Goal: Task Accomplishment & Management: Complete application form

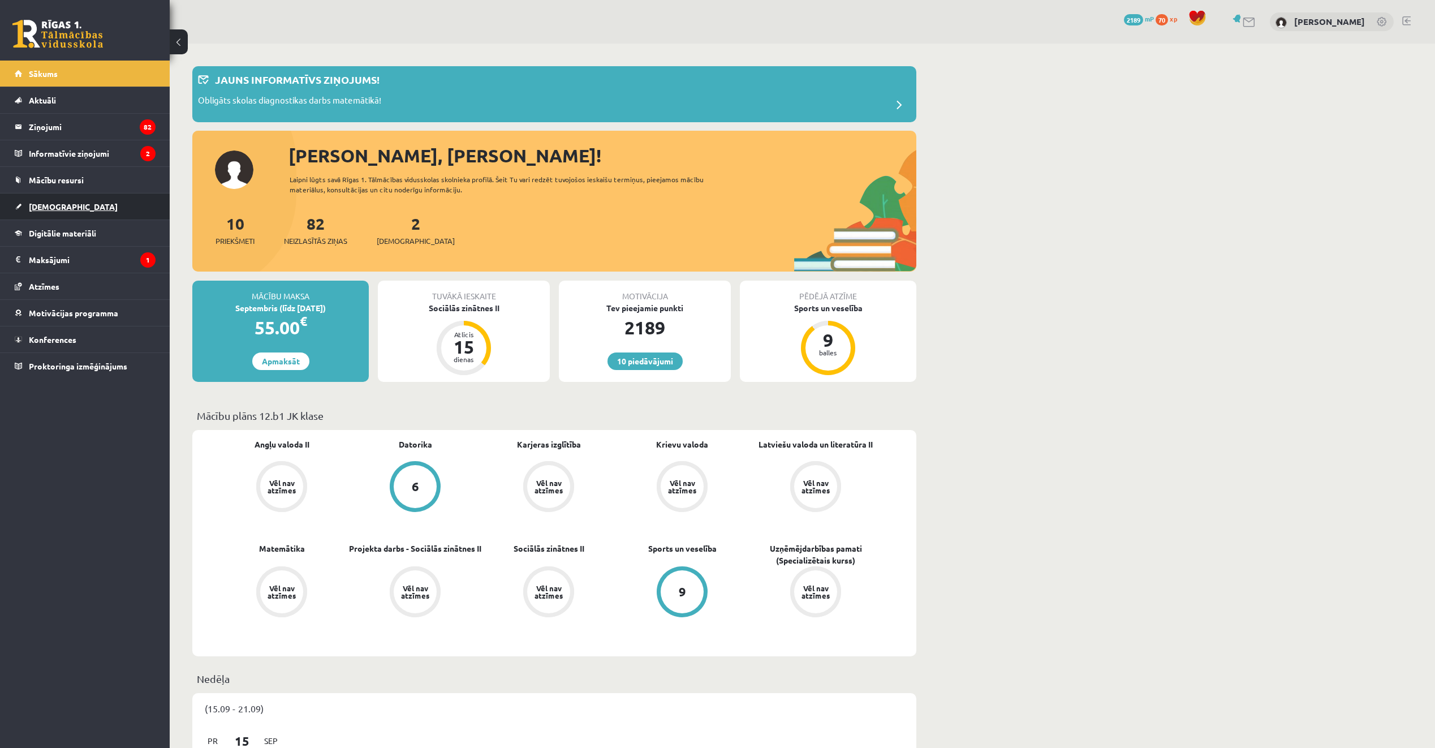
click at [106, 212] on link "[DEMOGRAPHIC_DATA]" at bounding box center [85, 206] width 141 height 26
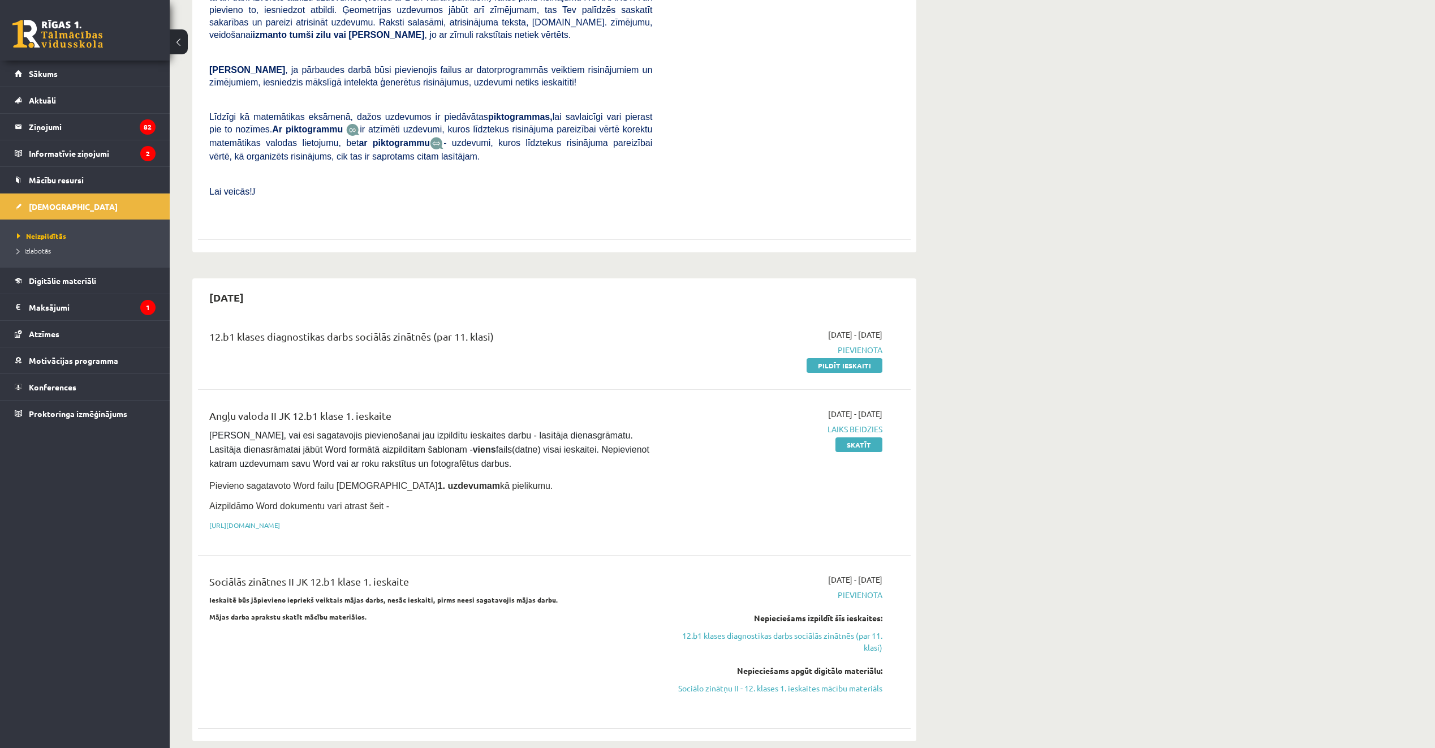
scroll to position [509, 0]
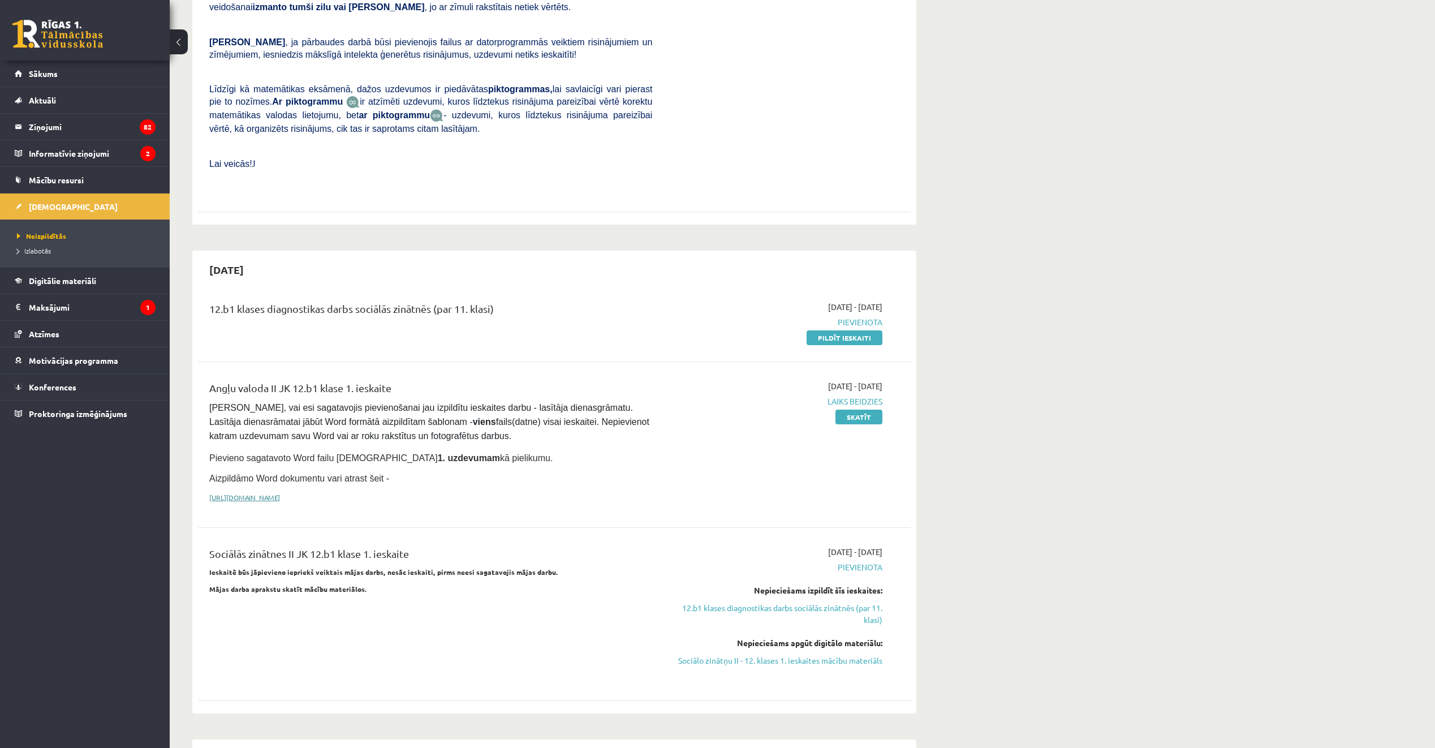
click at [280, 493] on link "https://drive.google.com/drive/folders/1IHE_ip15KOAbO2Se1NDGwZ2e__vlzPUf?usp=sh…" at bounding box center [244, 497] width 71 height 9
click at [844, 409] on link "Skatīt" at bounding box center [858, 416] width 47 height 15
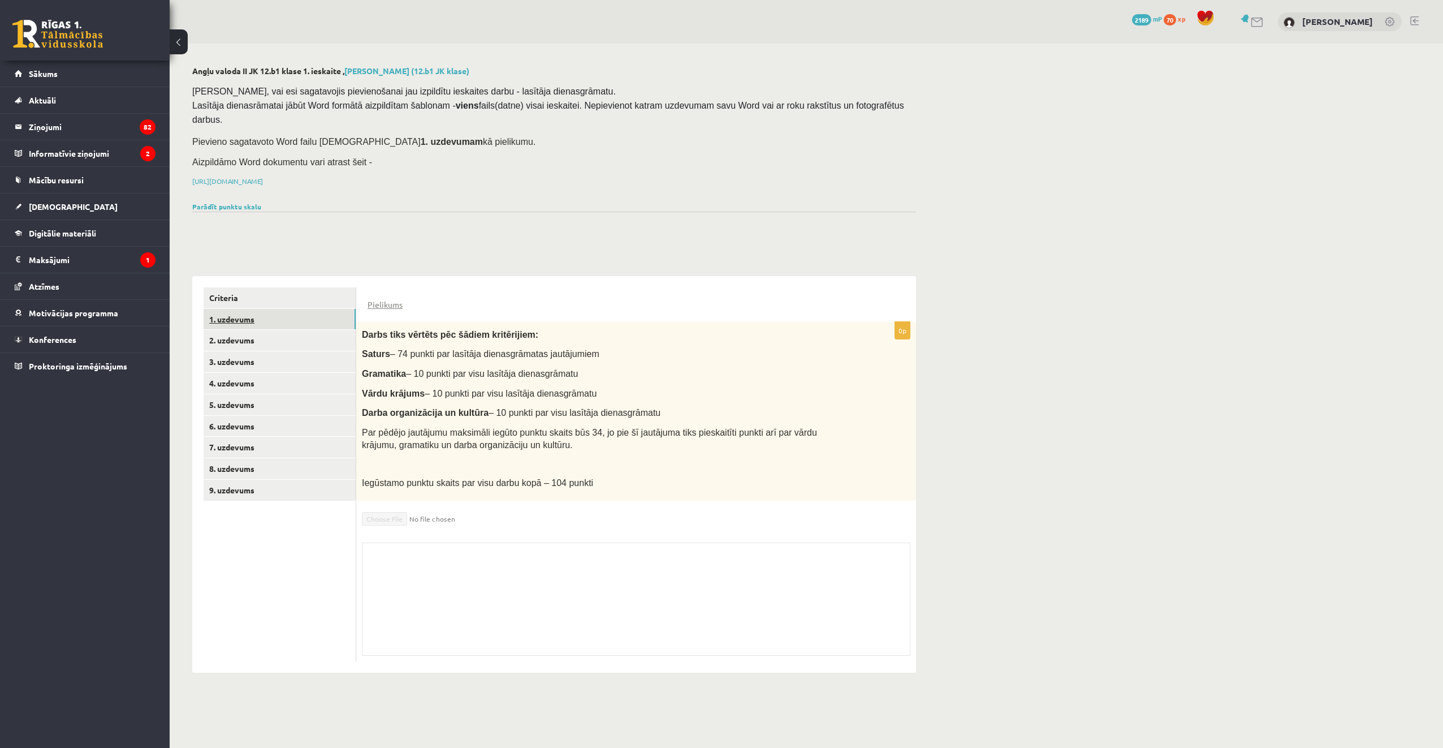
click at [320, 309] on link "1. uzdevums" at bounding box center [280, 319] width 152 height 21
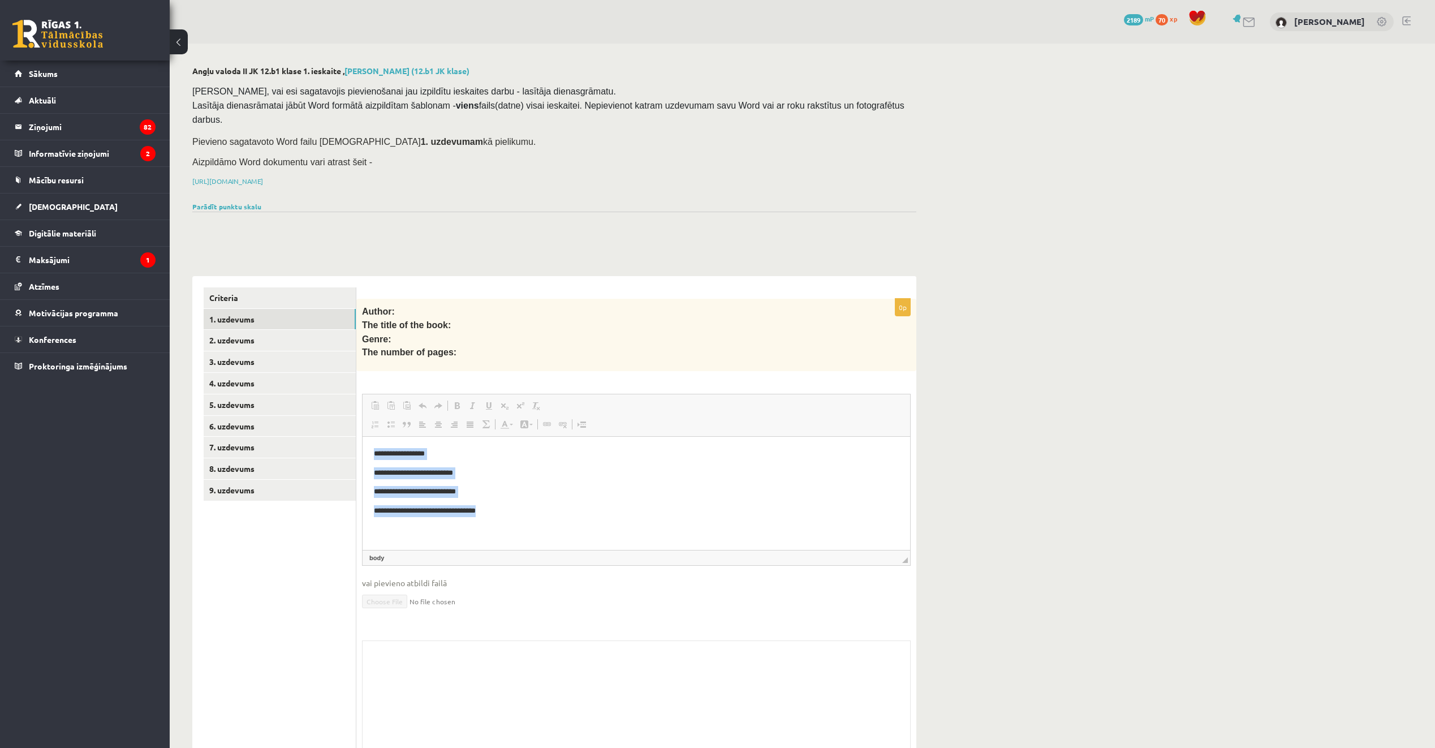
drag, startPoint x: 373, startPoint y: 451, endPoint x: 503, endPoint y: 519, distance: 147.5
click at [503, 519] on html "**********" at bounding box center [636, 483] width 547 height 92
drag, startPoint x: 503, startPoint y: 519, endPoint x: 491, endPoint y: 515, distance: 13.2
click at [508, 503] on span "Copy" at bounding box center [522, 506] width 35 height 16
copy body "**********"
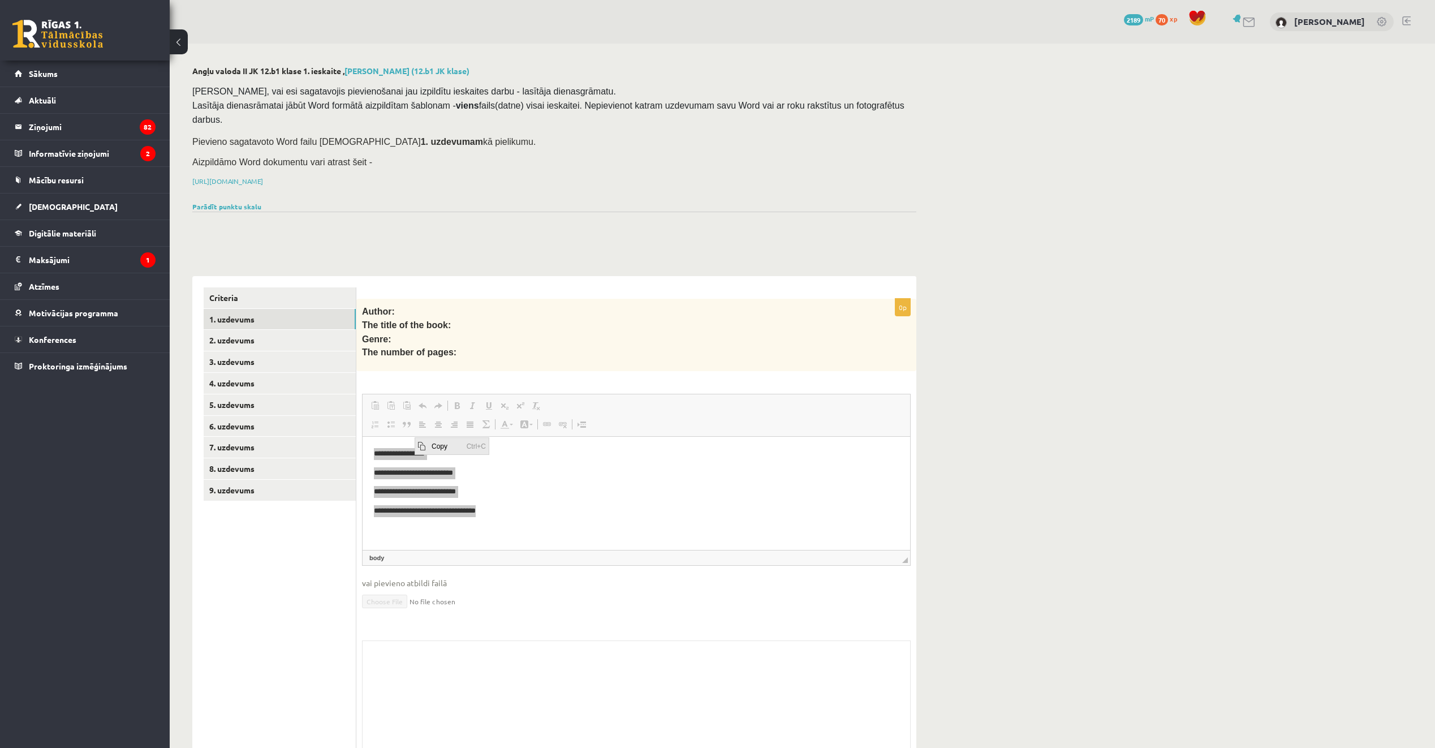
click at [431, 447] on span "Copy" at bounding box center [446, 446] width 35 height 16
copy body "**********"
click at [346, 330] on link "2. uzdevums" at bounding box center [280, 340] width 152 height 21
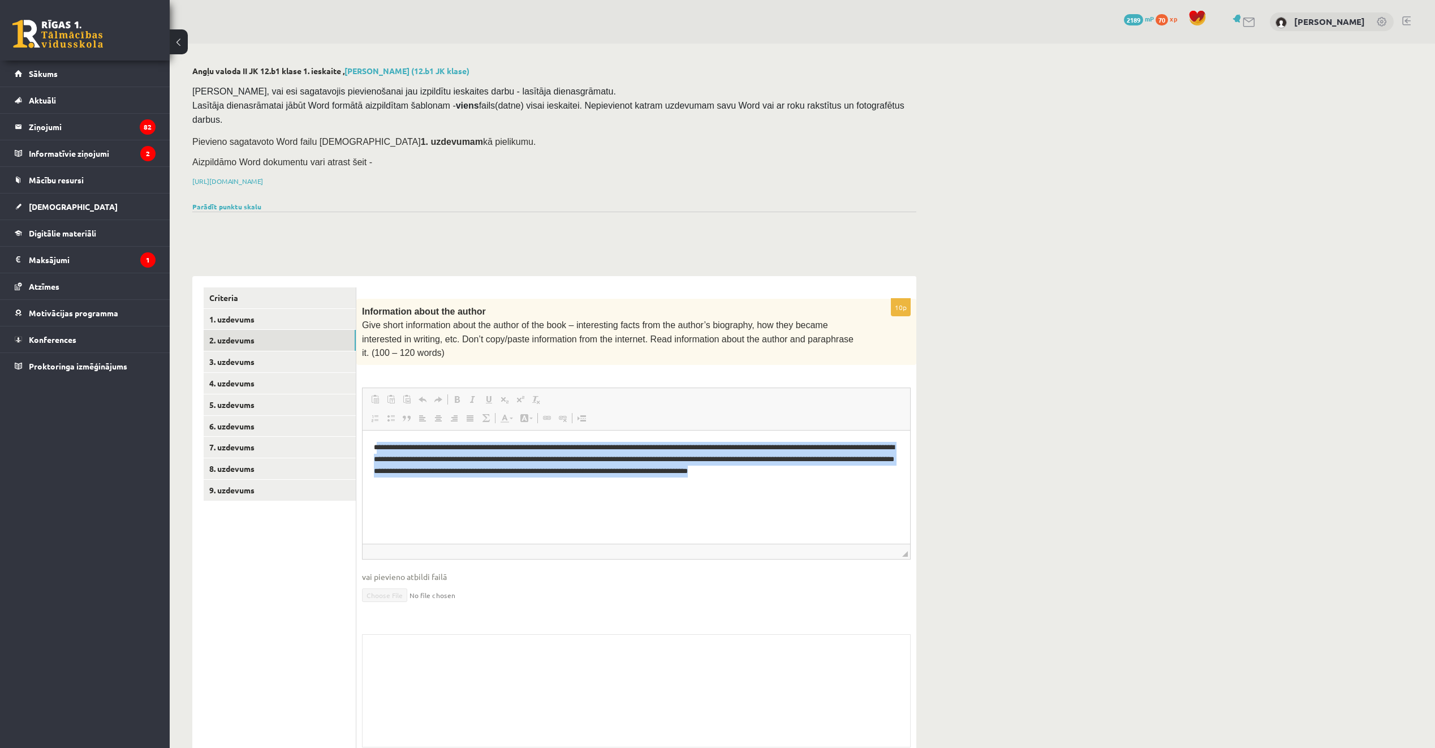
drag, startPoint x: 377, startPoint y: 446, endPoint x: 419, endPoint y: 491, distance: 61.6
click at [419, 491] on html "**********" at bounding box center [636, 465] width 547 height 70
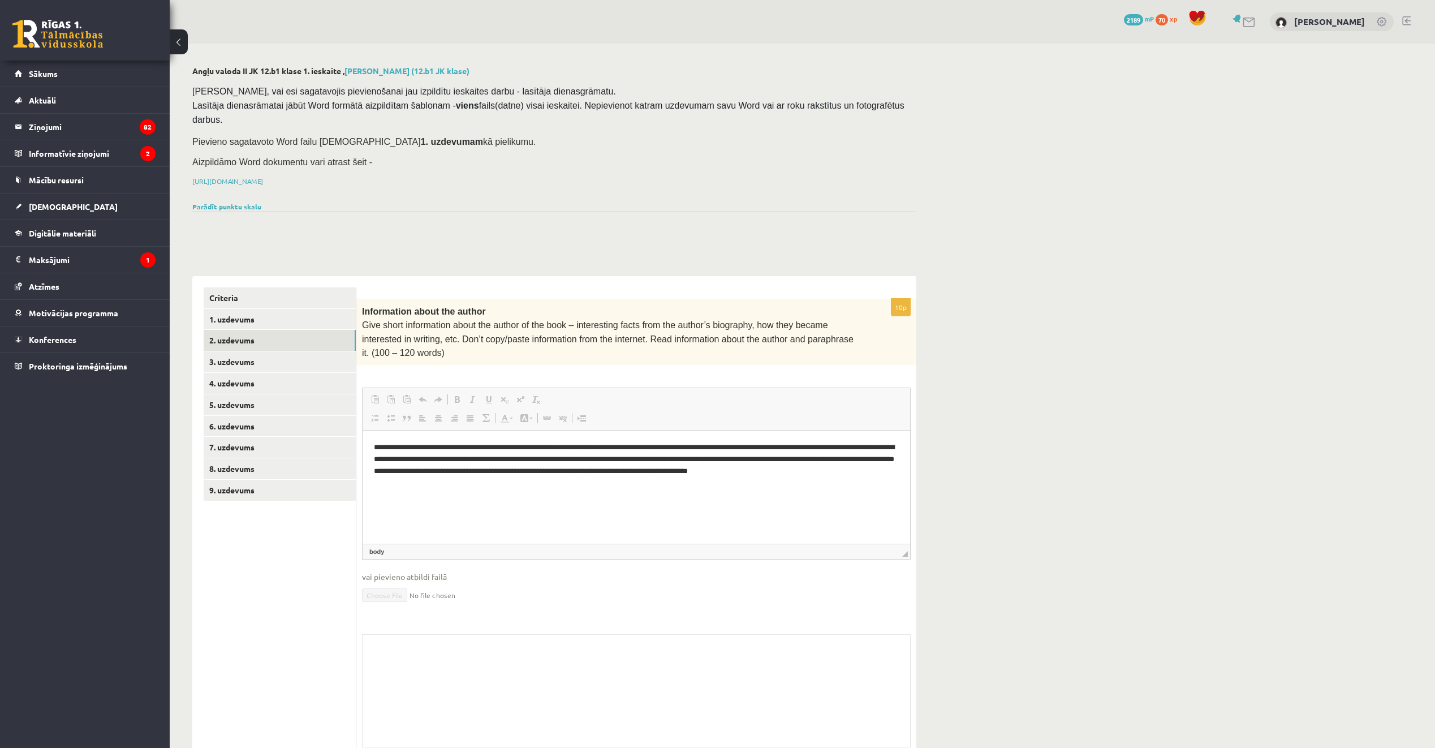
drag, startPoint x: 419, startPoint y: 491, endPoint x: 374, endPoint y: 447, distance: 63.2
click at [374, 447] on p "**********" at bounding box center [636, 465] width 525 height 47
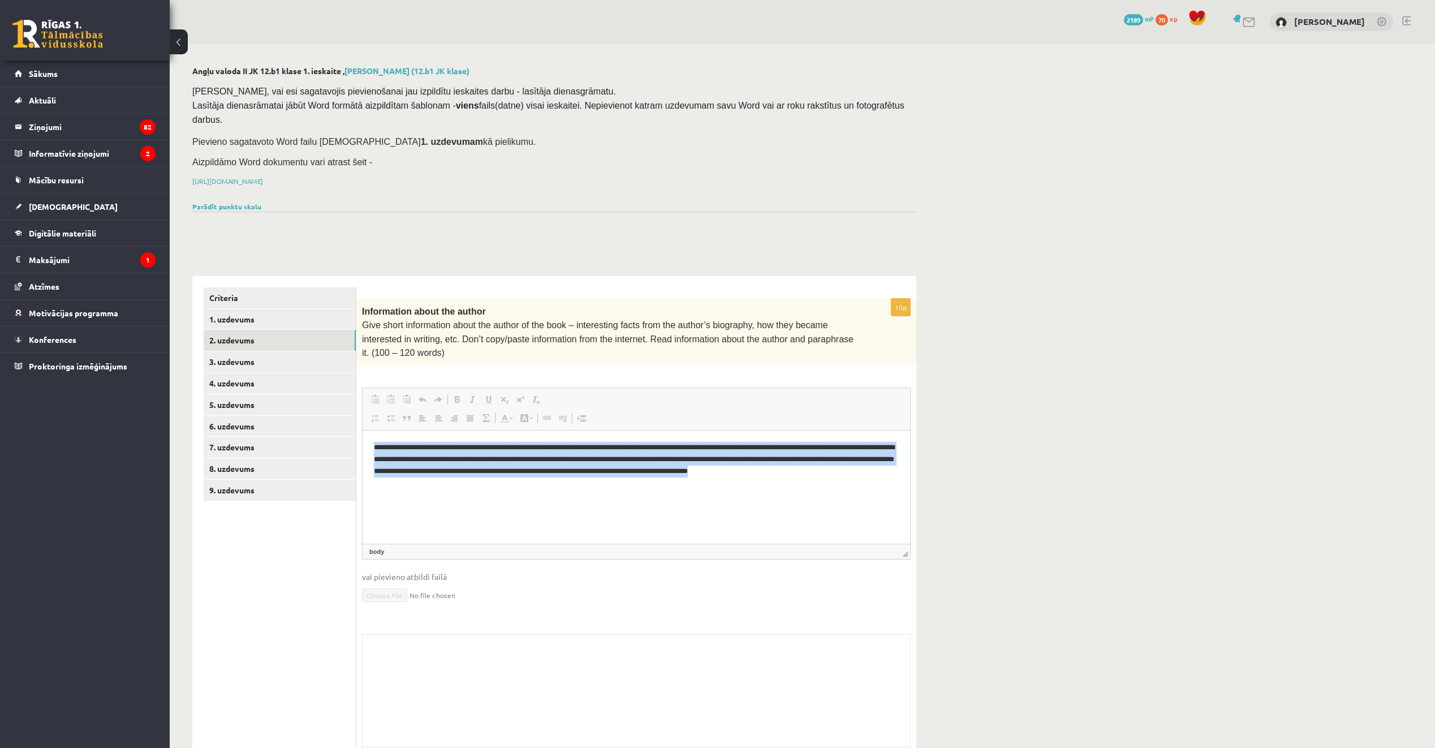
drag, startPoint x: 374, startPoint y: 447, endPoint x: 411, endPoint y: 484, distance: 52.0
click at [411, 484] on p "**********" at bounding box center [636, 465] width 525 height 47
copy p "**********"
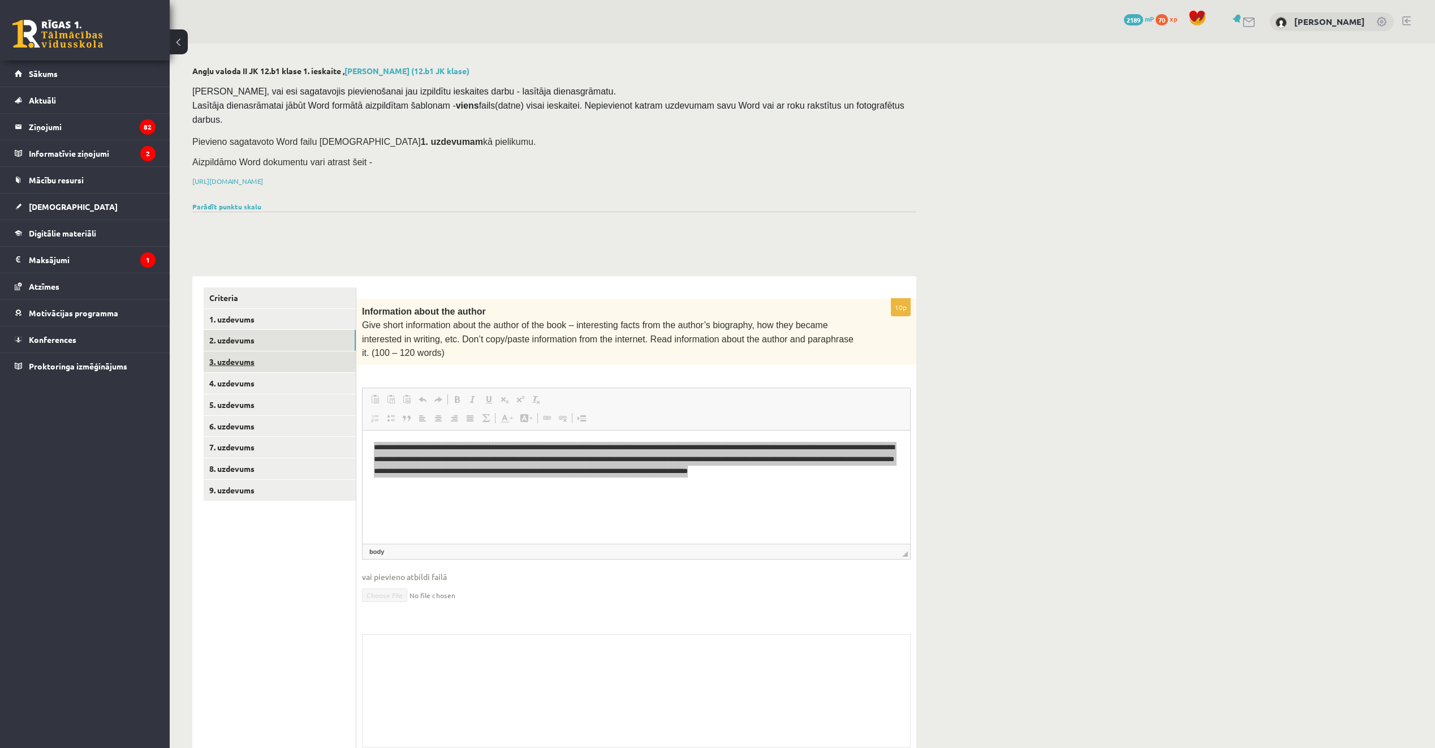
click at [244, 351] on link "3. uzdevums" at bounding box center [280, 361] width 152 height 21
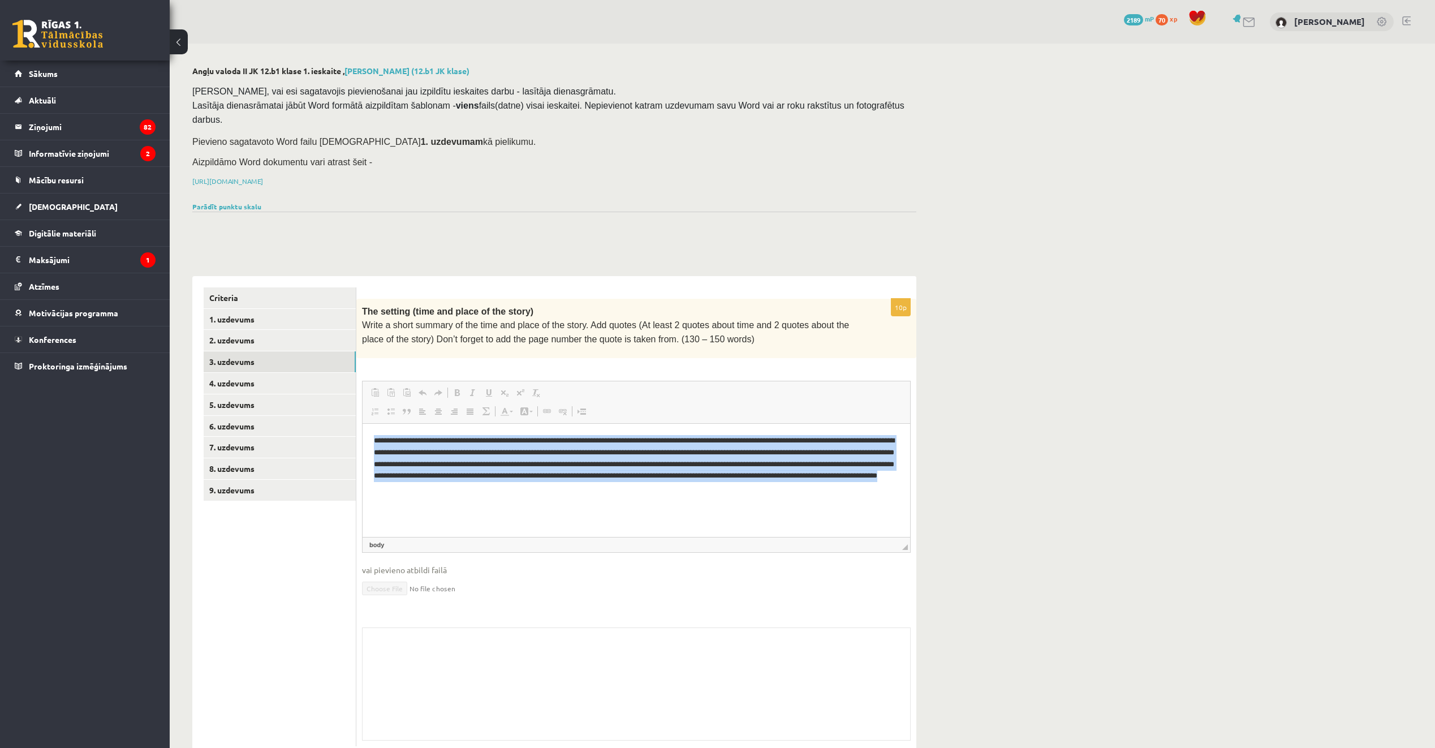
drag, startPoint x: 373, startPoint y: 440, endPoint x: 662, endPoint y: 493, distance: 293.8
click at [662, 493] on html "**********" at bounding box center [636, 463] width 547 height 81
drag, startPoint x: 662, startPoint y: 493, endPoint x: 628, endPoint y: 479, distance: 36.2
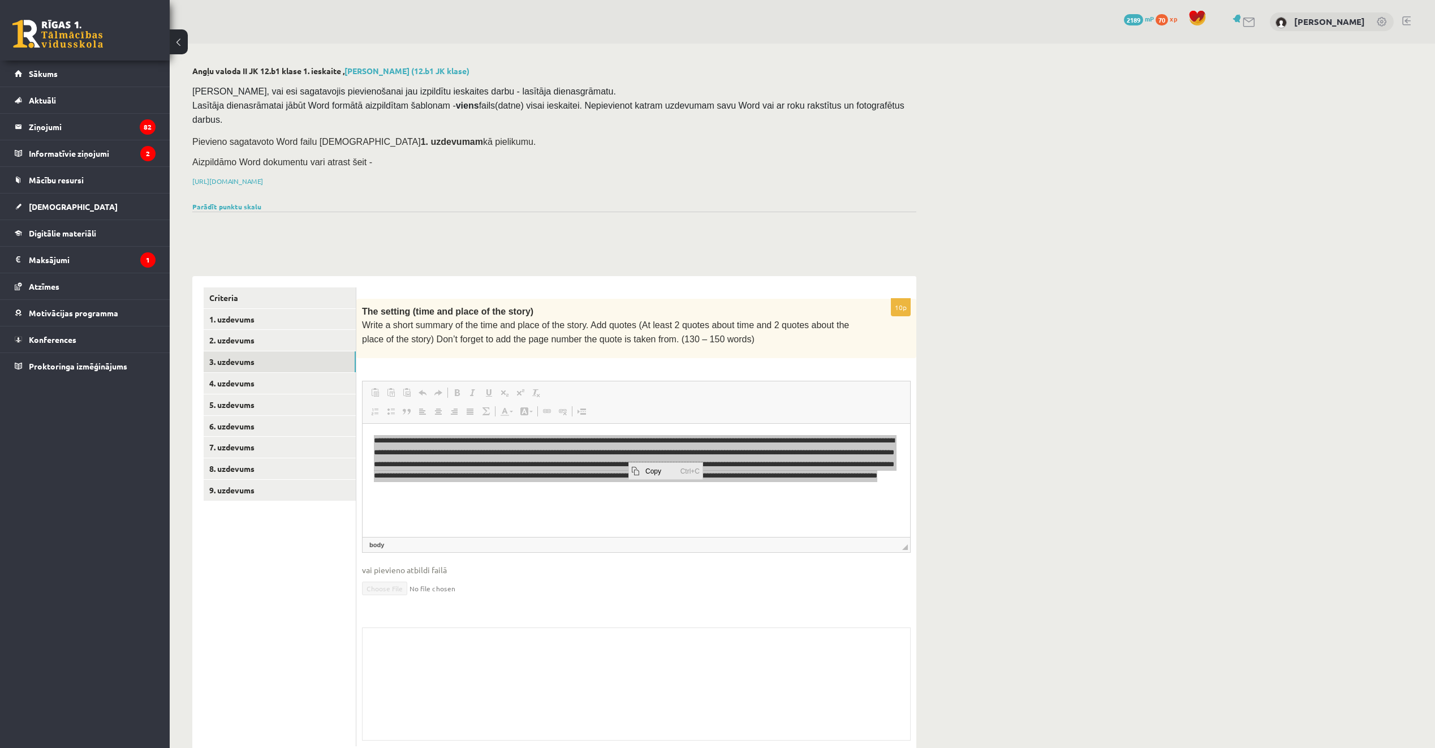
drag, startPoint x: 649, startPoint y: 467, endPoint x: 885, endPoint y: 541, distance: 246.8
click at [649, 467] on span "Copy" at bounding box center [659, 470] width 35 height 16
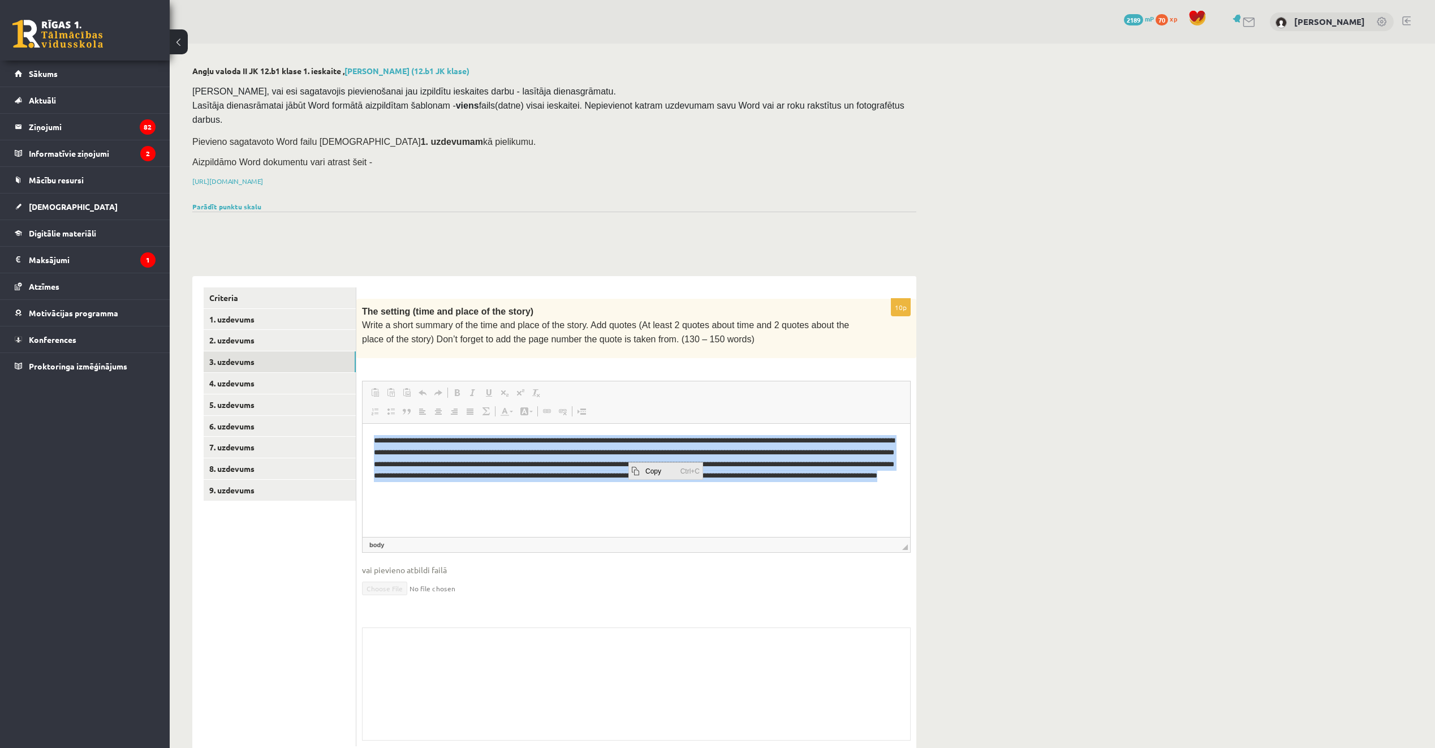
copy p "**********"
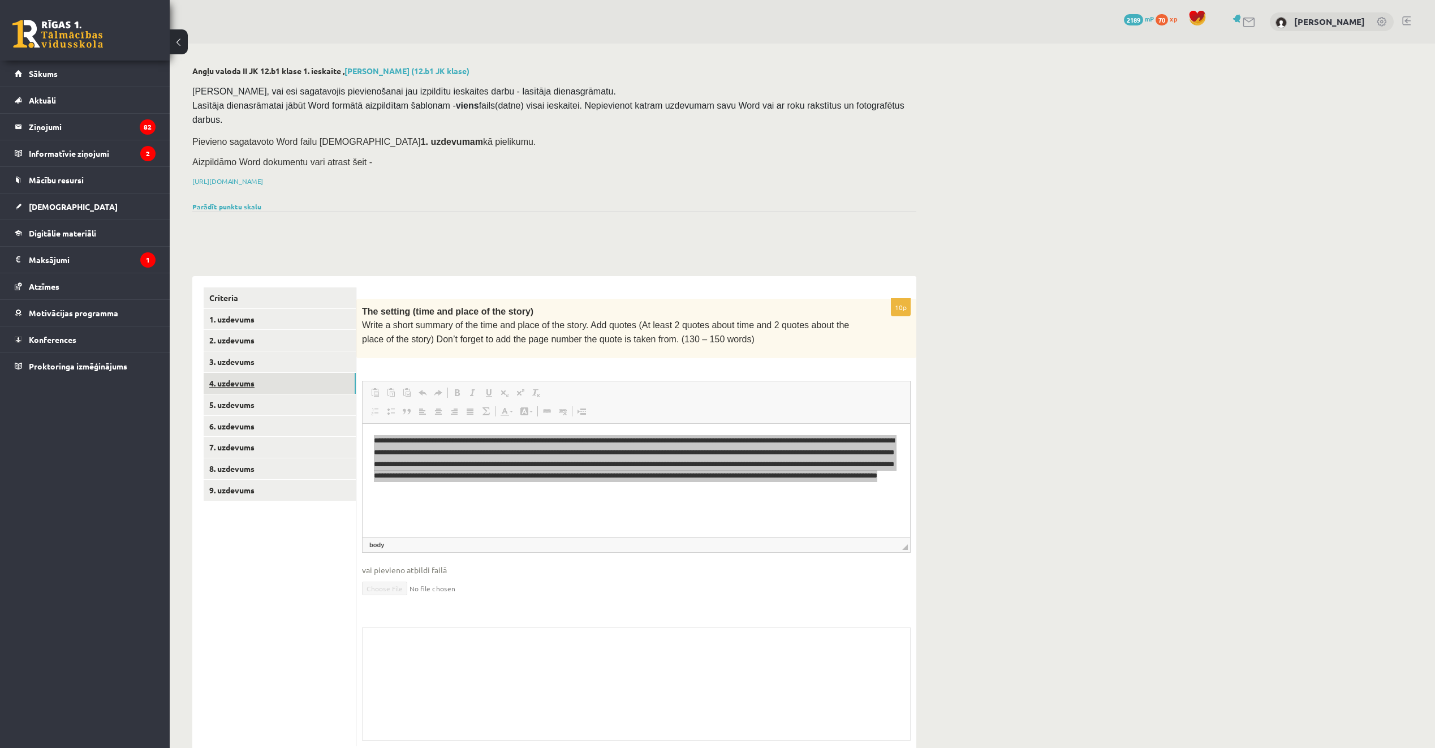
click at [321, 373] on link "4. uzdevums" at bounding box center [280, 383] width 152 height 21
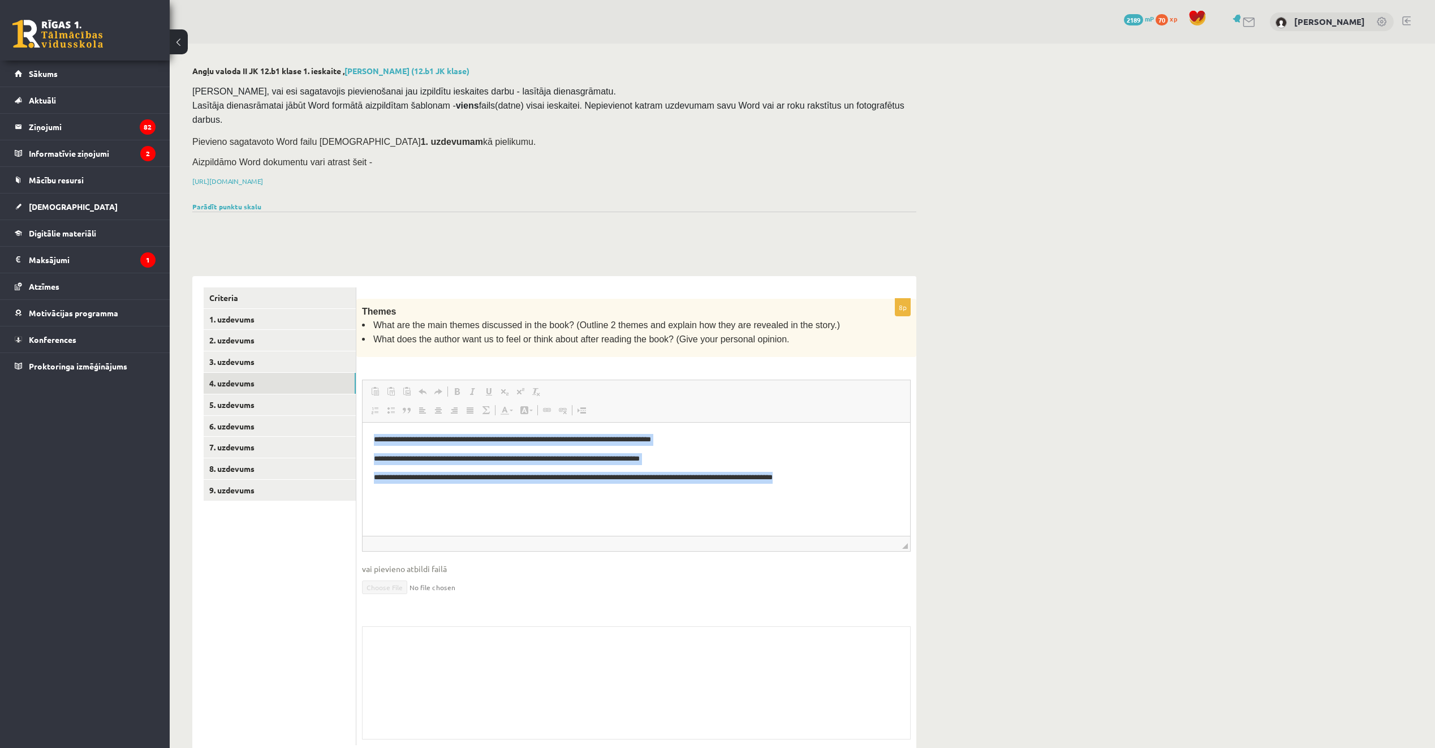
drag, startPoint x: 374, startPoint y: 437, endPoint x: 842, endPoint y: 483, distance: 470.0
click at [842, 483] on body "**********" at bounding box center [636, 467] width 525 height 69
copy body "**********"
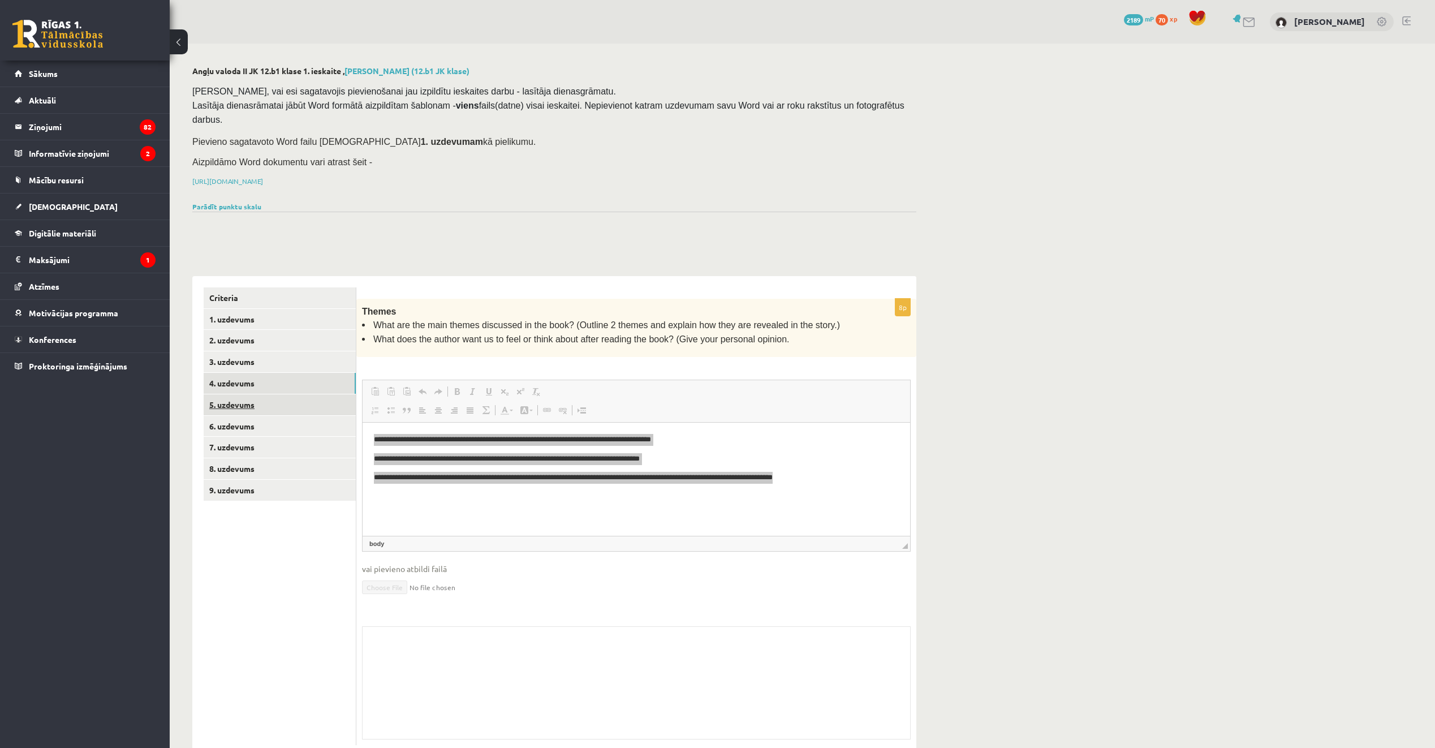
click at [277, 394] on link "5. uzdevums" at bounding box center [280, 404] width 152 height 21
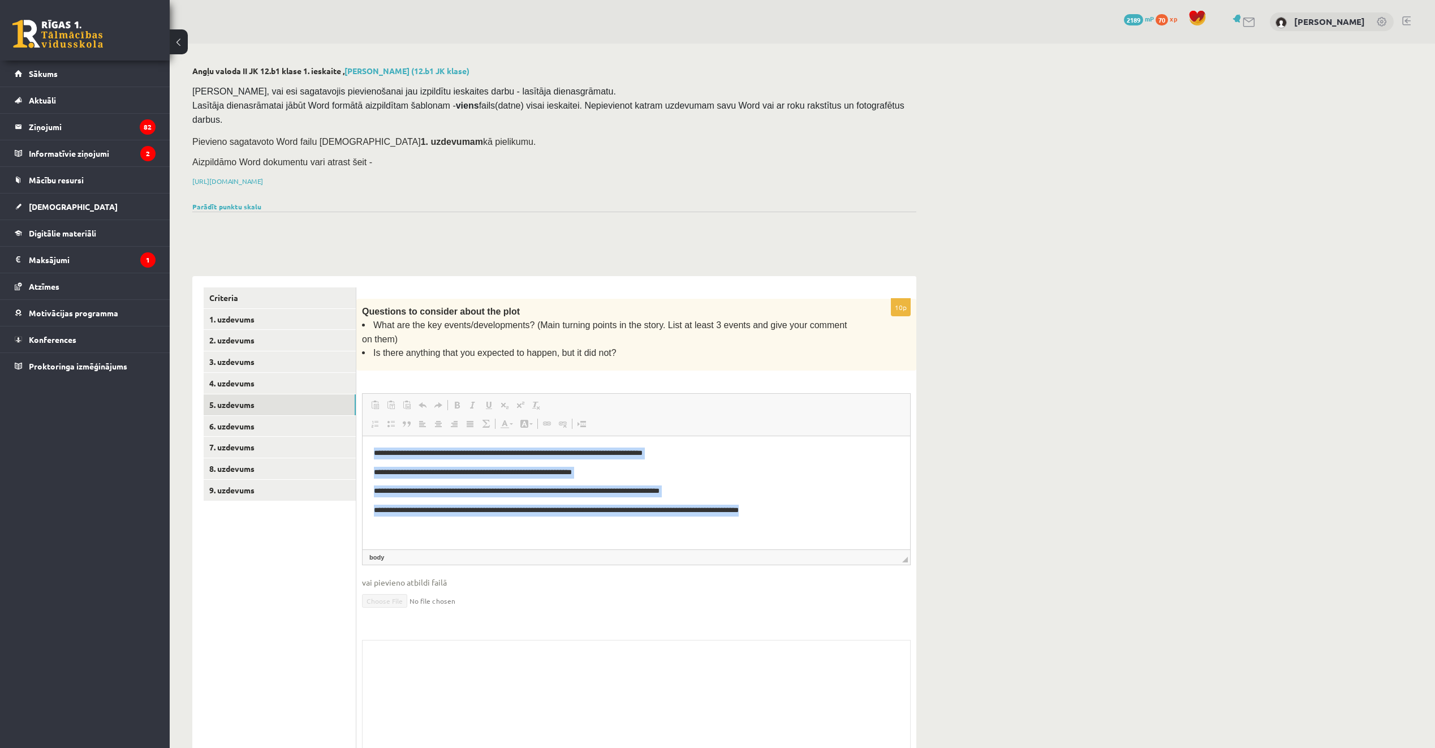
drag, startPoint x: 372, startPoint y: 454, endPoint x: 788, endPoint y: 507, distance: 419.6
click at [788, 507] on html "**********" at bounding box center [636, 482] width 547 height 92
drag, startPoint x: 788, startPoint y: 507, endPoint x: 763, endPoint y: 512, distance: 26.0
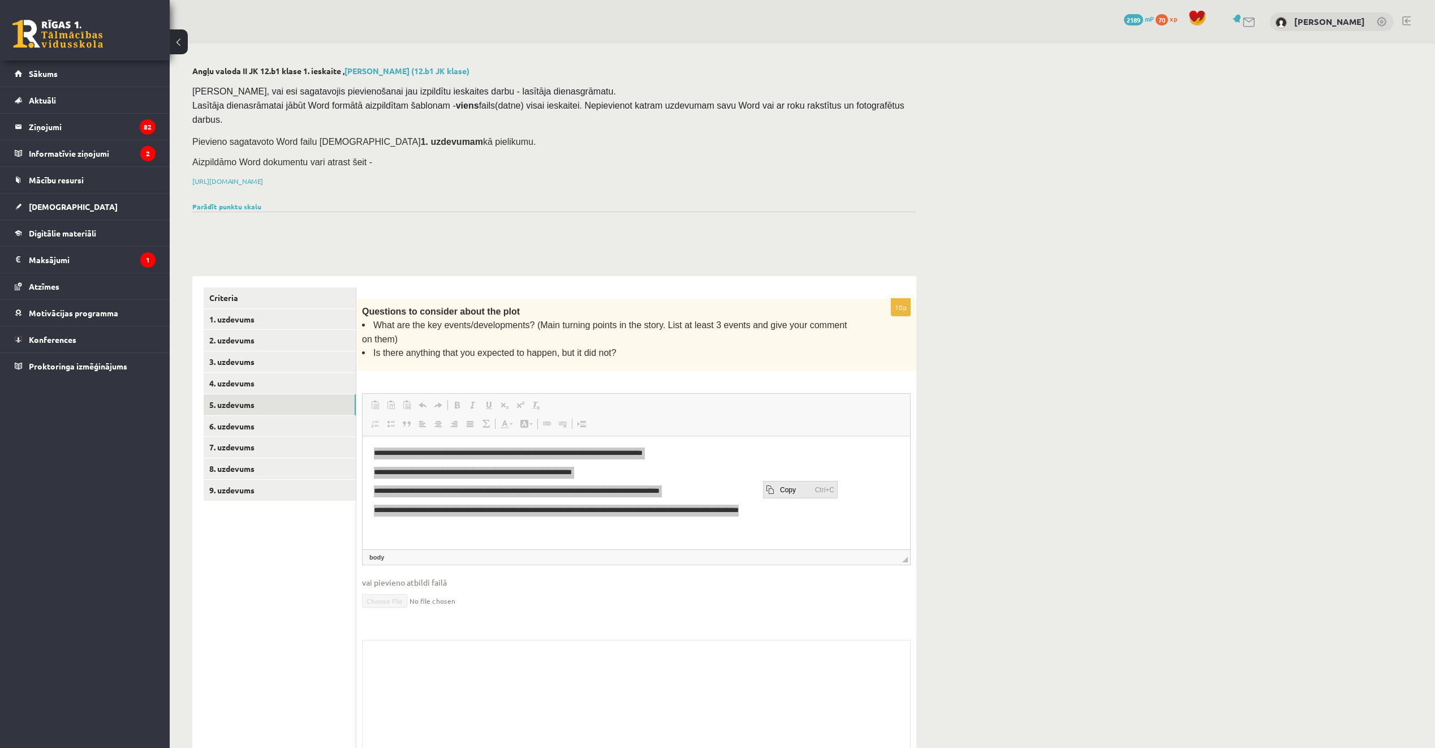
click at [791, 486] on span "Copy" at bounding box center [794, 489] width 35 height 16
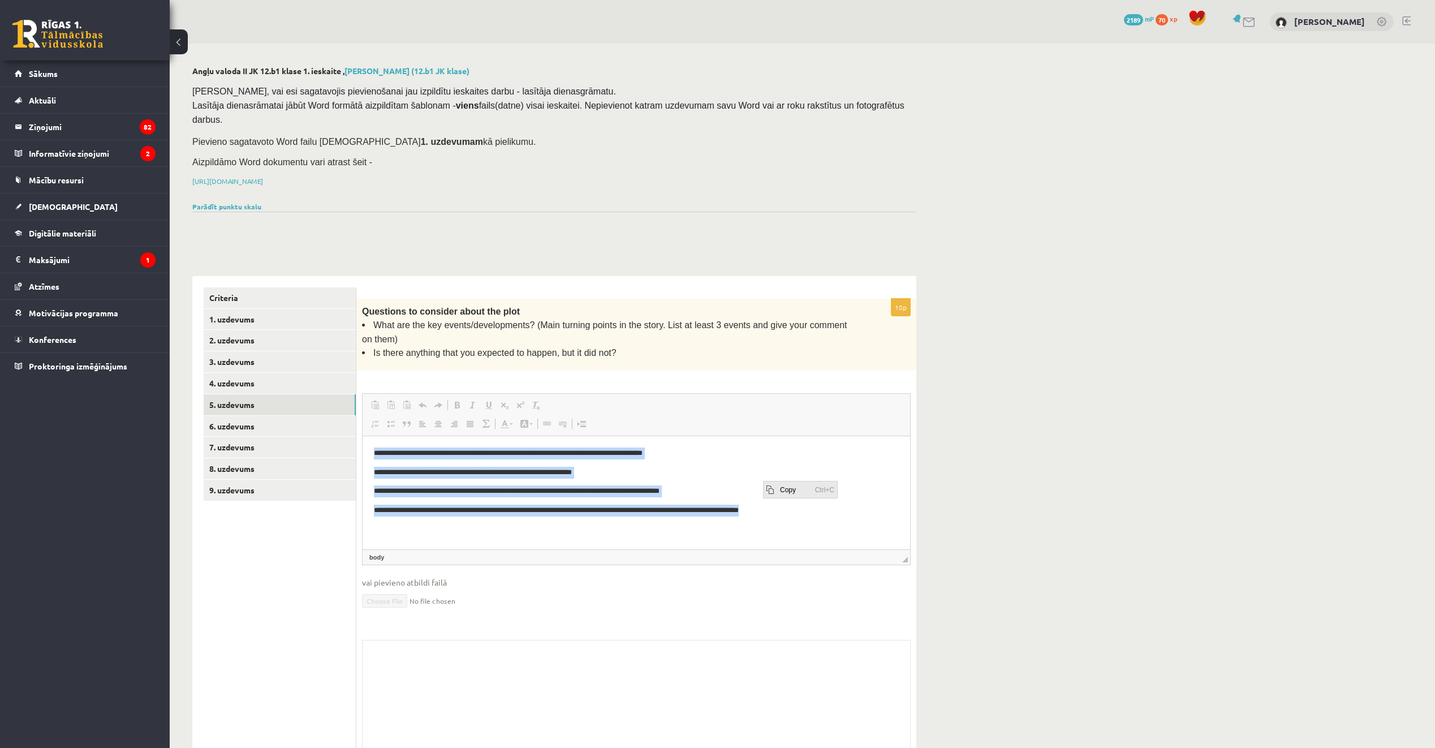
copy body "**********"
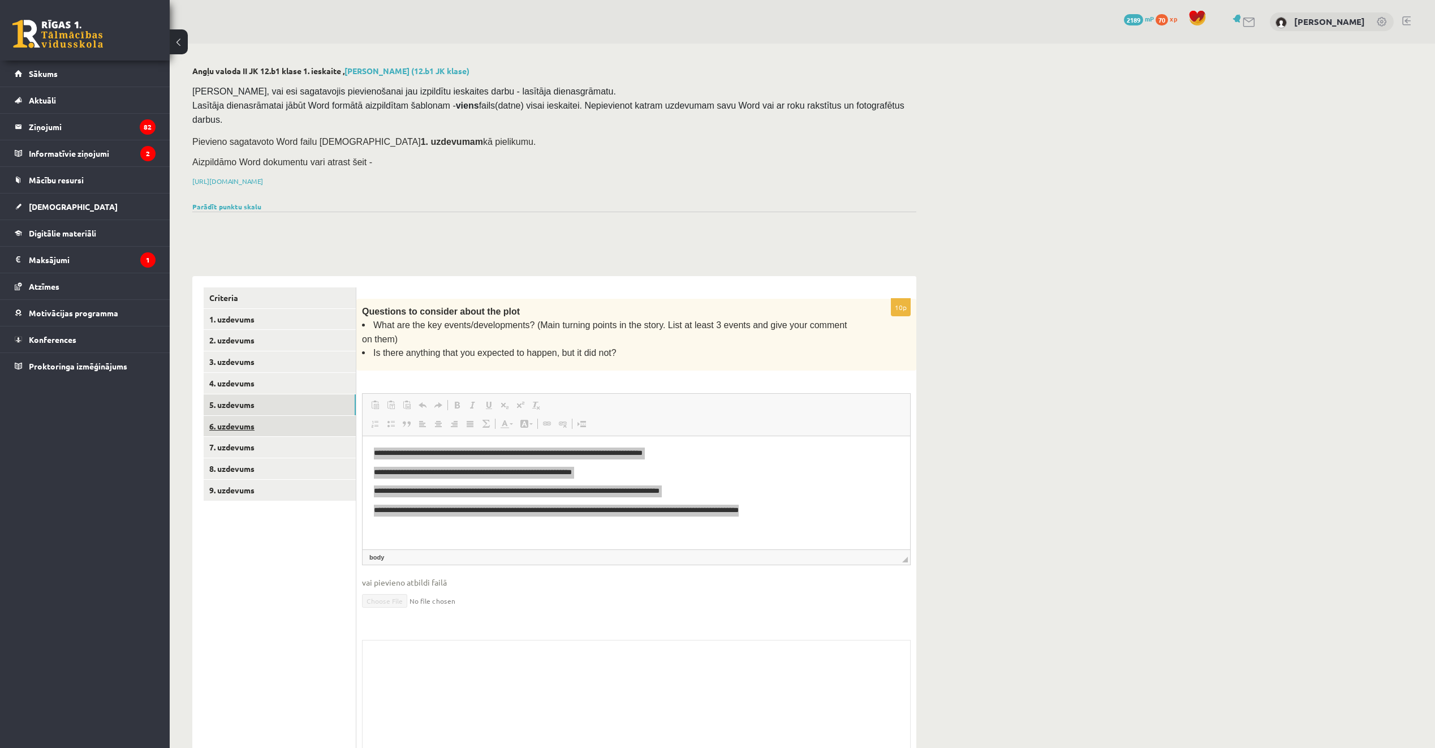
click at [339, 416] on link "6. uzdevums" at bounding box center [280, 426] width 152 height 21
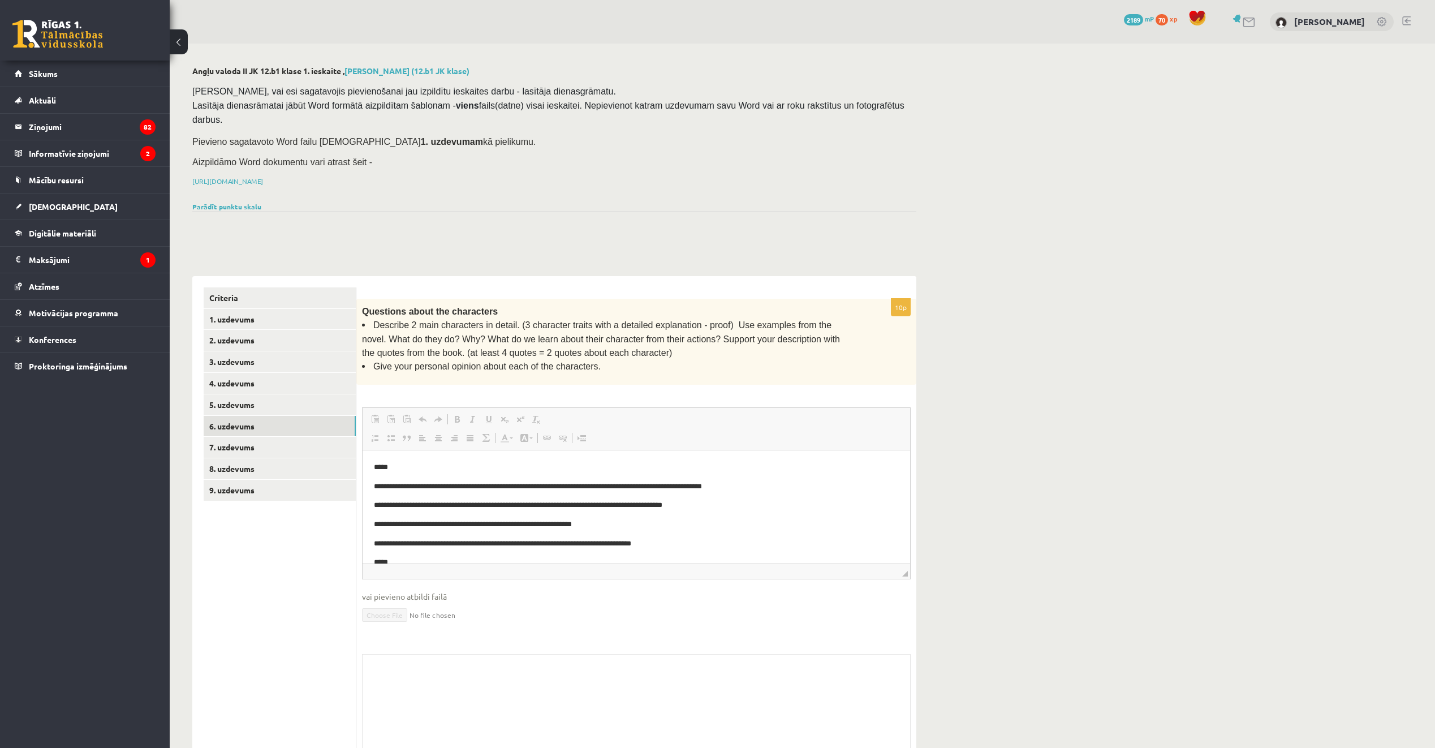
scroll to position [11, 0]
drag, startPoint x: 373, startPoint y: 466, endPoint x: 397, endPoint y: 473, distance: 25.2
click at [397, 473] on html "**********" at bounding box center [636, 569] width 547 height 263
drag, startPoint x: 397, startPoint y: 473, endPoint x: 374, endPoint y: 459, distance: 26.7
click at [374, 459] on p "*****" at bounding box center [632, 456] width 516 height 12
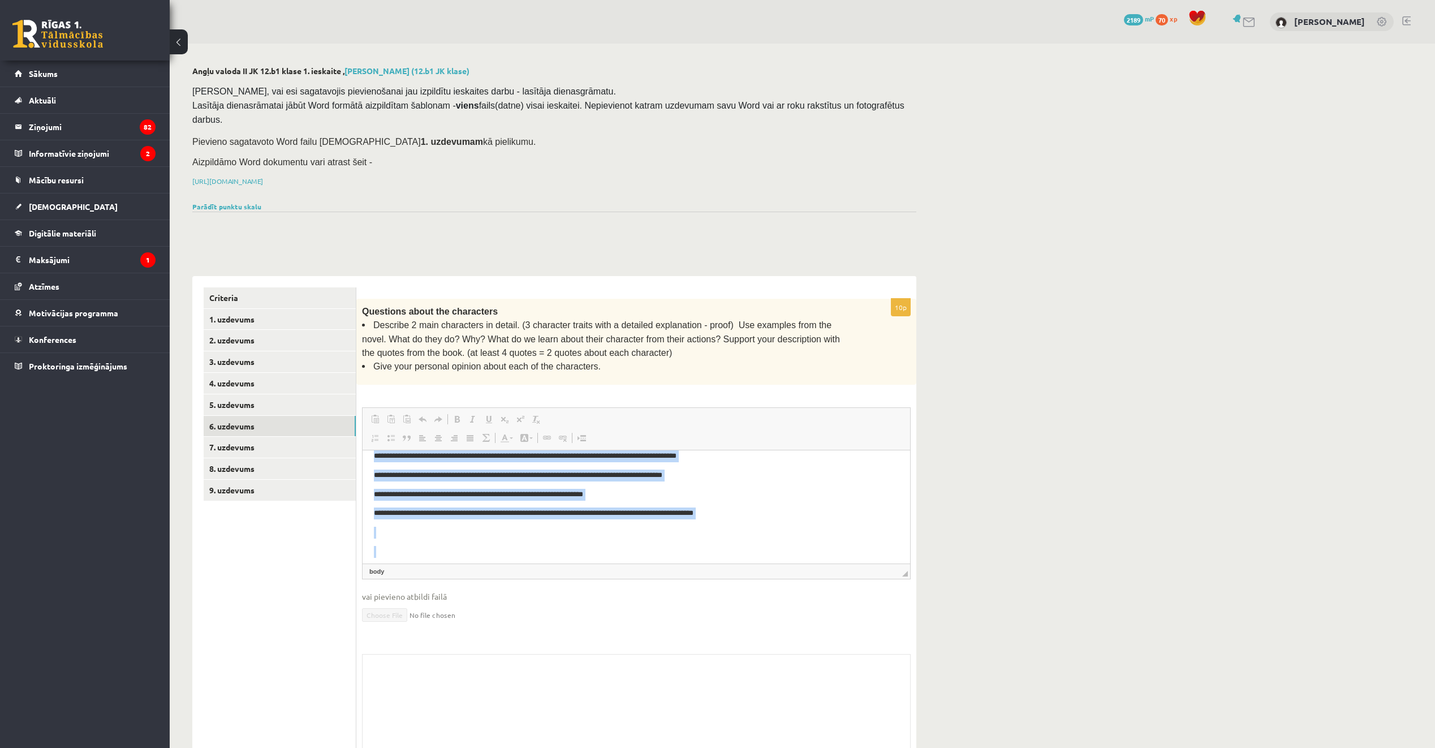
scroll to position [150, 0]
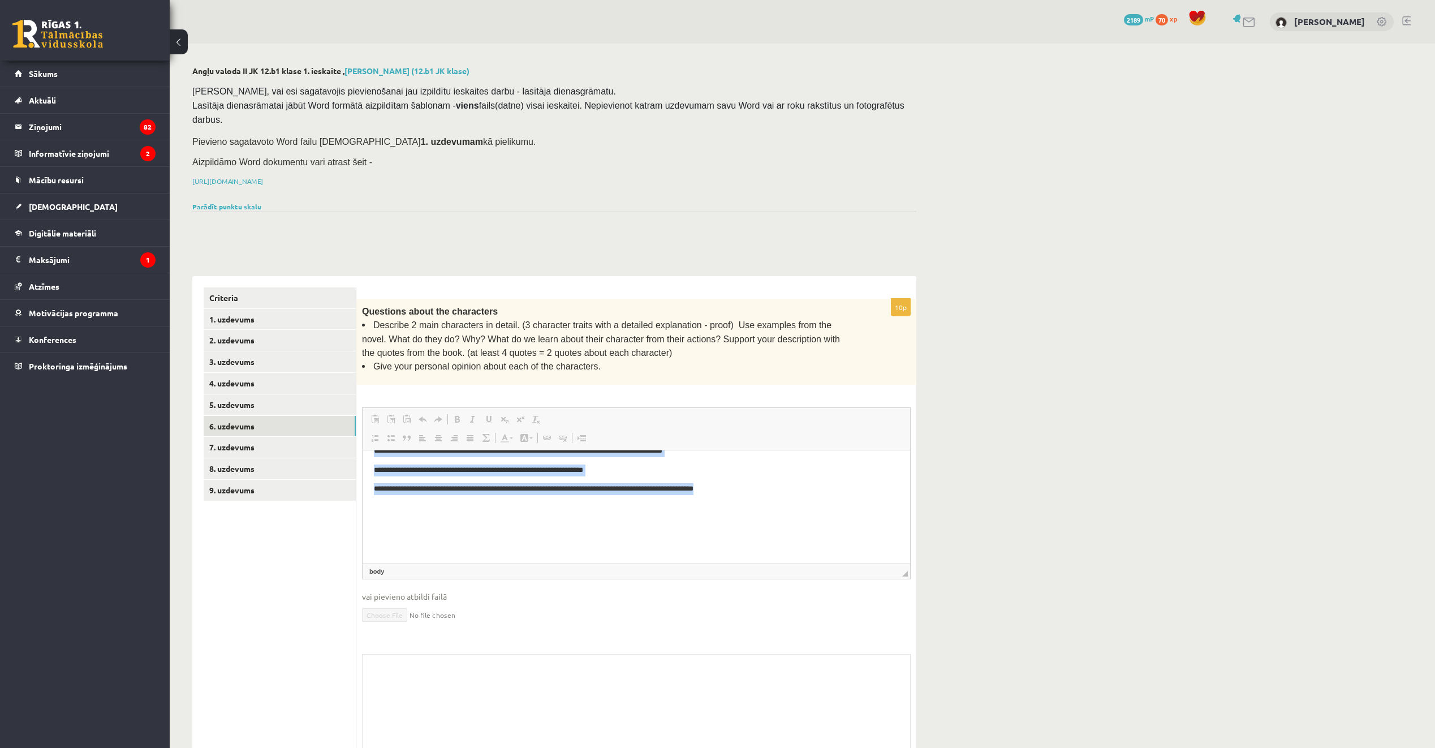
drag, startPoint x: 372, startPoint y: 455, endPoint x: 739, endPoint y: 493, distance: 368.4
click at [739, 493] on html "**********" at bounding box center [636, 431] width 547 height 263
copy body "**********"
click at [326, 437] on link "7. uzdevums" at bounding box center [280, 447] width 152 height 21
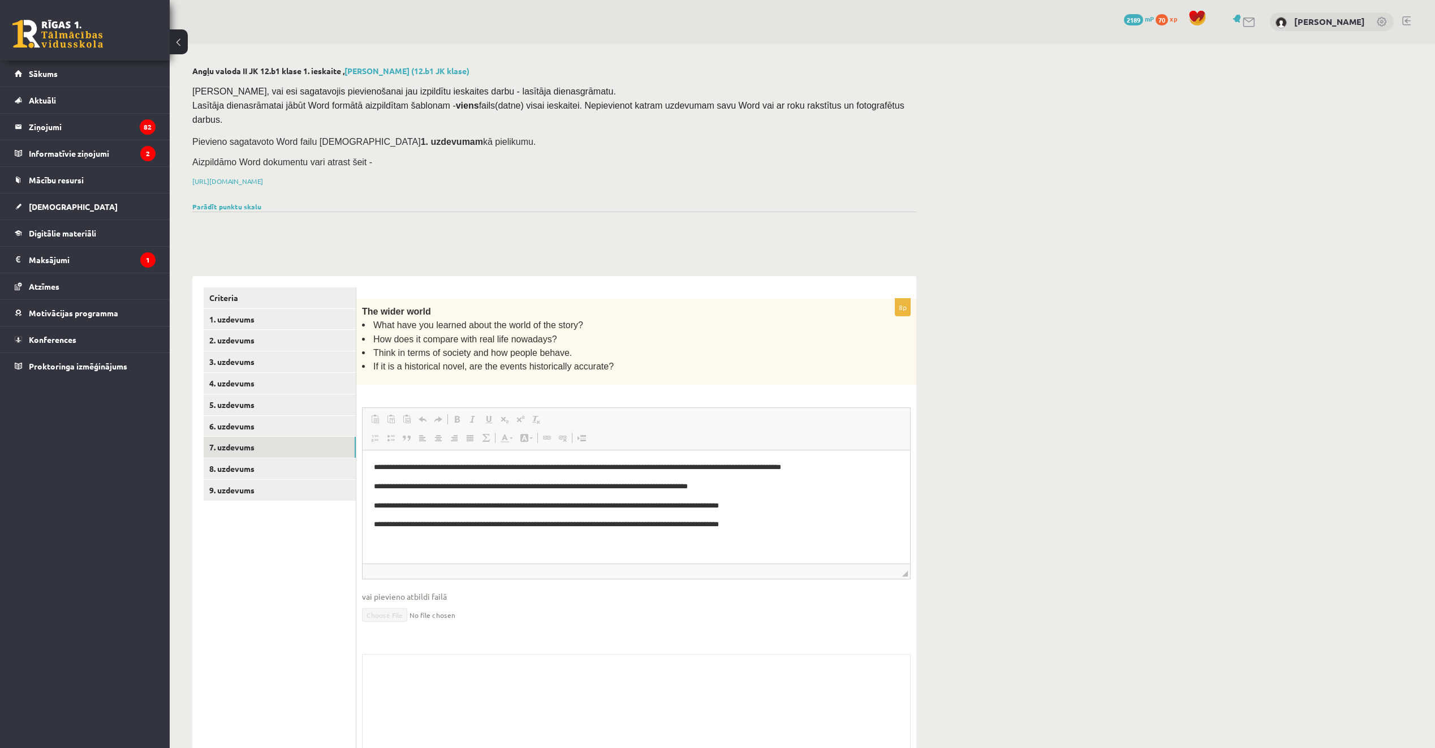
scroll to position [0, 0]
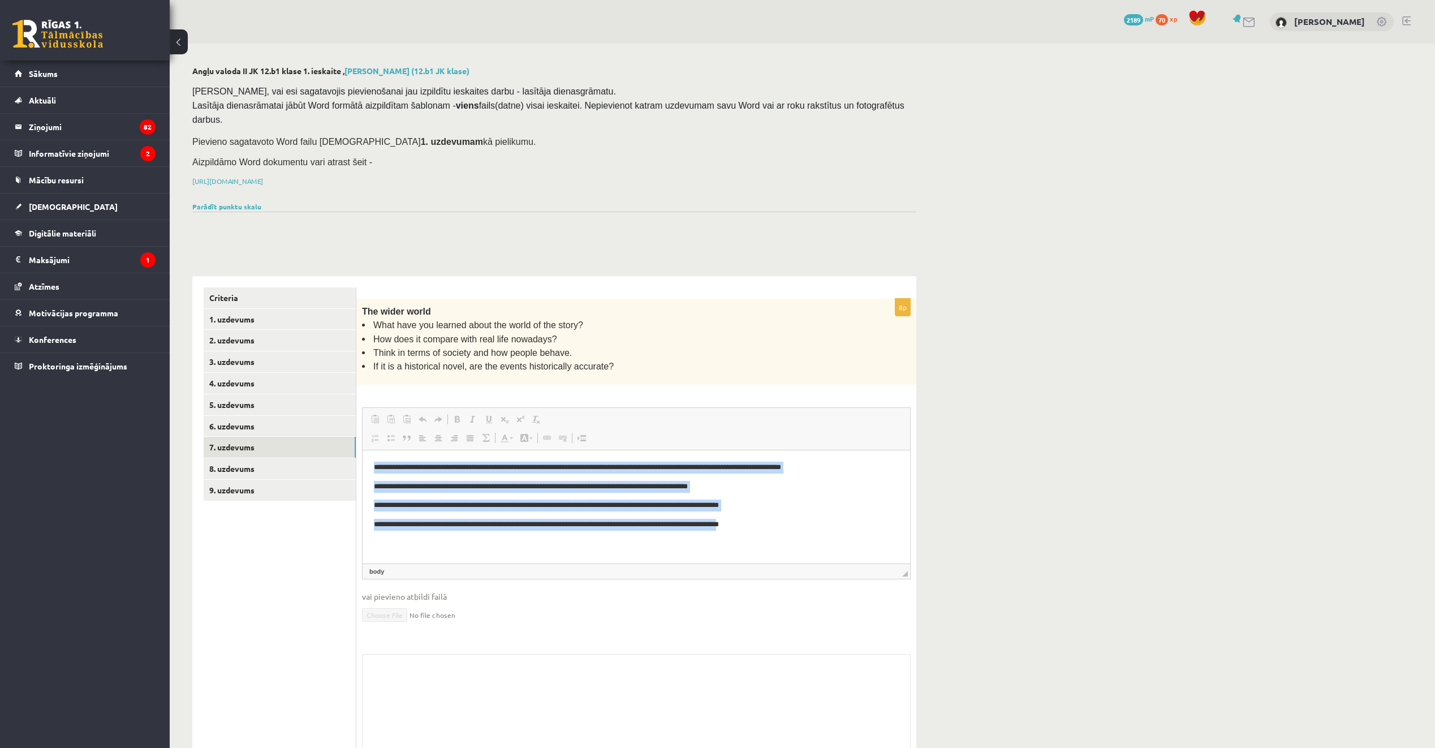
drag, startPoint x: 372, startPoint y: 467, endPoint x: 761, endPoint y: 528, distance: 393.8
click at [761, 528] on html "**********" at bounding box center [636, 505] width 547 height 111
drag, startPoint x: 761, startPoint y: 528, endPoint x: 752, endPoint y: 517, distance: 13.6
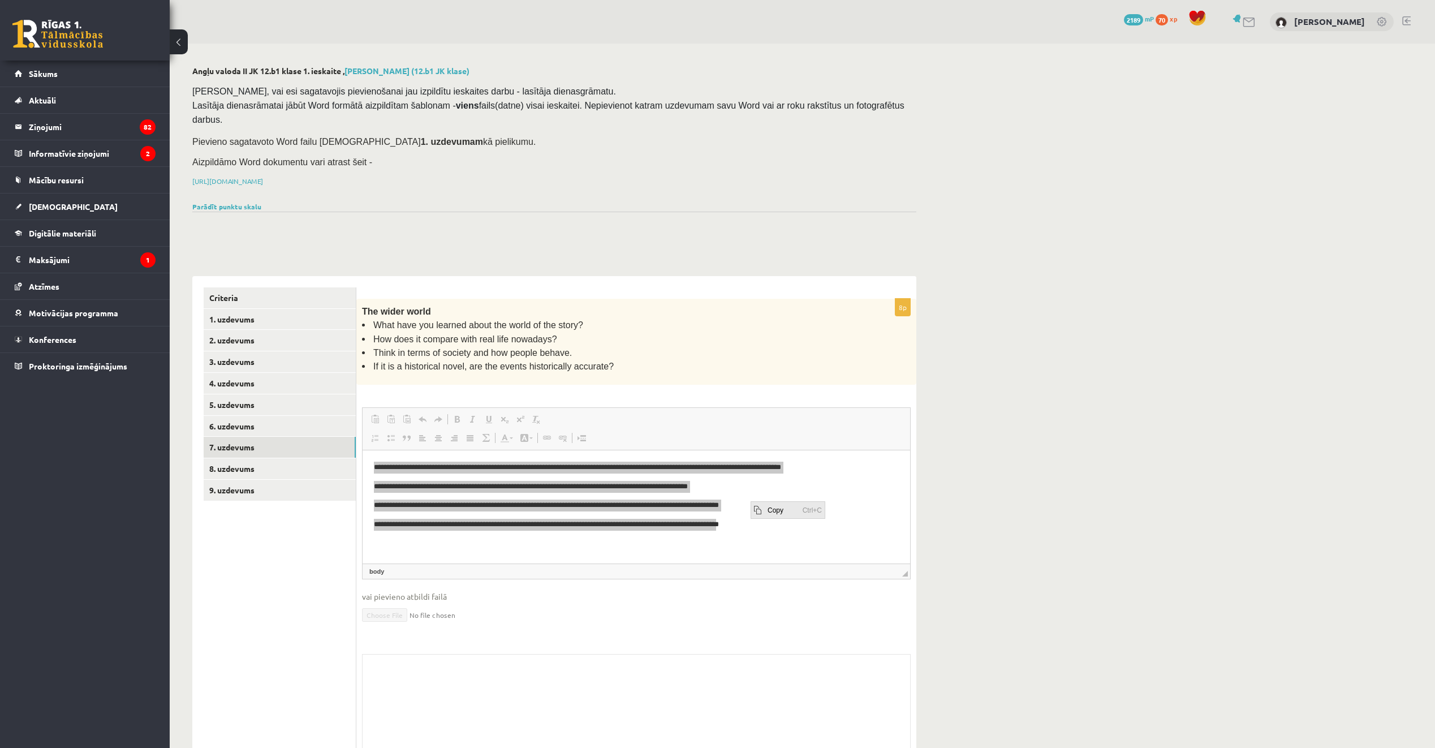
drag, startPoint x: 777, startPoint y: 506, endPoint x: 1166, endPoint y: 576, distance: 394.9
click at [777, 506] on span "Copy" at bounding box center [782, 509] width 35 height 16
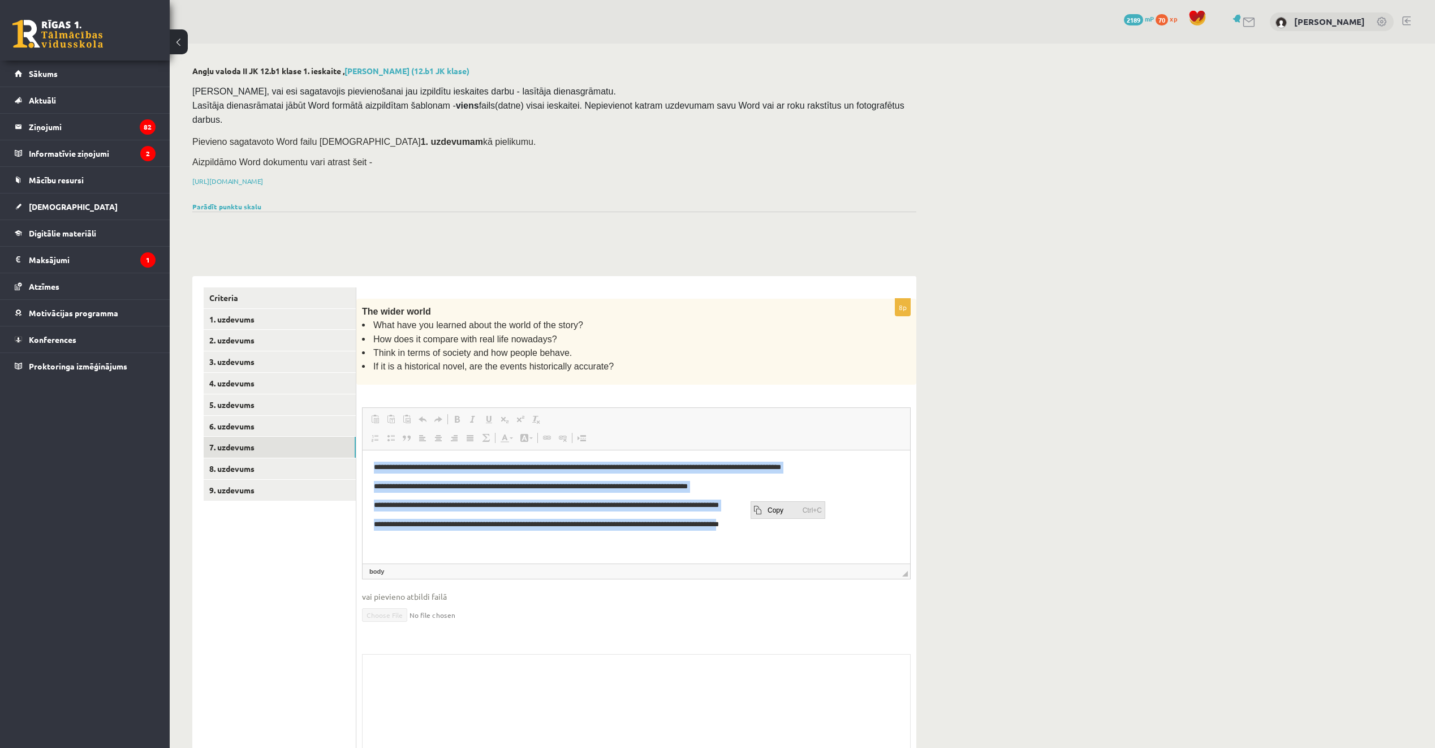
copy body "**********"
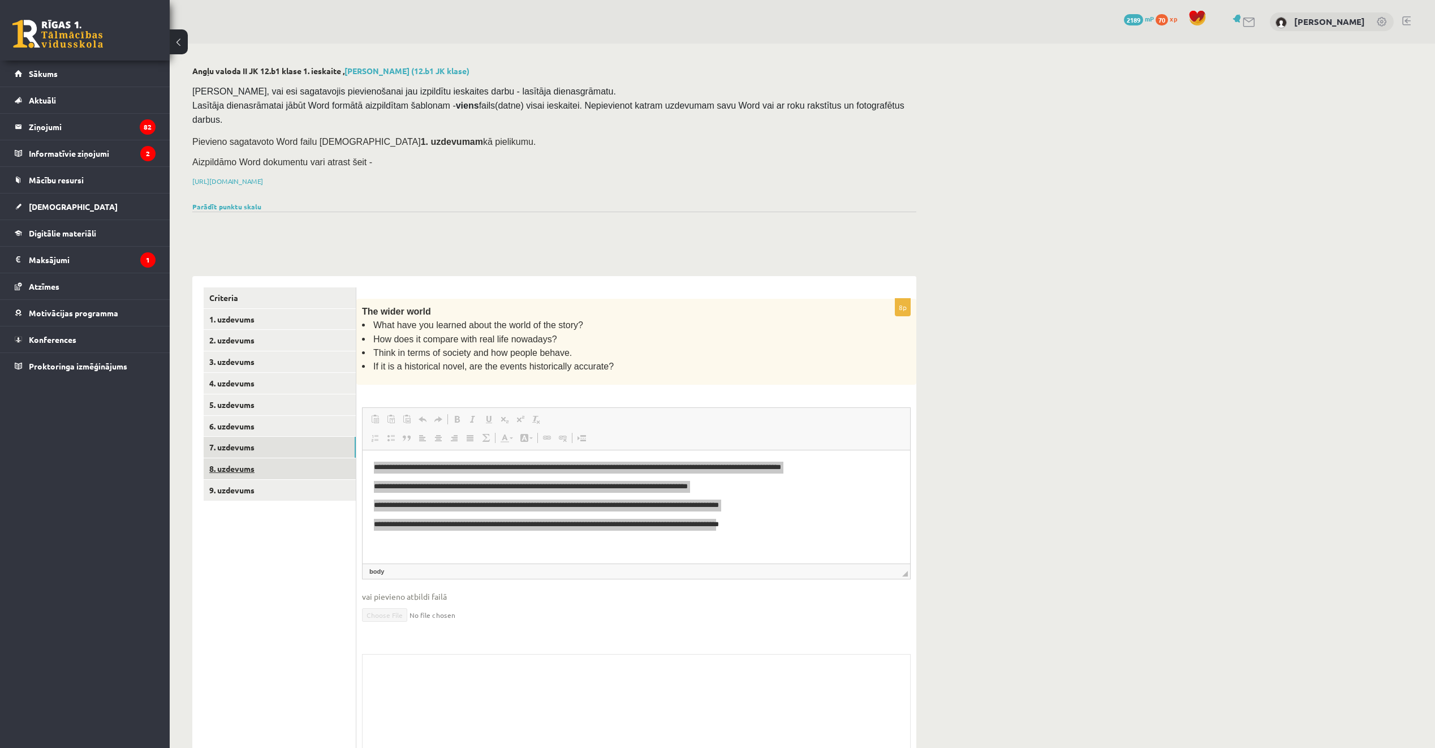
click at [347, 458] on link "8. uzdevums" at bounding box center [280, 468] width 152 height 21
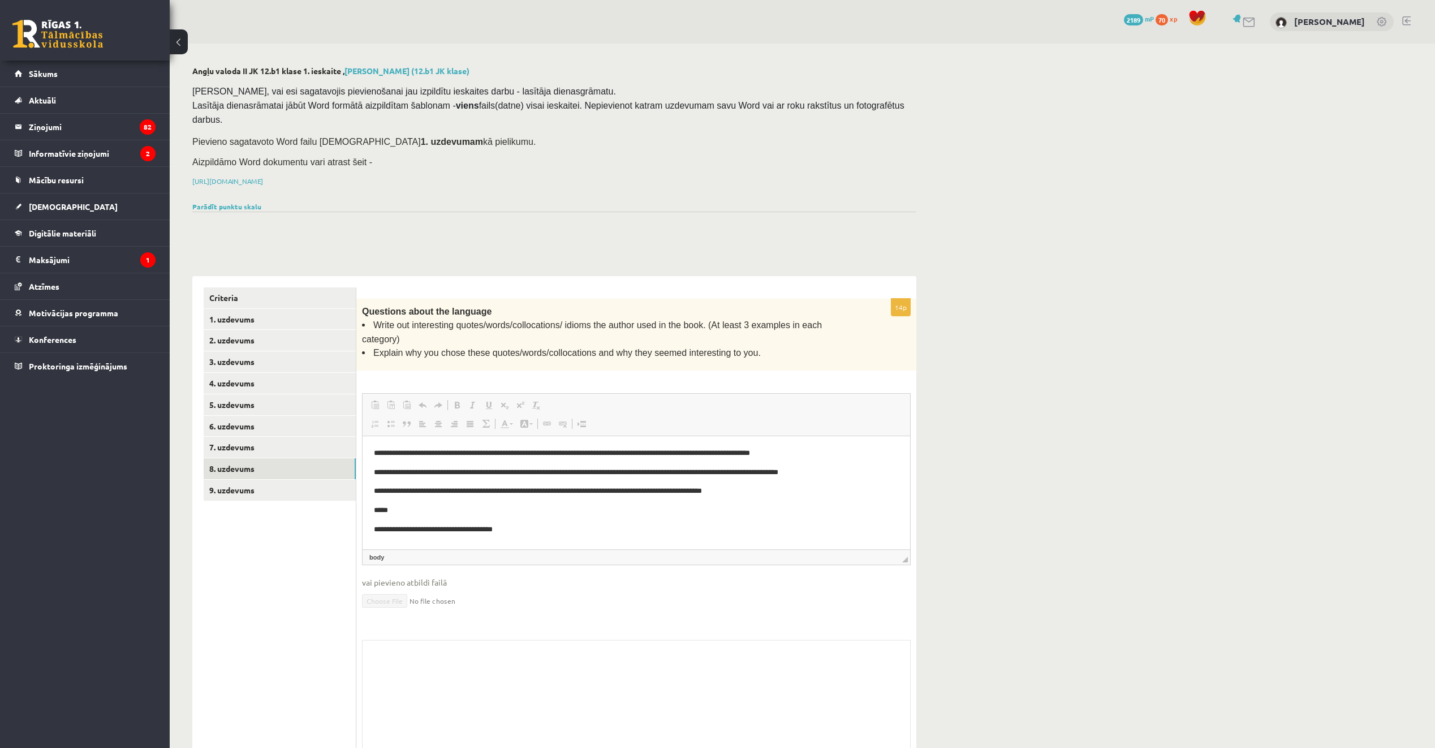
scroll to position [6, 0]
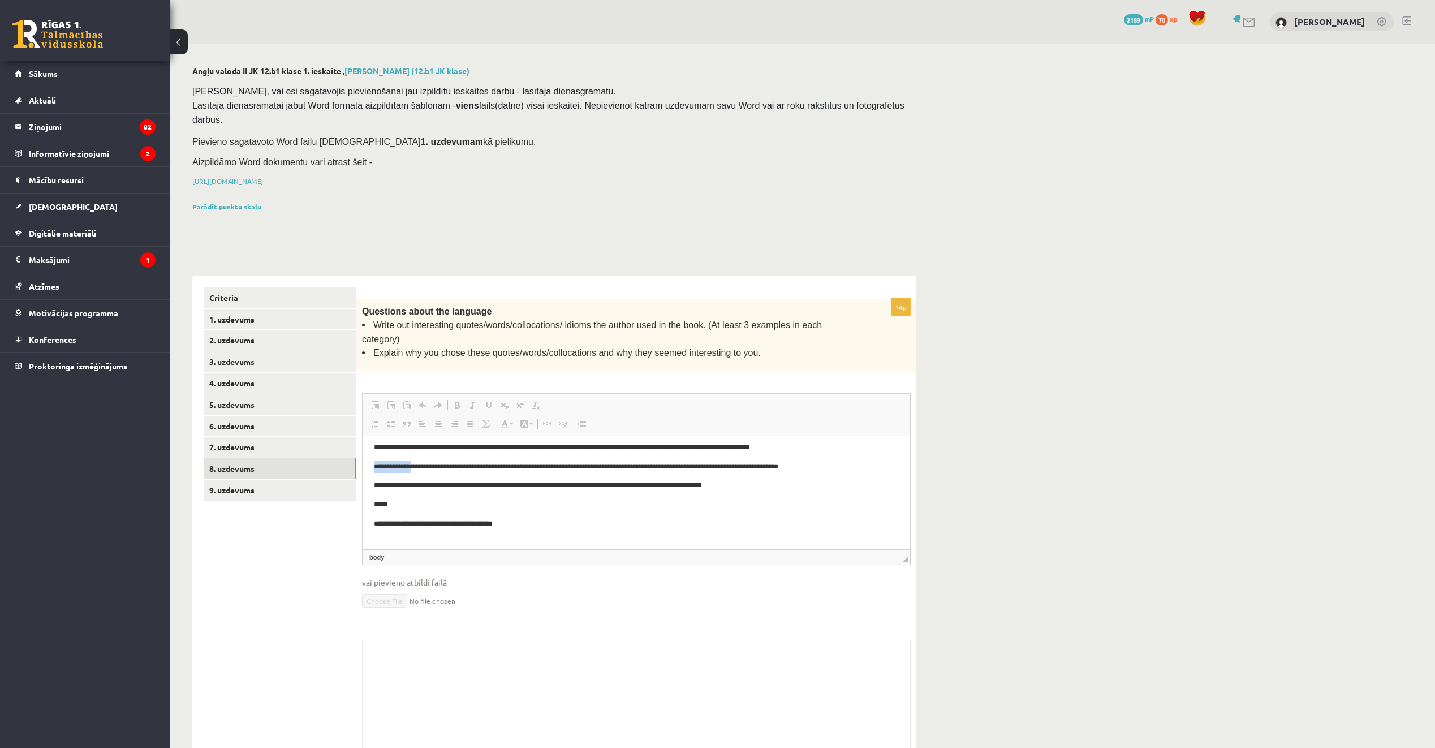
drag, startPoint x: 373, startPoint y: 454, endPoint x: 417, endPoint y: 469, distance: 47.2
click at [417, 469] on html "**********" at bounding box center [636, 495] width 547 height 130
drag, startPoint x: 417, startPoint y: 469, endPoint x: 372, endPoint y: 447, distance: 50.8
click at [372, 447] on html "**********" at bounding box center [636, 495] width 547 height 130
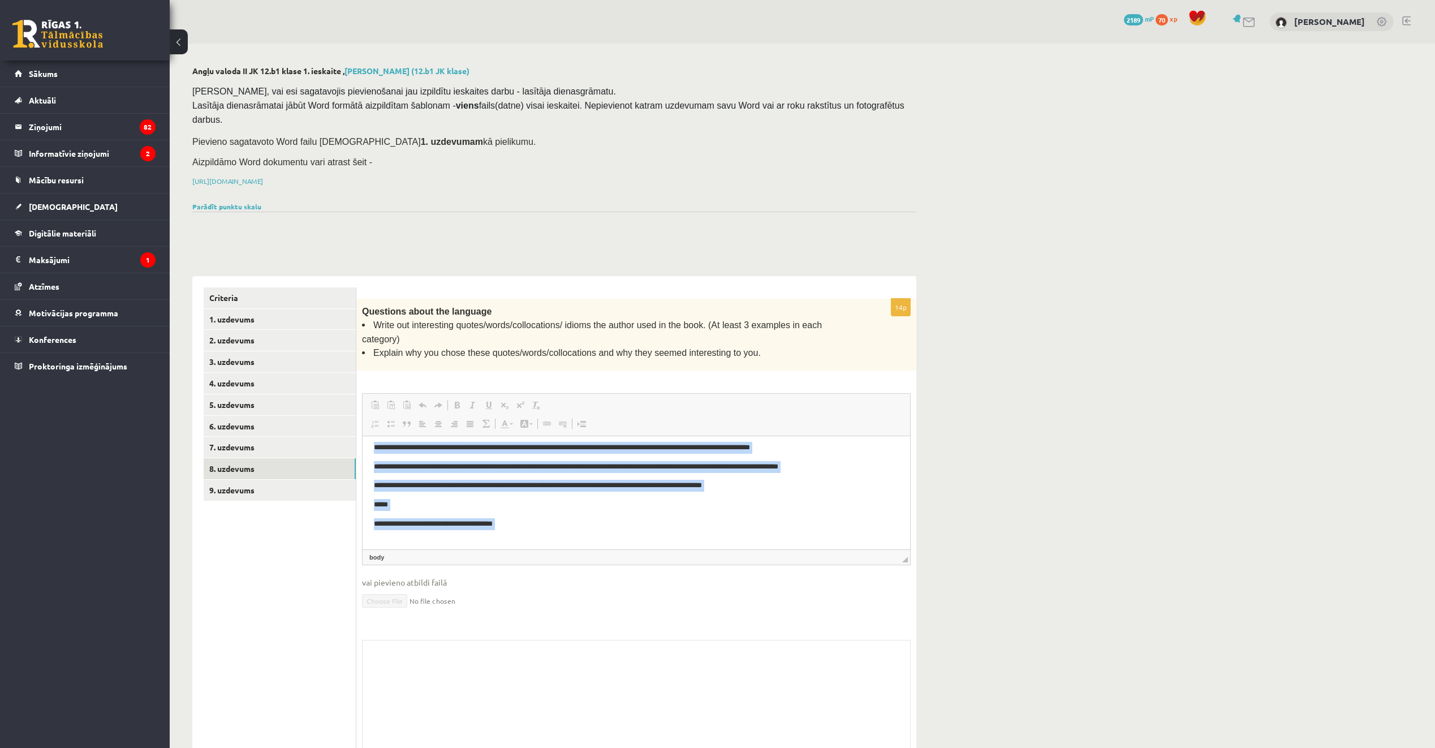
drag, startPoint x: 372, startPoint y: 447, endPoint x: 513, endPoint y: 527, distance: 162.1
click at [513, 527] on html "**********" at bounding box center [636, 495] width 547 height 130
drag, startPoint x: 865, startPoint y: 925, endPoint x: 496, endPoint y: 520, distance: 547.7
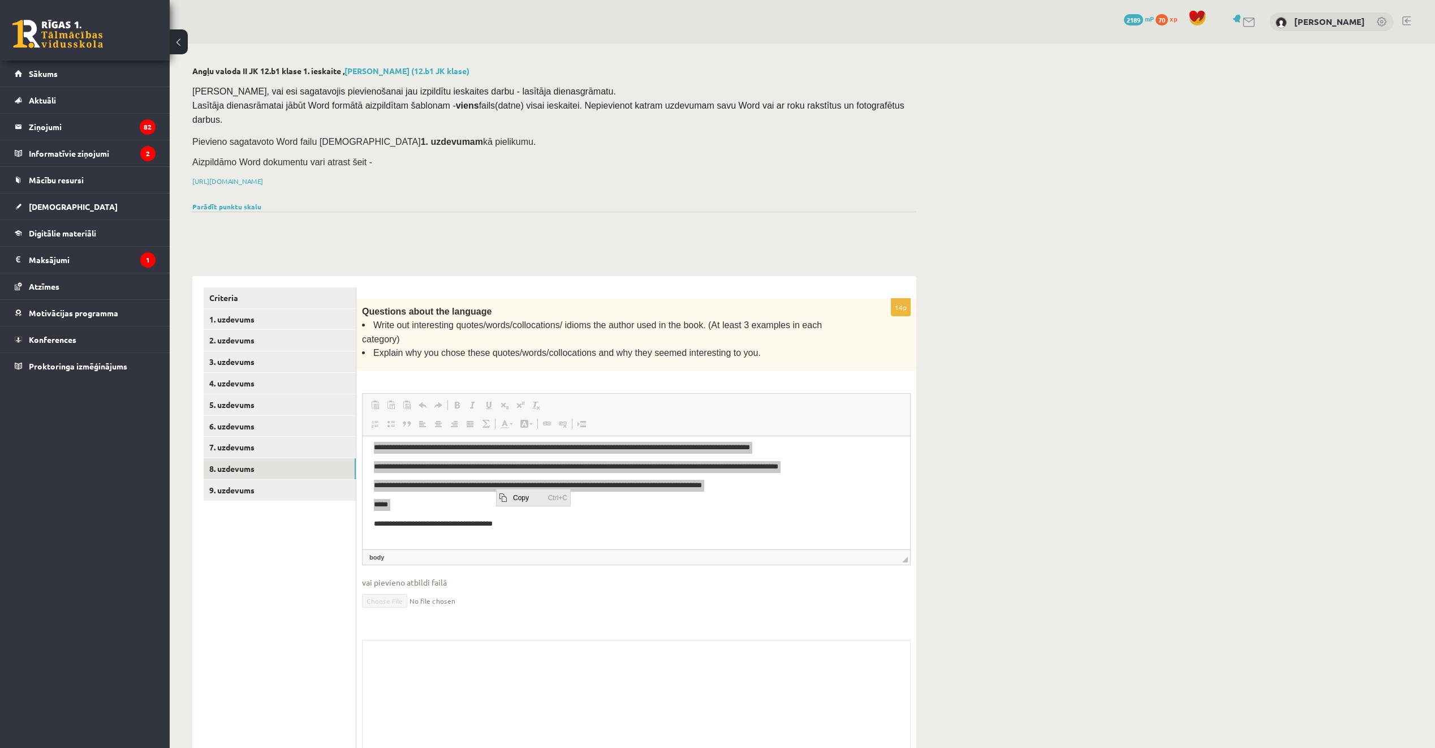
click at [512, 495] on span "Copy" at bounding box center [527, 497] width 35 height 16
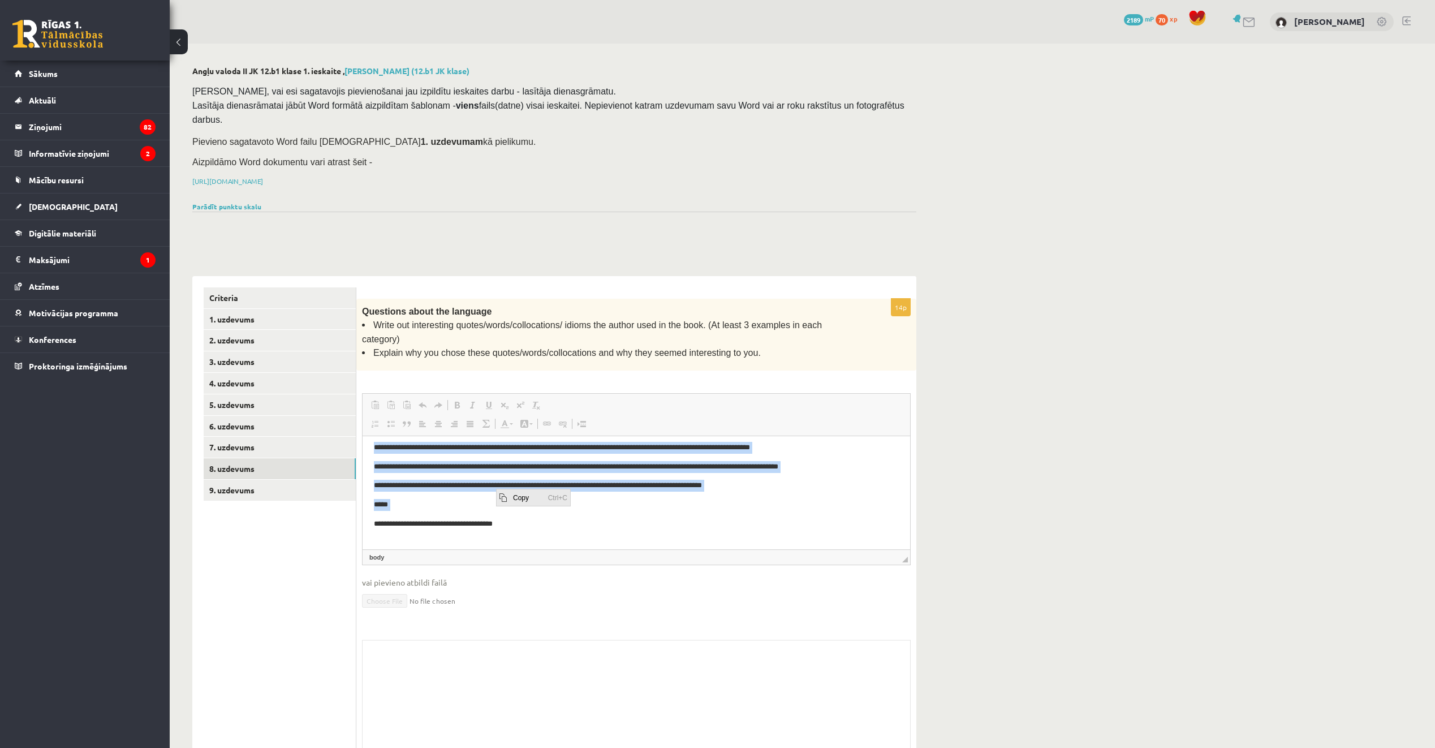
copy body "**********"
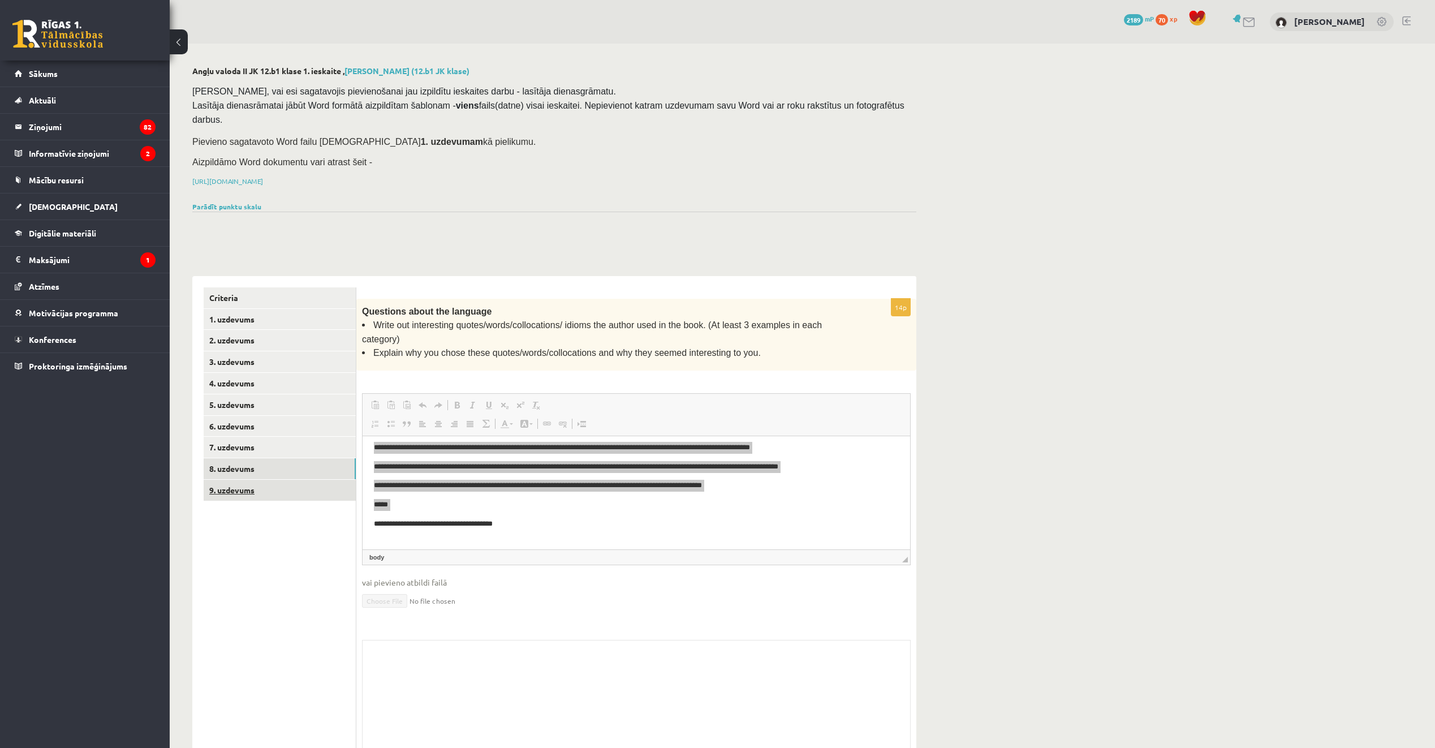
click at [321, 480] on link "9. uzdevums" at bounding box center [280, 490] width 152 height 21
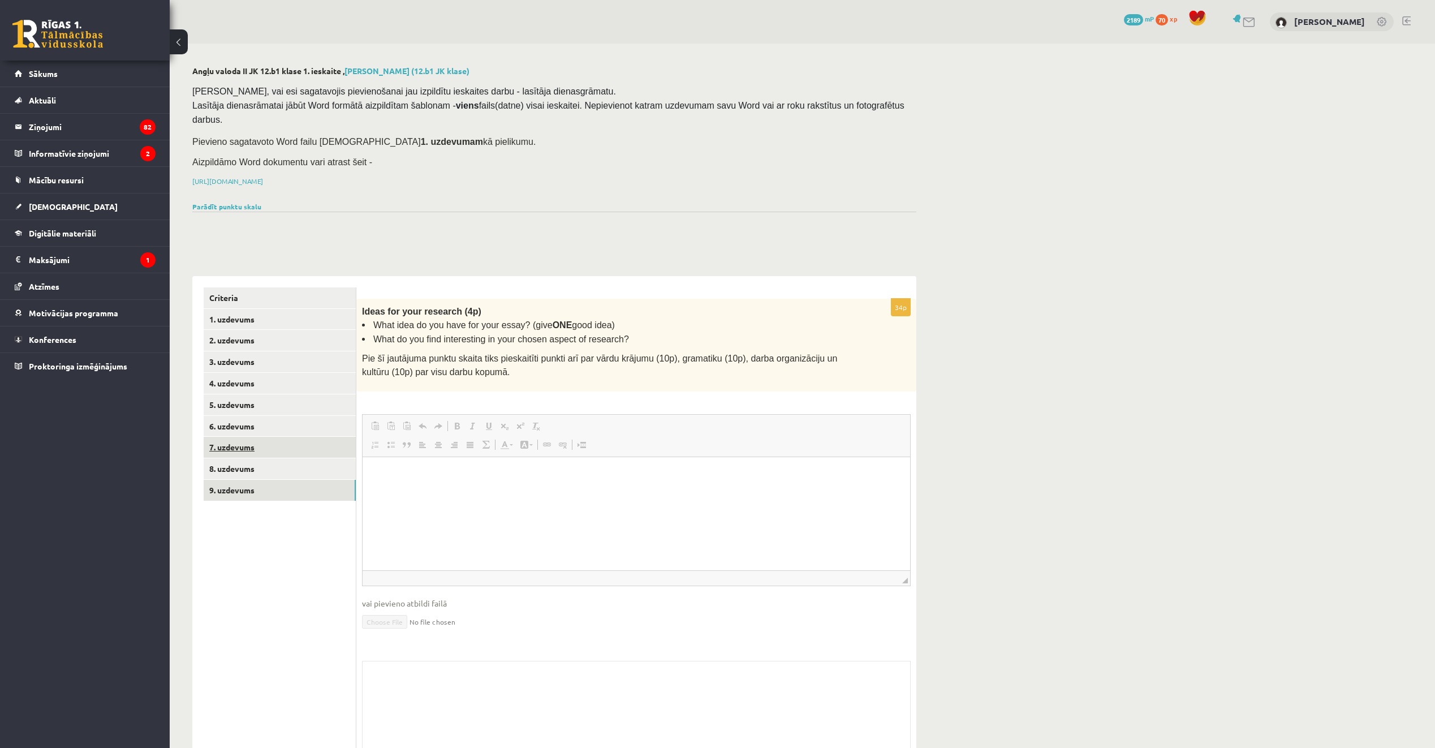
scroll to position [0, 0]
click at [89, 131] on legend "Ziņojumi 82" at bounding box center [92, 127] width 127 height 26
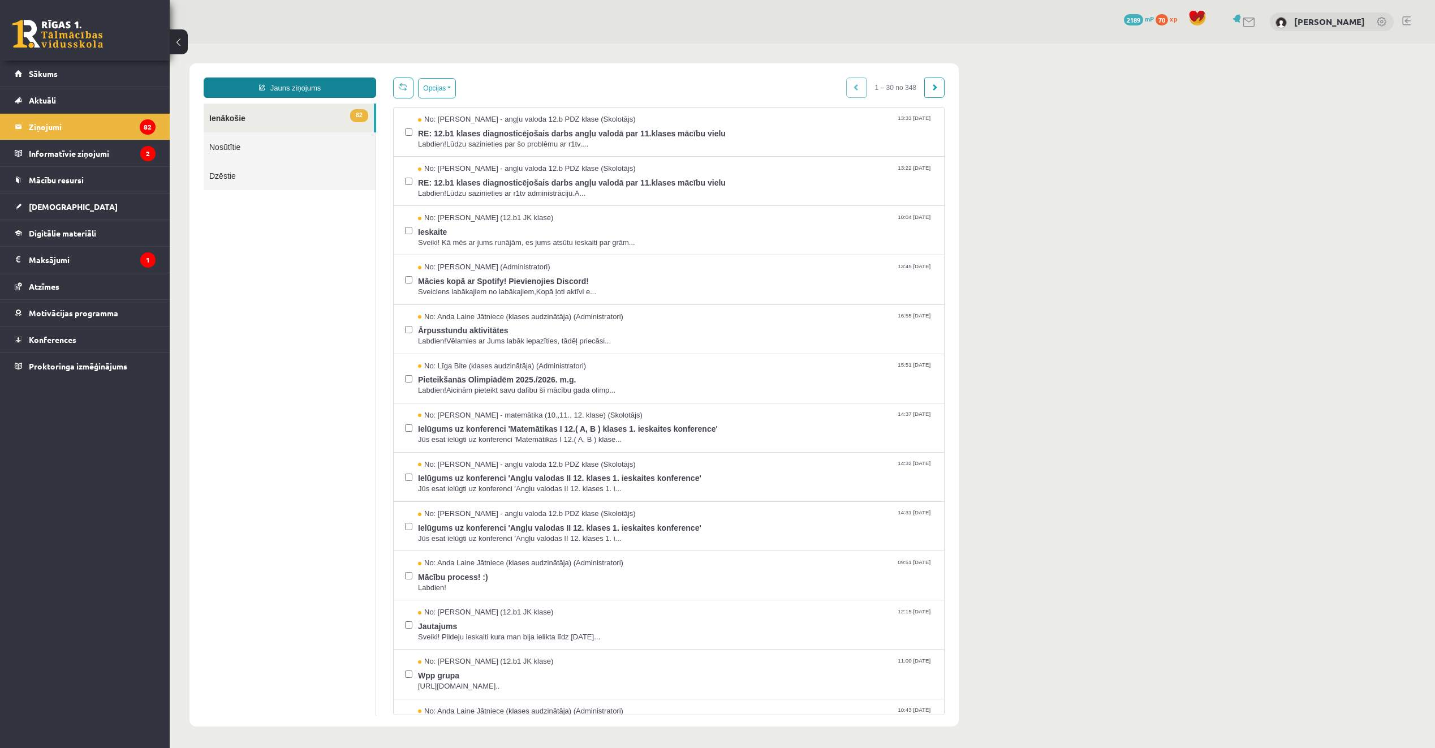
click at [292, 86] on link "Jauns ziņojums" at bounding box center [290, 87] width 172 height 20
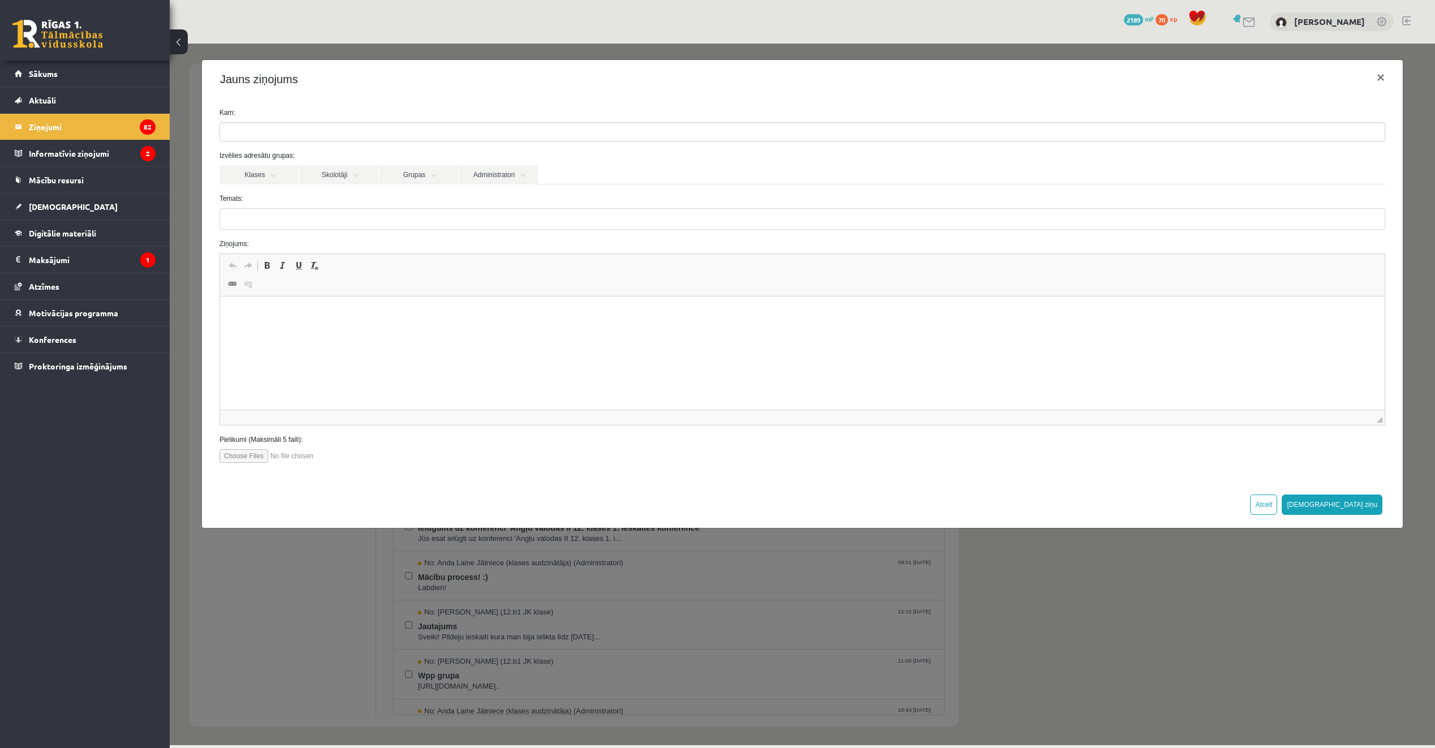
click at [333, 131] on ul at bounding box center [802, 132] width 1164 height 18
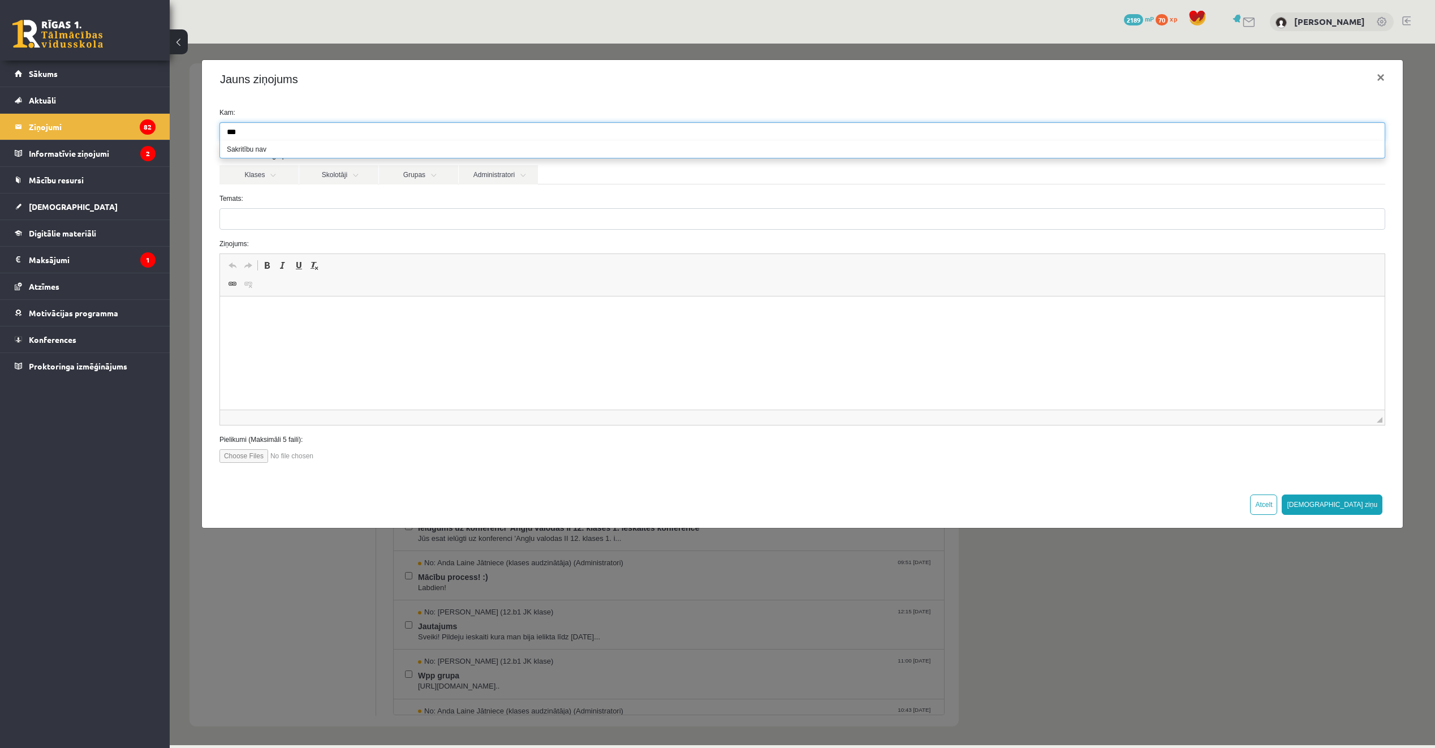
type input "***"
click at [539, 128] on ul "***" at bounding box center [802, 132] width 1164 height 18
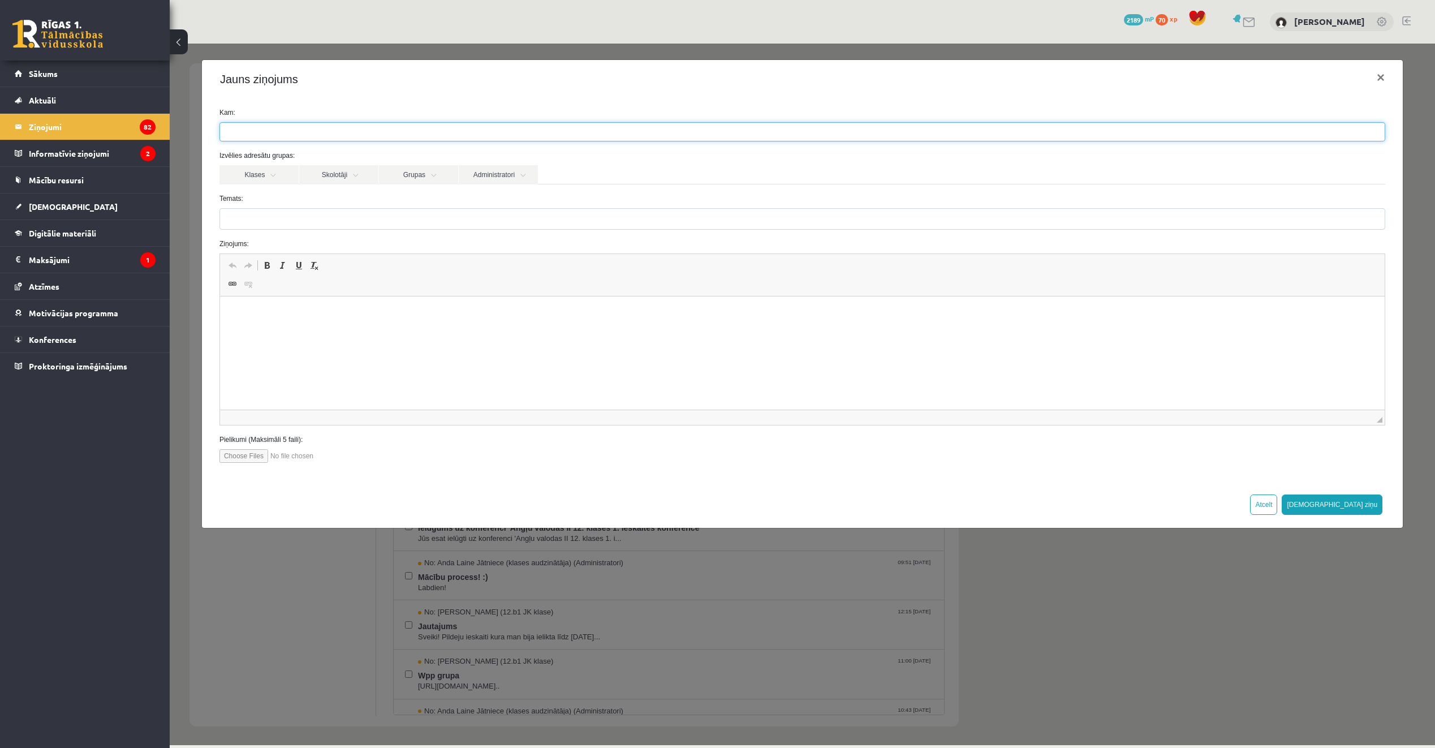
click at [539, 128] on ul at bounding box center [802, 132] width 1164 height 18
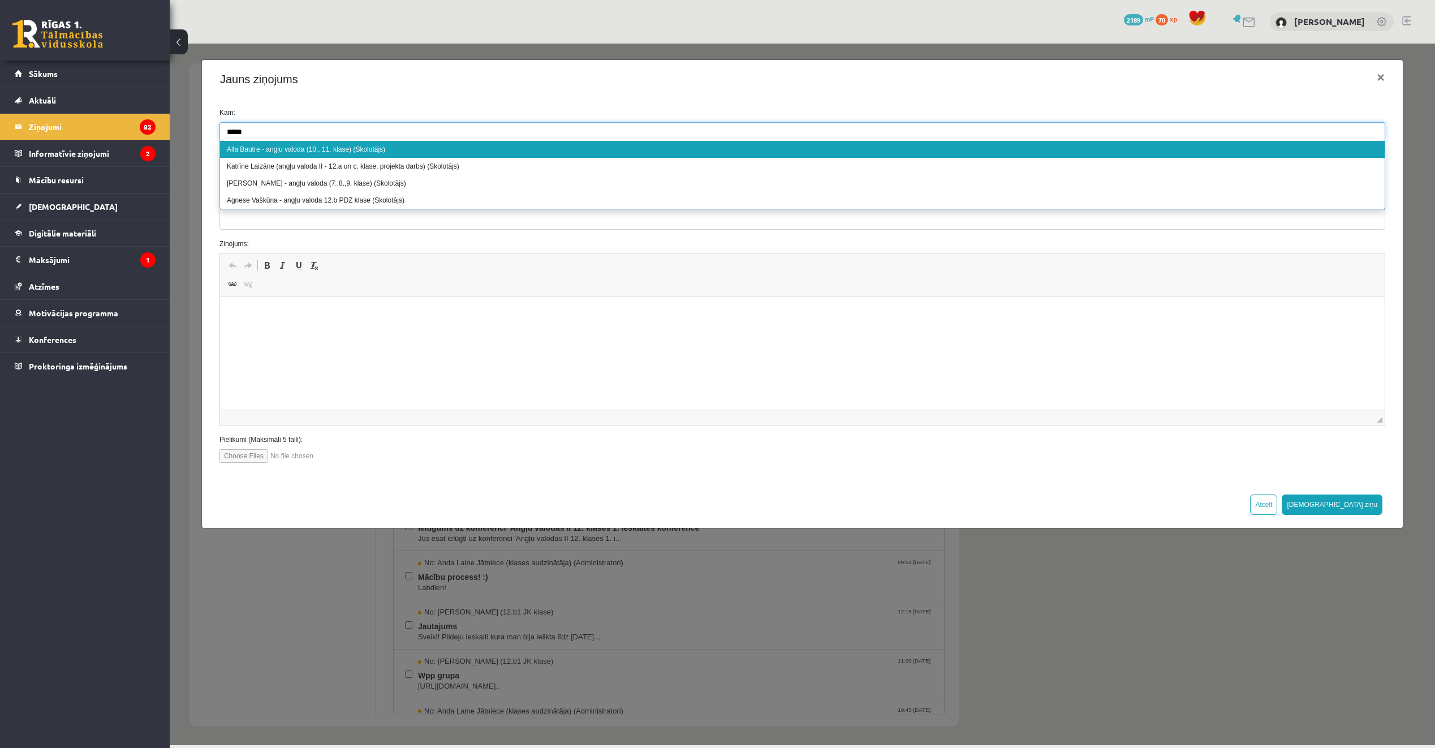
type input "*****"
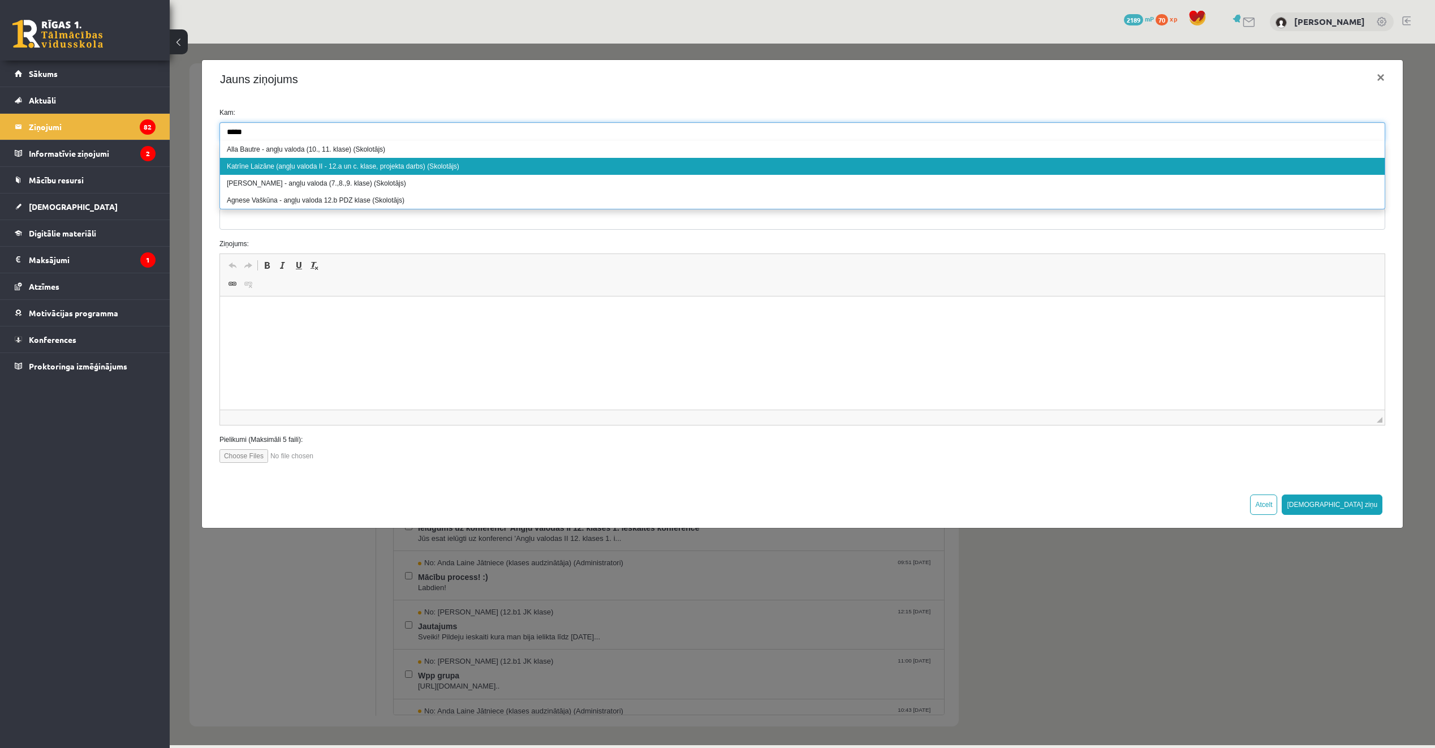
scroll to position [1, 0]
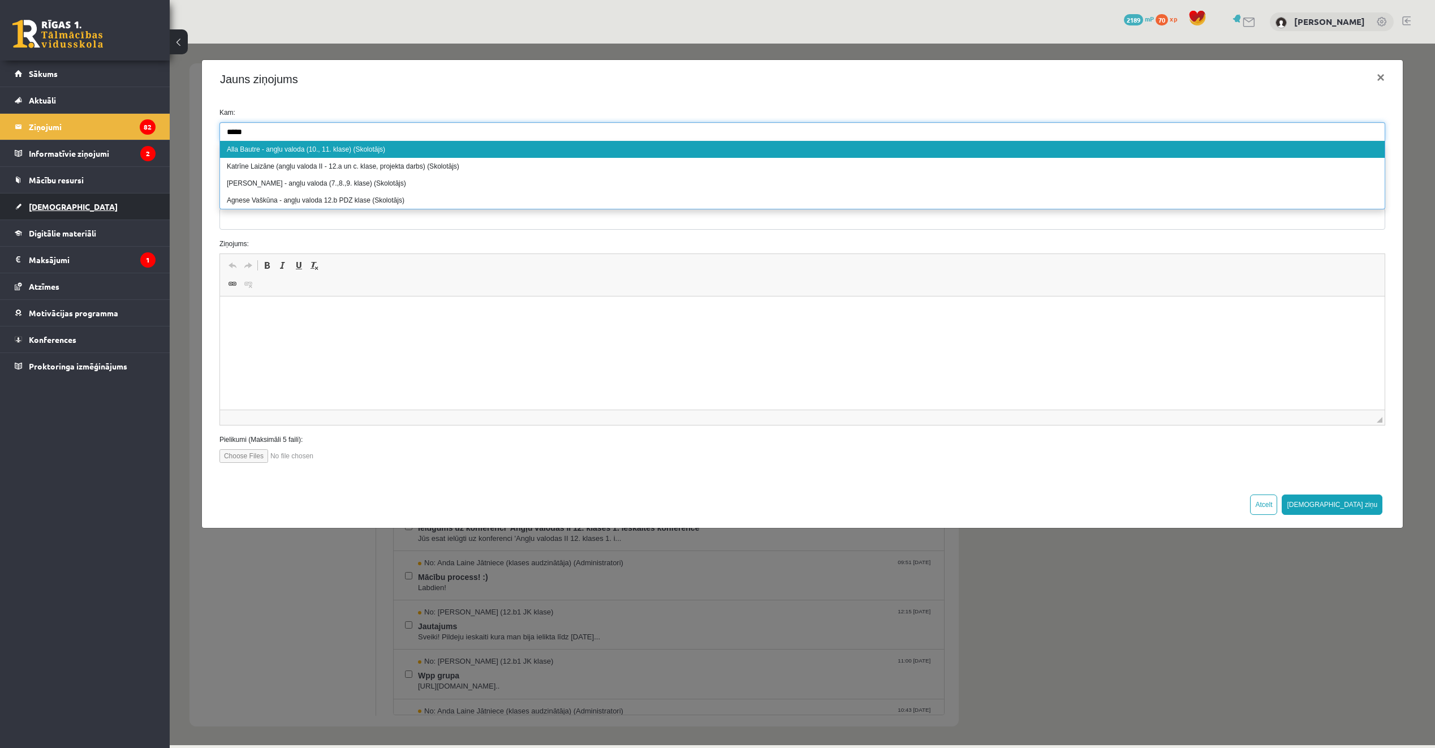
click at [92, 208] on link "[DEMOGRAPHIC_DATA]" at bounding box center [85, 206] width 141 height 26
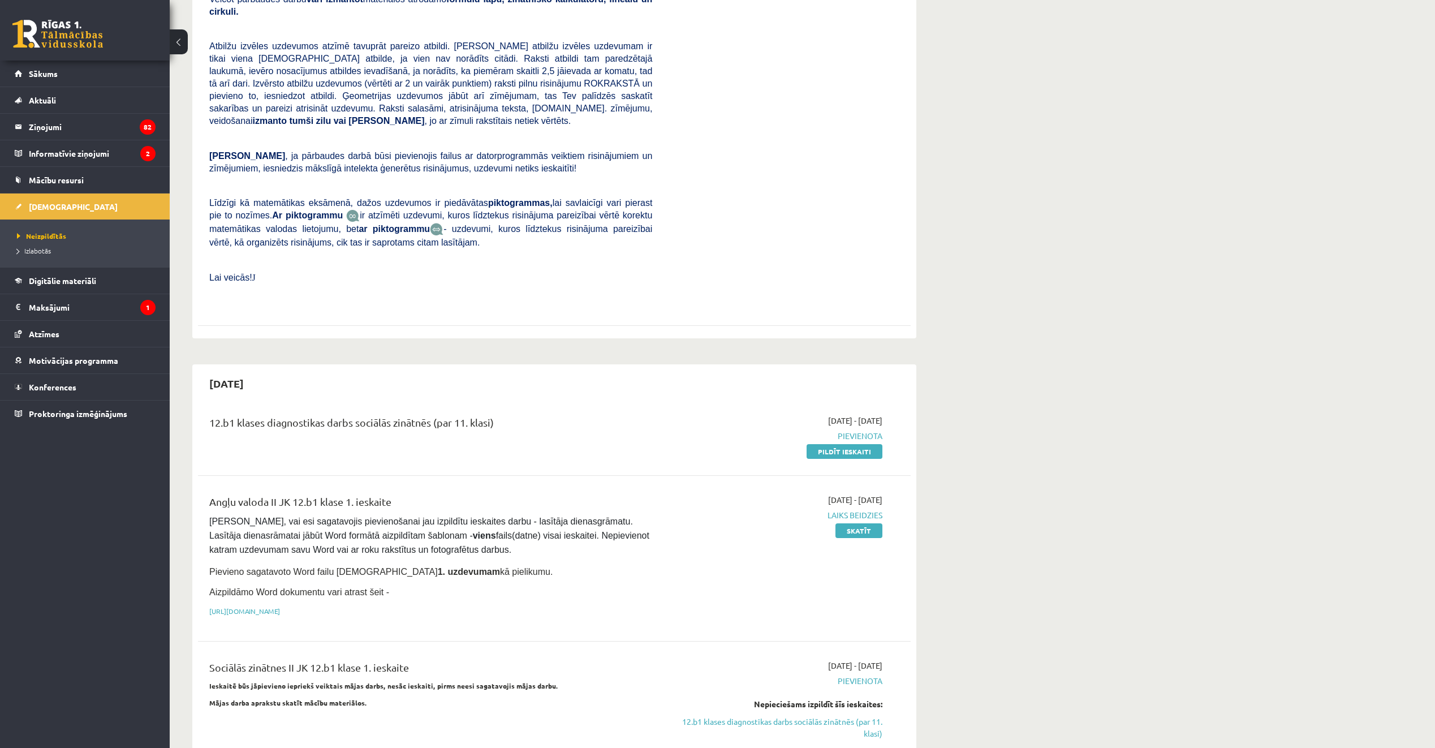
scroll to position [396, 0]
click at [841, 522] on link "Skatīt" at bounding box center [858, 529] width 47 height 15
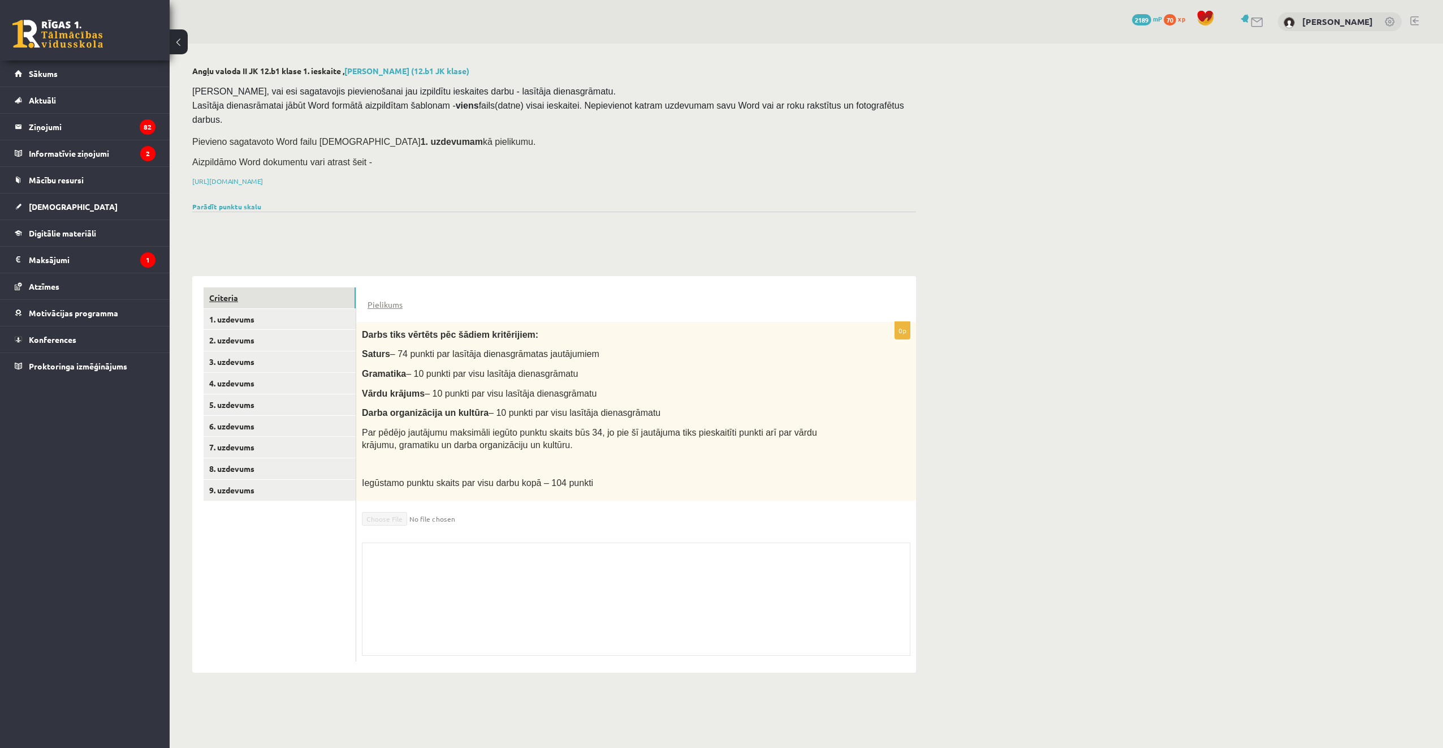
click at [221, 287] on link "Criteria" at bounding box center [280, 297] width 152 height 21
click at [77, 212] on link "[DEMOGRAPHIC_DATA]" at bounding box center [85, 206] width 141 height 26
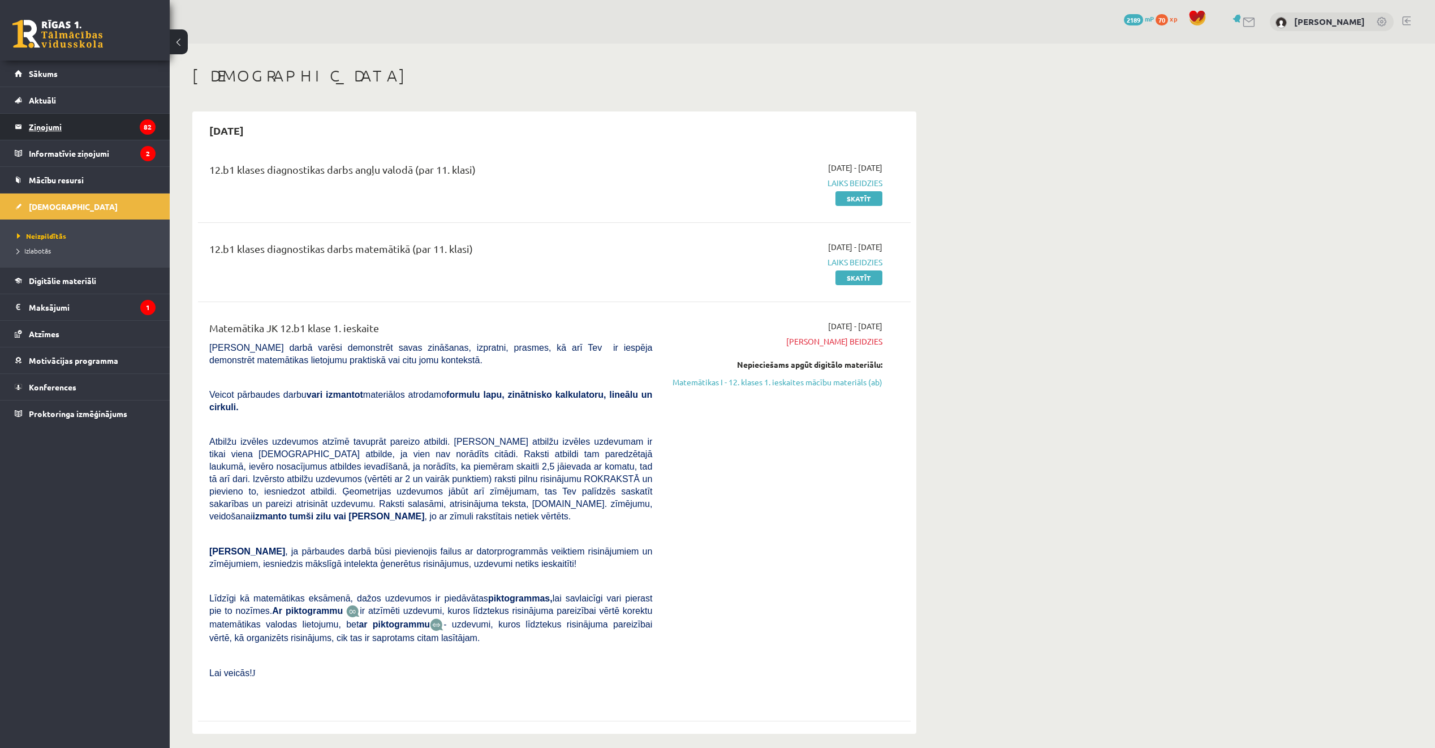
click at [59, 130] on legend "Ziņojumi 82" at bounding box center [92, 127] width 127 height 26
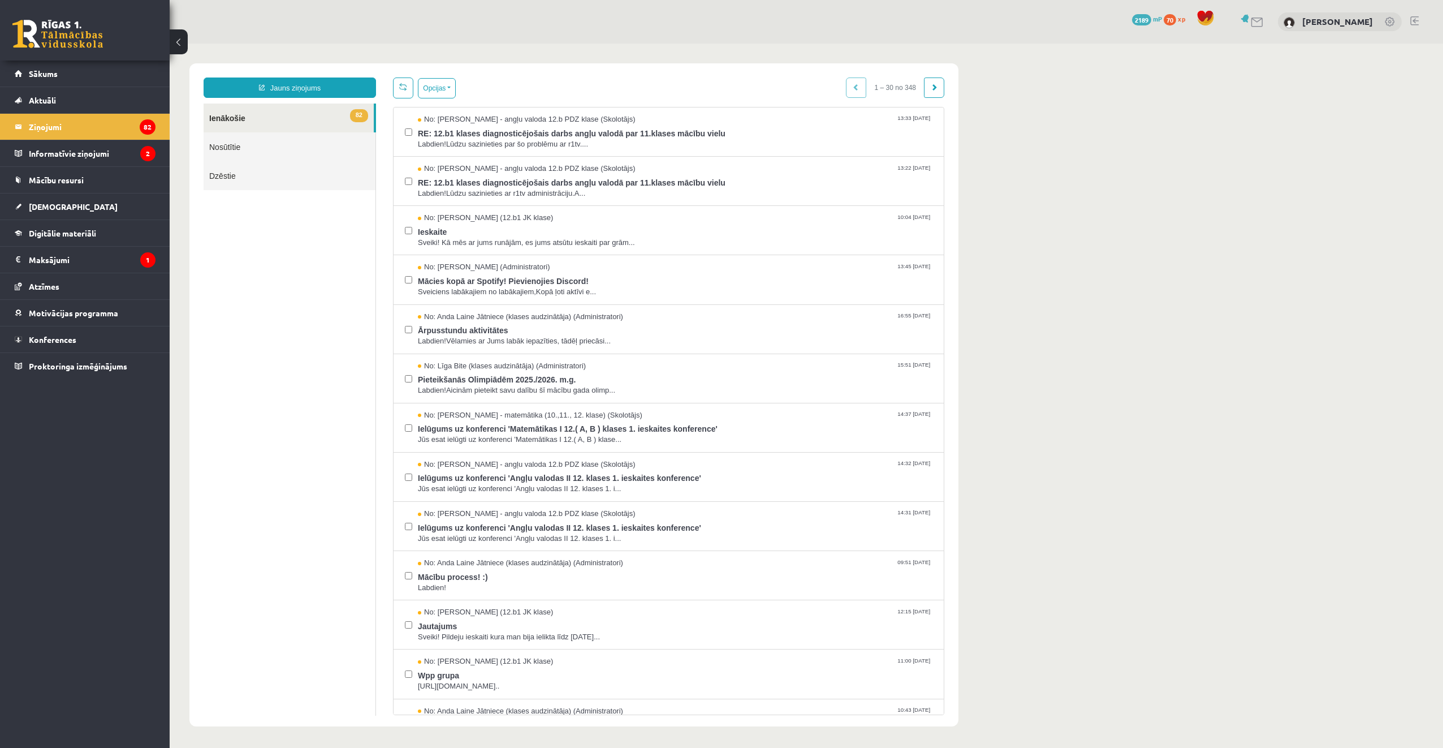
click at [266, 86] on link "Jauns ziņojums" at bounding box center [290, 87] width 172 height 20
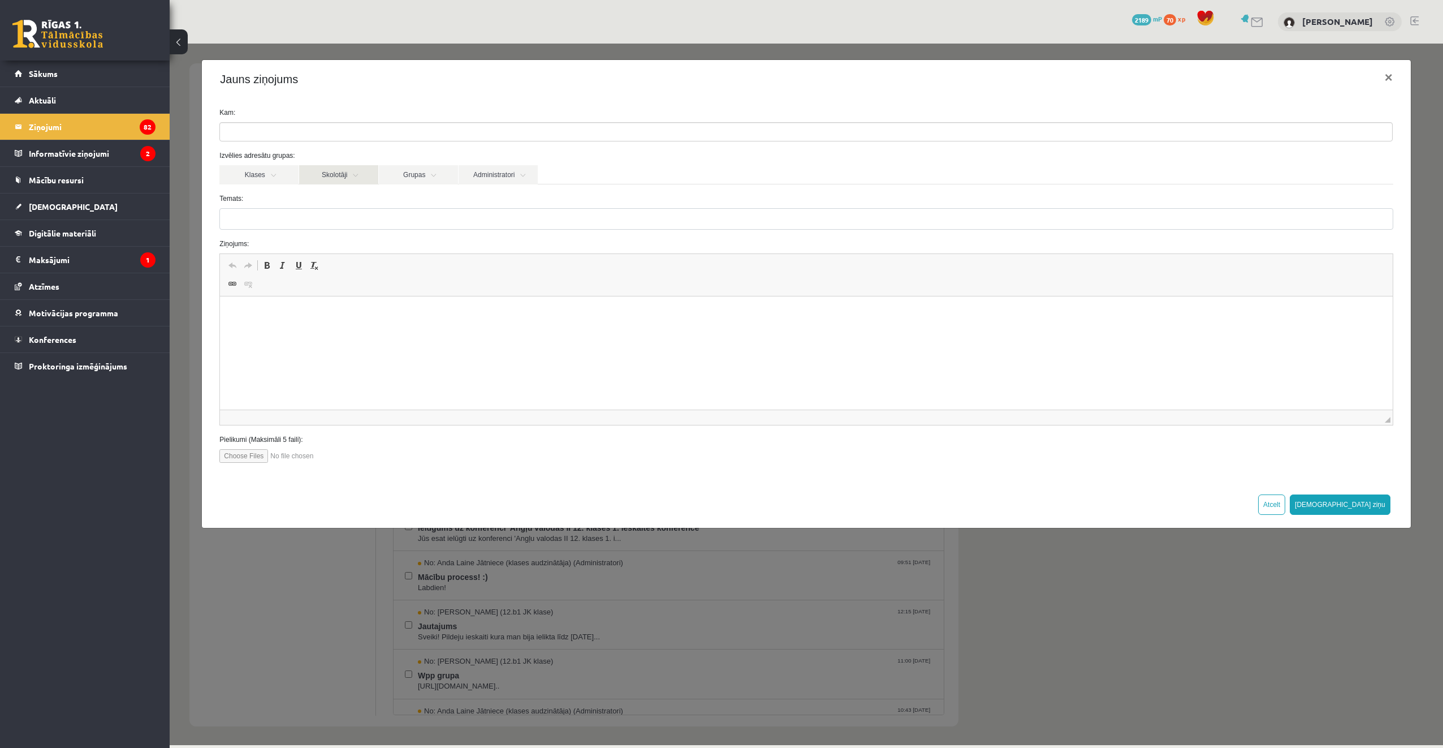
click at [320, 175] on link "Skolotāji" at bounding box center [338, 174] width 79 height 19
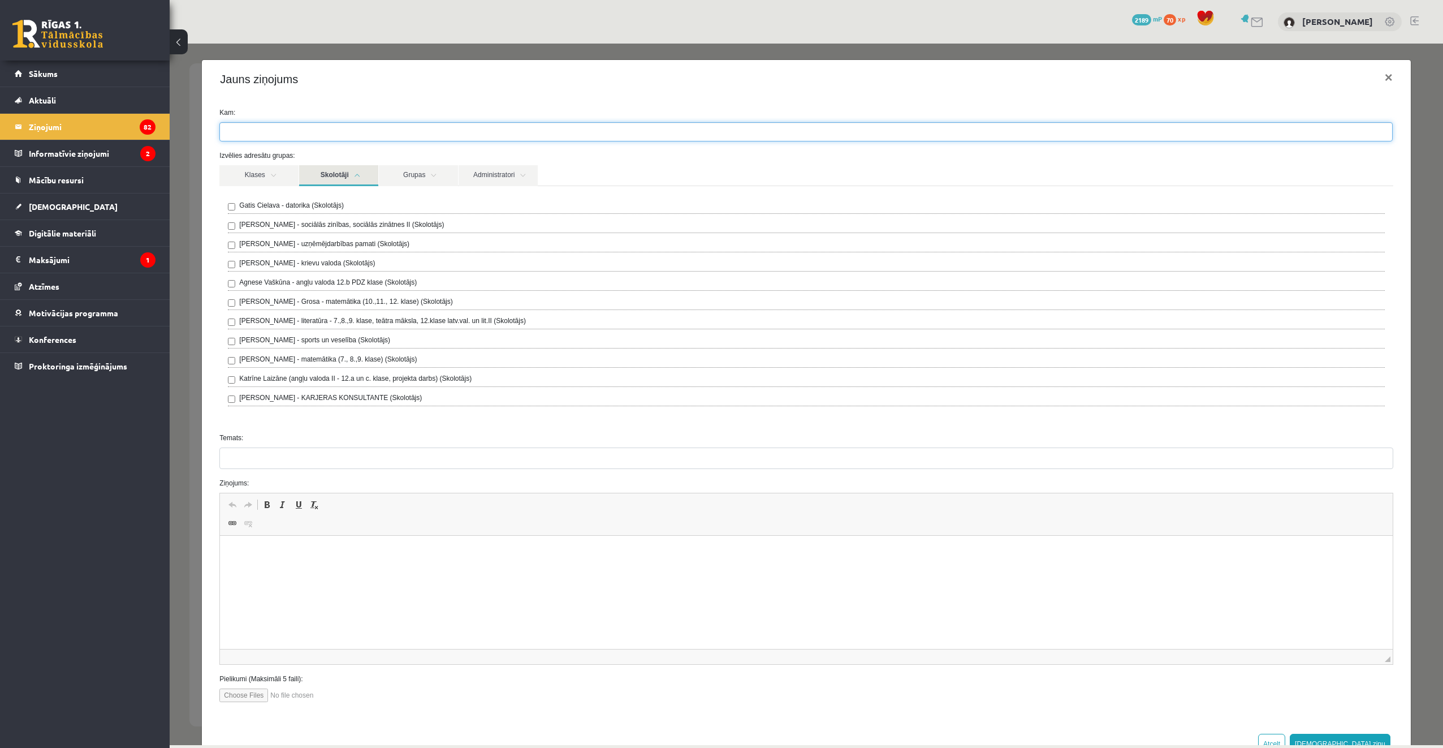
click at [329, 130] on ul at bounding box center [806, 132] width 1172 height 18
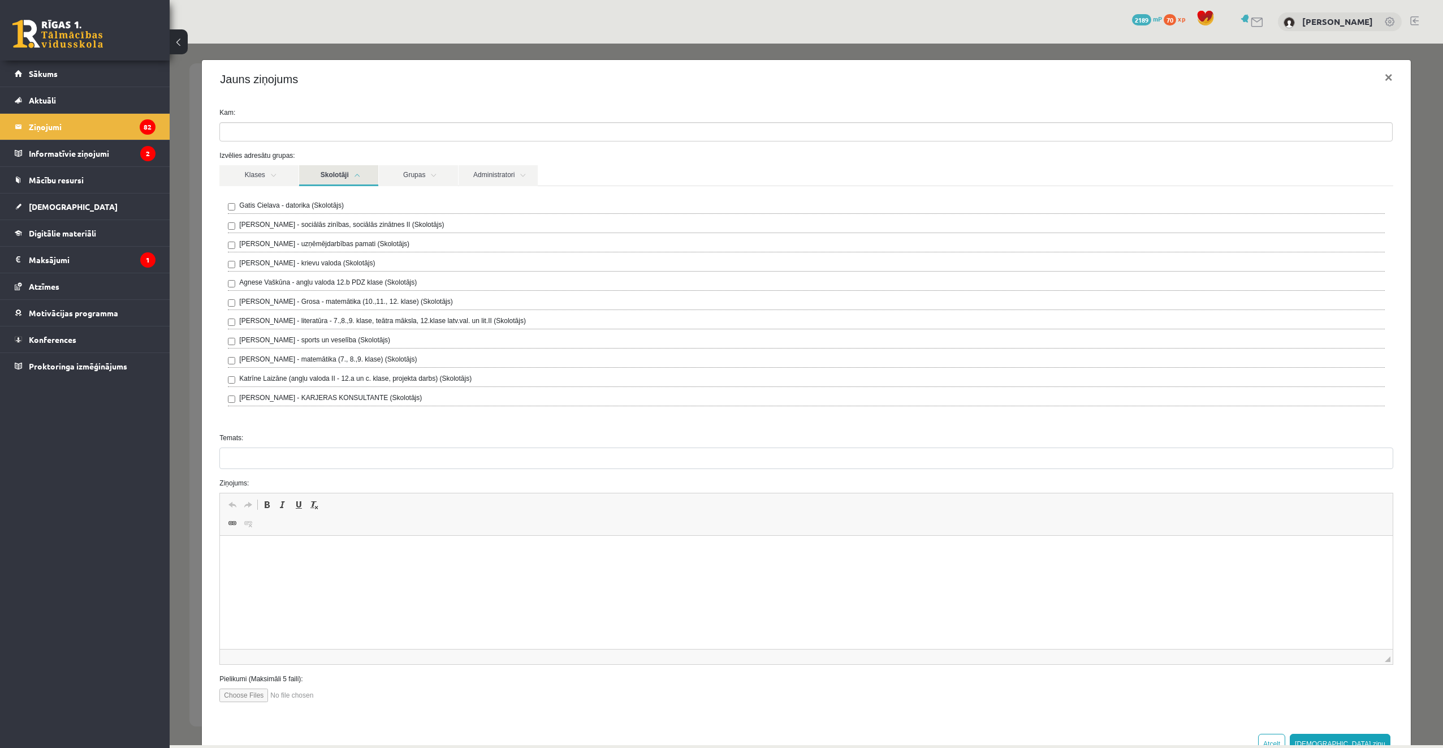
click at [328, 282] on label "Agnese Vaškūna - angļu valoda 12.b PDZ klase (Skolotājs)" at bounding box center [328, 282] width 178 height 10
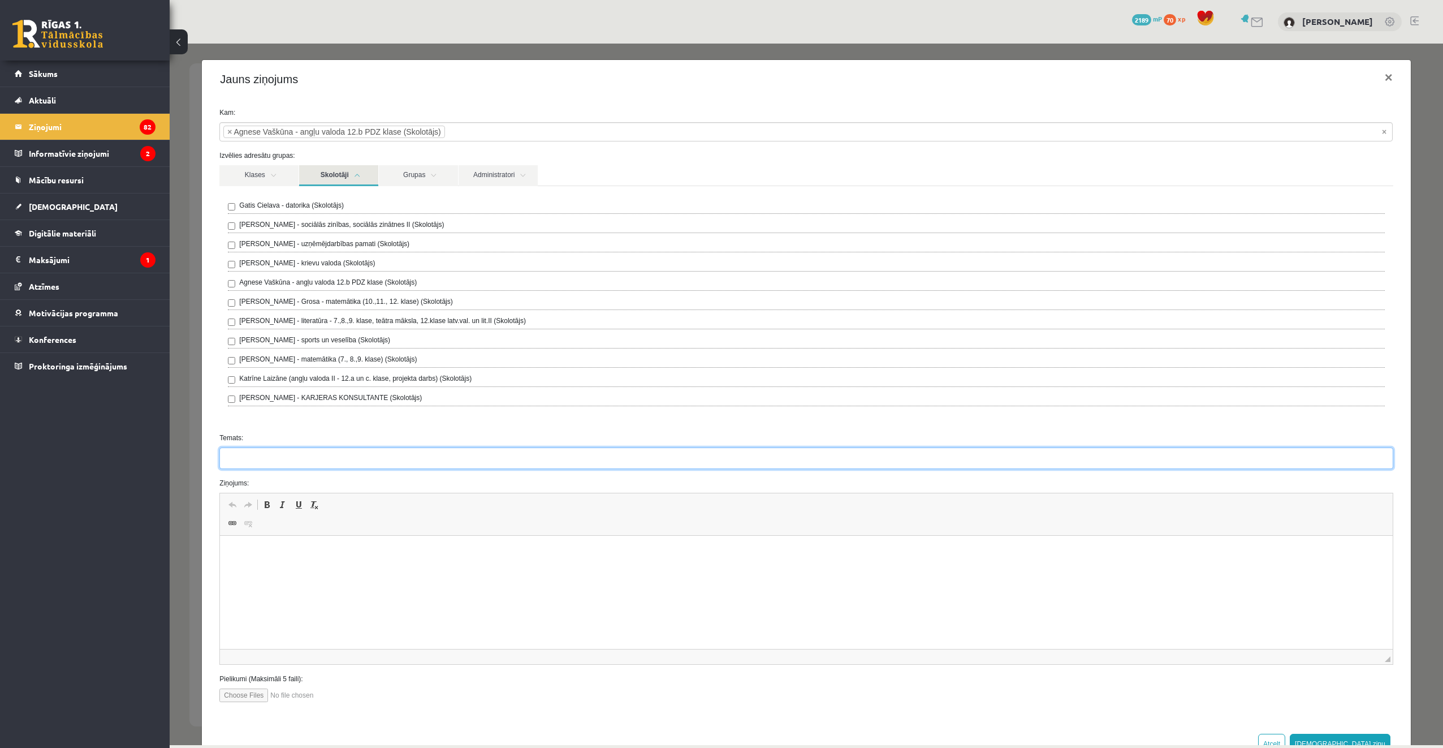
click at [382, 460] on input "Temats:" at bounding box center [806, 457] width 1174 height 21
type input "**********"
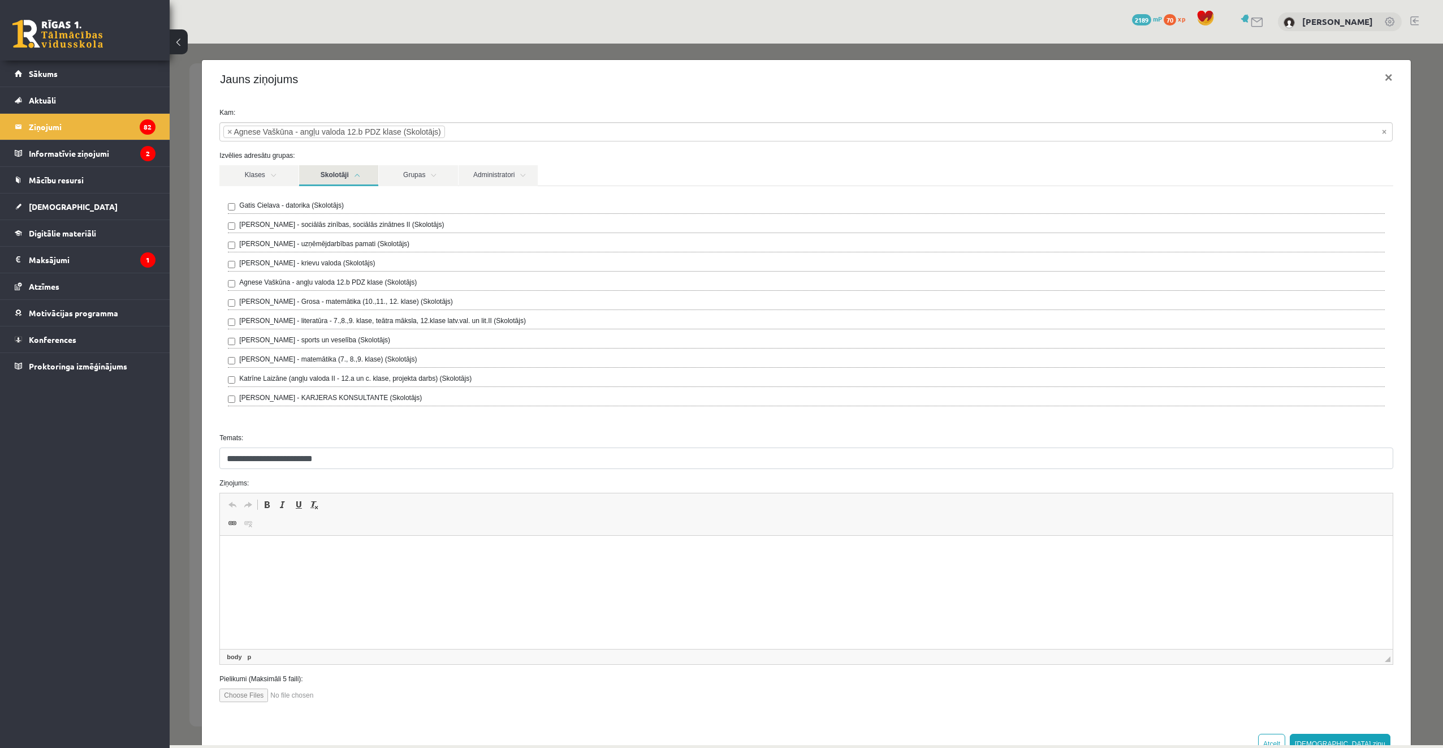
click at [256, 552] on p "Editor, wiswyg-editor-47024917906420-1758017142-777" at bounding box center [806, 553] width 1150 height 12
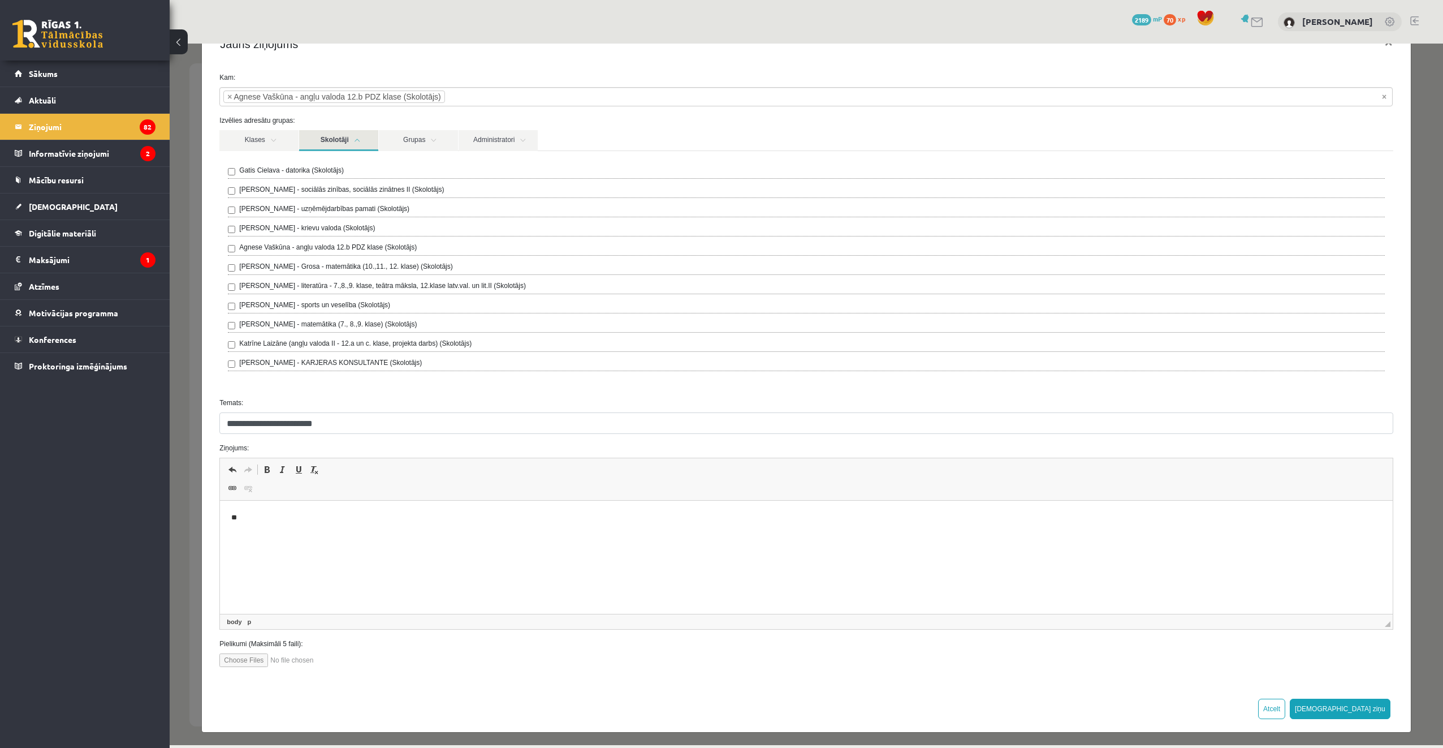
scroll to position [38, 0]
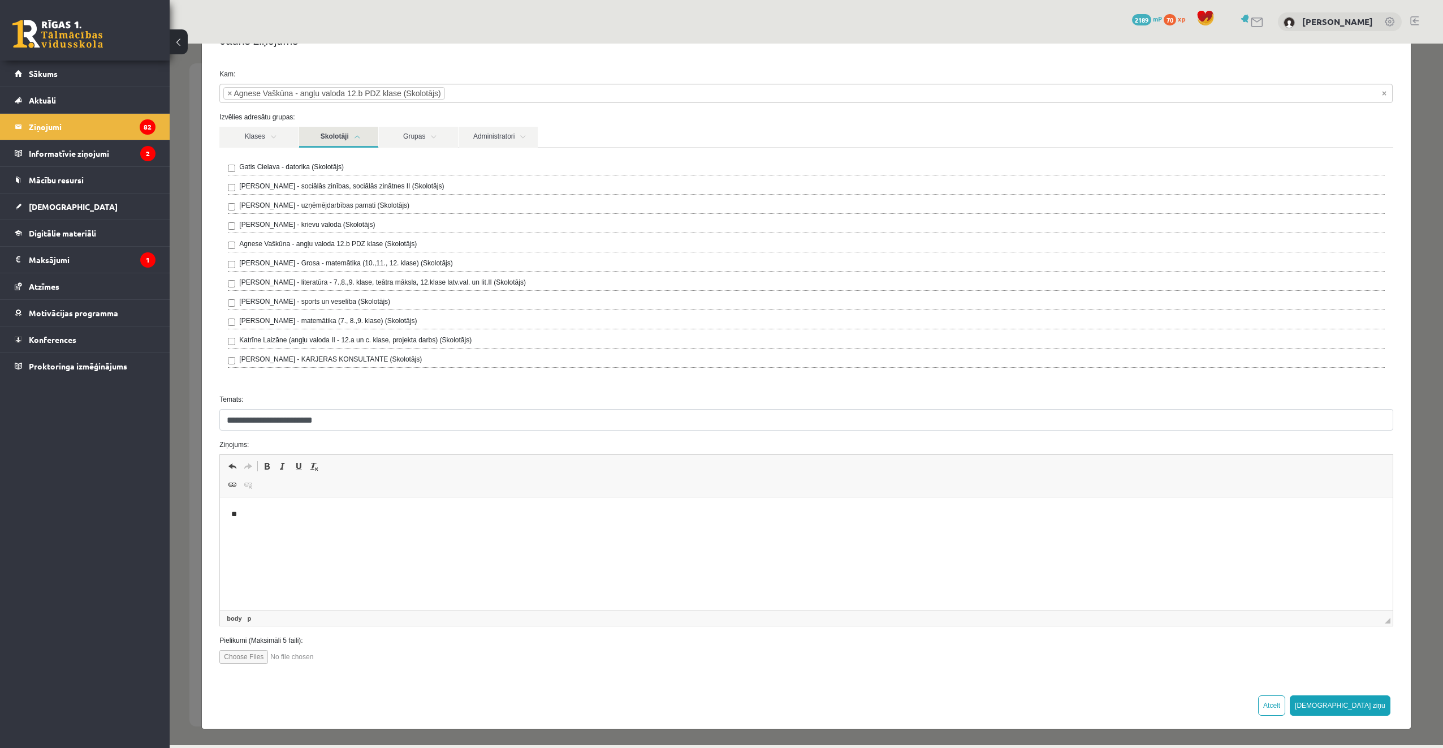
click at [256, 654] on input "file" at bounding box center [283, 657] width 128 height 14
type input "**********"
click at [364, 421] on input "**********" at bounding box center [806, 419] width 1174 height 21
type input "**********"
click at [1361, 706] on button "Sūtīt ziņu" at bounding box center [1340, 705] width 101 height 20
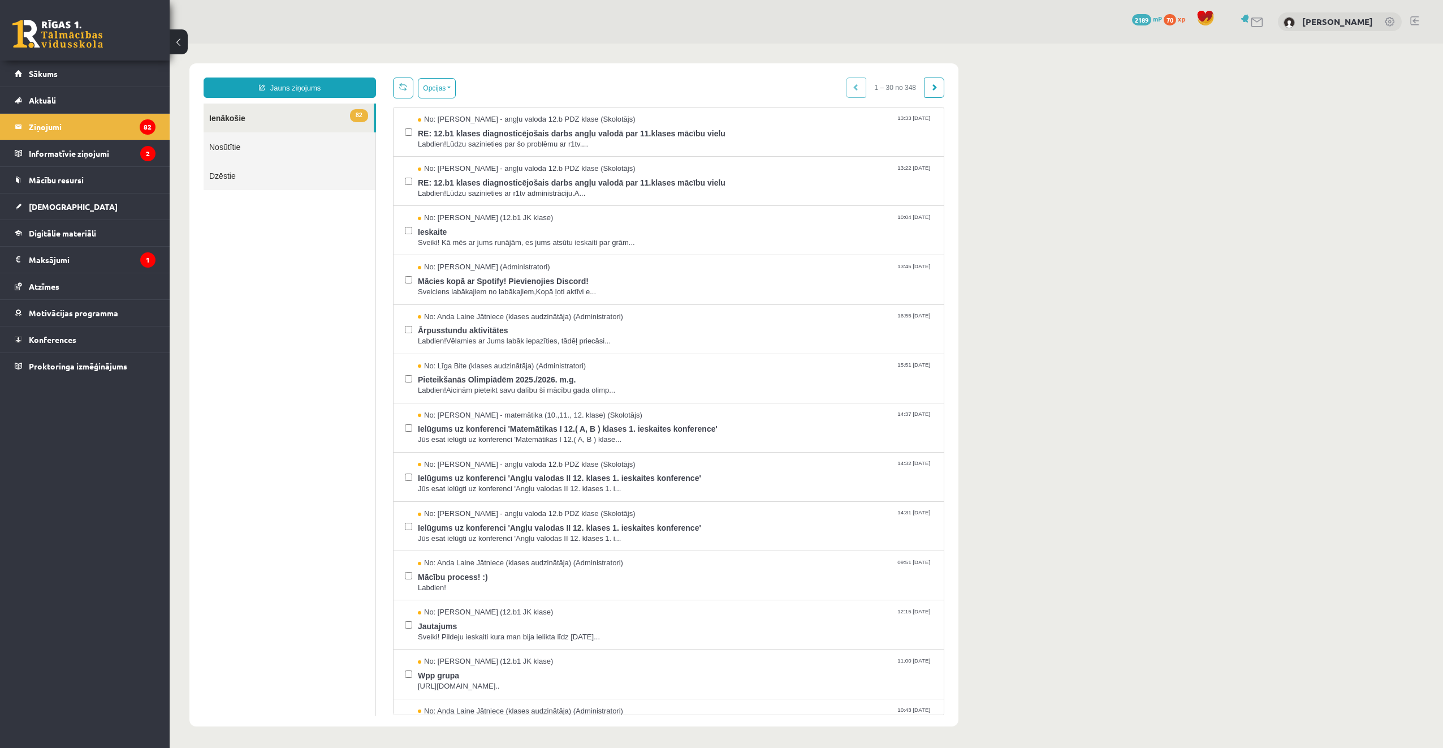
scroll to position [0, 0]
click at [586, 135] on span "RE: 12.b1 klases diagnosticējošais darbs angļu valodā par 11.klases mācību vielu" at bounding box center [675, 132] width 515 height 14
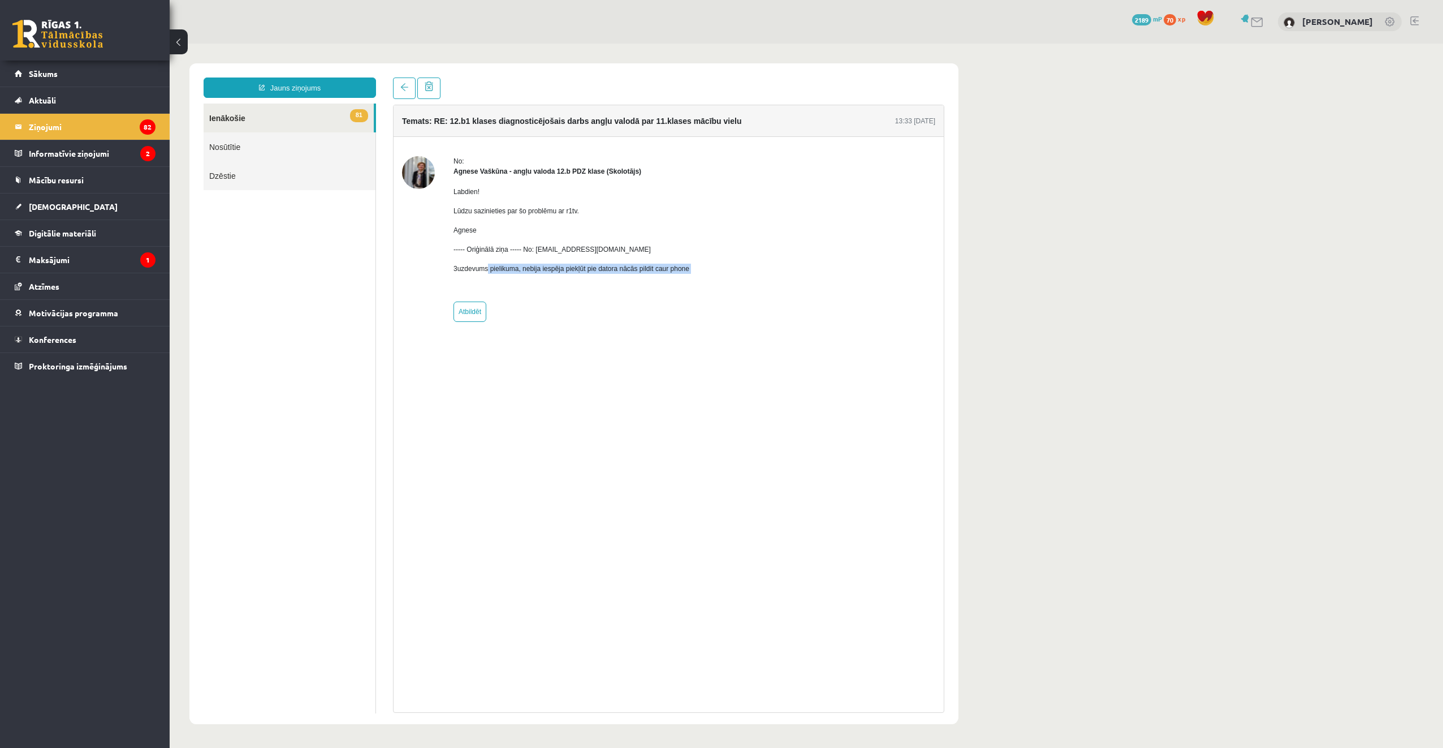
drag, startPoint x: 487, startPoint y: 269, endPoint x: 575, endPoint y: 274, distance: 87.8
click at [575, 274] on div "Labdien! Lūdzu sazinieties par šo problēmu ar r1tv. Agnese ----- Oriģinālā ziņa…" at bounding box center [572, 234] width 236 height 117
drag, startPoint x: 575, startPoint y: 274, endPoint x: 577, endPoint y: 312, distance: 38.5
click at [577, 312] on div "No: Agnese Vaškūna - angļu valoda 12.b PDZ klase (Skolotājs) Labdien! Lūdzu saz…" at bounding box center [572, 239] width 236 height 166
click at [401, 96] on link at bounding box center [404, 87] width 23 height 21
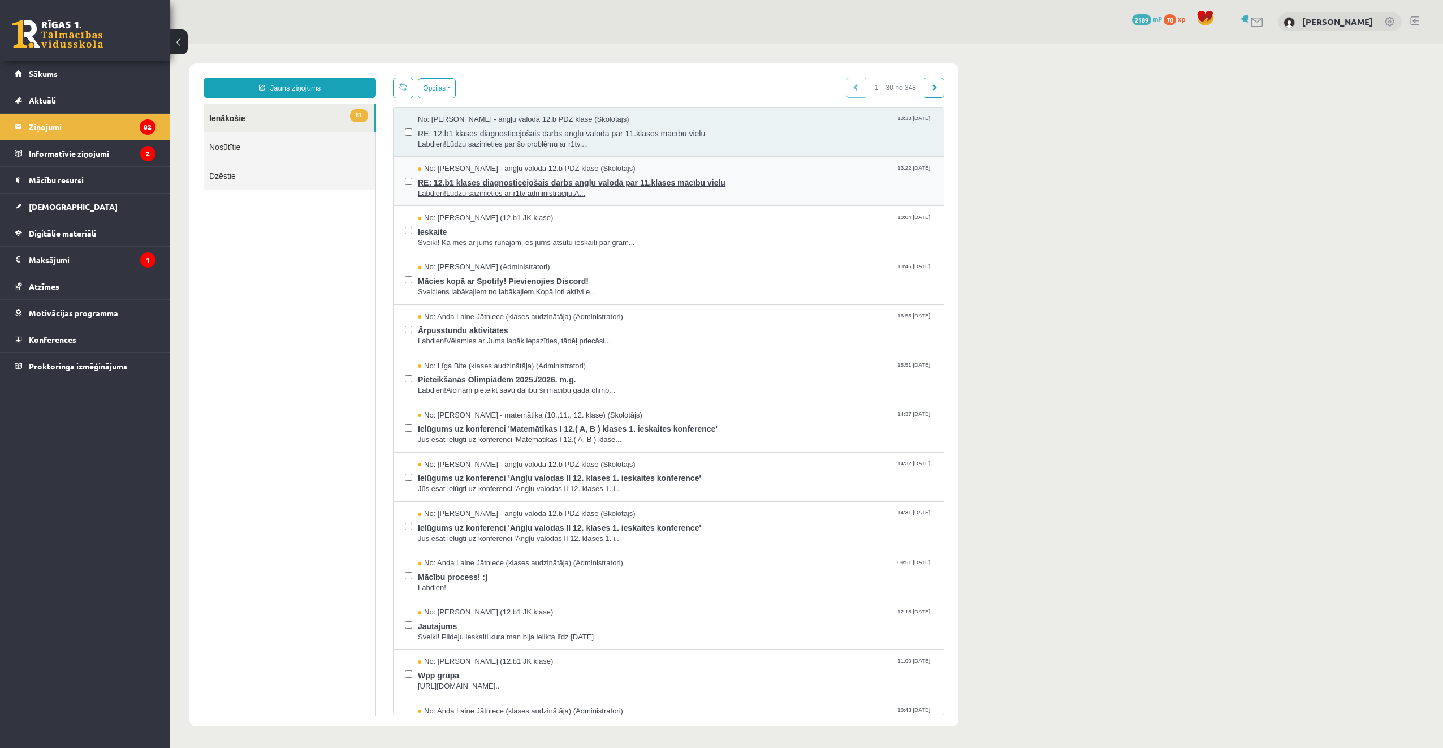
click at [475, 183] on span "RE: 12.b1 klases diagnosticējošais darbs angļu valodā par 11.klases mācību vielu" at bounding box center [675, 181] width 515 height 14
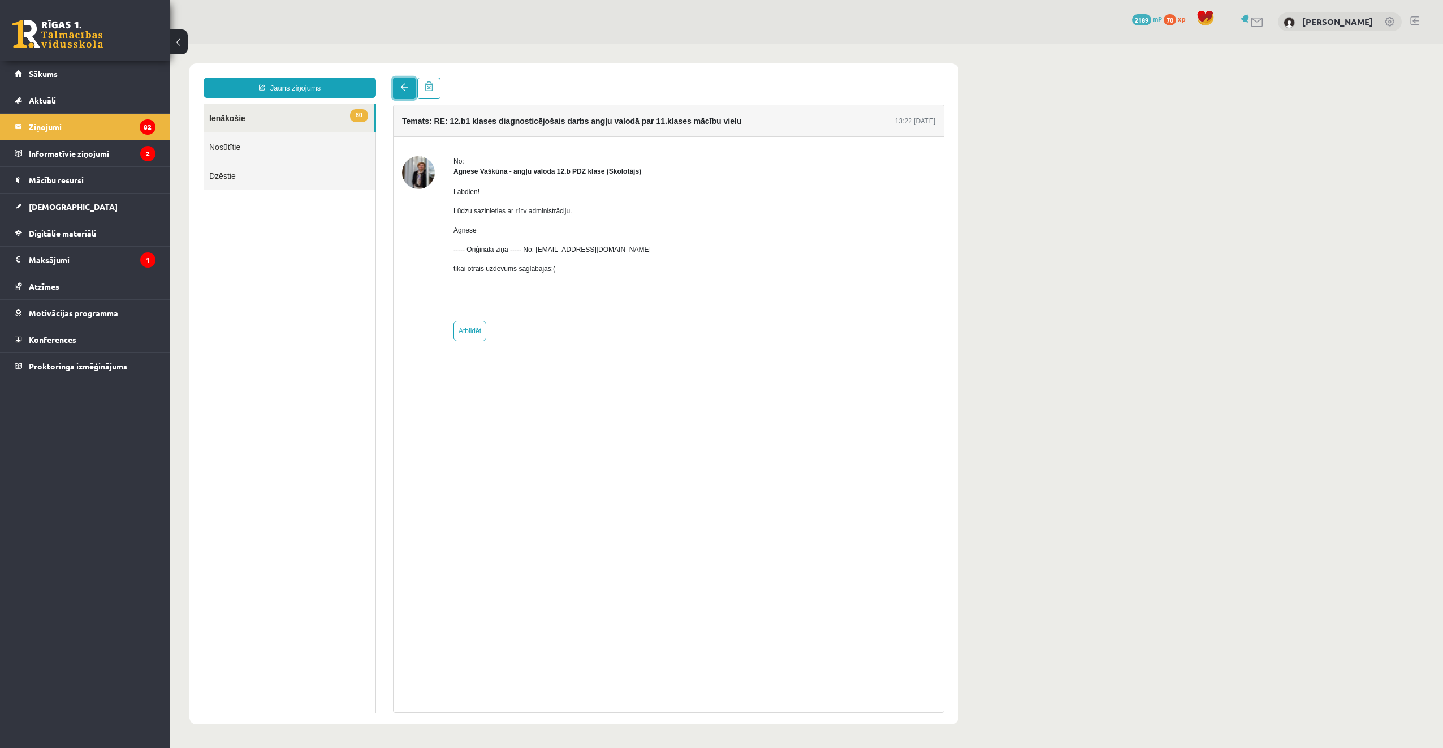
click at [408, 97] on link at bounding box center [404, 87] width 23 height 21
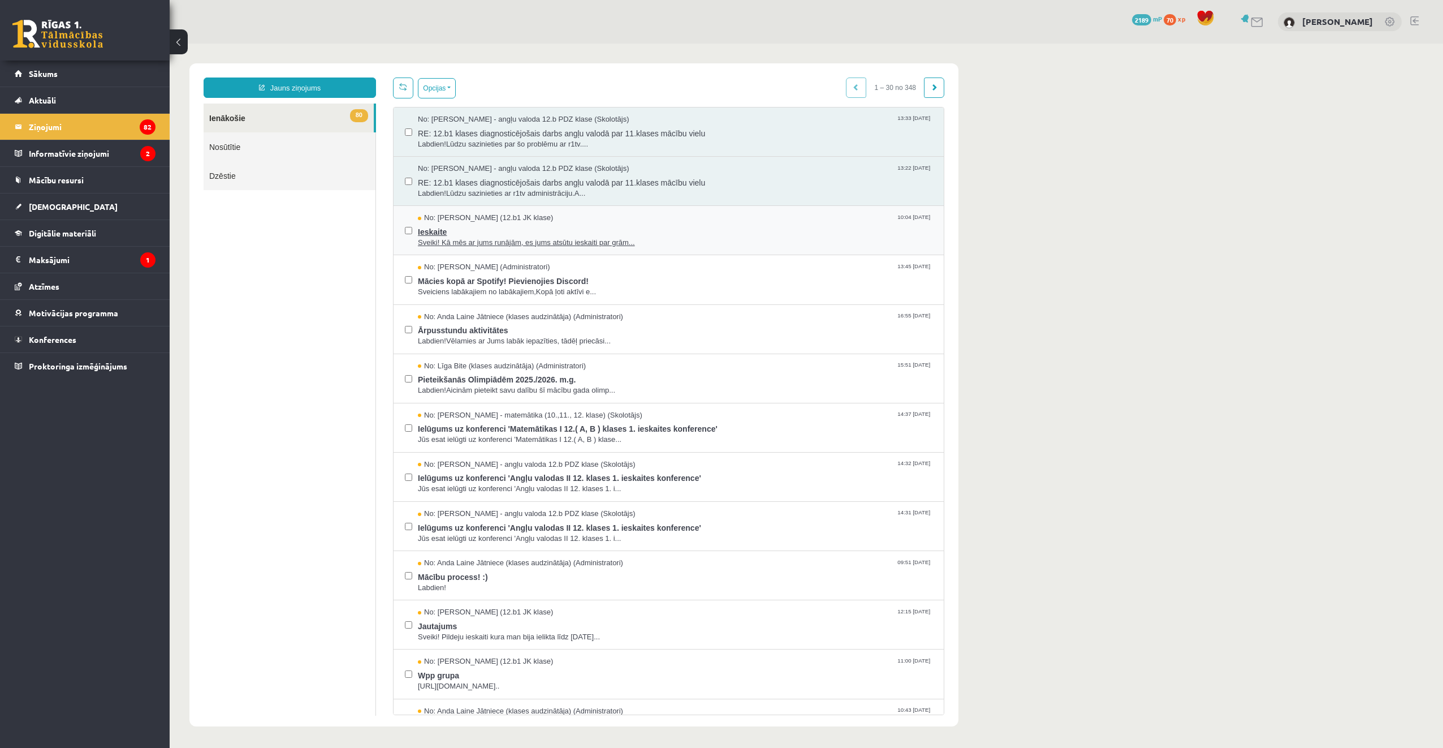
click at [485, 227] on span "Ieskaite" at bounding box center [675, 230] width 515 height 14
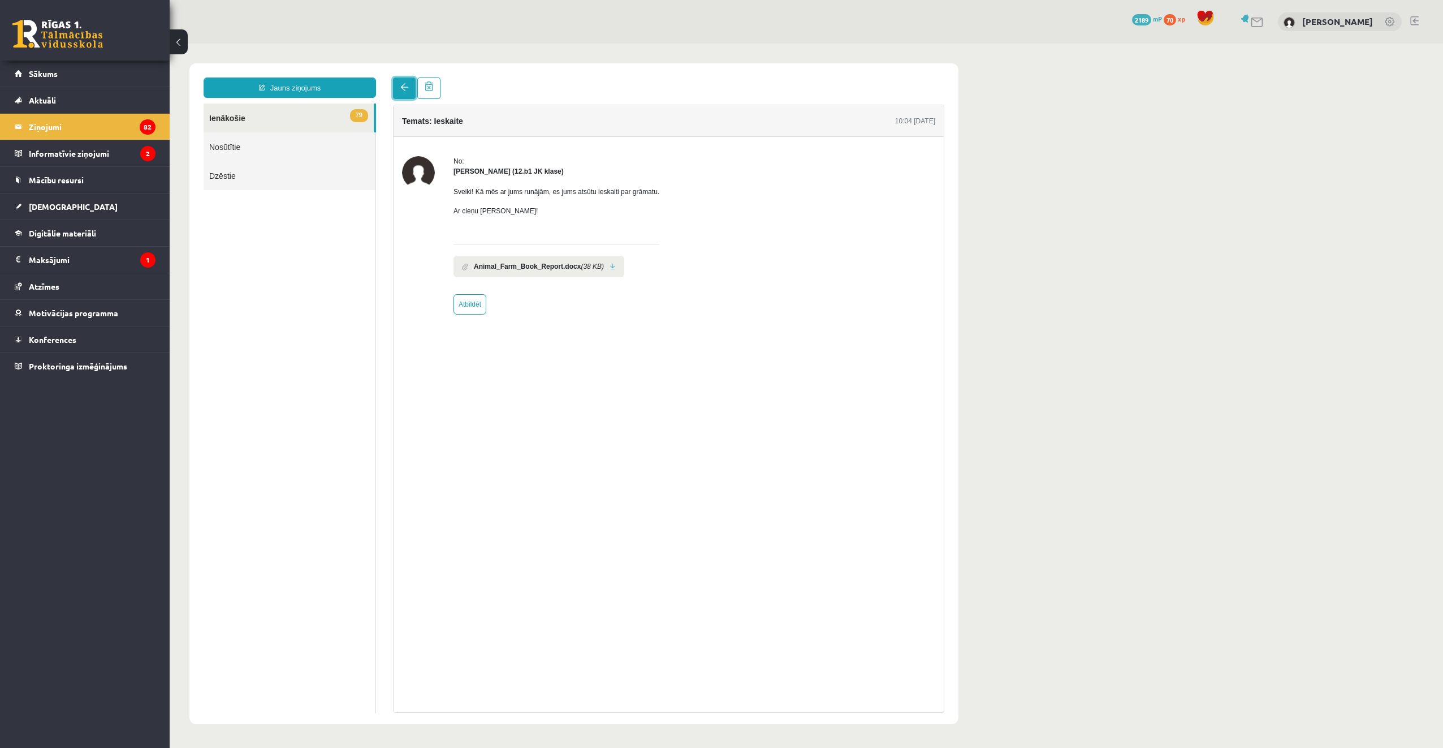
click at [400, 96] on link at bounding box center [404, 87] width 23 height 21
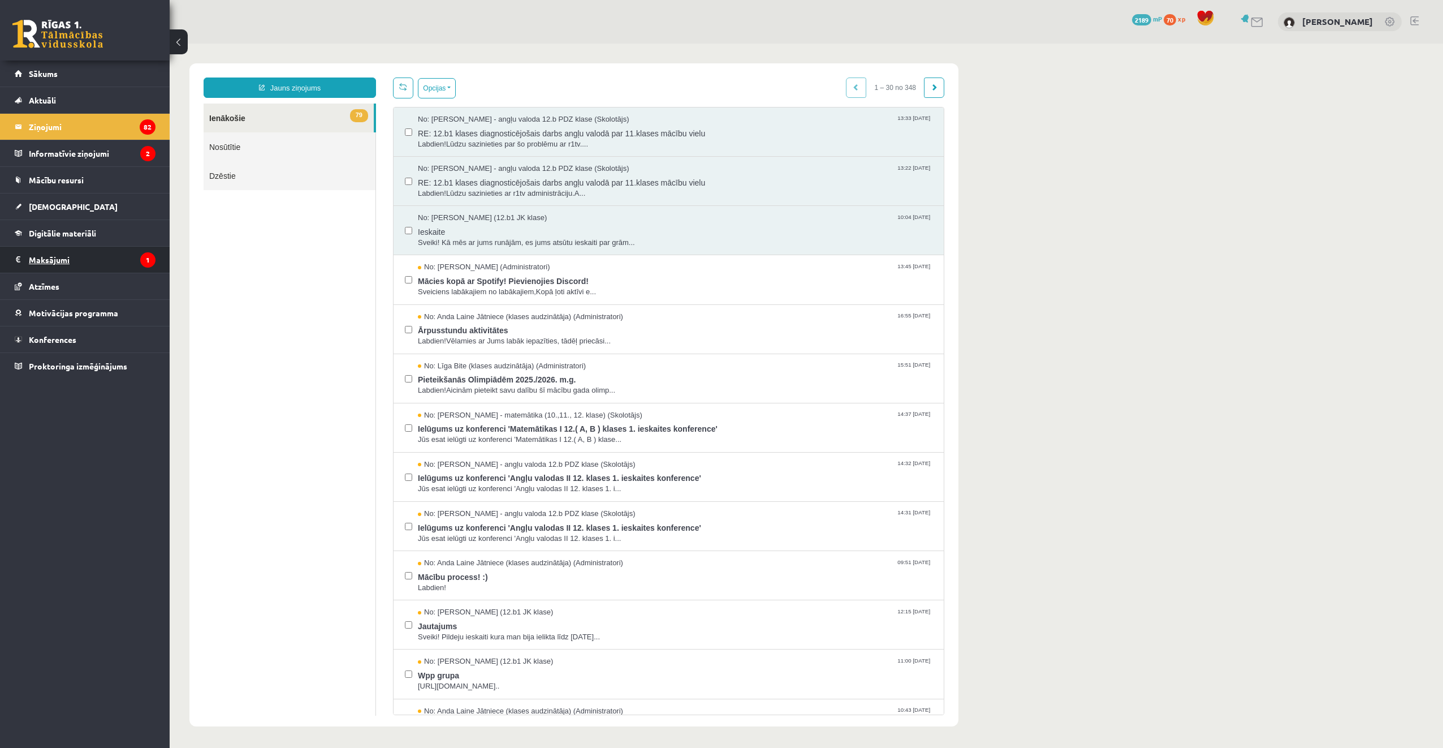
click at [96, 253] on legend "Maksājumi 1" at bounding box center [92, 260] width 127 height 26
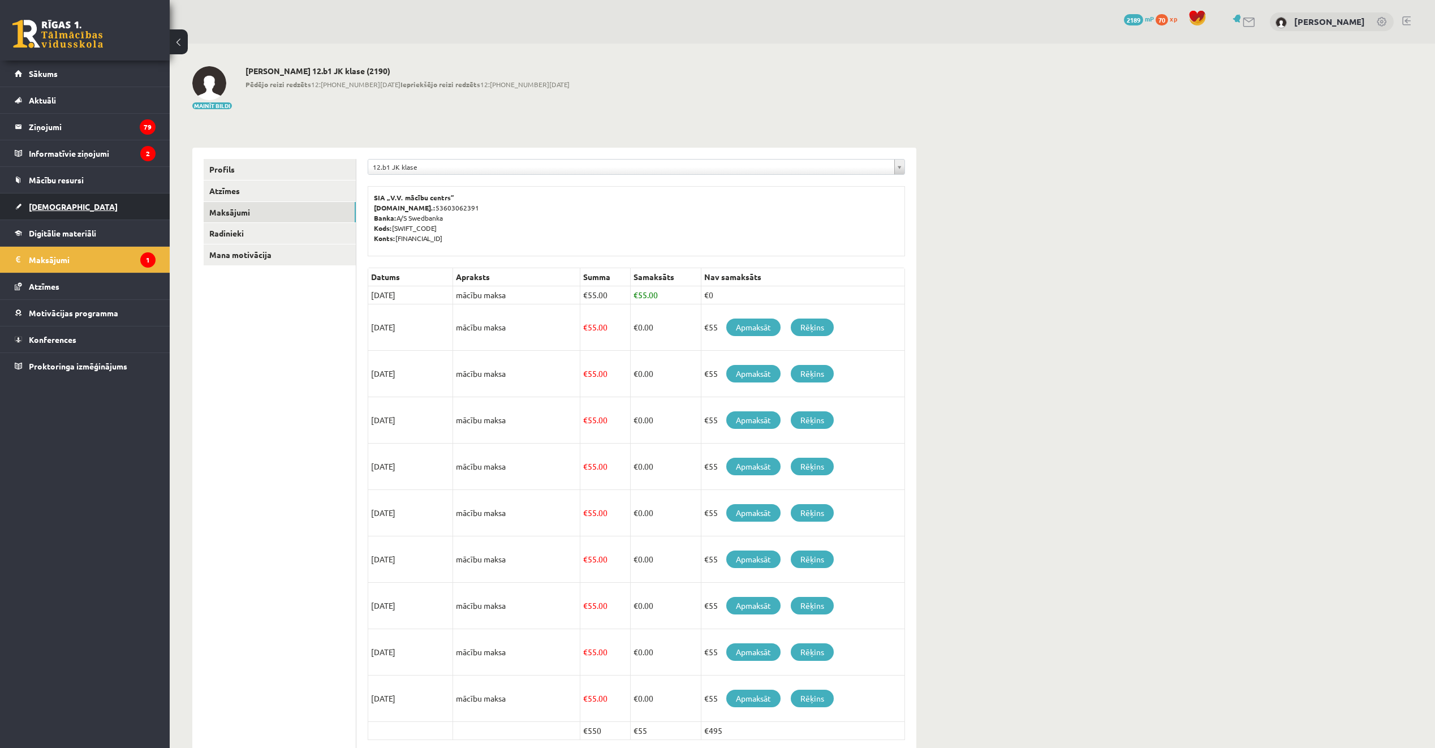
click at [74, 210] on link "[DEMOGRAPHIC_DATA]" at bounding box center [85, 206] width 141 height 26
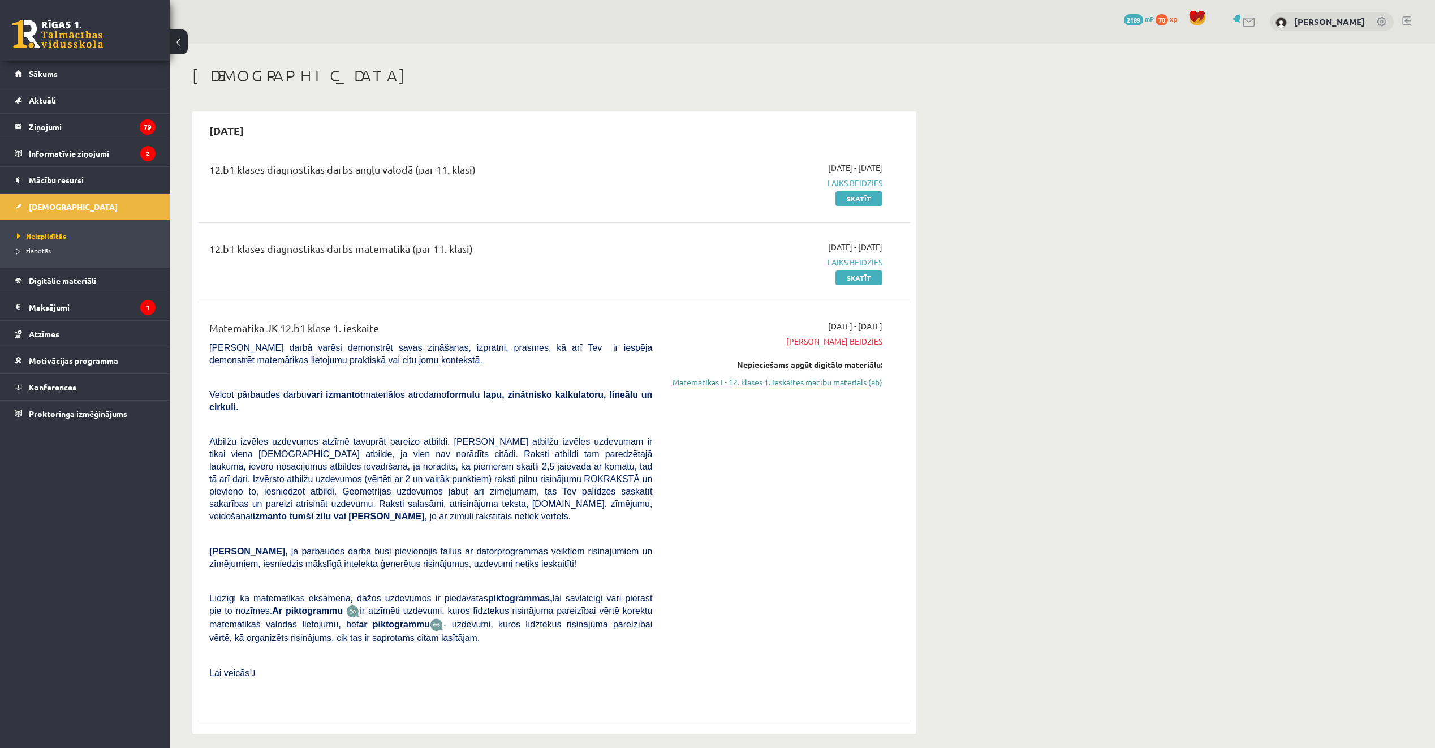
click at [822, 382] on link "Matemātikas I - 12. klases 1. ieskaites mācību materiāls (ab)" at bounding box center [775, 382] width 213 height 12
click at [85, 182] on link "Mācību resursi" at bounding box center [85, 180] width 141 height 26
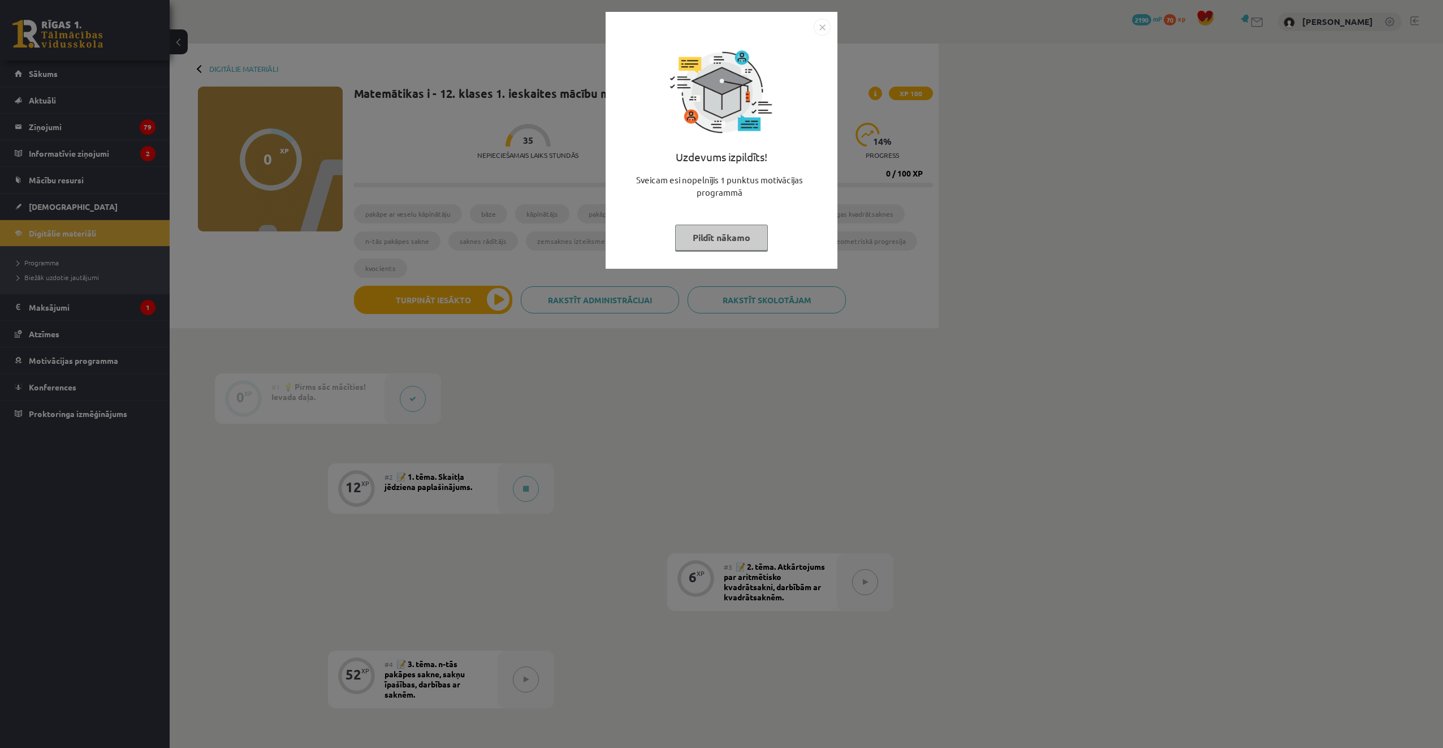
click at [109, 262] on div "Uzdevums izpildīts! Sveicam esi nopelnījis 1 punktus motivācijas programmā Pild…" at bounding box center [721, 374] width 1443 height 748
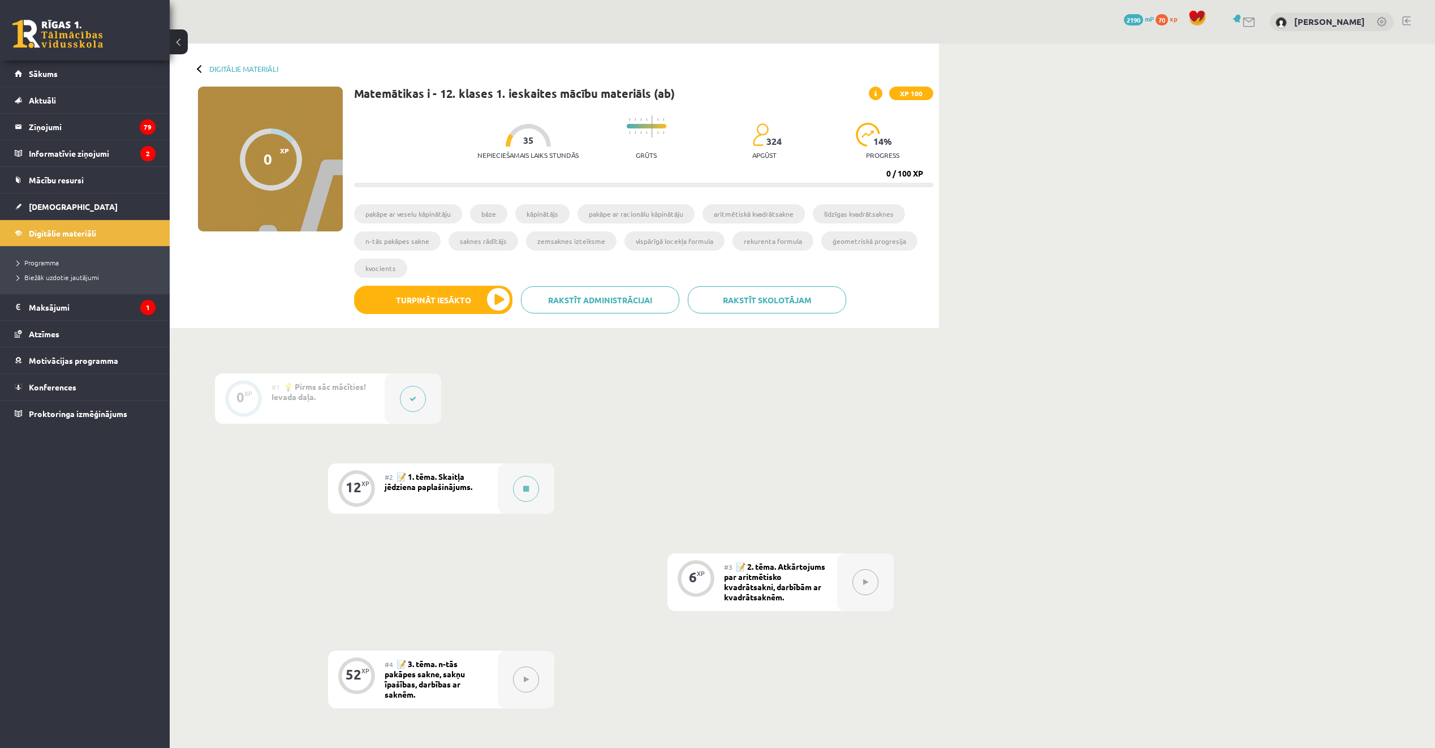
click at [418, 394] on button at bounding box center [413, 399] width 26 height 26
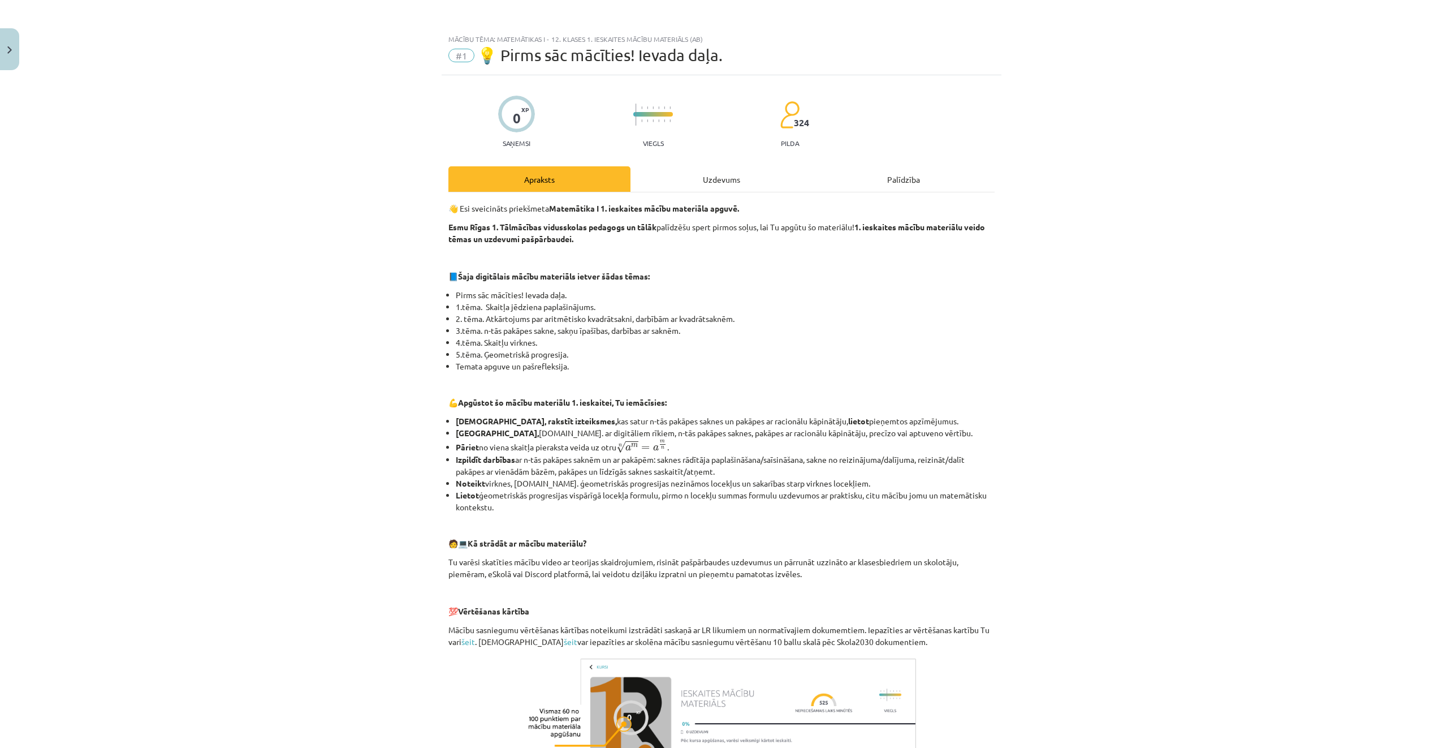
click at [708, 178] on div "Uzdevums" at bounding box center [722, 178] width 182 height 25
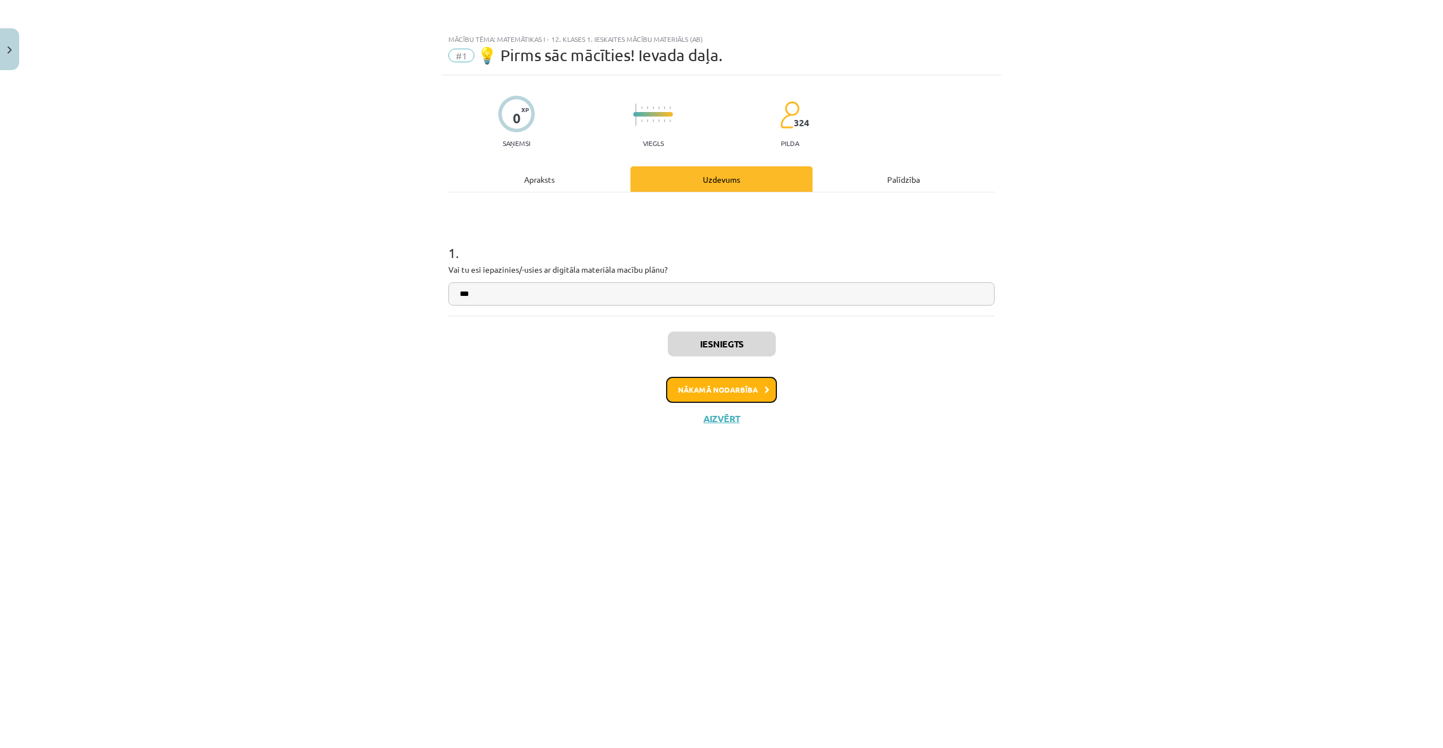
click at [704, 390] on button "Nākamā nodarbība" at bounding box center [721, 390] width 111 height 26
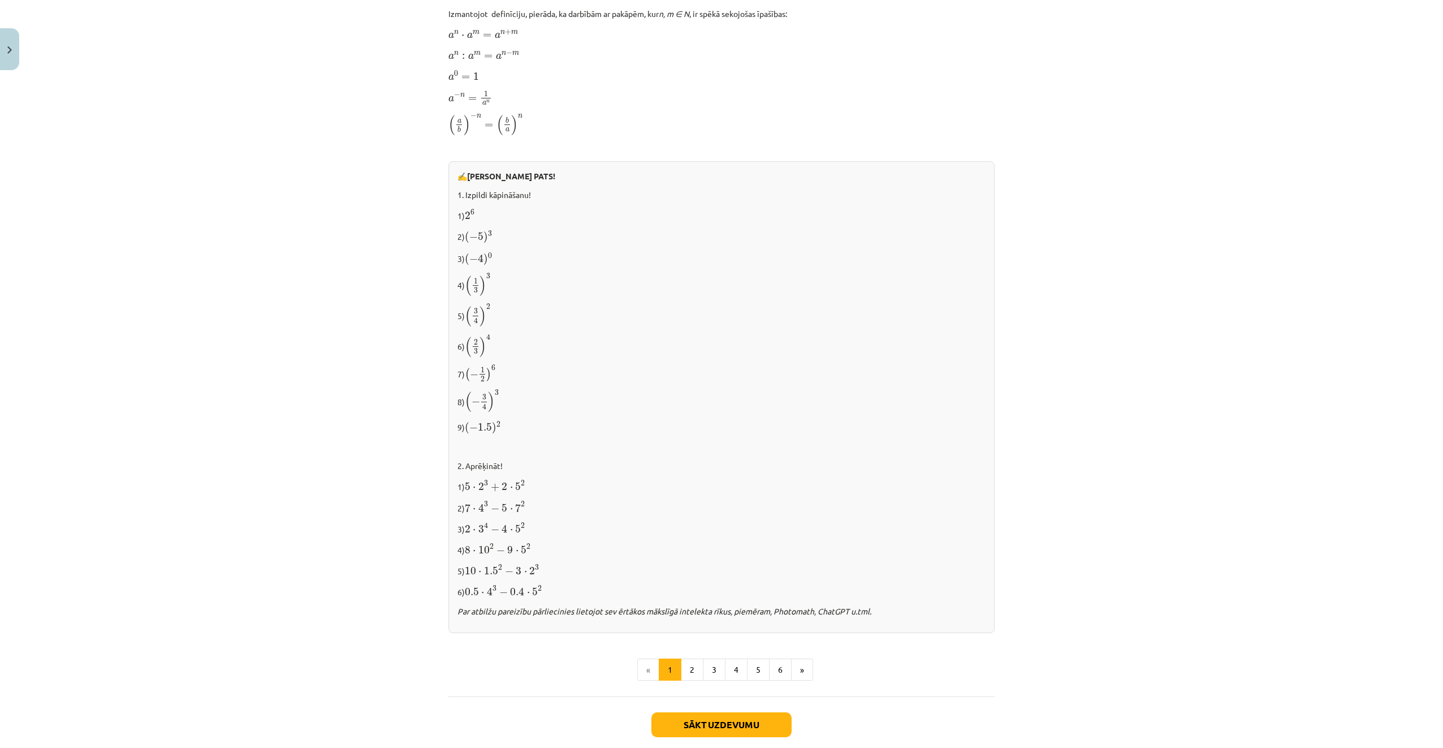
scroll to position [803, 0]
drag, startPoint x: 663, startPoint y: 579, endPoint x: 665, endPoint y: 573, distance: 6.1
drag, startPoint x: 665, startPoint y: 573, endPoint x: 611, endPoint y: 371, distance: 208.9
click at [611, 371] on p "7) ( − 1 2 ) 6 ( − 1 2 ) 6" at bounding box center [722, 370] width 528 height 18
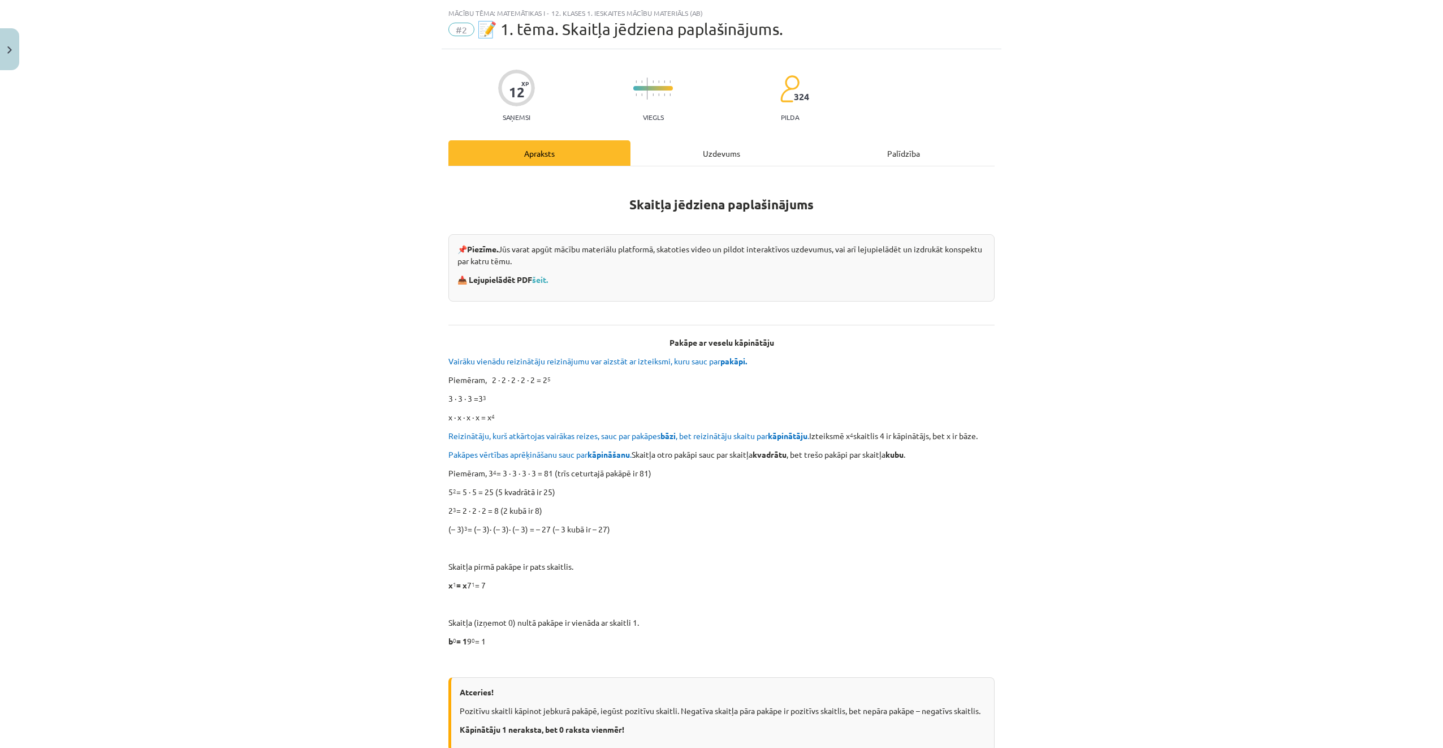
scroll to position [11, 0]
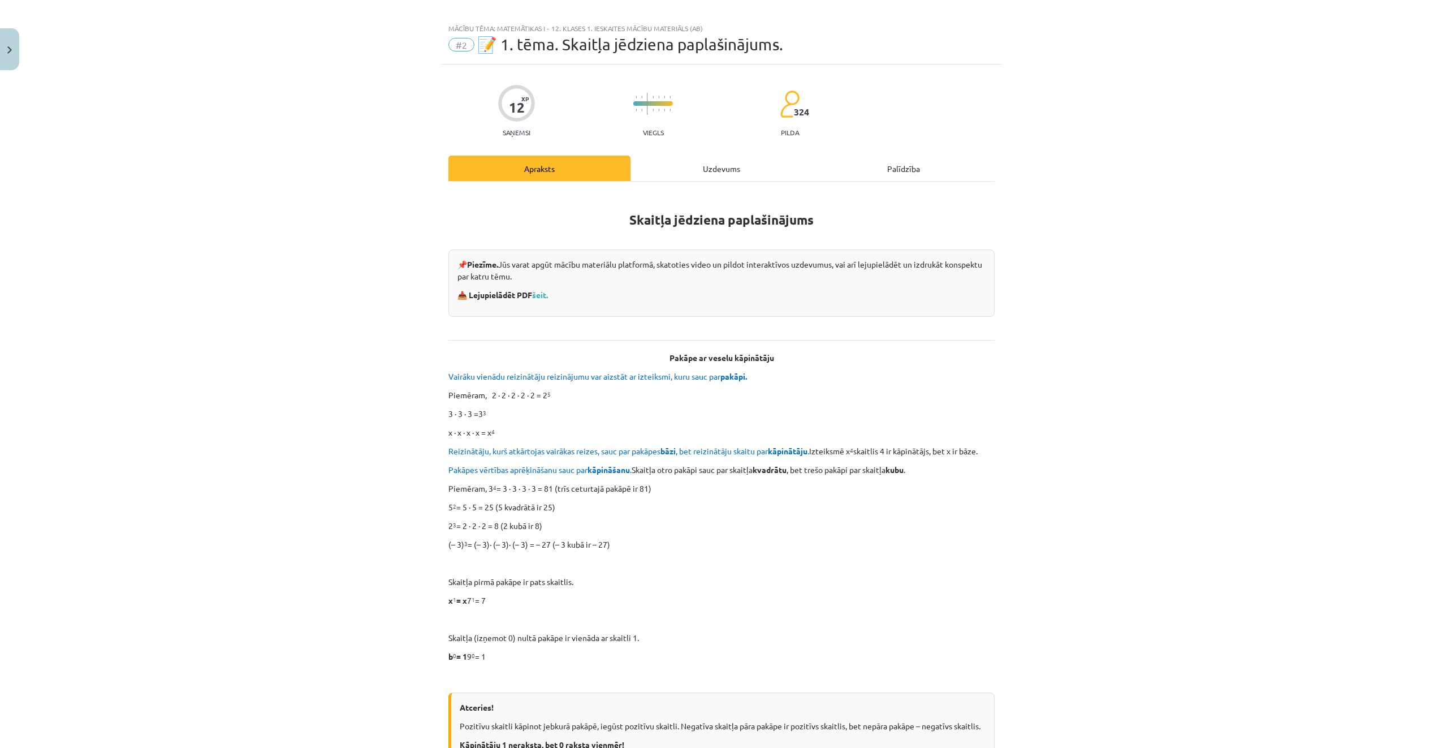
click at [714, 166] on div "Uzdevums" at bounding box center [722, 168] width 182 height 25
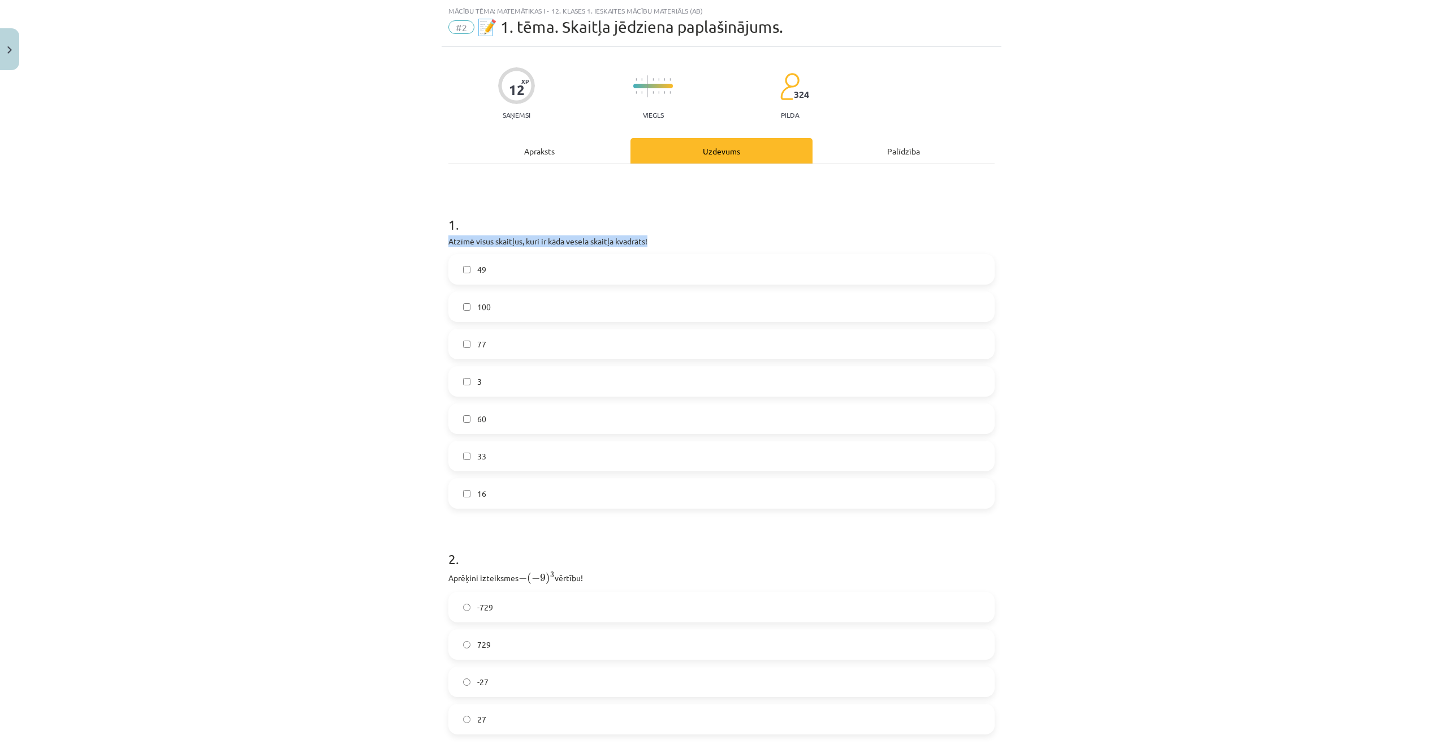
drag, startPoint x: 445, startPoint y: 239, endPoint x: 648, endPoint y: 244, distance: 203.7
click at [648, 244] on p "Atzīmē visus skaitļus, kuri ir kāda vesela skaitļa kvadrāts!" at bounding box center [721, 241] width 546 height 12
copy p "Atzīmē visus skaitļus, kuri ir kāda vesela skaitļa kvadrāts!"
click at [540, 277] on label "49" at bounding box center [722, 269] width 544 height 28
click at [501, 309] on label "100" at bounding box center [722, 306] width 544 height 28
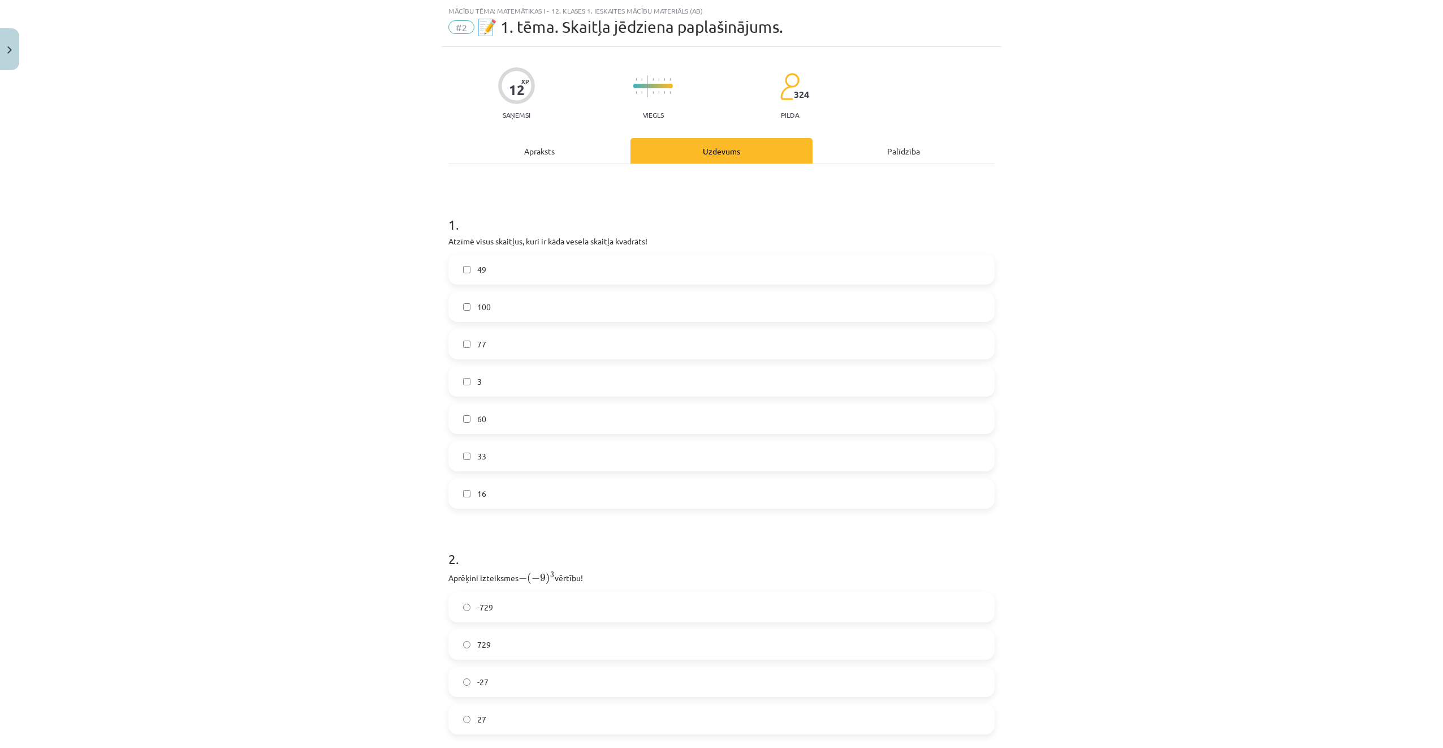
click at [514, 498] on label "16" at bounding box center [722, 493] width 544 height 28
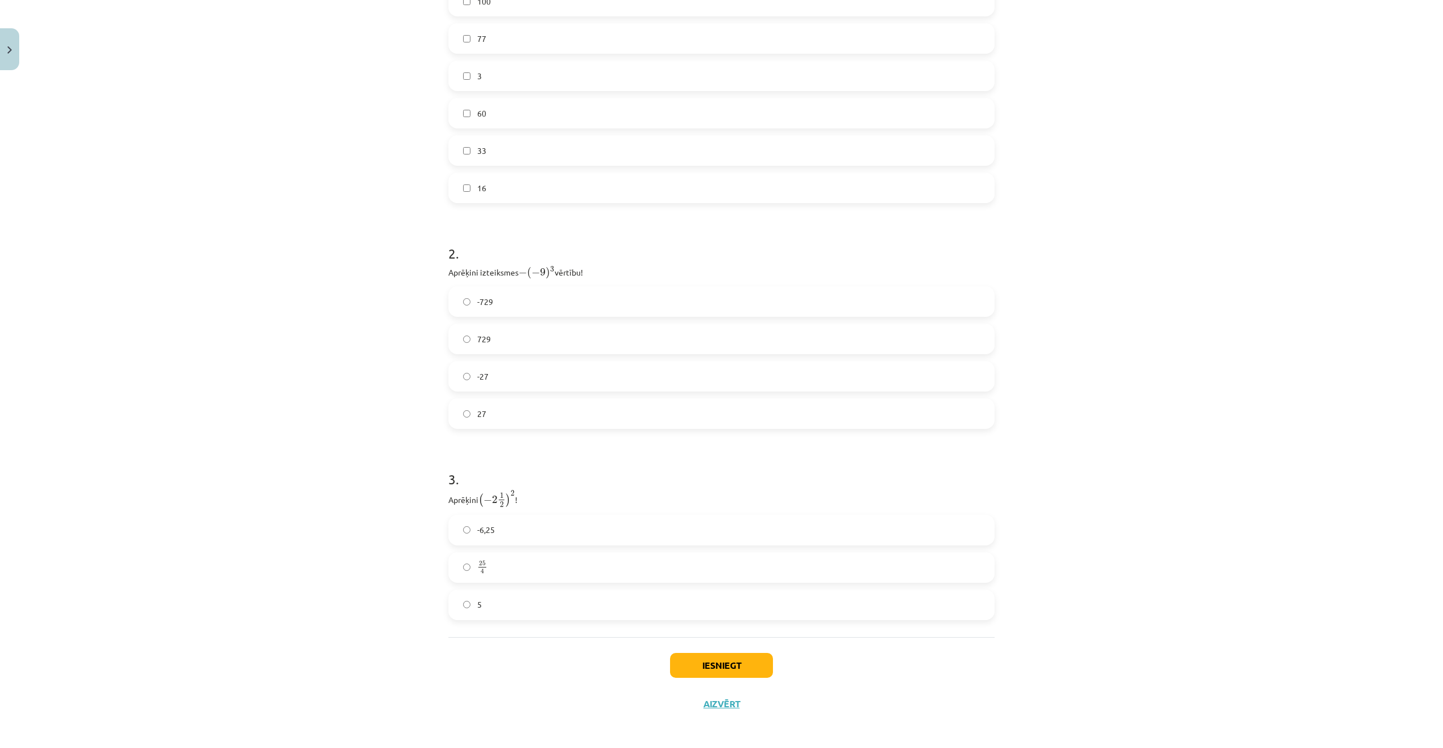
scroll to position [337, 0]
drag, startPoint x: 444, startPoint y: 269, endPoint x: 580, endPoint y: 270, distance: 135.7
click at [580, 270] on p "Aprēķini izteiksmes − ( − 9 ) 3 − ( − 9 ) 3 vērtību!" at bounding box center [721, 268] width 546 height 15
drag, startPoint x: 580, startPoint y: 270, endPoint x: 567, endPoint y: 270, distance: 12.5
copy p "Aprēķini izteiksmes − ( − 9 ) 3 − ( − 9 ) 3 vērtību"
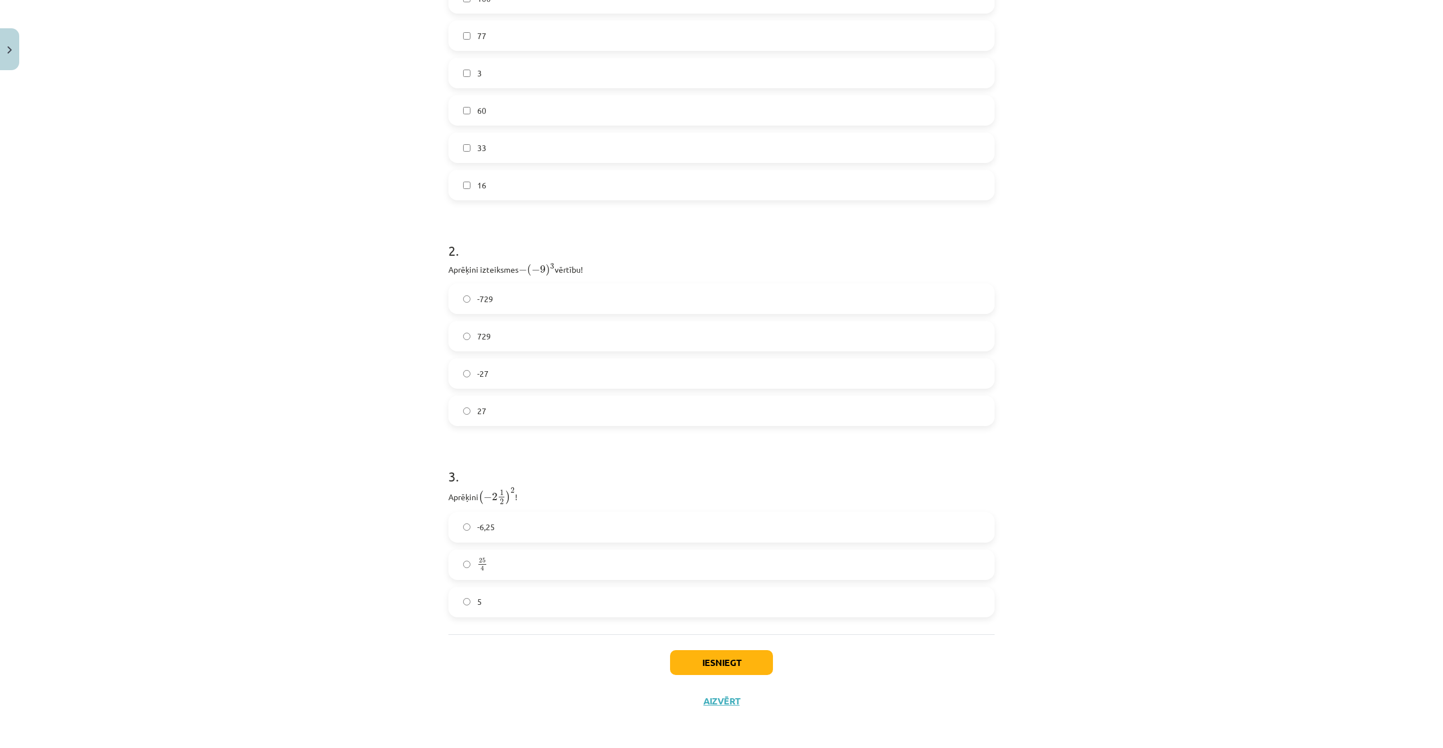
click at [616, 330] on label "729" at bounding box center [722, 336] width 544 height 28
drag, startPoint x: 443, startPoint y: 495, endPoint x: 515, endPoint y: 497, distance: 71.9
click at [515, 497] on div "12 XP Saņemsi Viegls 324 pilda Apraksts Uzdevums Palīdzība 1 . Atzīmē visus ska…" at bounding box center [722, 229] width 560 height 981
drag, startPoint x: 515, startPoint y: 497, endPoint x: 503, endPoint y: 497, distance: 12.5
drag, startPoint x: 517, startPoint y: 495, endPoint x: 530, endPoint y: 488, distance: 15.2
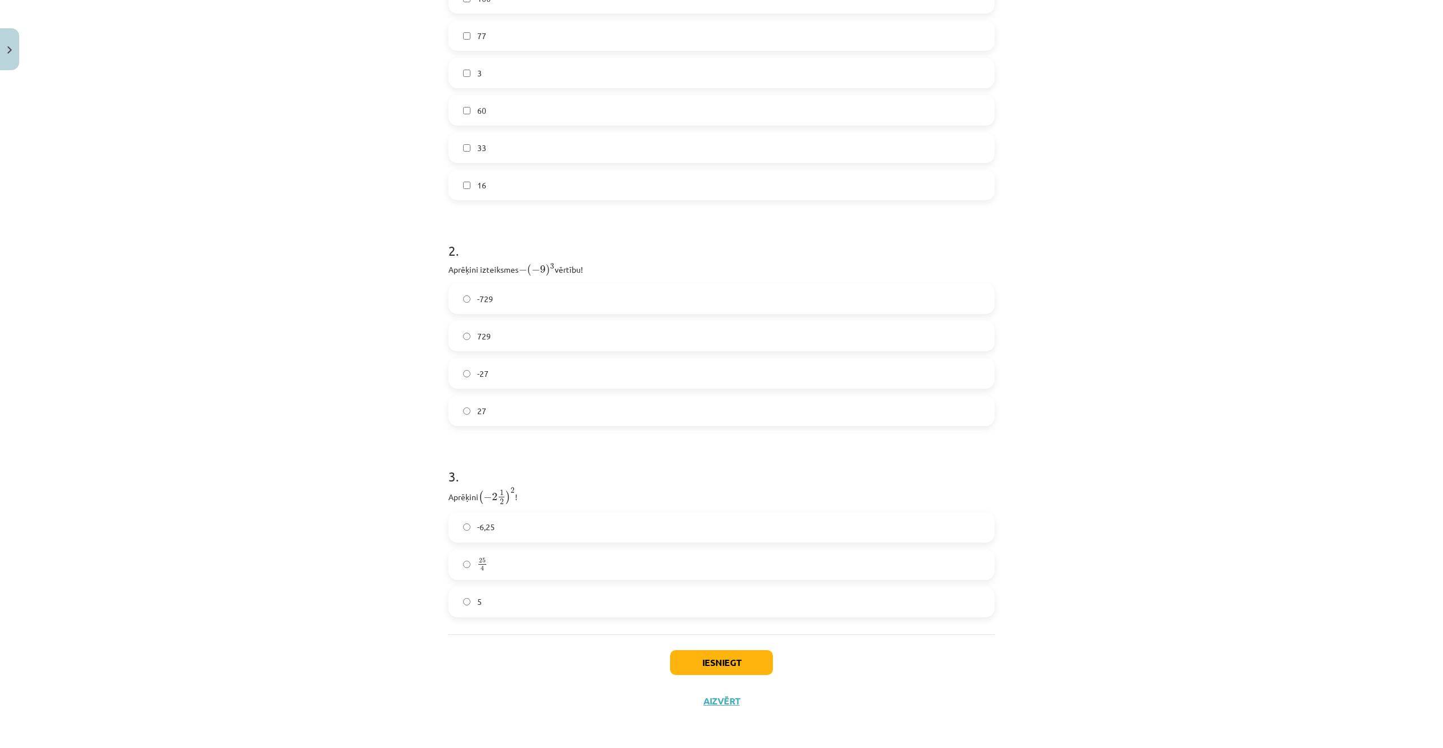
click at [537, 485] on div "3 . Aprēķini ( − 2 1 2 ) 2 ( − 2 1 2 ) 2 ! -6,25 25 4 25 4 5" at bounding box center [721, 532] width 546 height 169
drag, startPoint x: 511, startPoint y: 491, endPoint x: 445, endPoint y: 499, distance: 66.6
click at [448, 499] on p "Aprēķini ( − 2 1 2 ) 2 ( − 2 1 2 ) 2 !" at bounding box center [721, 496] width 546 height 18
drag, startPoint x: 445, startPoint y: 499, endPoint x: 461, endPoint y: 498, distance: 17.1
copy p "Aprēķini ( − 2 1 2 ) 2"
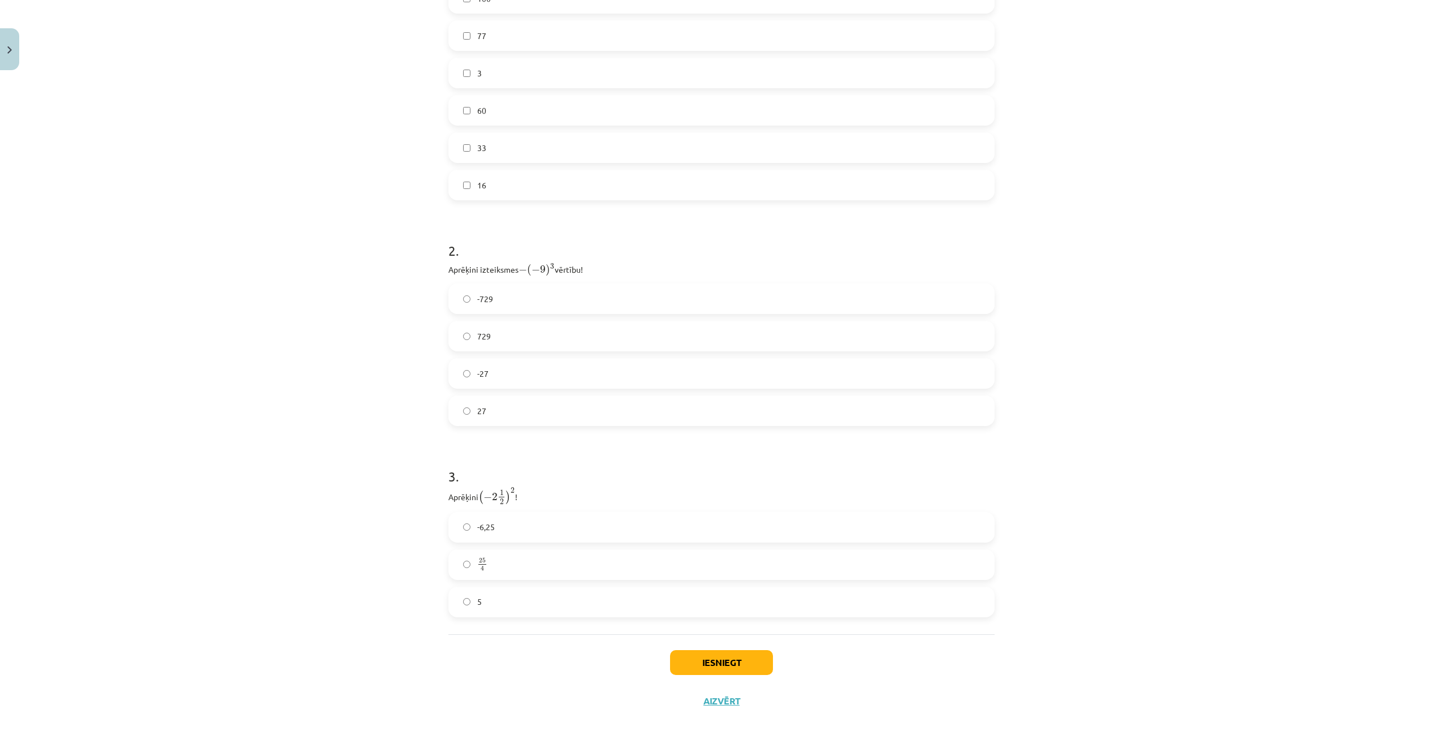
click at [601, 561] on label "25 4 25 4" at bounding box center [722, 564] width 544 height 28
click at [710, 533] on label "-6,25" at bounding box center [722, 527] width 544 height 28
click at [698, 553] on label "25 4 25 4" at bounding box center [722, 564] width 544 height 28
click at [723, 662] on button "Iesniegt" at bounding box center [721, 662] width 103 height 25
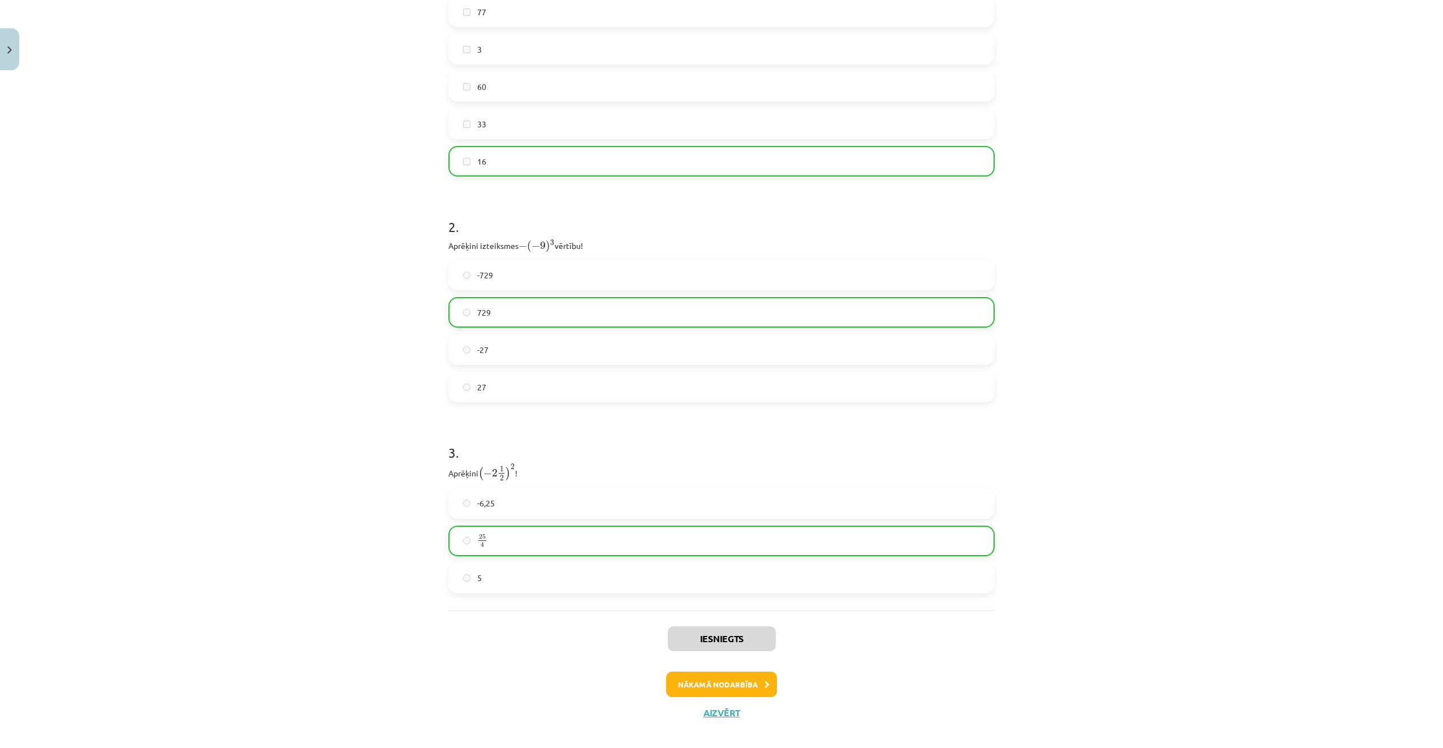
scroll to position [372, 0]
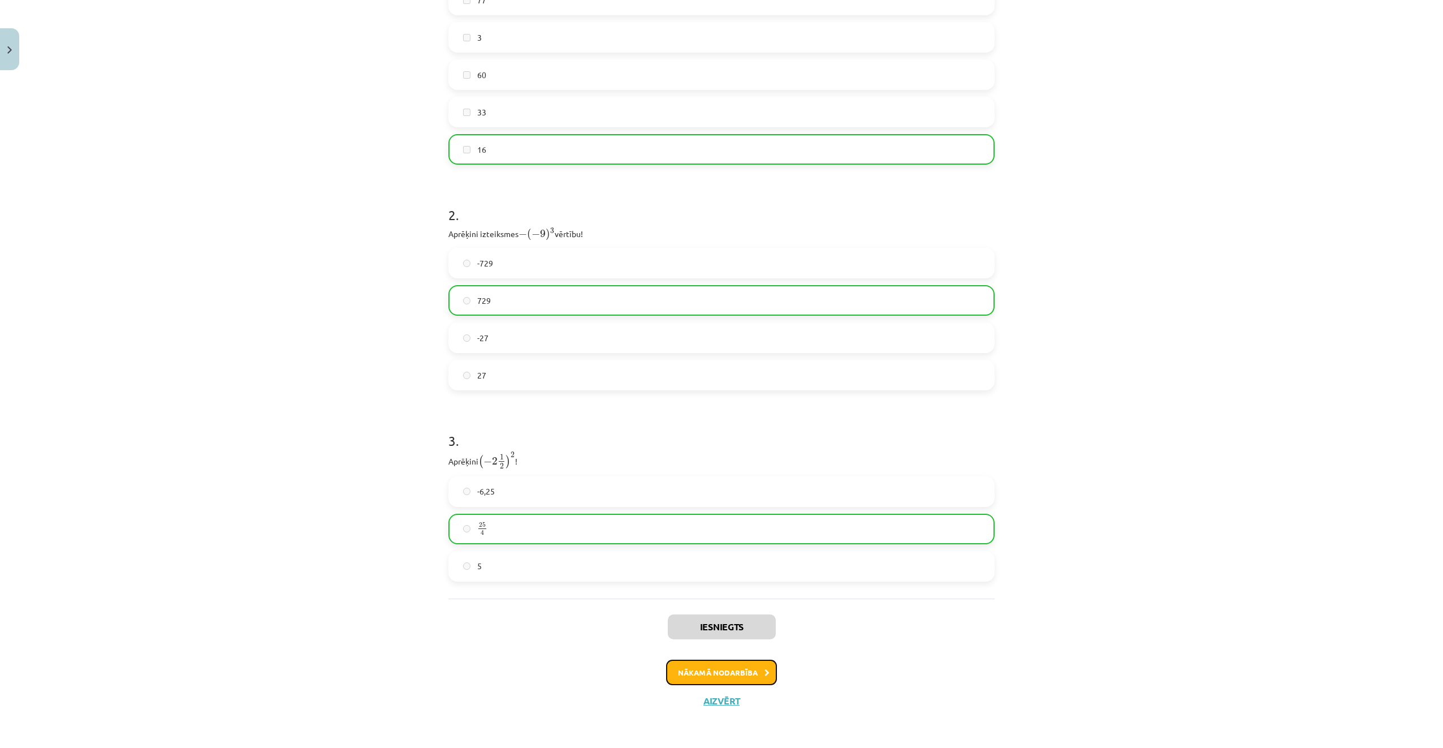
click at [752, 677] on button "Nākamā nodarbība" at bounding box center [721, 672] width 111 height 26
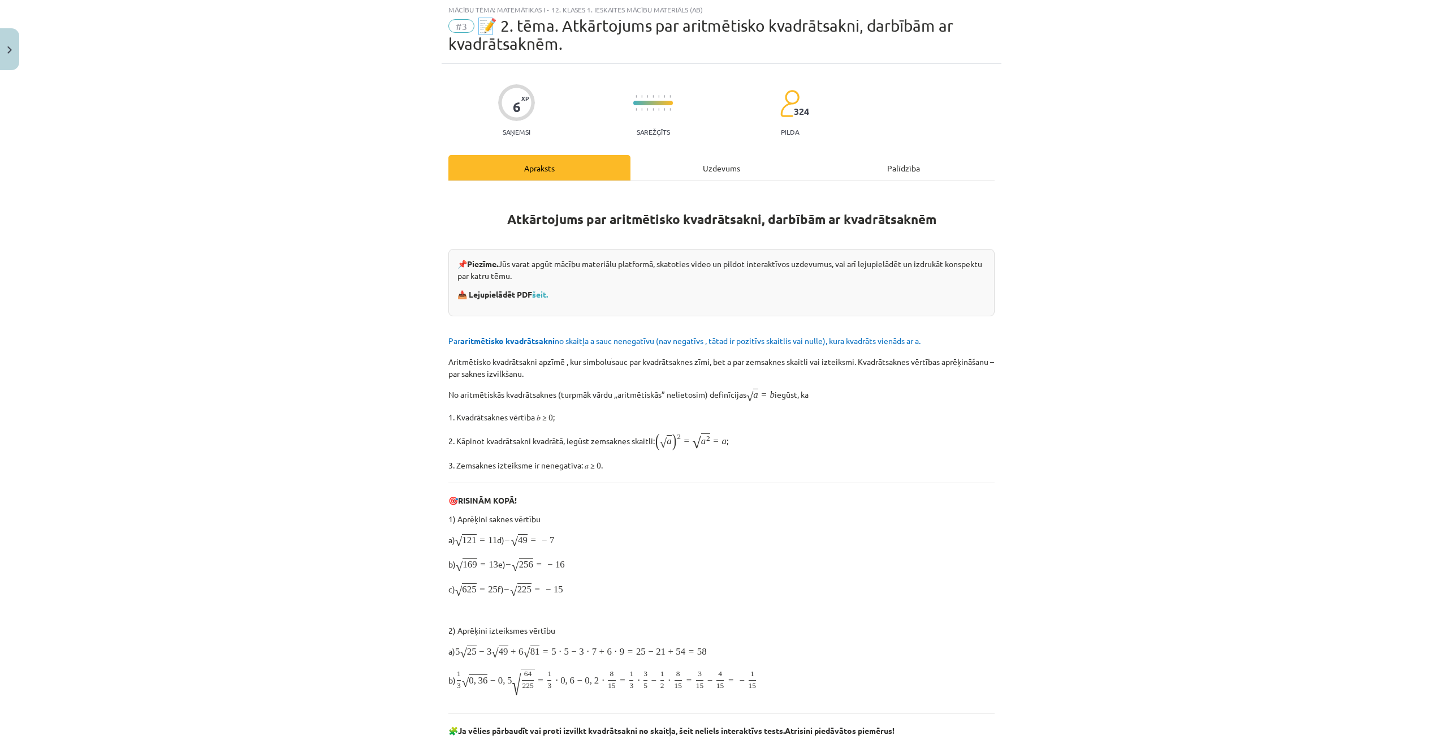
scroll to position [28, 0]
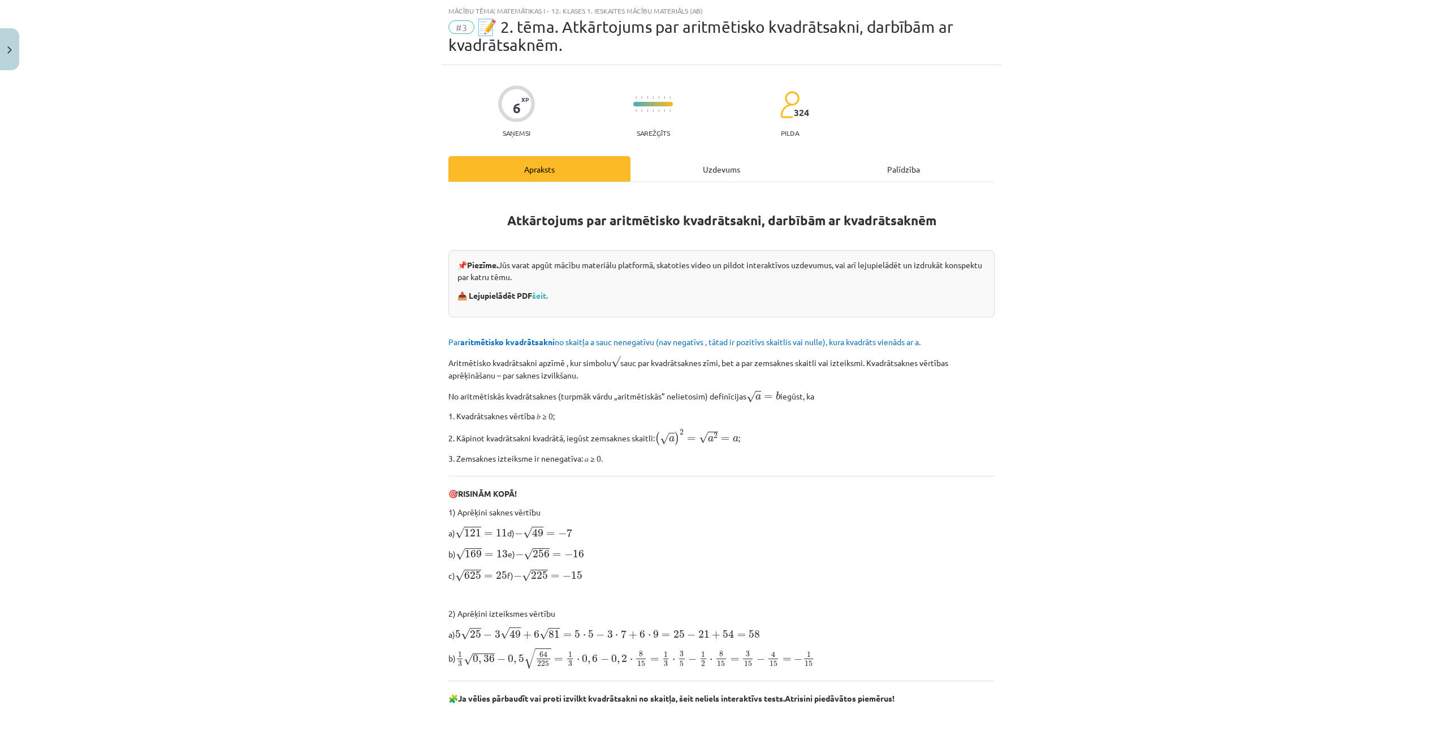
click at [721, 170] on div "Uzdevums" at bounding box center [722, 168] width 182 height 25
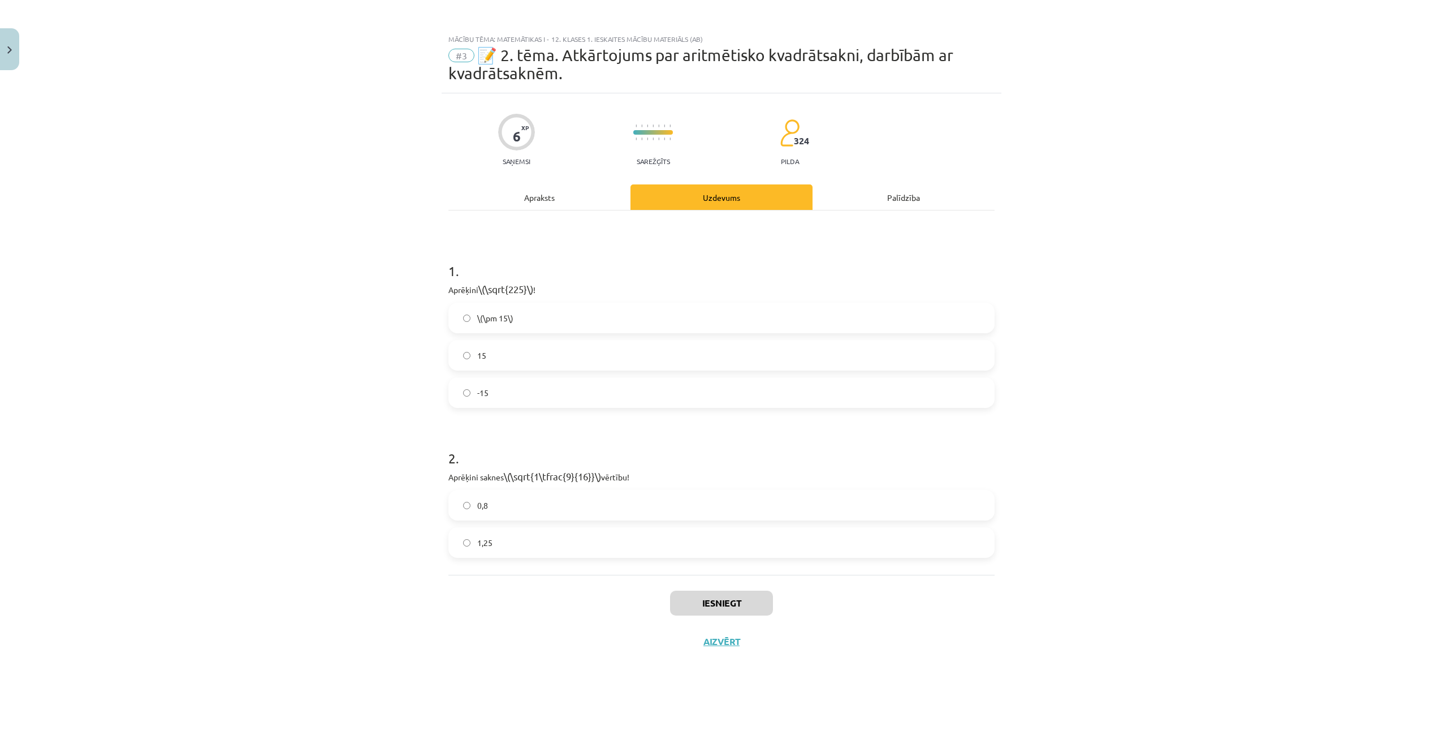
scroll to position [0, 0]
drag, startPoint x: 590, startPoint y: 332, endPoint x: 583, endPoint y: 335, distance: 7.6
click at [588, 333] on div "± 15 ± 15" at bounding box center [721, 318] width 546 height 31
click at [560, 350] on label "15" at bounding box center [722, 356] width 544 height 28
drag, startPoint x: 448, startPoint y: 482, endPoint x: 562, endPoint y: 485, distance: 113.7
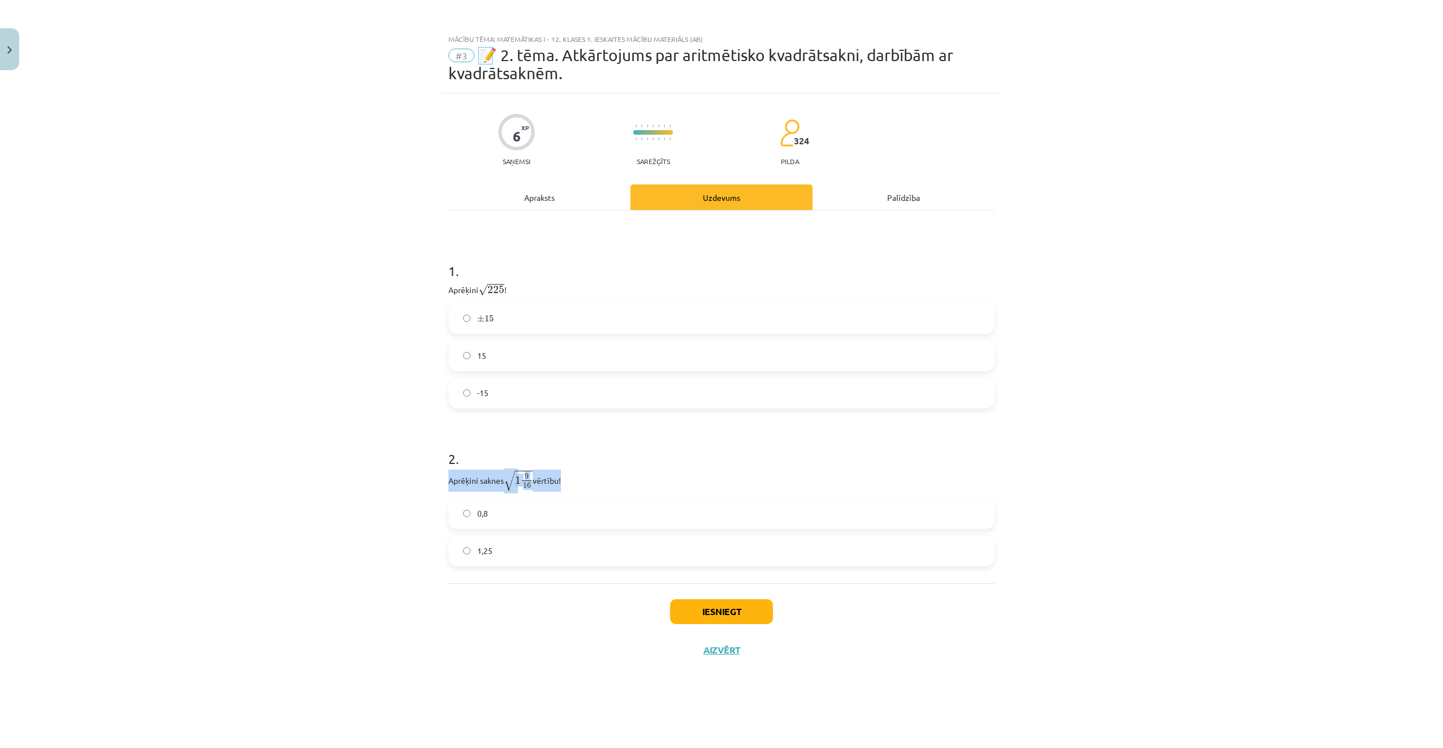
click at [562, 485] on p "Aprēķini saknes √ 1 9 16 1 9 16 vērtību!" at bounding box center [721, 480] width 546 height 22
drag, startPoint x: 562, startPoint y: 485, endPoint x: 547, endPoint y: 481, distance: 15.2
copy p "Aprēķini saknes √ 1 9 16 1 9 16 vērtību"
click at [632, 442] on h1 "2 ." at bounding box center [721, 448] width 546 height 35
click at [708, 558] on label "1,25" at bounding box center [722, 551] width 544 height 28
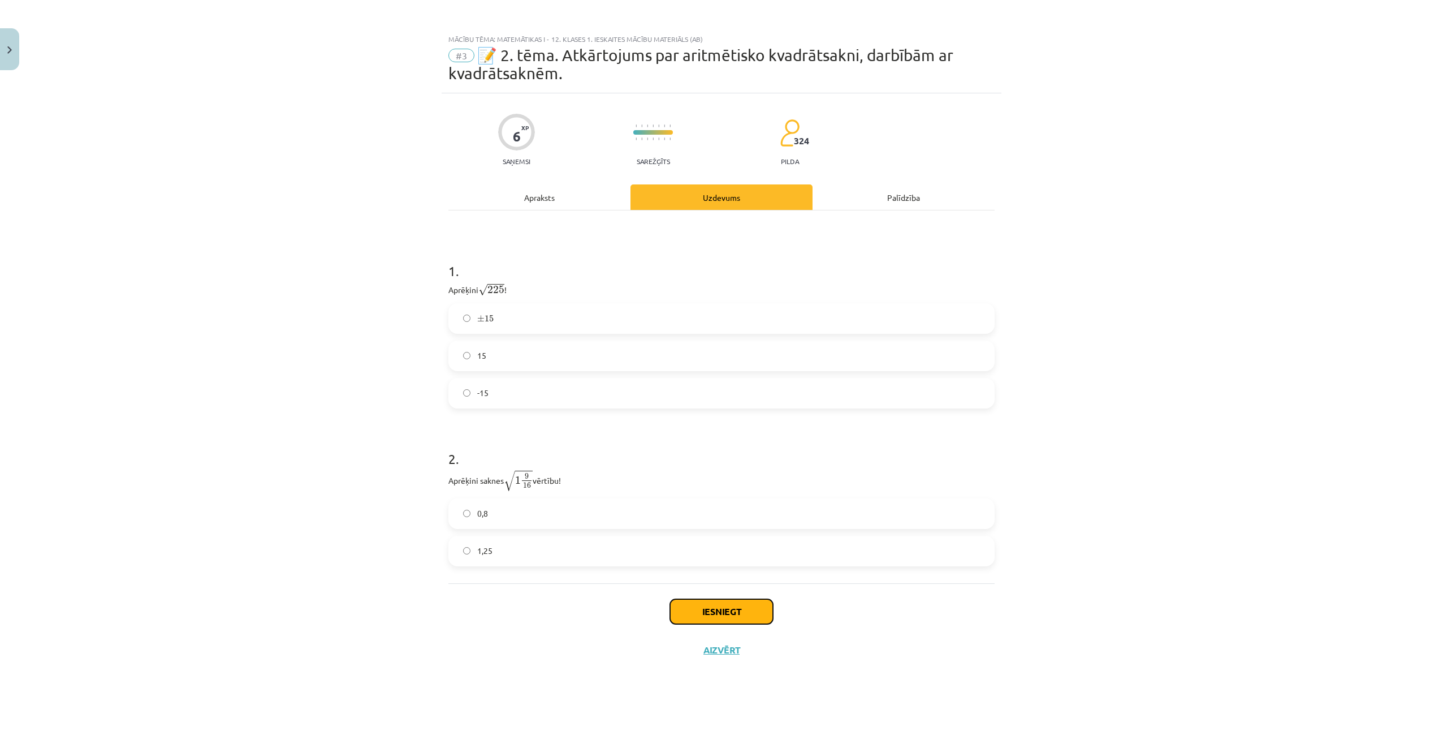
click at [714, 610] on button "Iesniegt" at bounding box center [721, 611] width 103 height 25
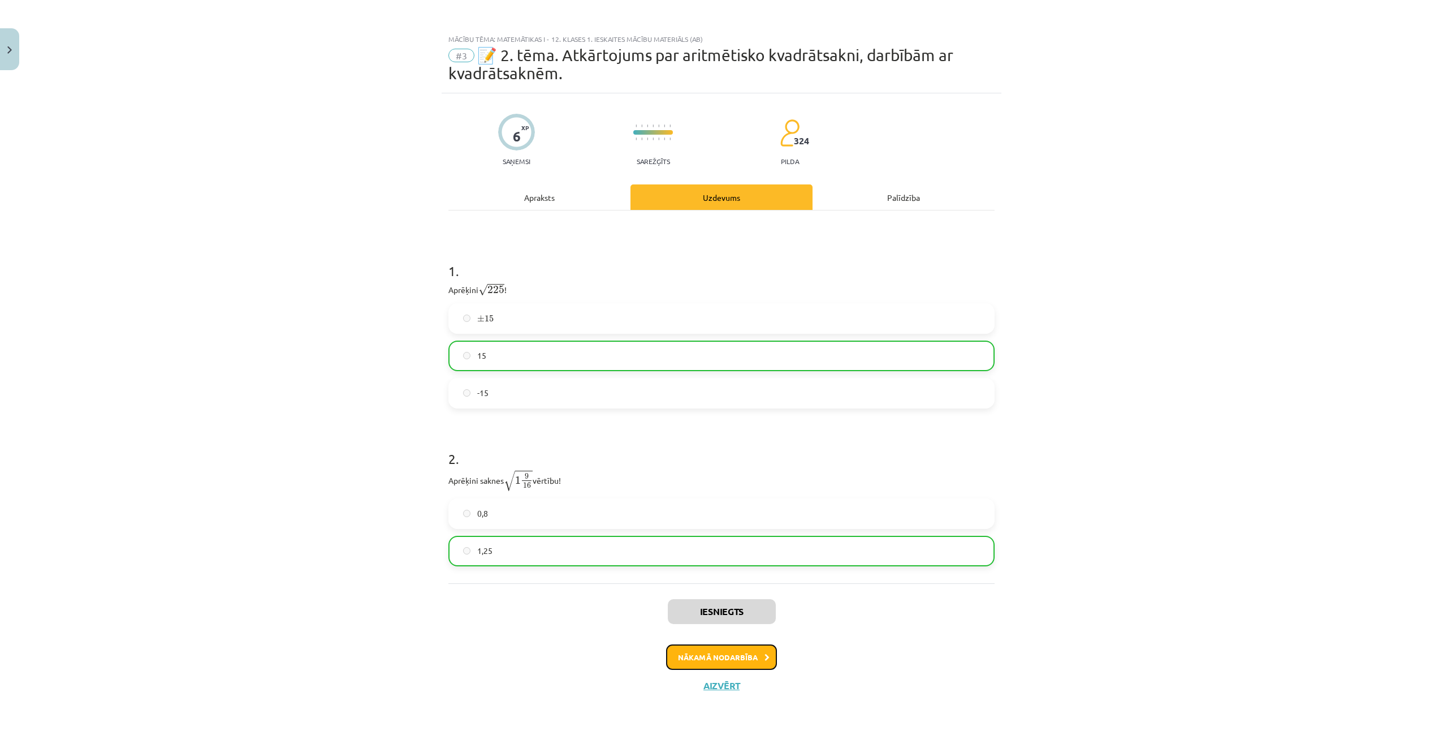
click at [714, 659] on button "Nākamā nodarbība" at bounding box center [721, 657] width 111 height 26
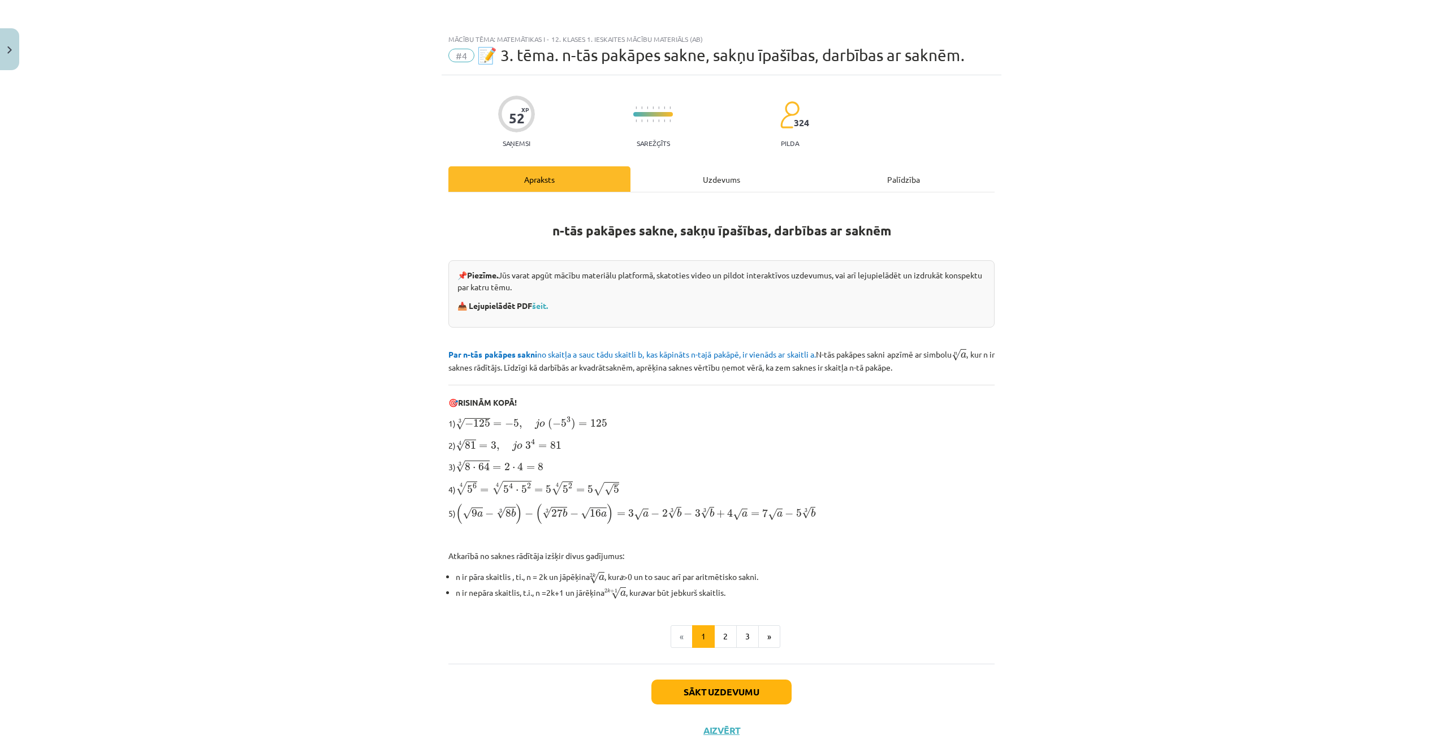
click at [715, 179] on div "Uzdevums" at bounding box center [722, 178] width 182 height 25
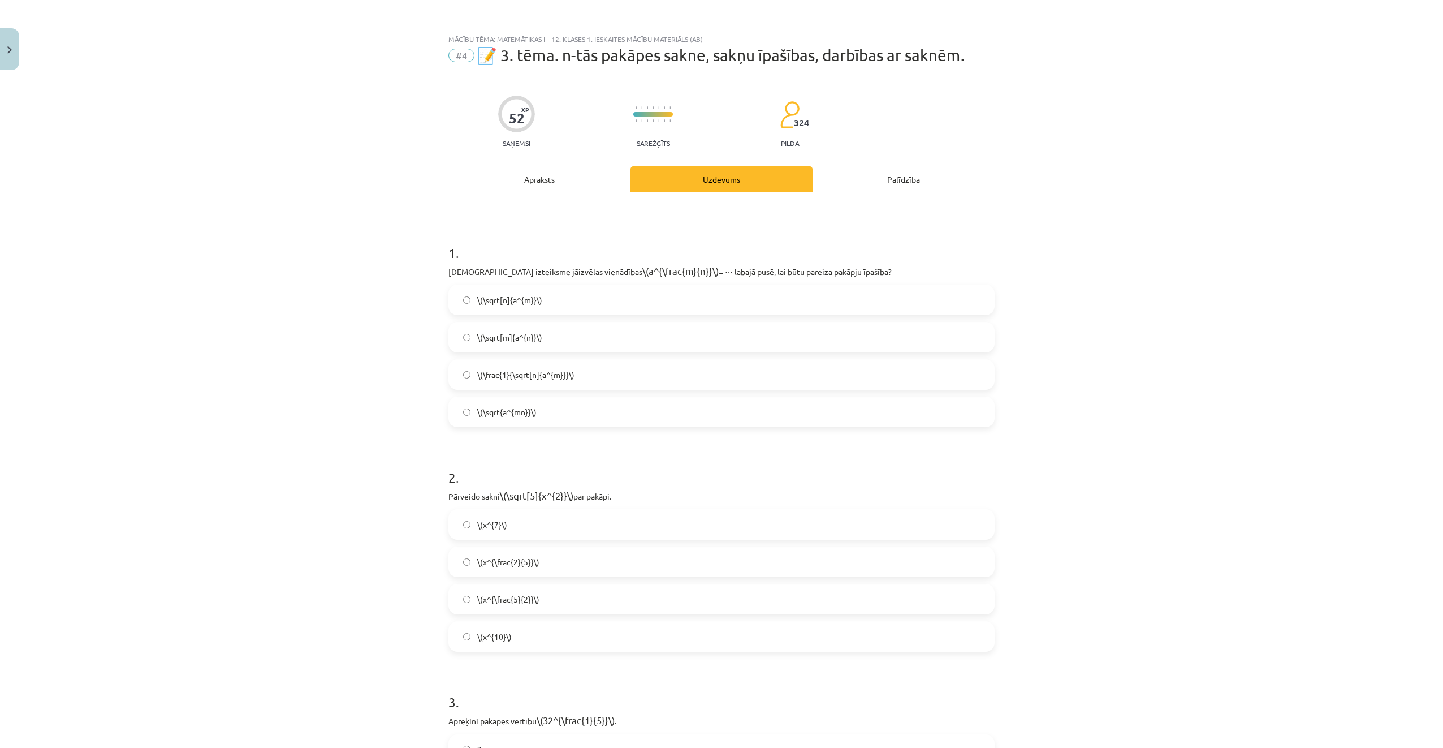
scroll to position [27, 0]
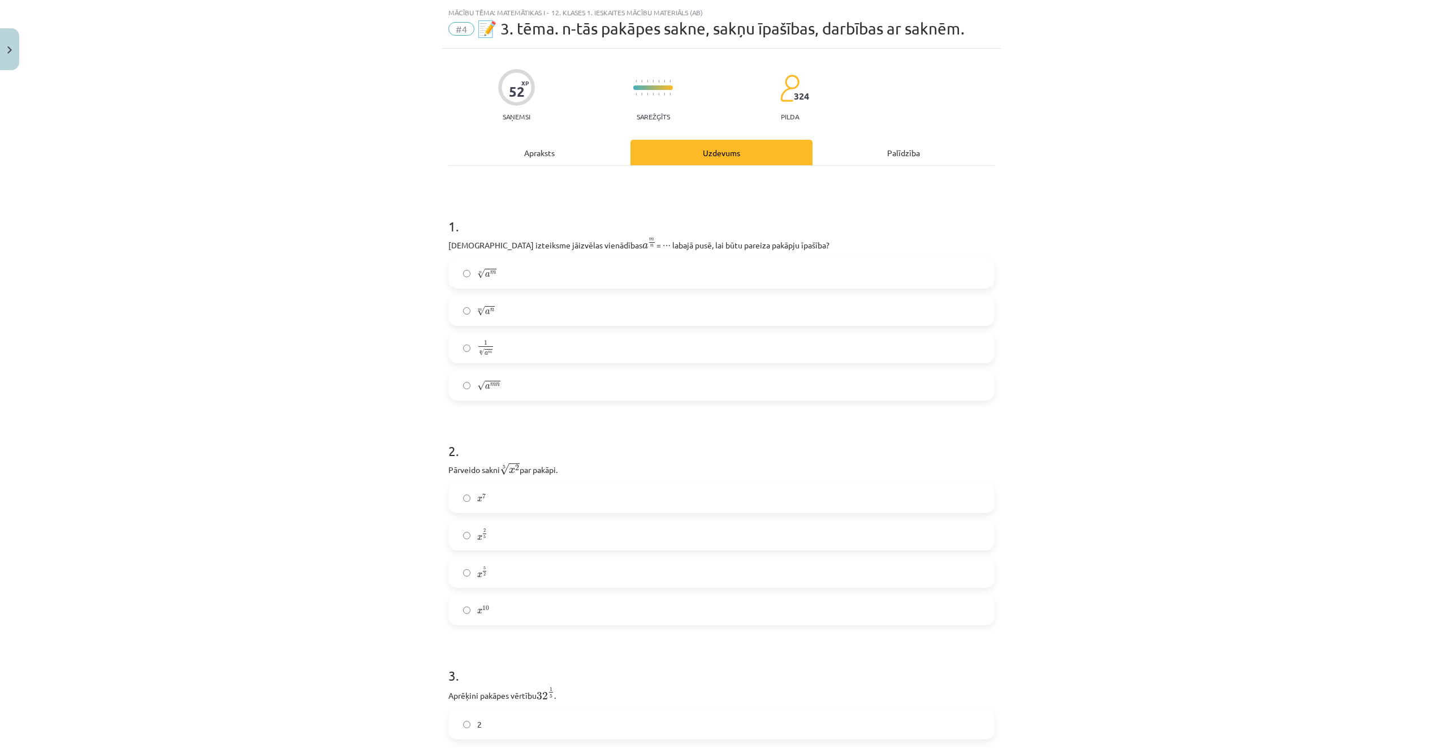
drag, startPoint x: 446, startPoint y: 245, endPoint x: 767, endPoint y: 243, distance: 320.7
click at [767, 243] on p "Kura izteiksme jāizvēlas vienādības a m n a m n = ⋯ labajā pusē, lai būtu parei…" at bounding box center [721, 244] width 546 height 14
drag, startPoint x: 767, startPoint y: 243, endPoint x: 744, endPoint y: 247, distance: 23.1
copy p "Kura izteiksme jāizvēlas vienādības a m n a m n = ⋯ labajā pusē, lai būtu parei…"
click at [880, 257] on div "1 . Kura izteiksme jāizvēlas vienādības a m n a m n = ⋯ labajā pusē, lai būtu p…" at bounding box center [721, 300] width 546 height 202
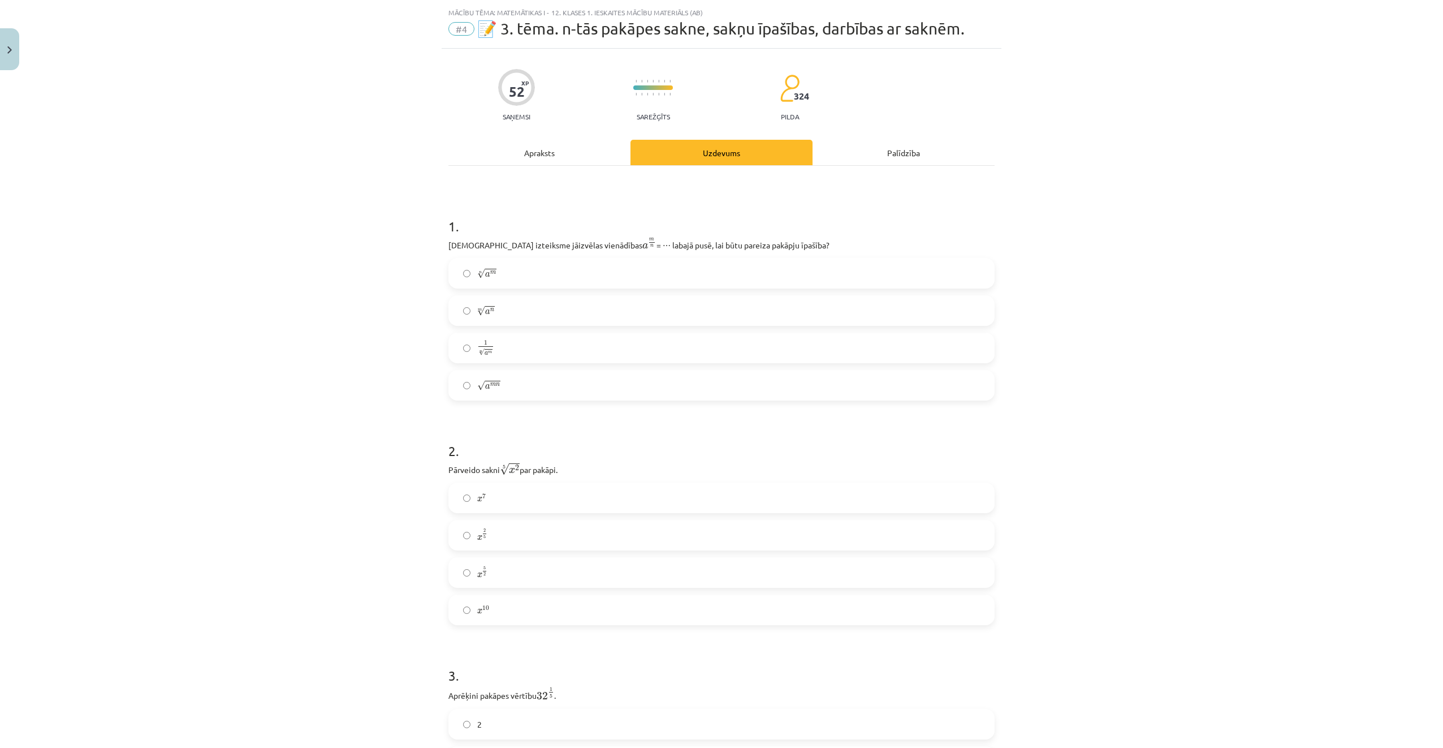
click at [507, 387] on label "√ a m n a m n" at bounding box center [722, 385] width 544 height 28
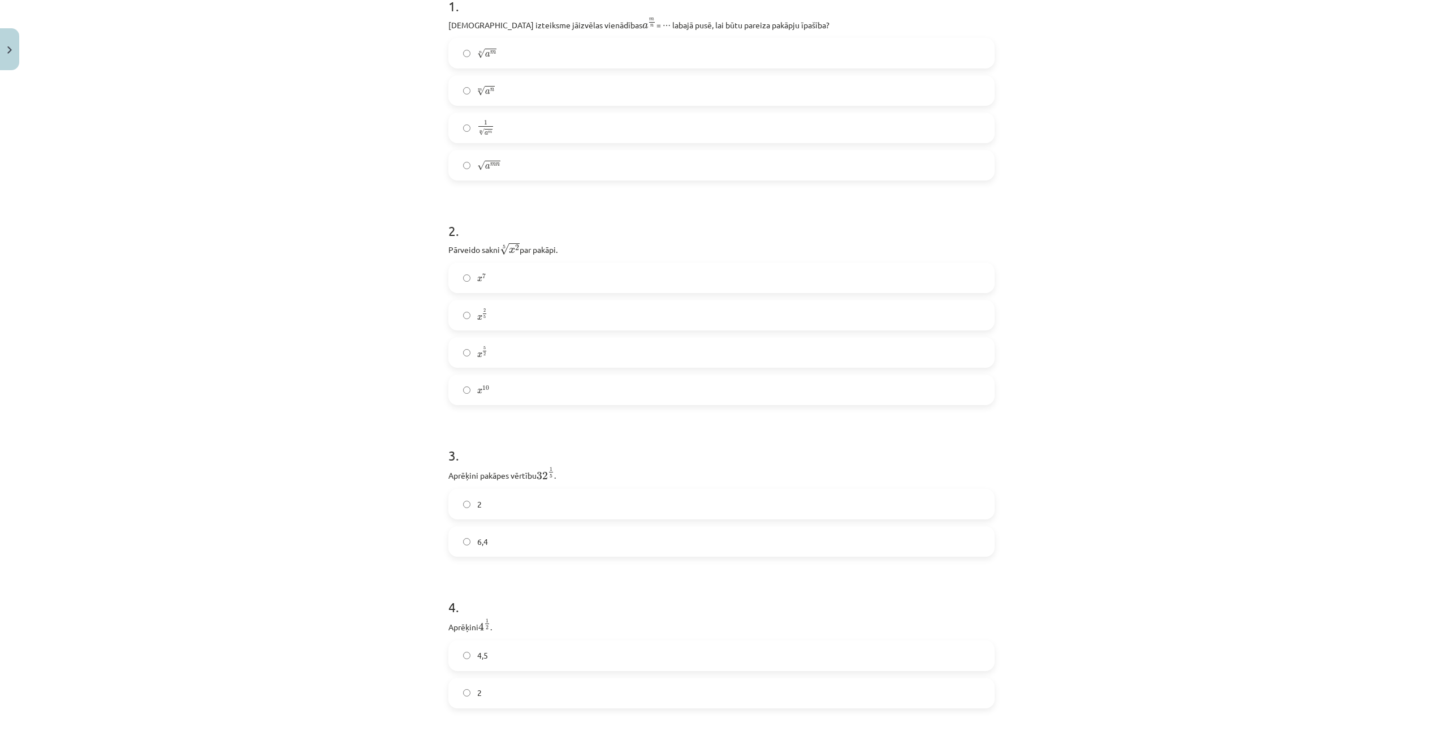
scroll to position [253, 0]
click at [584, 307] on label "x 2 5 x 2 5" at bounding box center [722, 309] width 544 height 28
click at [512, 529] on label "6,4" at bounding box center [722, 535] width 544 height 28
click at [499, 457] on label "2" at bounding box center [722, 460] width 544 height 28
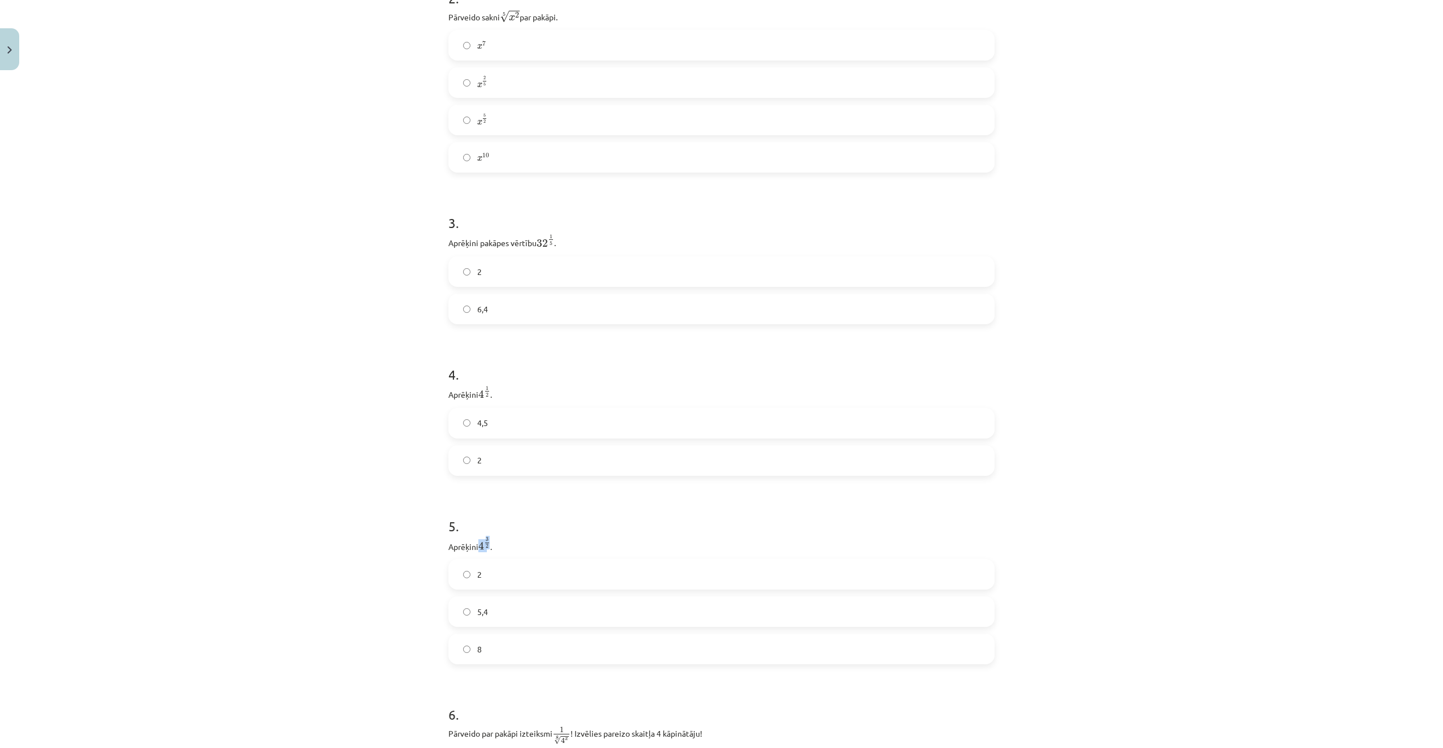
drag, startPoint x: 476, startPoint y: 547, endPoint x: 488, endPoint y: 541, distance: 13.7
click at [488, 541] on p "Aprēķini 4 3 2 4 3 2 ." at bounding box center [721, 545] width 546 height 16
copy span "4 3 2 4 3 2"
click at [657, 399] on p "Aprēķini 4 1 2 4 1 2 ." at bounding box center [721, 393] width 546 height 16
click at [523, 649] on label "8" at bounding box center [722, 649] width 544 height 28
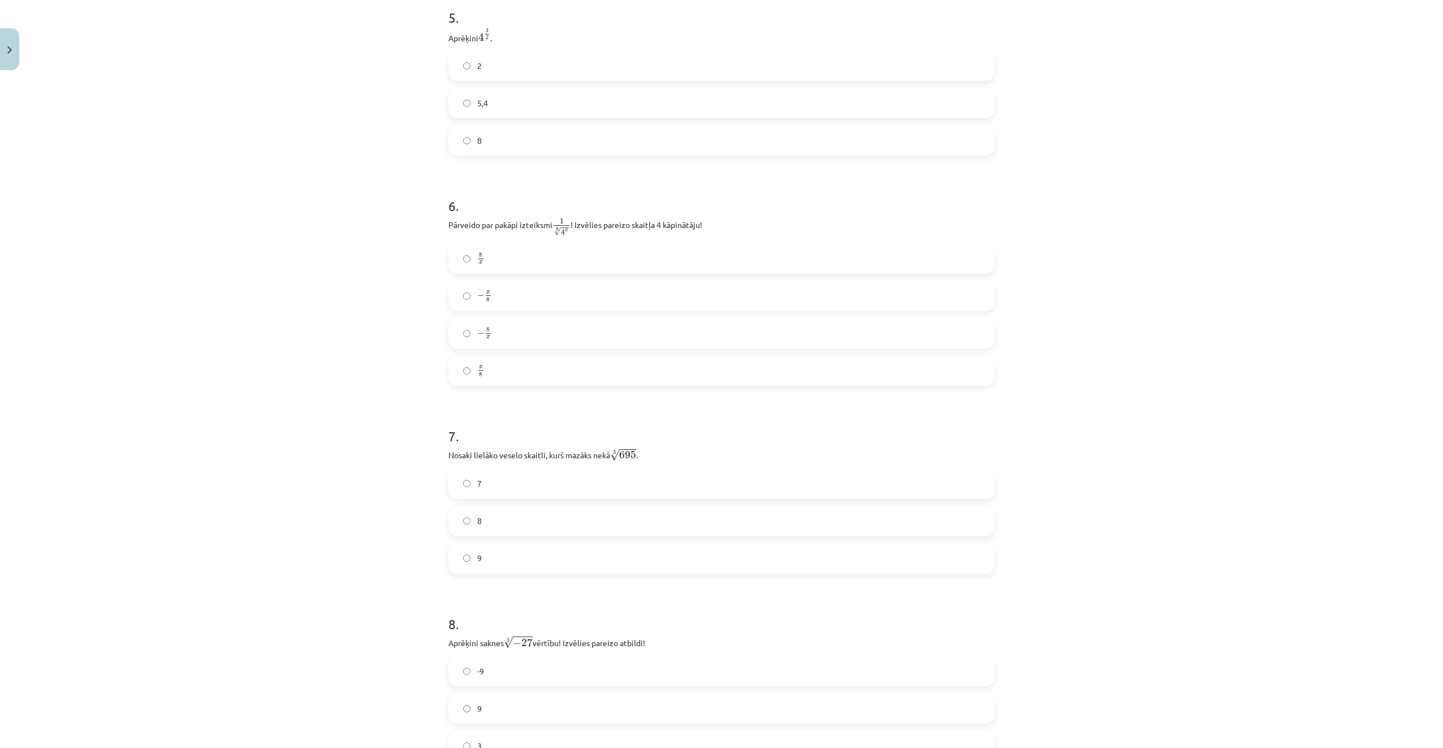
scroll to position [988, 0]
click at [512, 359] on label "x 8 x 8" at bounding box center [722, 370] width 544 height 28
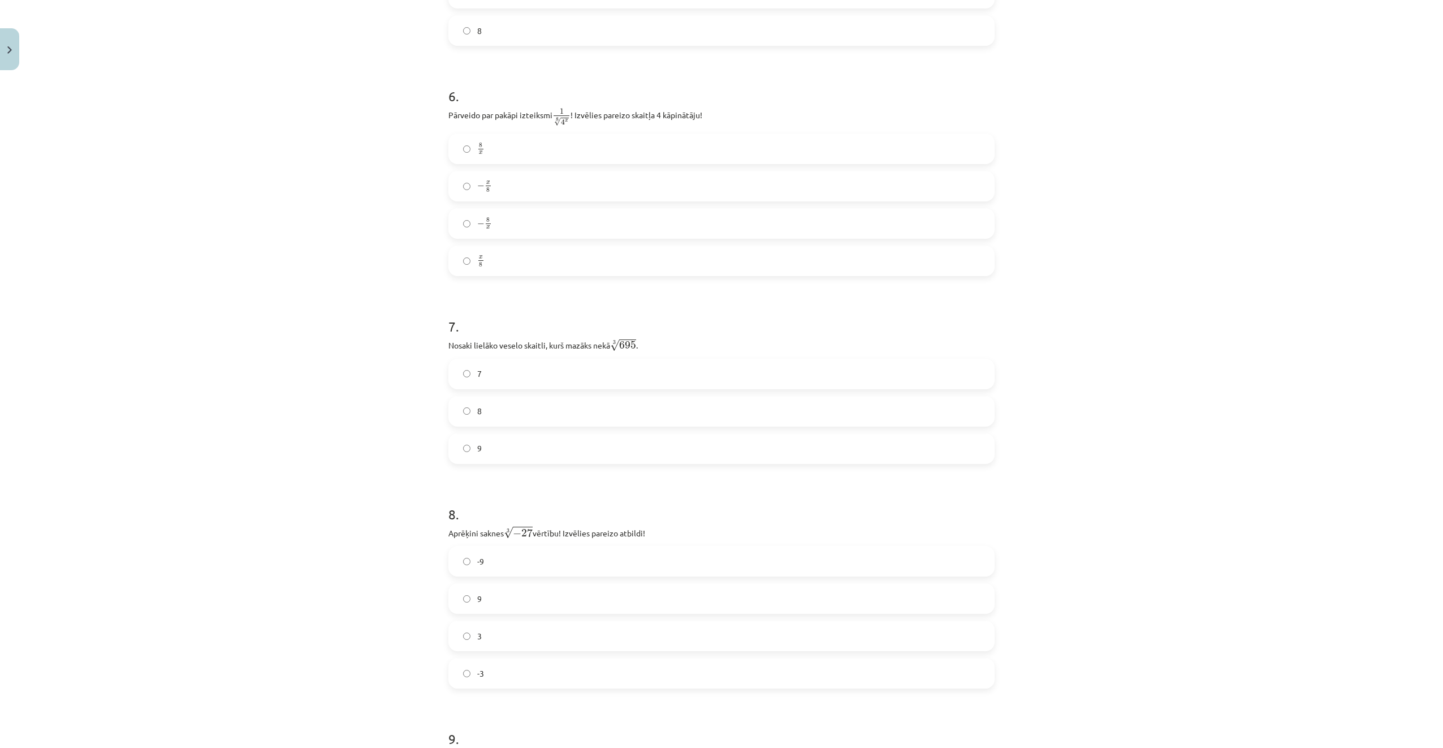
scroll to position [1101, 0]
drag, startPoint x: 611, startPoint y: 340, endPoint x: 635, endPoint y: 338, distance: 23.3
click at [635, 338] on span "√ 695" at bounding box center [623, 341] width 26 height 12
drag, startPoint x: 635, startPoint y: 338, endPoint x: 624, endPoint y: 339, distance: 10.2
drag, startPoint x: 609, startPoint y: 340, endPoint x: 649, endPoint y: 326, distance: 43.1
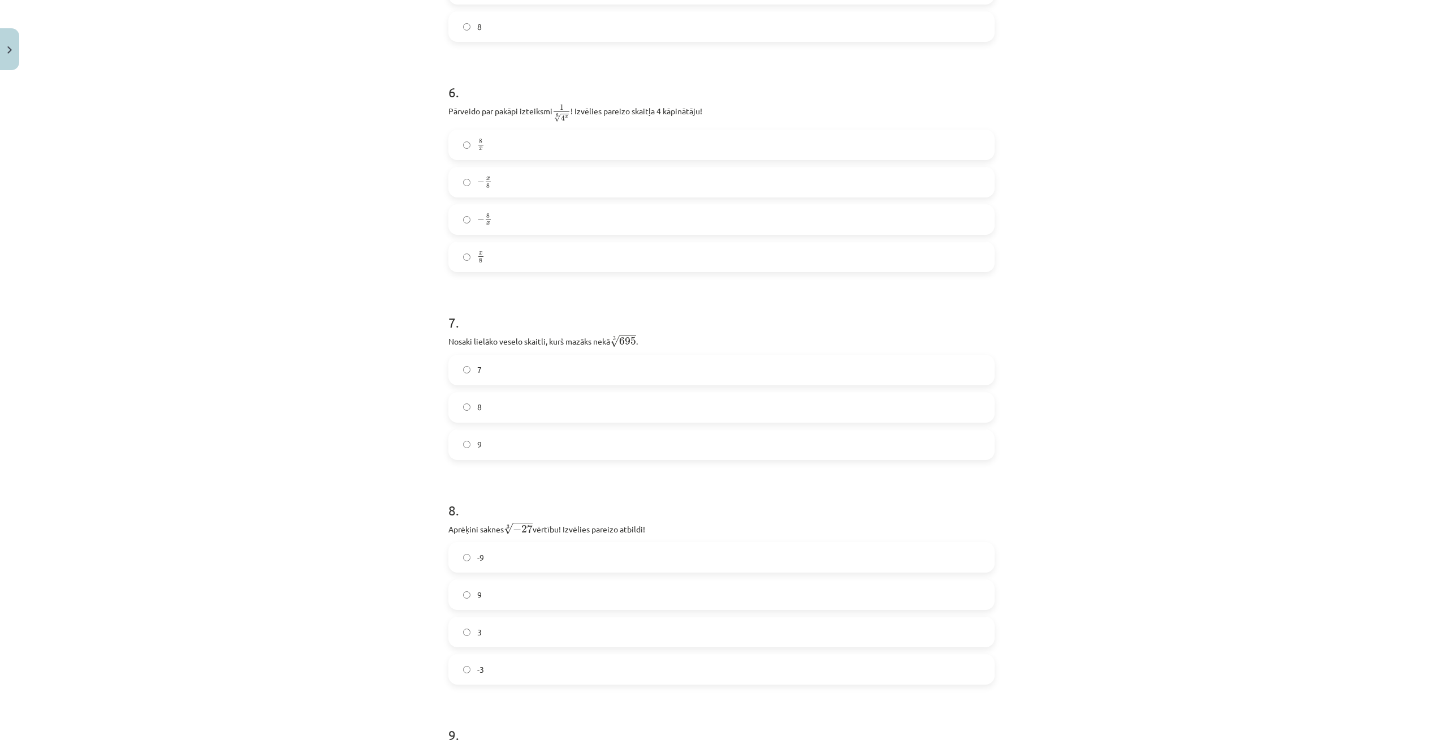
click at [649, 326] on h1 "7 ." at bounding box center [721, 312] width 546 height 35
drag, startPoint x: 609, startPoint y: 340, endPoint x: 634, endPoint y: 345, distance: 25.8
click at [634, 345] on p "Nosaki lielāko veselo skaitli, kurš mazāks nekā 3 √ 695 695 3 ." at bounding box center [721, 340] width 546 height 15
copy p "3 √ 695"
click at [601, 346] on p "Nosaki lielāko veselo skaitli, kurš mazāks nekā 3 √ 695 695 3 ." at bounding box center [721, 340] width 546 height 15
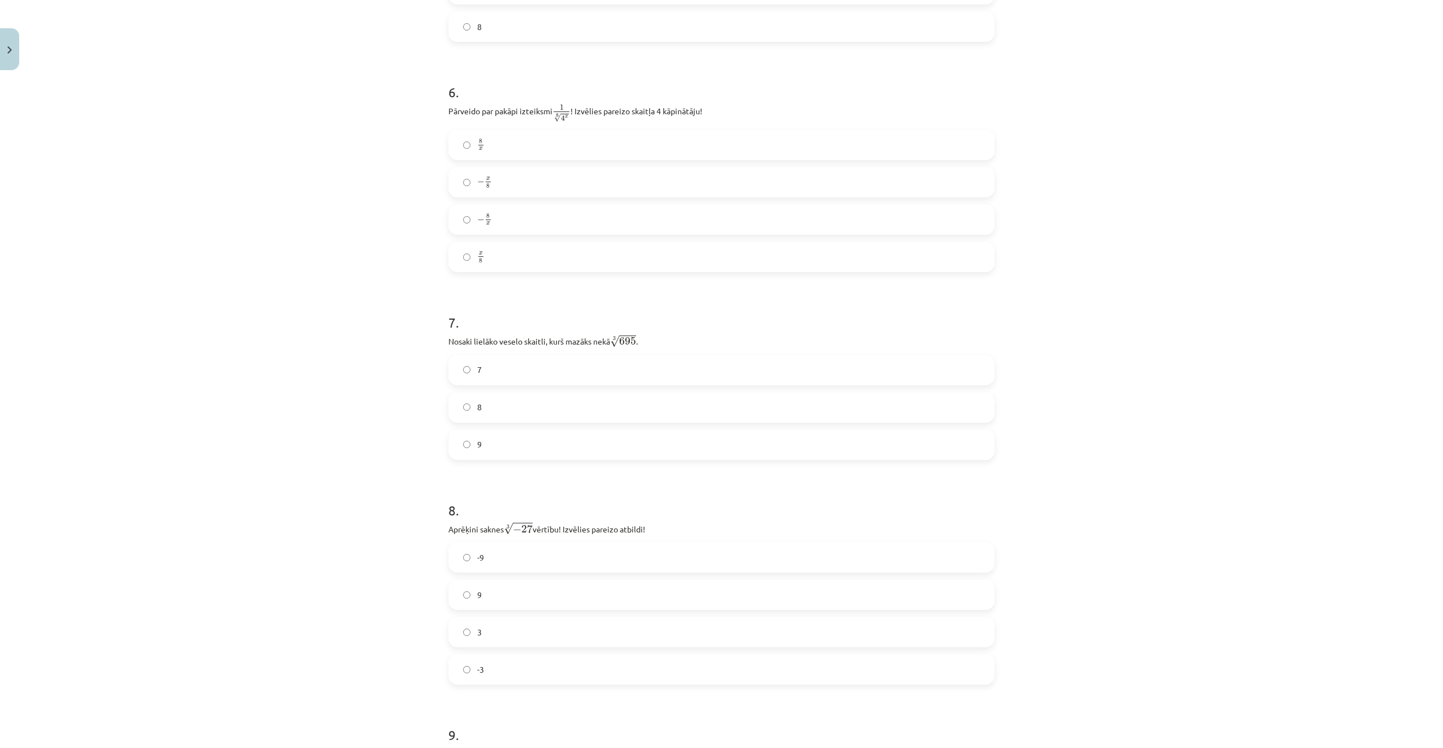
click at [632, 409] on label "8" at bounding box center [722, 407] width 544 height 28
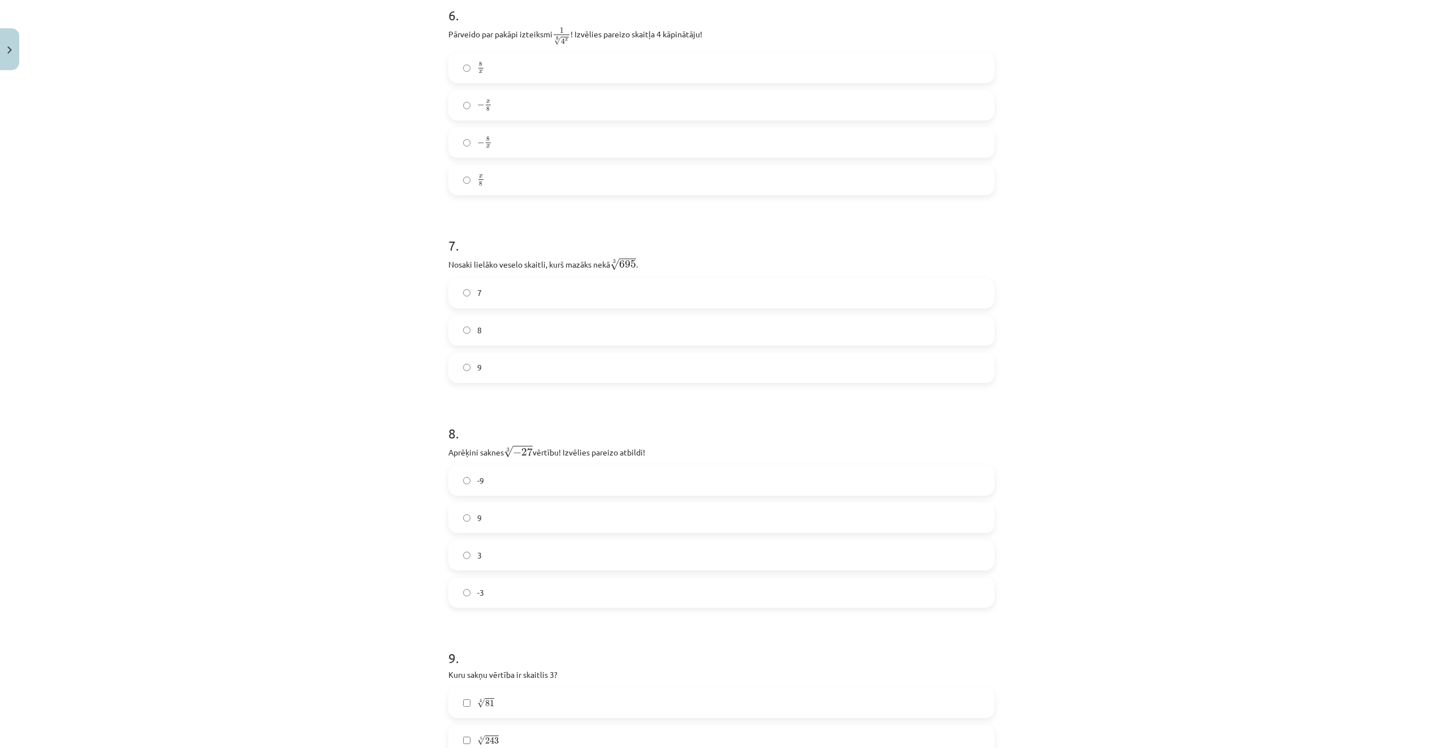
scroll to position [1214, 0]
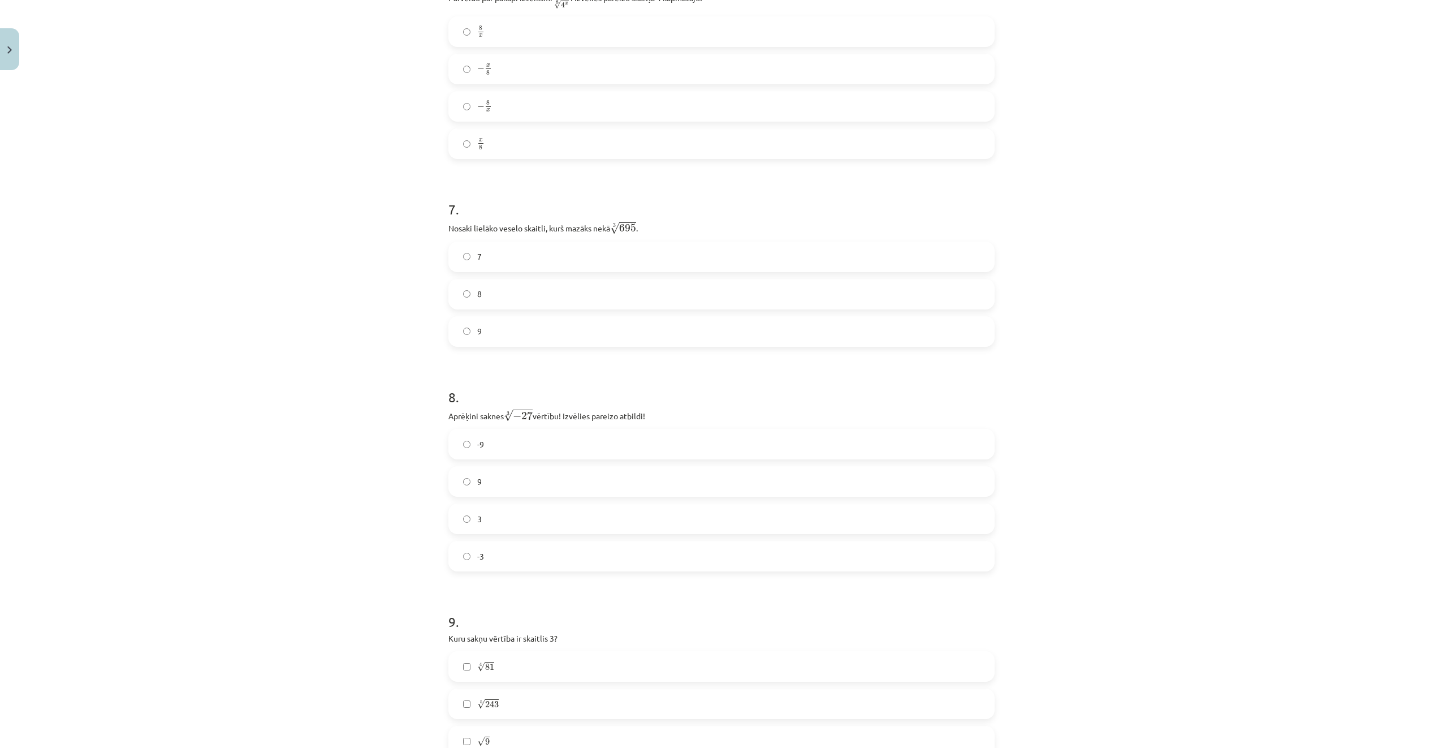
click at [561, 331] on label "9" at bounding box center [722, 331] width 544 height 28
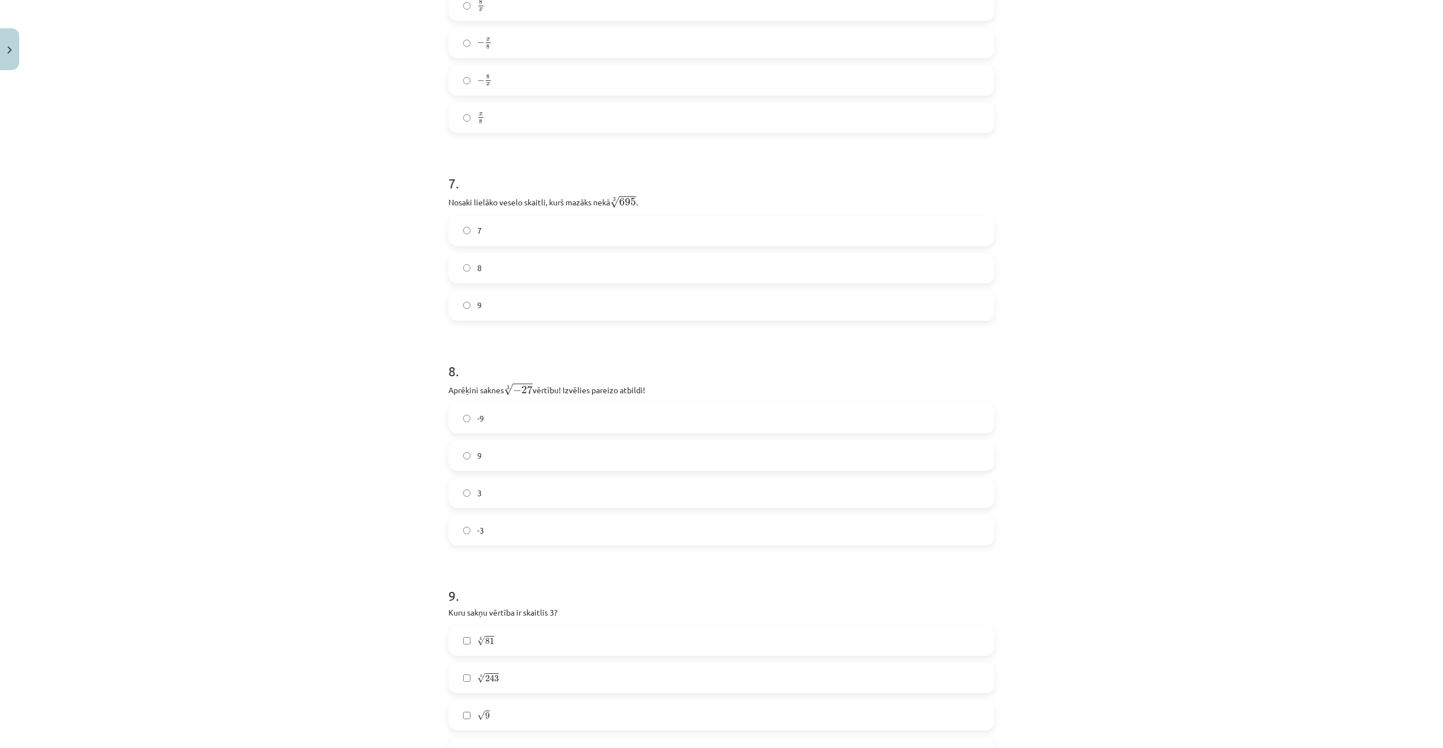
scroll to position [1384, 0]
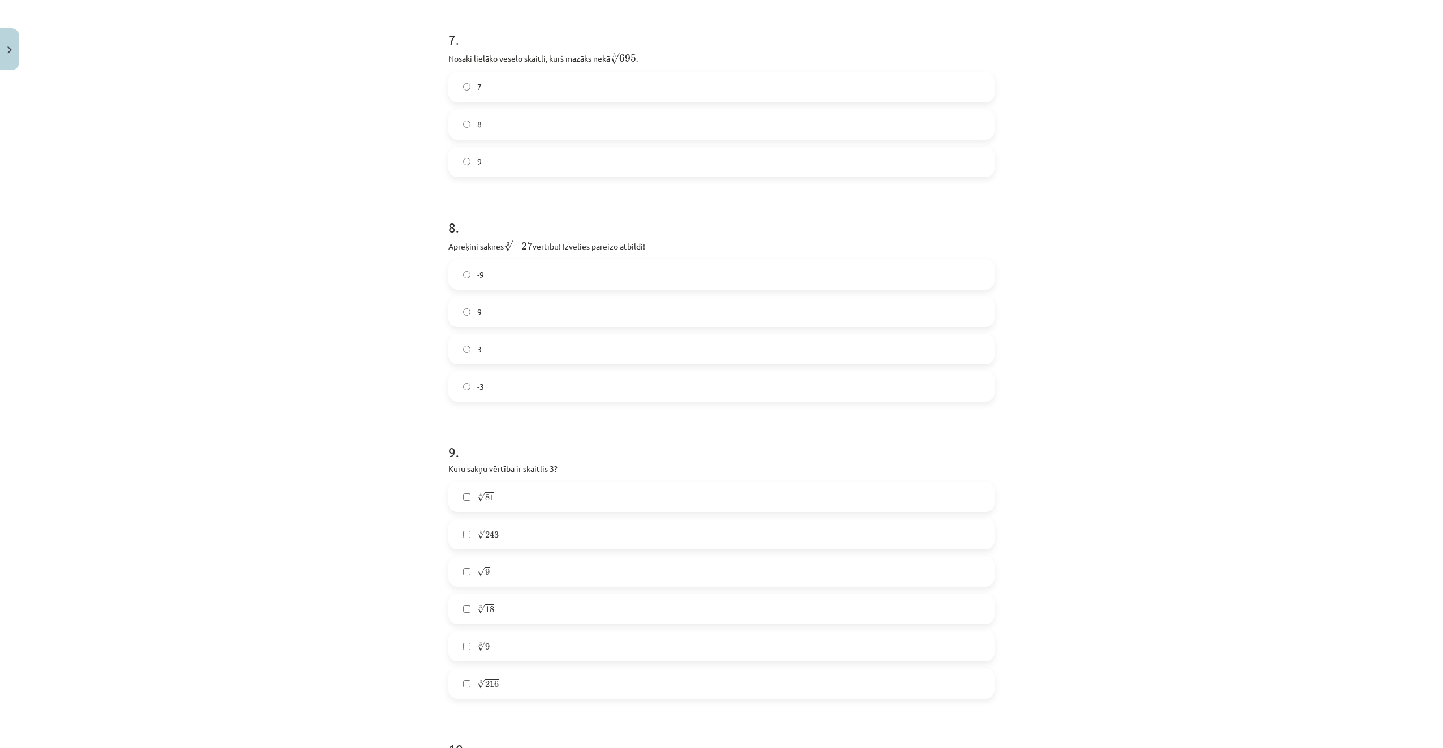
click at [523, 386] on label "-3" at bounding box center [722, 386] width 544 height 28
drag, startPoint x: 504, startPoint y: 242, endPoint x: 533, endPoint y: 247, distance: 29.3
click at [533, 247] on span "√ − 27" at bounding box center [518, 245] width 29 height 12
copy span "√ − 27"
click at [723, 261] on label "-9" at bounding box center [722, 274] width 544 height 28
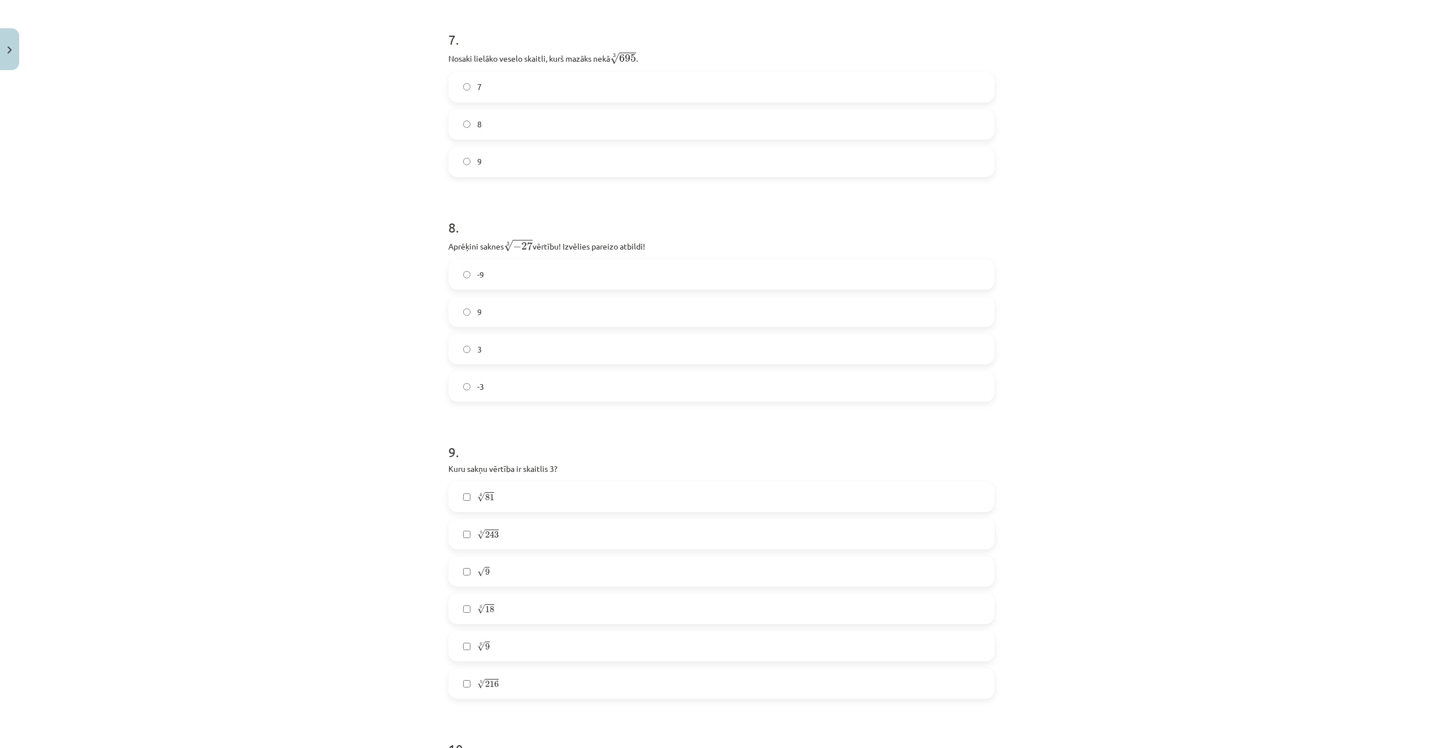
click at [525, 383] on label "-3" at bounding box center [722, 386] width 544 height 28
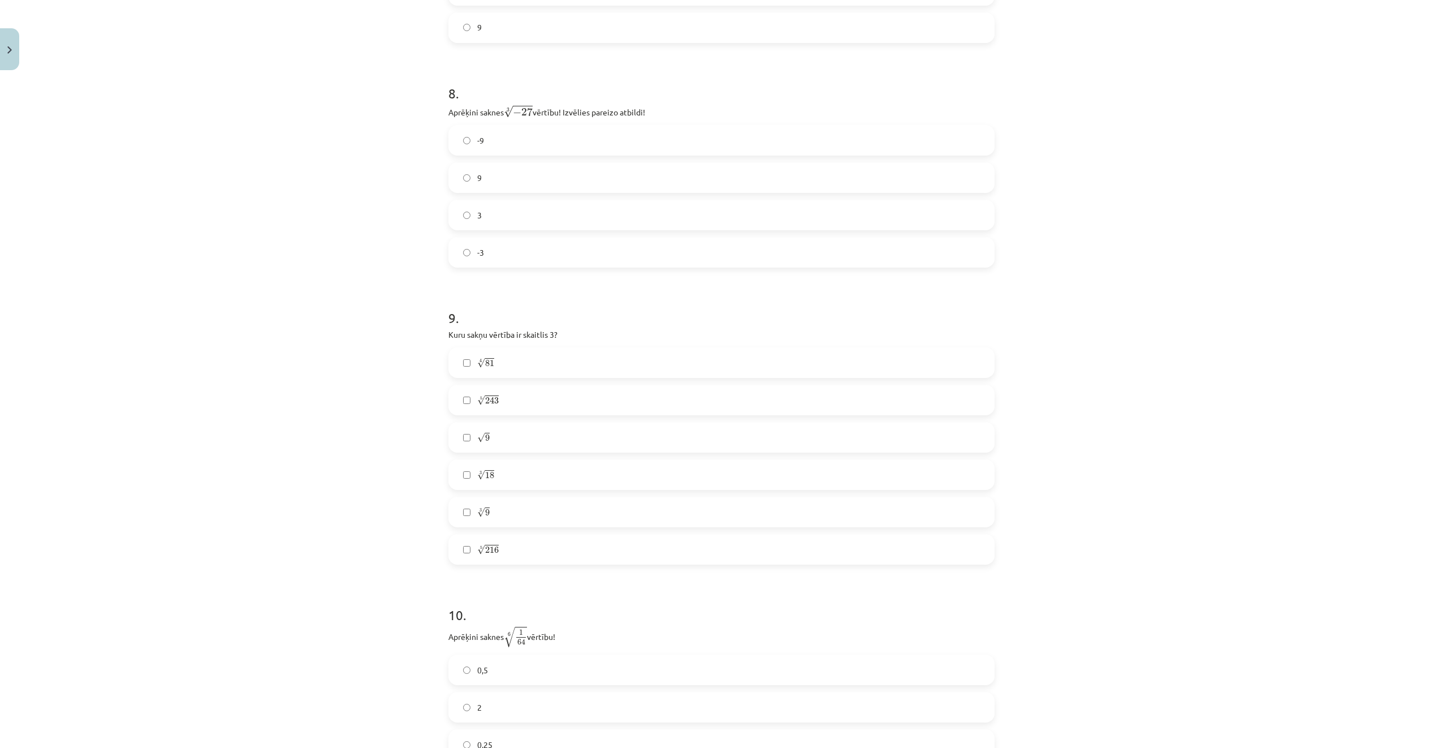
scroll to position [1554, 0]
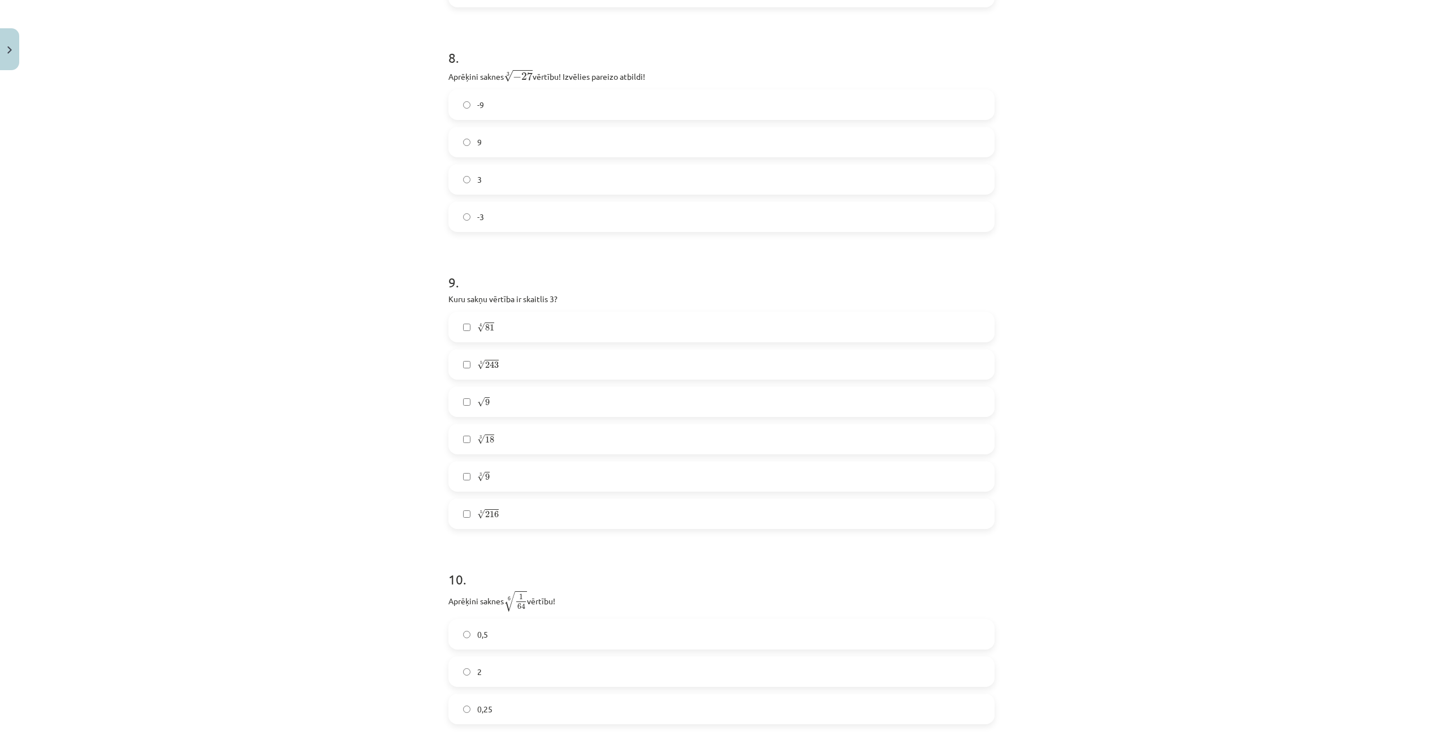
click at [548, 324] on label "4 √ 81 81 4" at bounding box center [722, 327] width 544 height 28
click at [546, 355] on label "5 √ 243 243 5" at bounding box center [722, 364] width 544 height 28
click at [530, 411] on label "√ 9 9" at bounding box center [722, 401] width 544 height 28
click at [525, 404] on label "√ 9 9" at bounding box center [722, 401] width 544 height 28
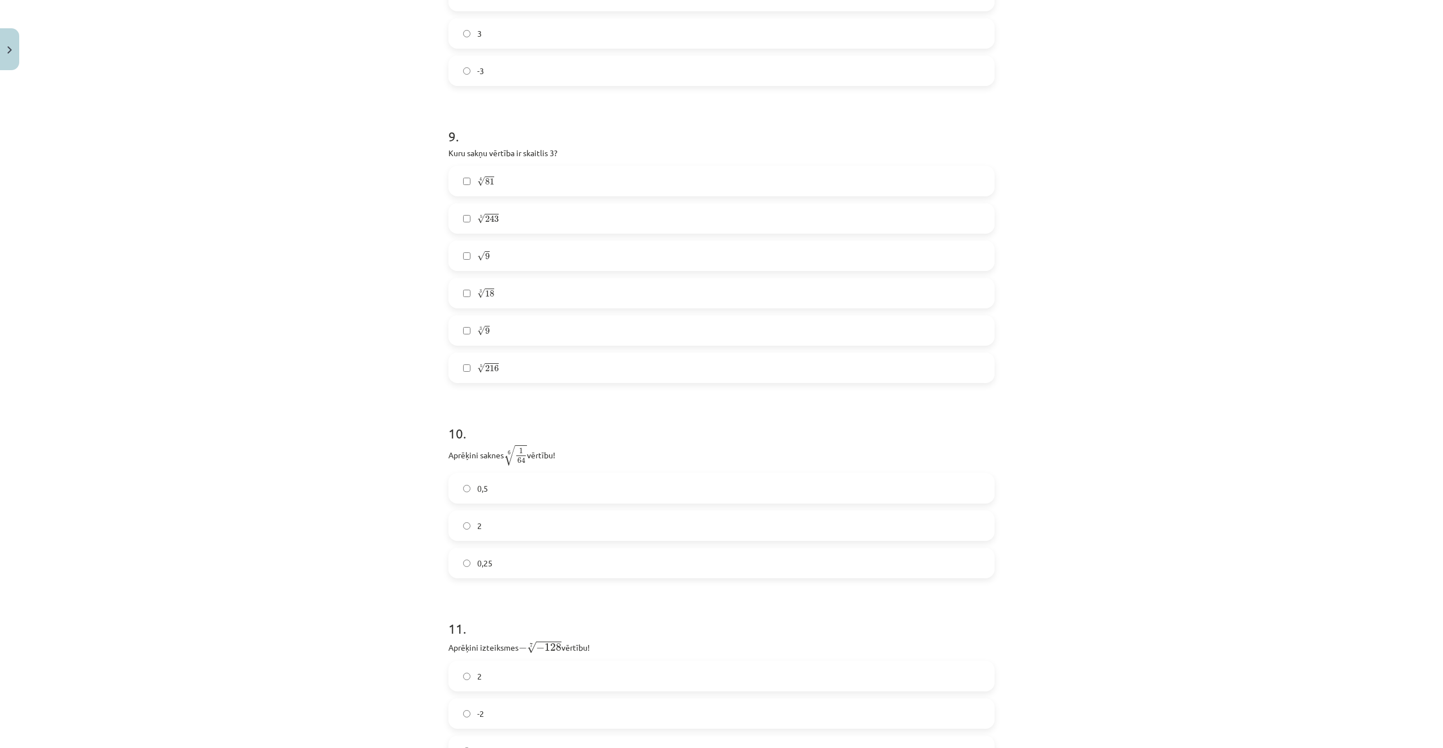
scroll to position [1723, 0]
click at [537, 463] on label "0,5" at bounding box center [722, 464] width 544 height 28
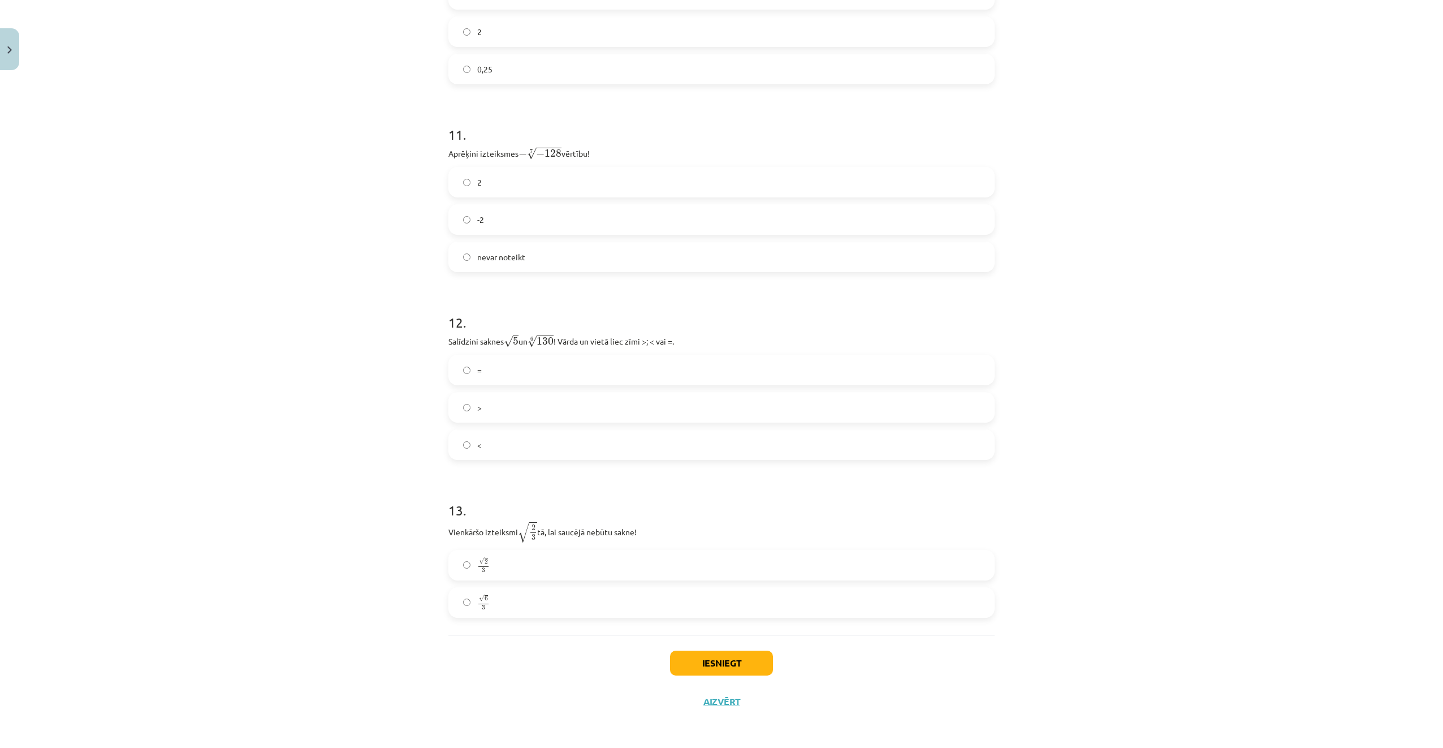
scroll to position [2194, 0]
click at [526, 188] on label "2" at bounding box center [722, 181] width 544 height 28
click at [509, 409] on label ">" at bounding box center [722, 406] width 544 height 28
click at [545, 594] on label "√ 6 3 6 3" at bounding box center [722, 601] width 544 height 28
click at [702, 658] on button "Iesniegt" at bounding box center [721, 661] width 103 height 25
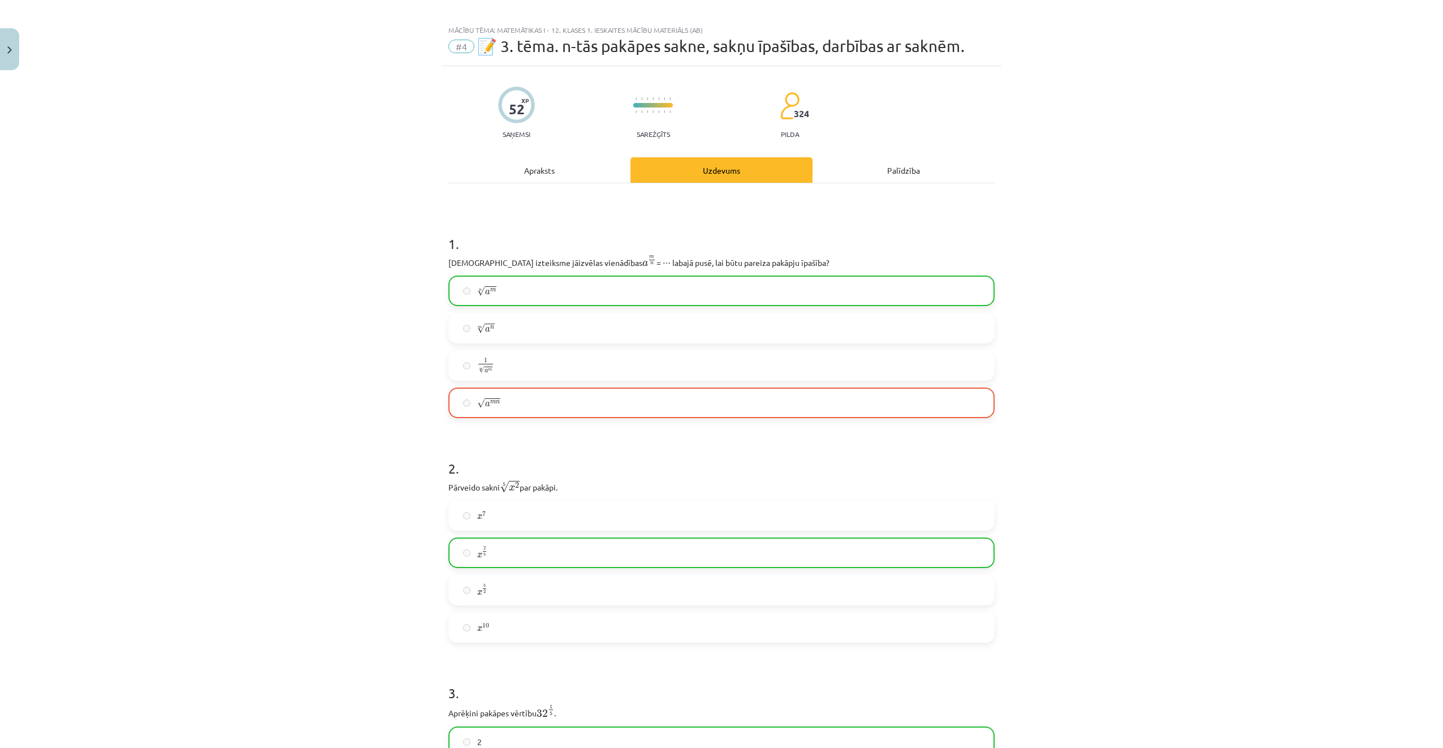
scroll to position [0, 0]
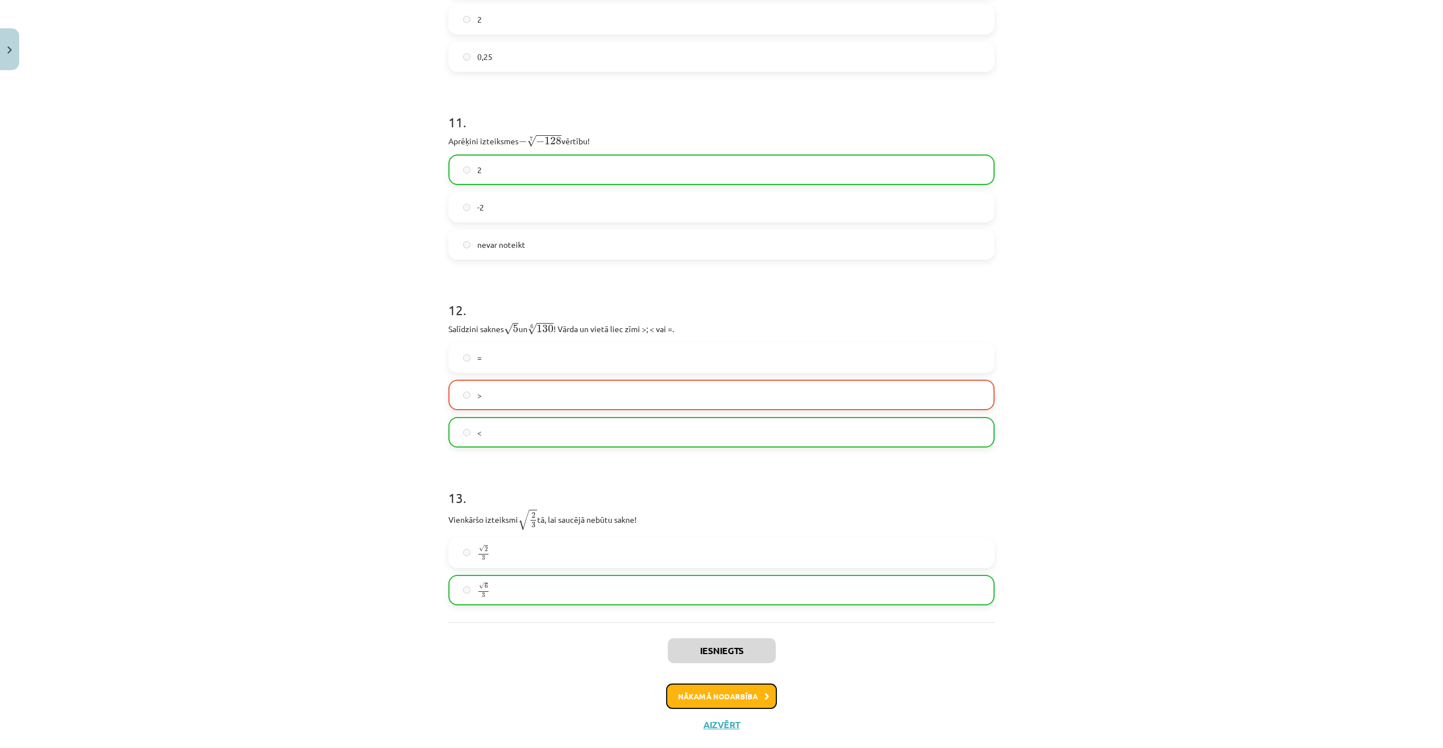
click at [725, 692] on button "Nākamā nodarbība" at bounding box center [721, 696] width 111 height 26
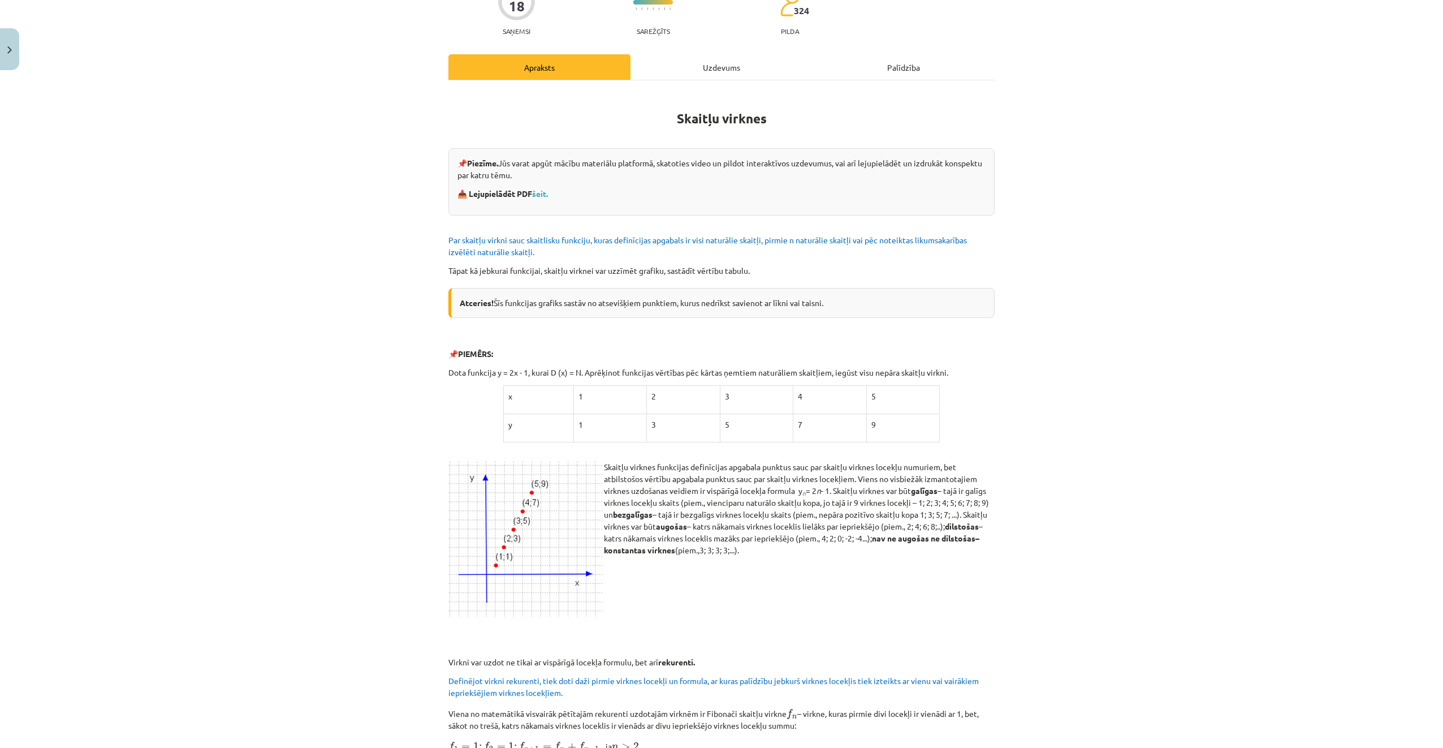
scroll to position [28, 0]
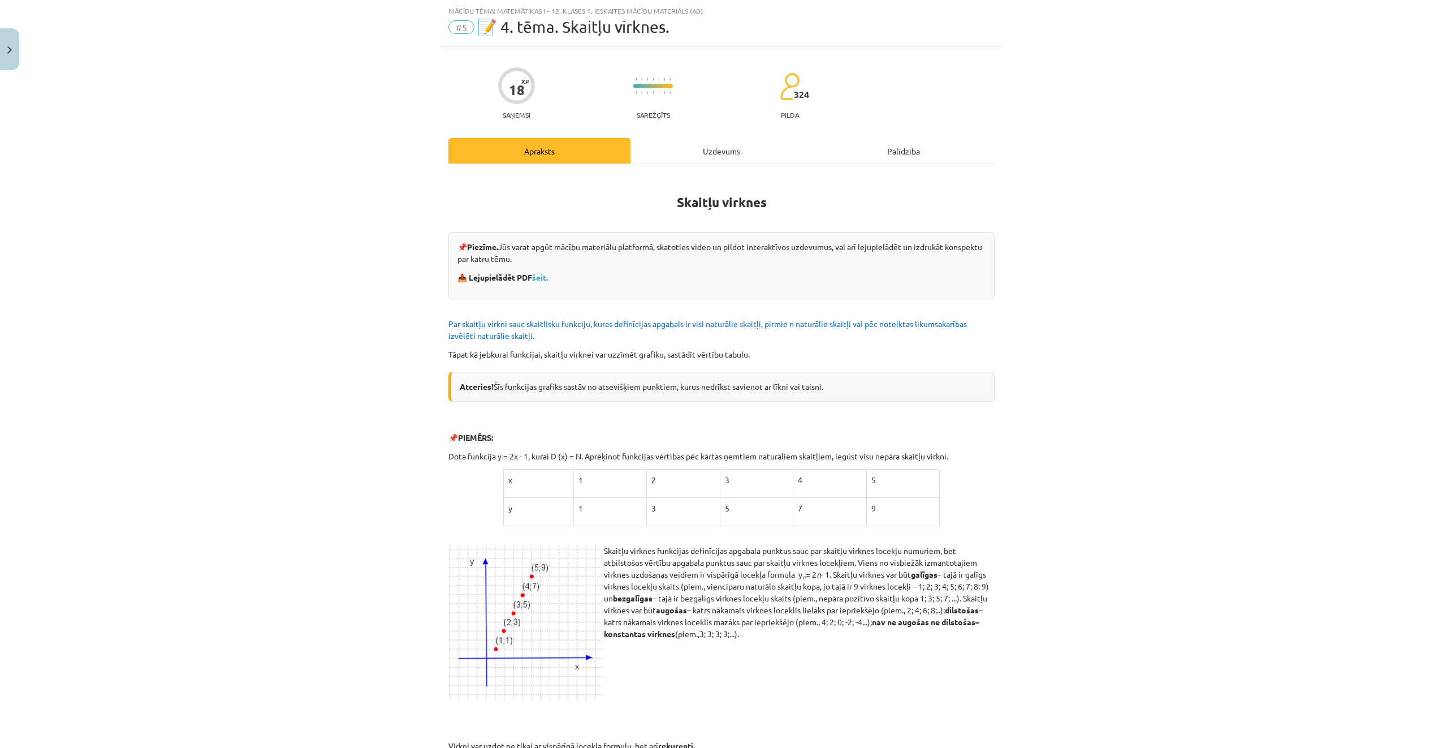
click at [700, 150] on div "Uzdevums" at bounding box center [722, 150] width 182 height 25
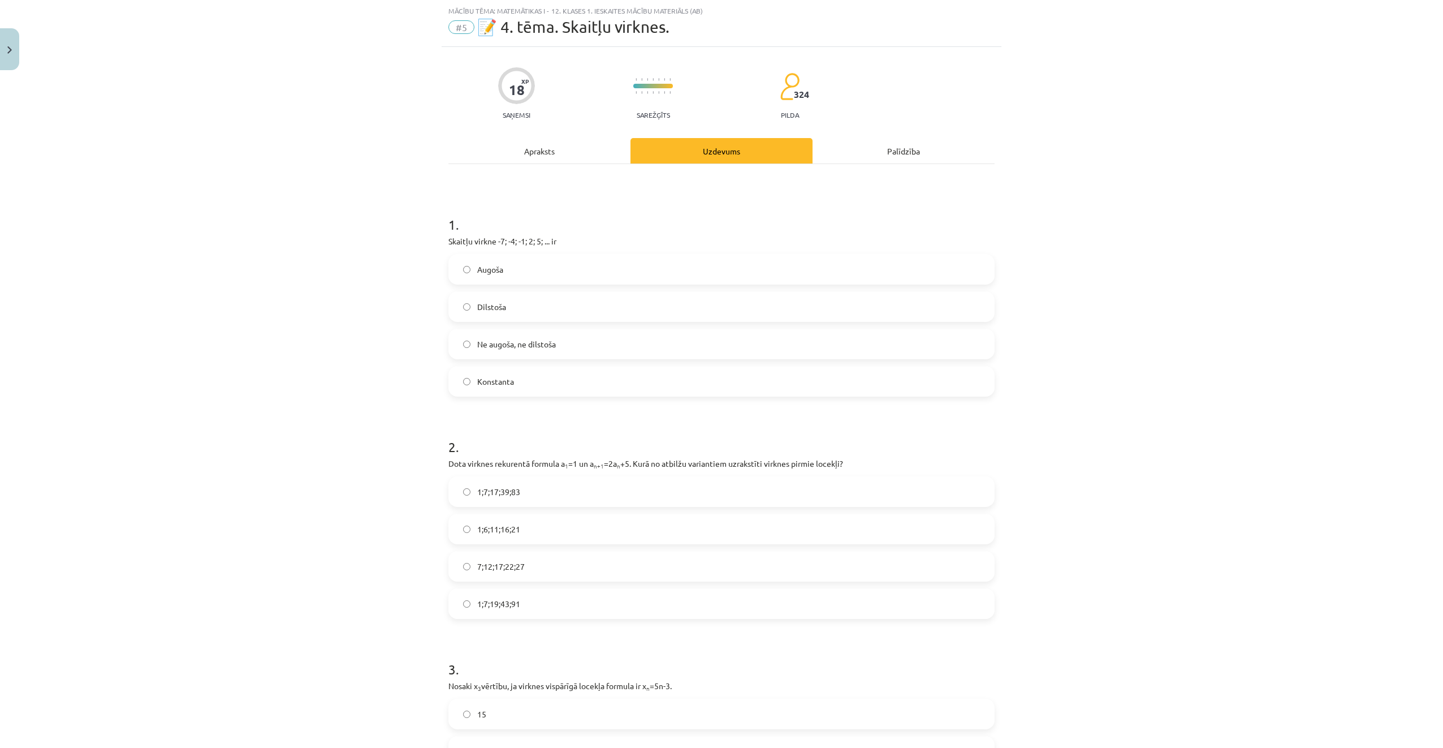
click at [495, 240] on p "Skaitļu virkne -7; -4; -1; 2; 5; ... ir" at bounding box center [721, 241] width 546 height 12
click at [495, 241] on p "Skaitļu virkne -7; -4; -1; 2; 5; ... ir" at bounding box center [721, 241] width 546 height 12
drag, startPoint x: 444, startPoint y: 241, endPoint x: 554, endPoint y: 243, distance: 110.3
click at [554, 243] on p "Skaitļu virkne -7; -4; -1; 2; 5; ... ir" at bounding box center [721, 241] width 546 height 12
copy p "Skaitļu virkne -7; -4; -1; 2; 5; ... ir"
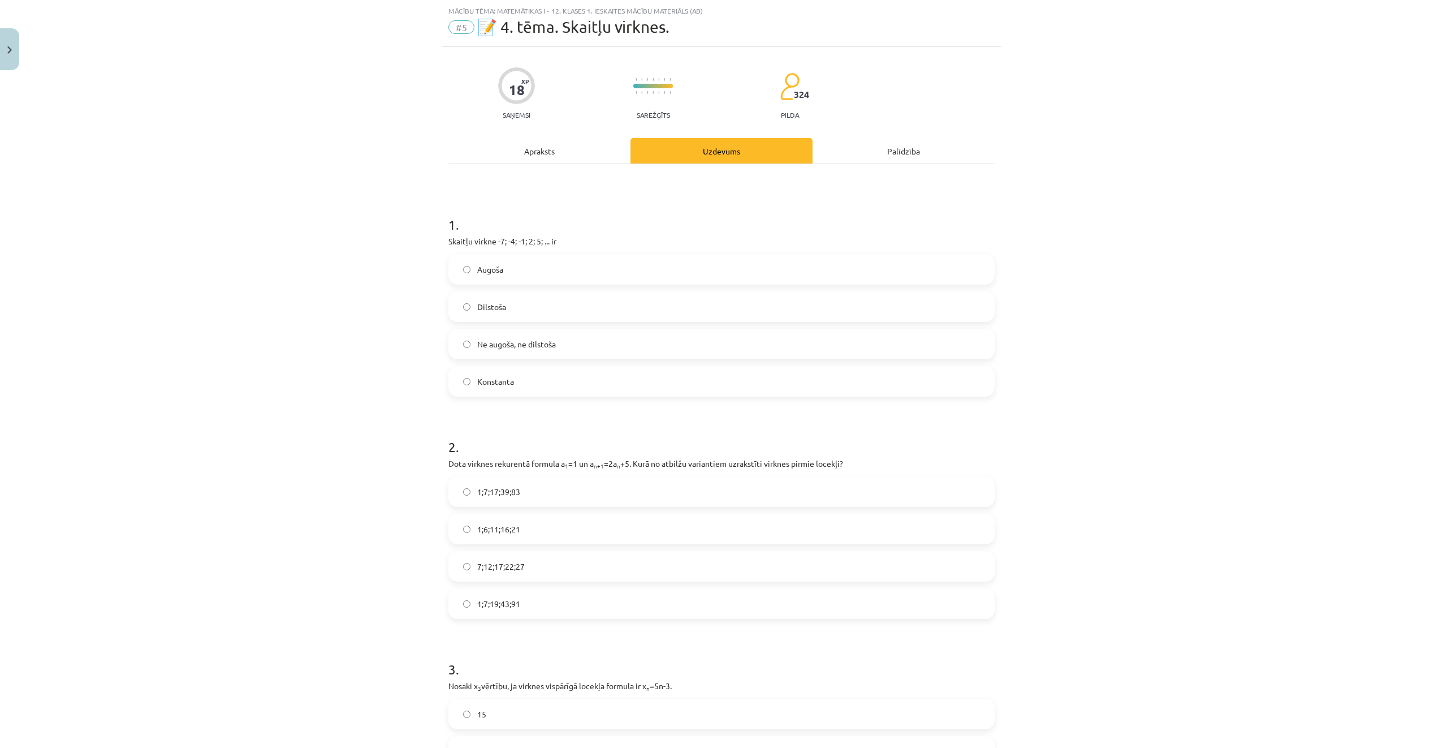
click at [609, 379] on label "Konstanta" at bounding box center [722, 381] width 544 height 28
drag, startPoint x: 441, startPoint y: 238, endPoint x: 542, endPoint y: 377, distance: 172.1
copy div "Skaitļu virkne -7; -4; -1; 2; 5; ... ir Augoša Dilstoša Ne augoša, ne dilstoša …"
click at [551, 268] on label "Augoša" at bounding box center [722, 269] width 544 height 28
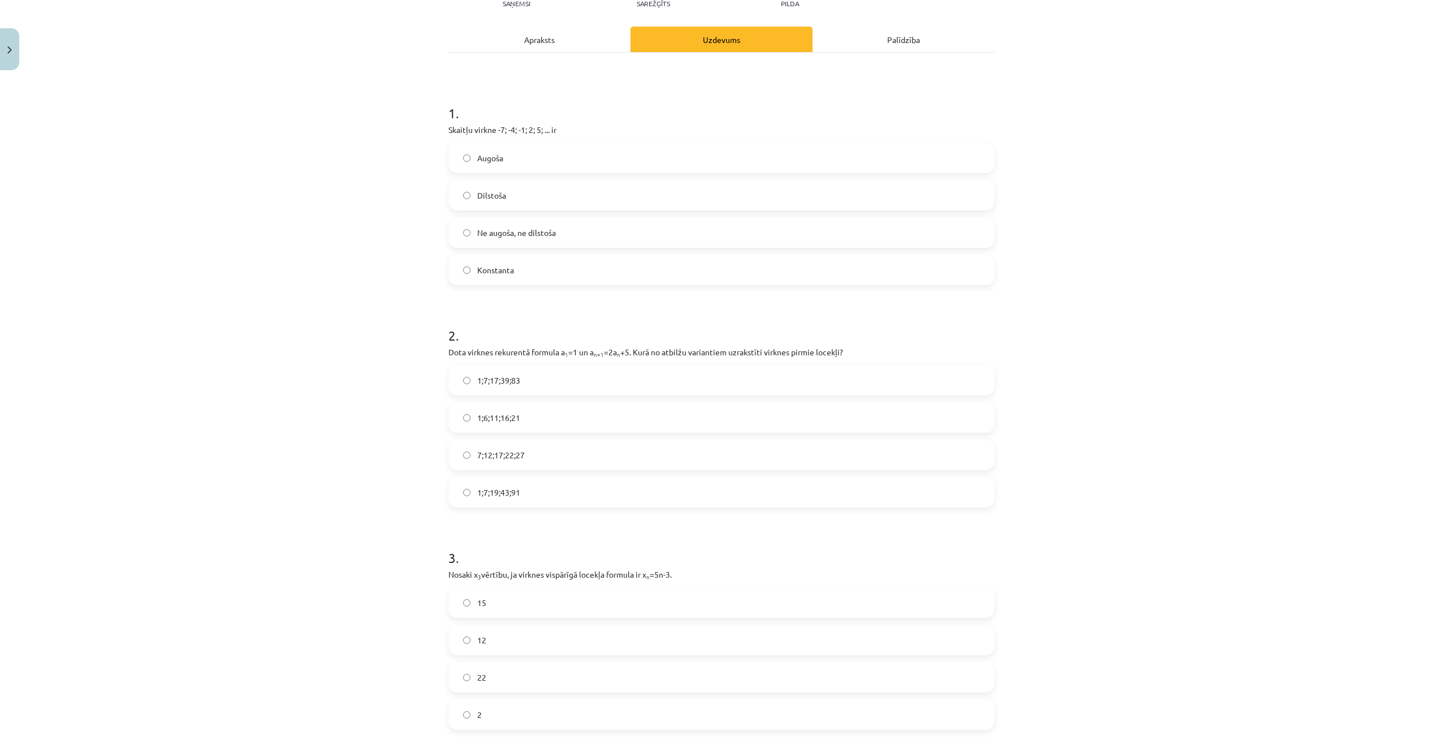
scroll to position [141, 0]
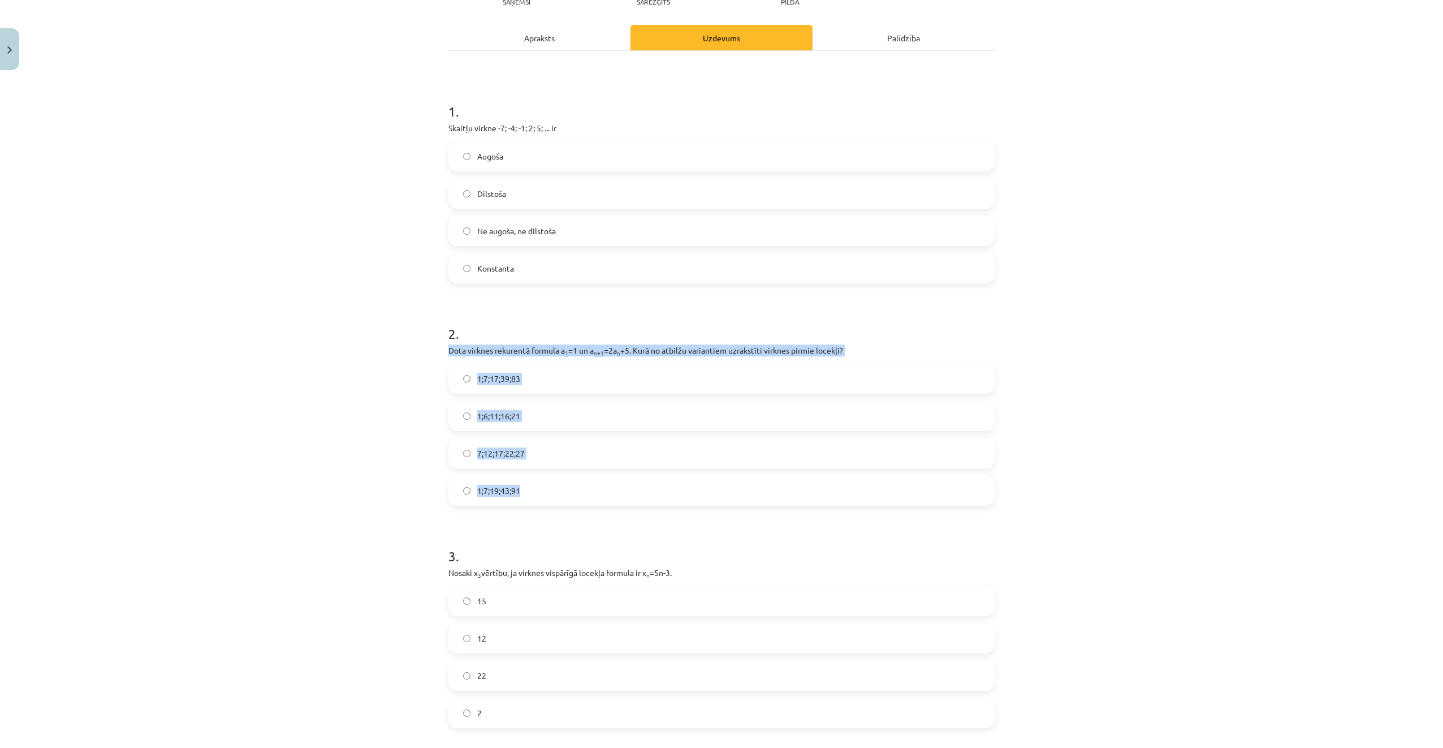
drag, startPoint x: 445, startPoint y: 351, endPoint x: 537, endPoint y: 491, distance: 168.1
click at [537, 491] on div "2 . Dota virknes rekurentā formula a 1 =1 un a n+1 =2a n +5. Kurā no atbilžu va…" at bounding box center [721, 406] width 546 height 200
click at [565, 485] on label "1;7;19;43;91" at bounding box center [722, 490] width 544 height 28
click at [593, 532] on h1 "3 ." at bounding box center [721, 545] width 546 height 35
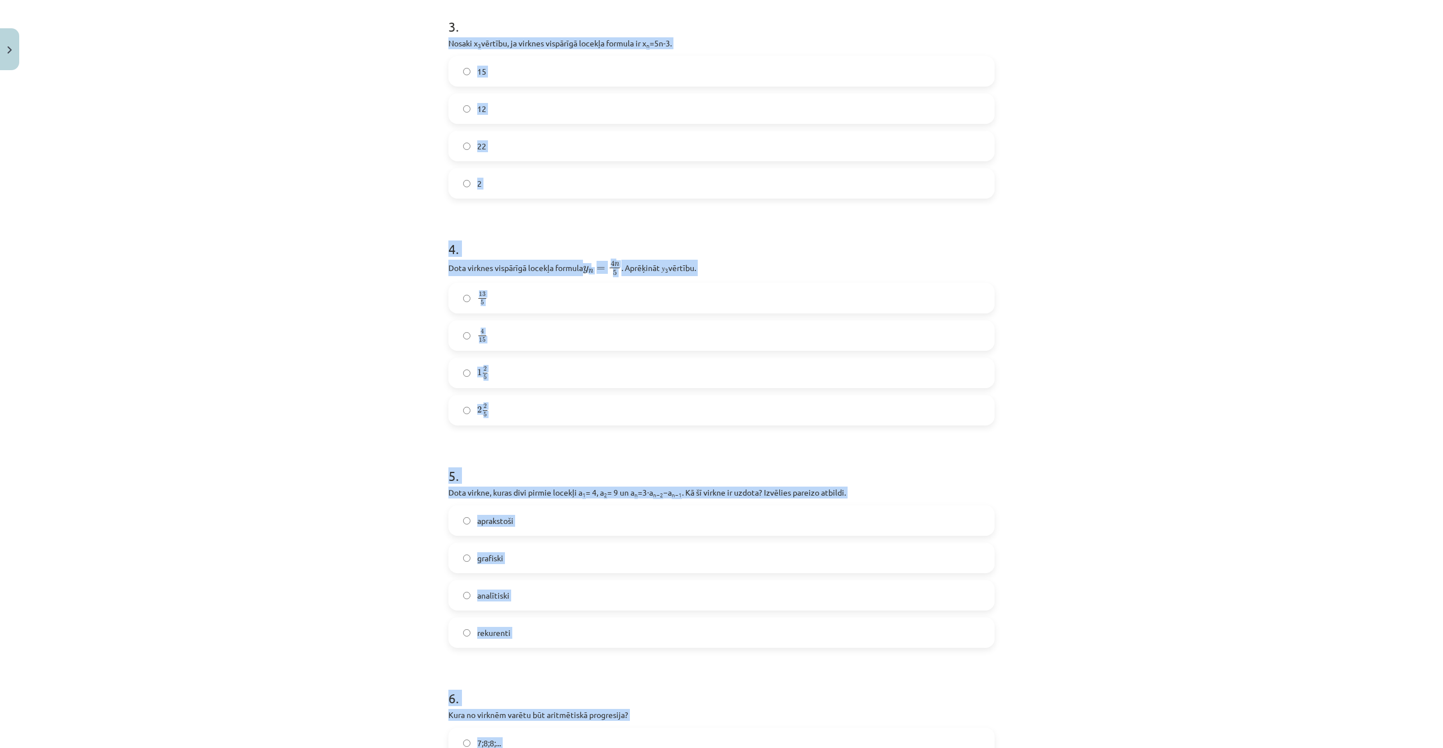
scroll to position [911, 0]
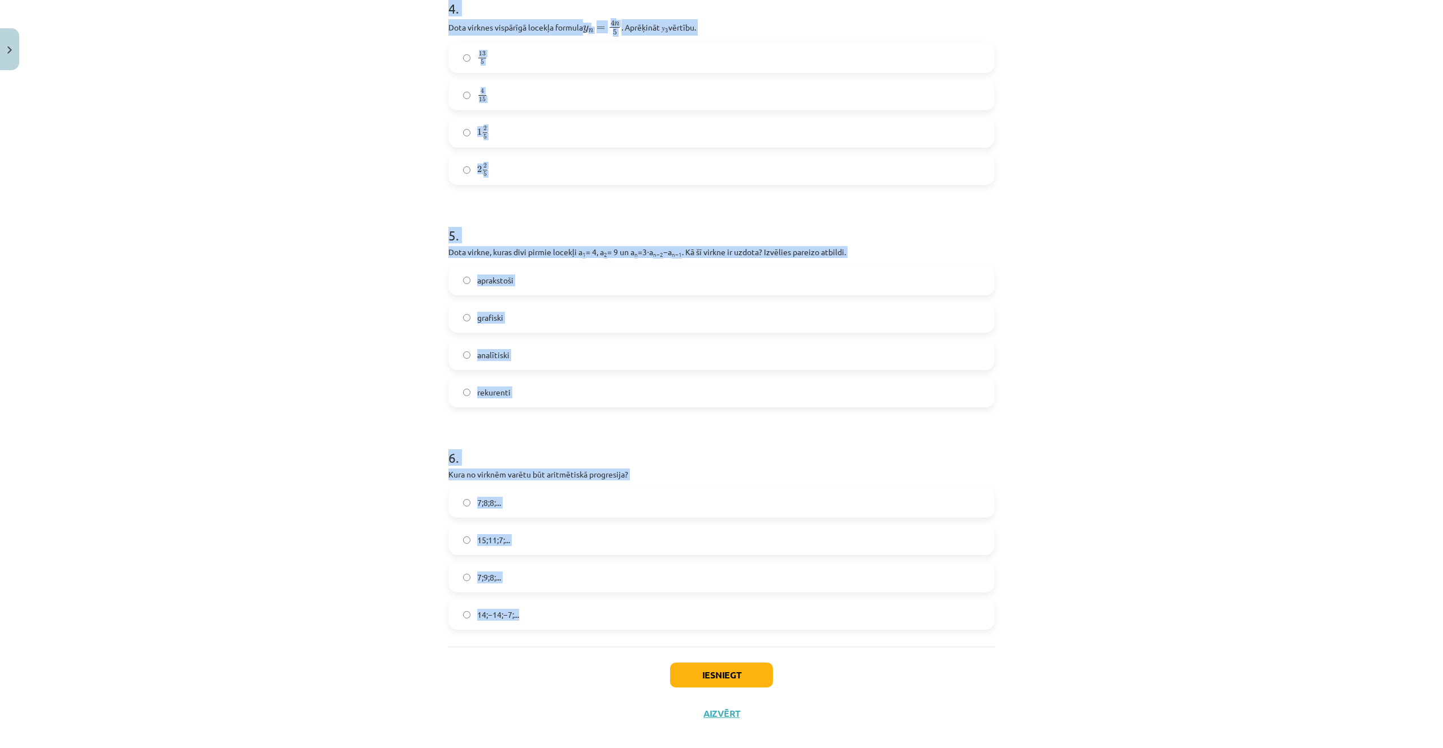
drag, startPoint x: 458, startPoint y: 294, endPoint x: 679, endPoint y: 622, distance: 395.9
click at [671, 174] on label "2 2 5 2 2 5" at bounding box center [722, 170] width 544 height 28
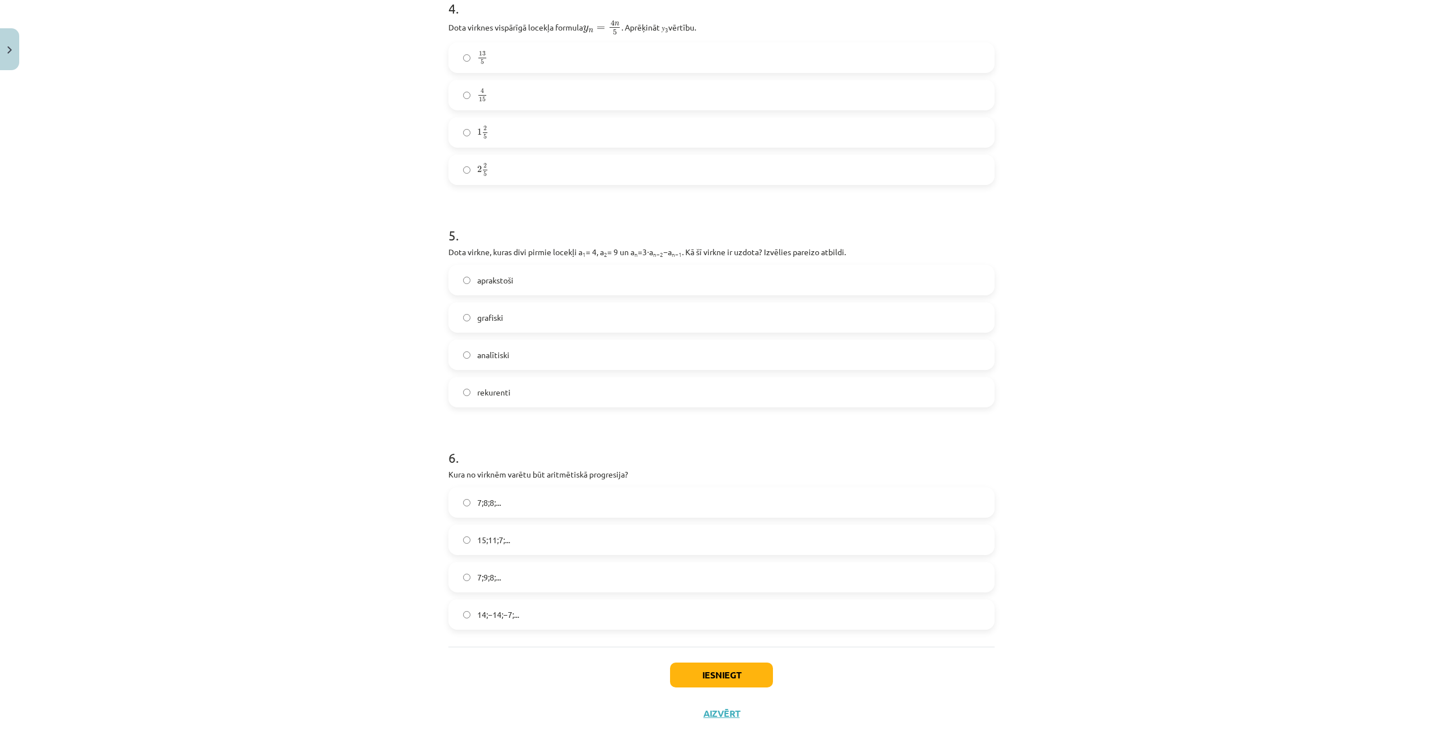
click at [572, 542] on label "15;11;7;..." at bounding box center [722, 539] width 544 height 28
click at [583, 394] on label "rekurenti" at bounding box center [722, 392] width 544 height 28
click at [687, 674] on button "Iesniegt" at bounding box center [721, 674] width 103 height 25
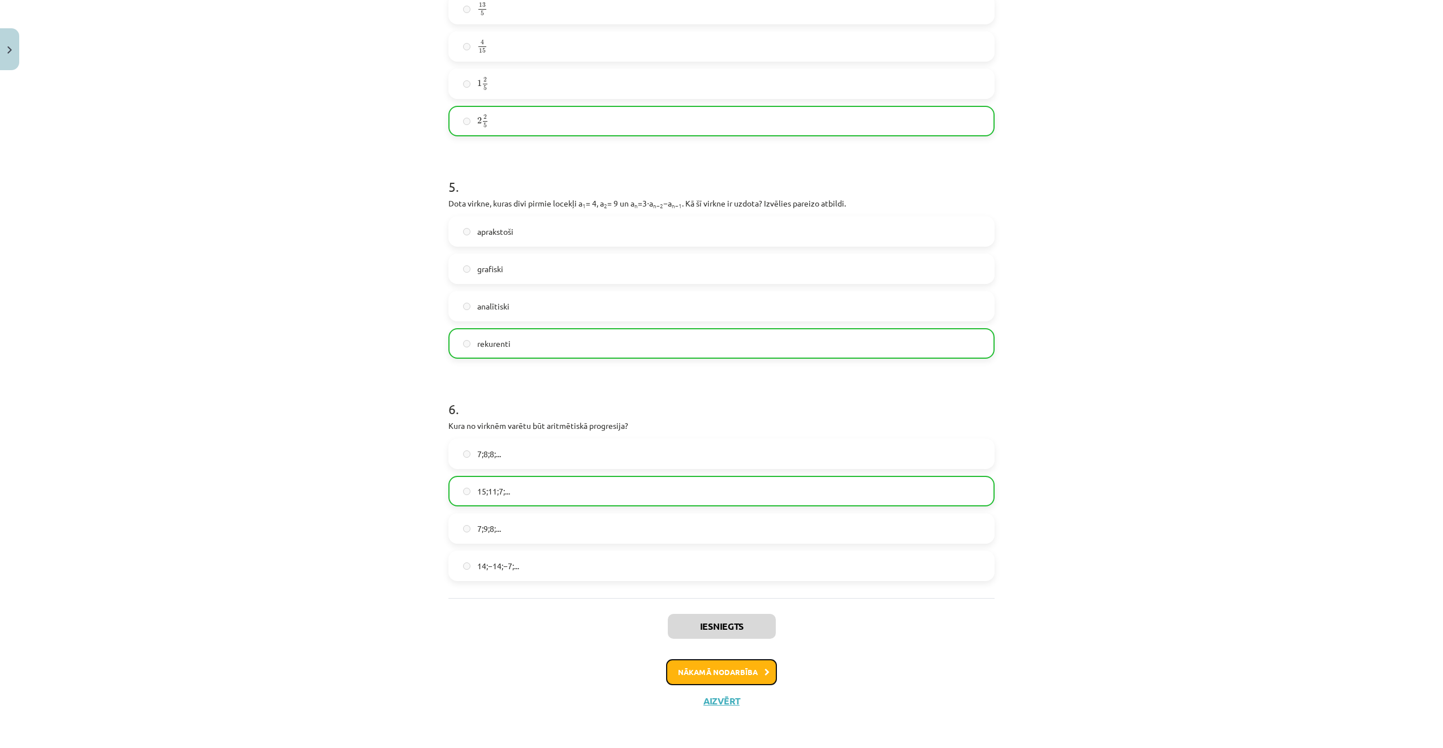
click at [710, 667] on button "Nākamā nodarbība" at bounding box center [721, 672] width 111 height 26
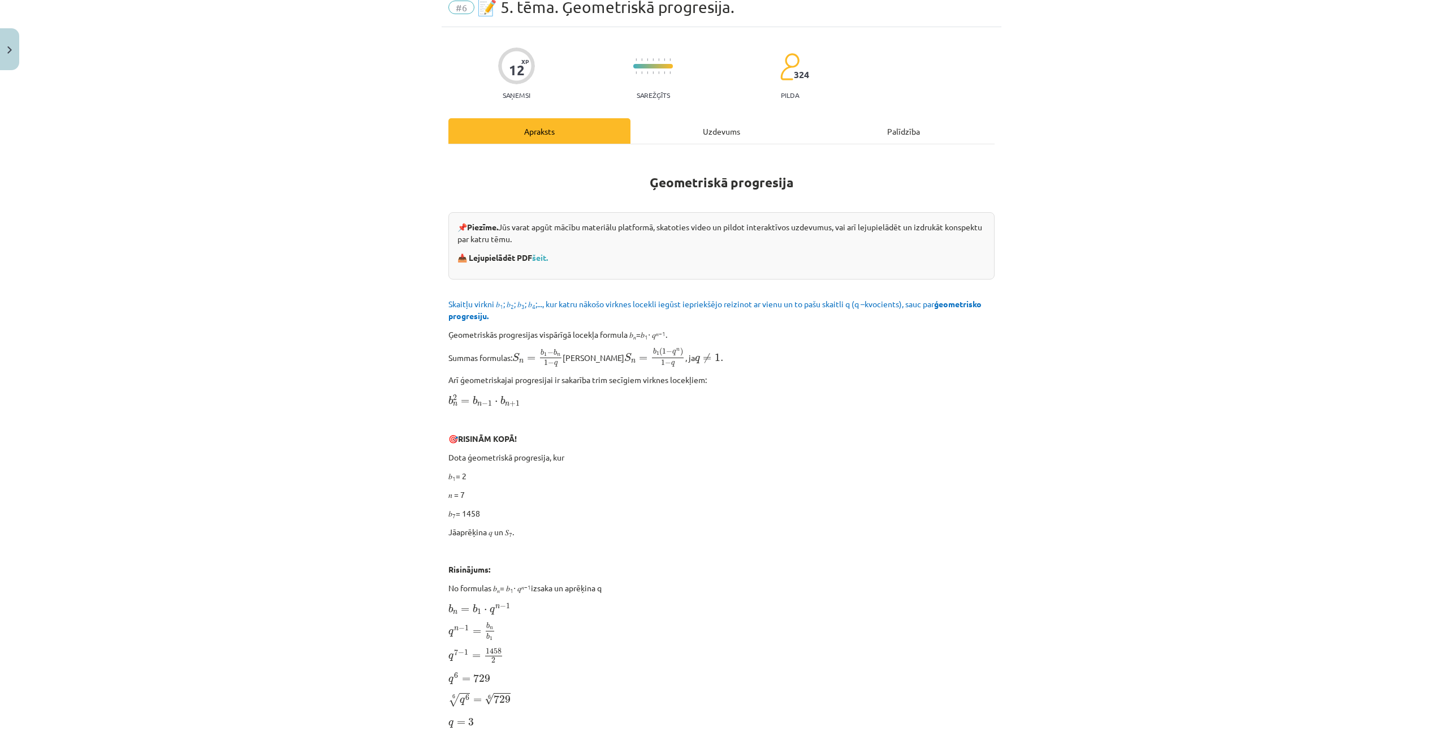
scroll to position [28, 0]
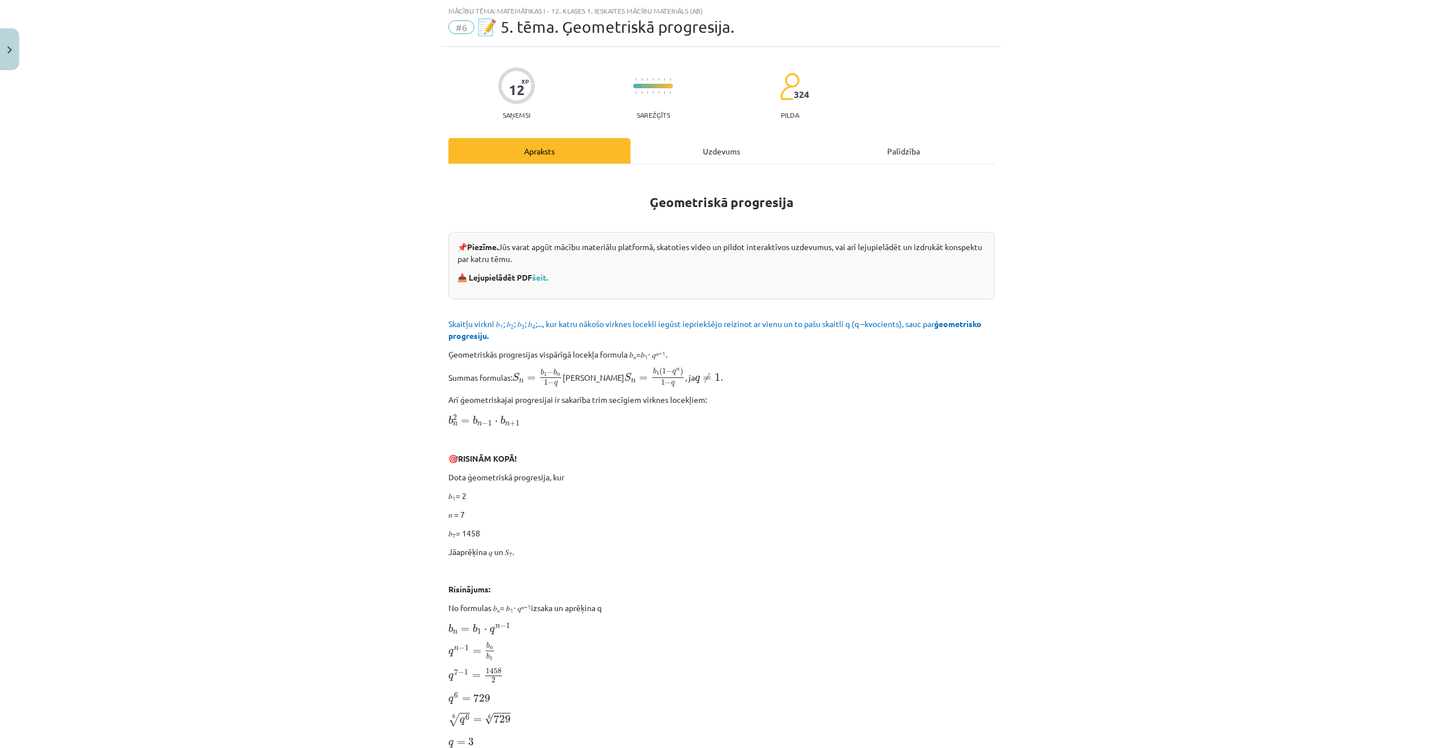
click at [723, 150] on div "Uzdevums" at bounding box center [722, 150] width 182 height 25
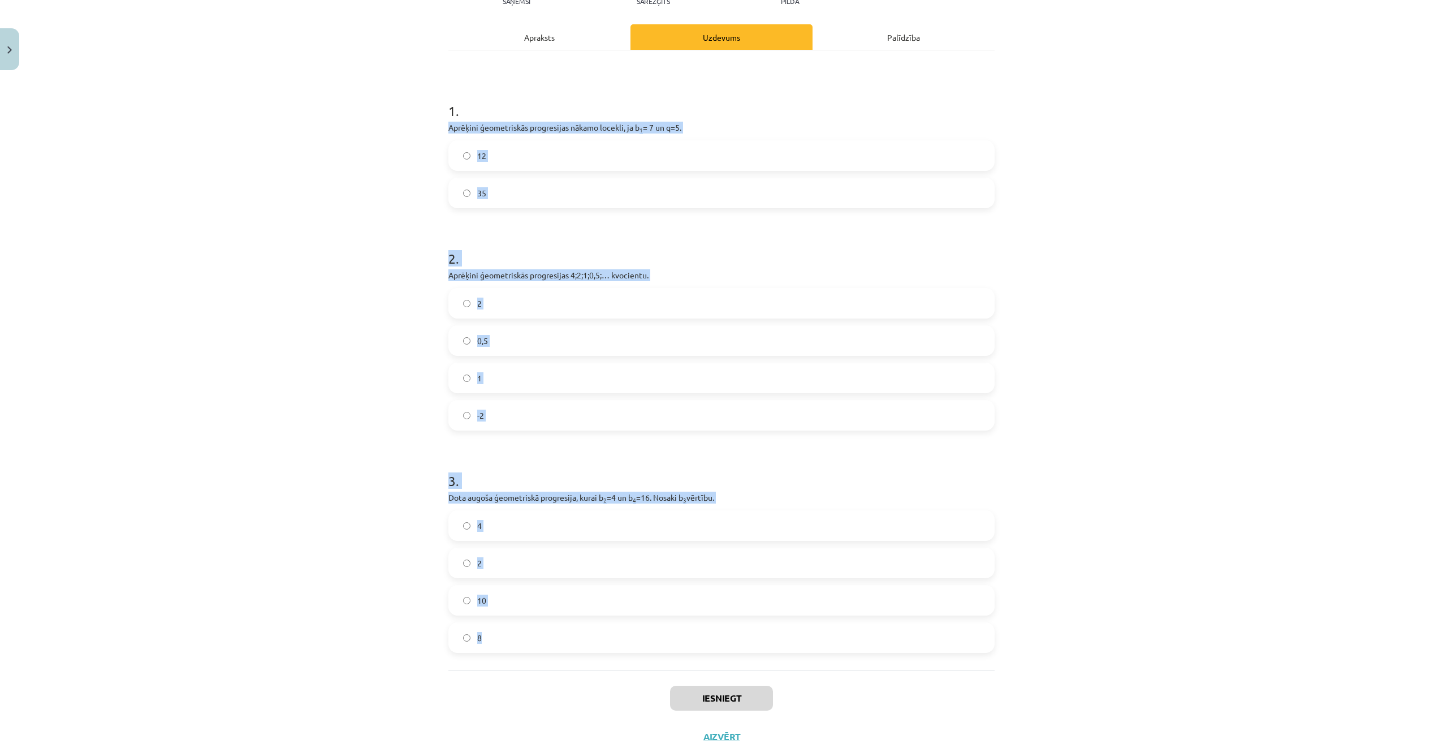
scroll to position [178, 0]
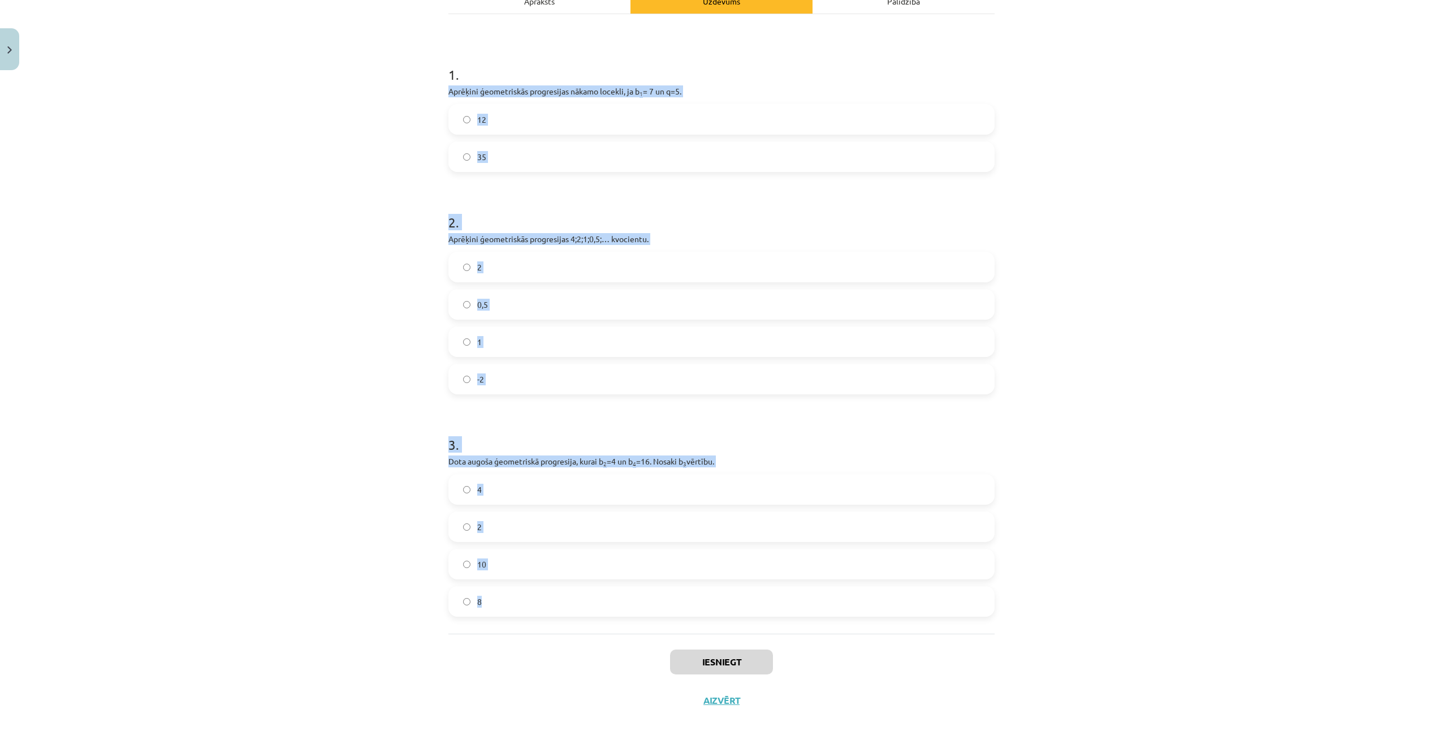
drag, startPoint x: 459, startPoint y: 242, endPoint x: 800, endPoint y: 593, distance: 489.1
click at [800, 593] on div "12 XP Saņemsi Sarežģīts 324 pilda Apraksts Uzdevums Palīdzība 1 . Aprēķini ģeom…" at bounding box center [722, 308] width 560 height 822
click at [517, 606] on label "8" at bounding box center [722, 601] width 544 height 28
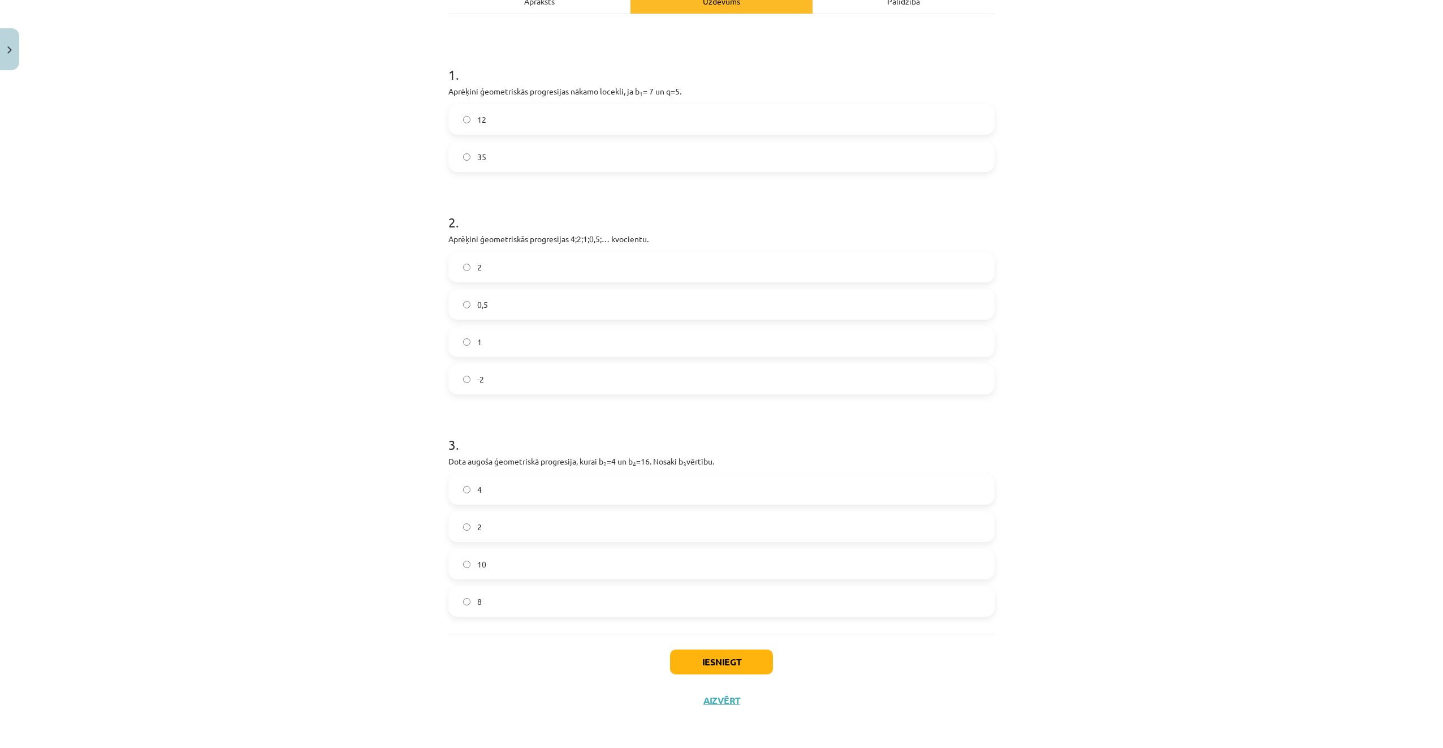
click at [530, 158] on label "35" at bounding box center [722, 157] width 544 height 28
click at [509, 310] on label "0,5" at bounding box center [722, 304] width 544 height 28
click at [714, 658] on button "Iesniegt" at bounding box center [721, 661] width 103 height 25
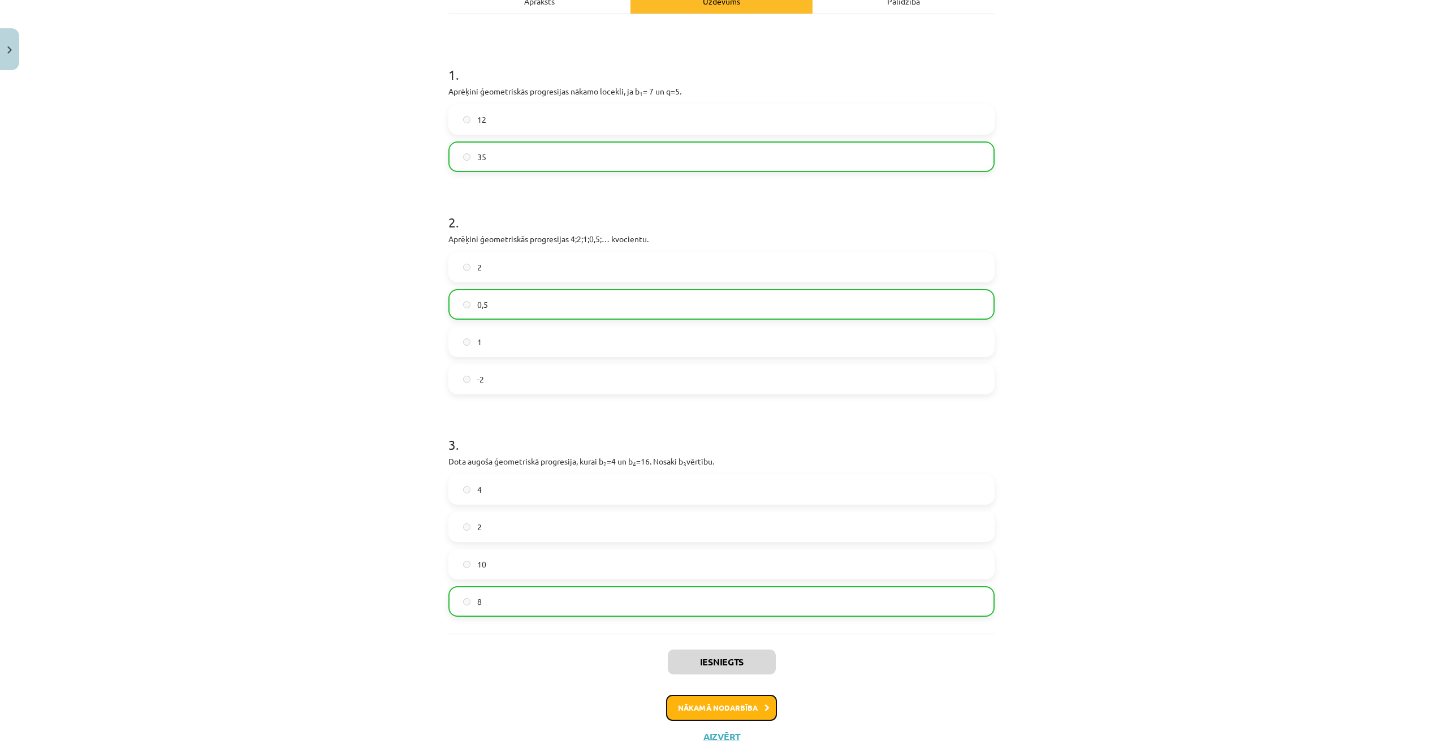
click at [745, 709] on button "Nākamā nodarbība" at bounding box center [721, 707] width 111 height 26
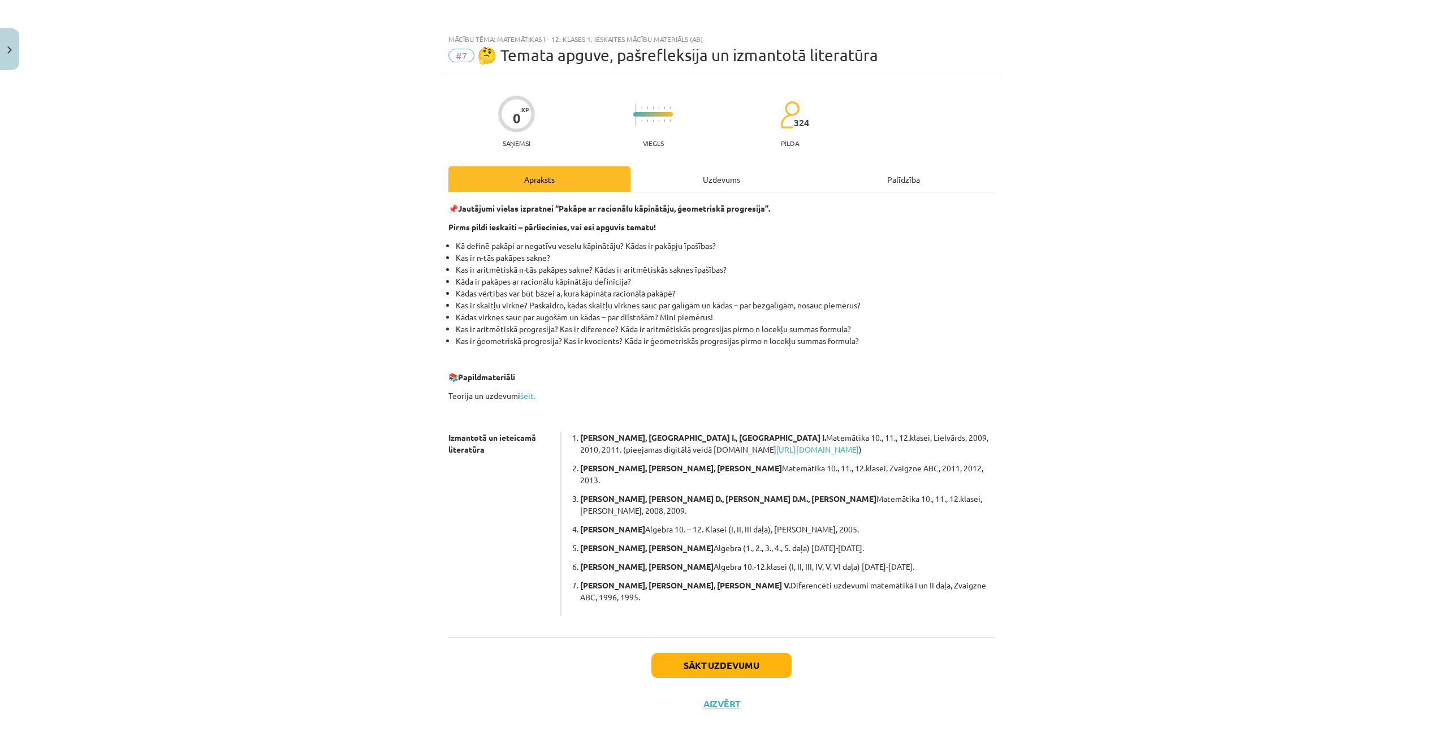
click at [731, 185] on div "Uzdevums" at bounding box center [722, 178] width 182 height 25
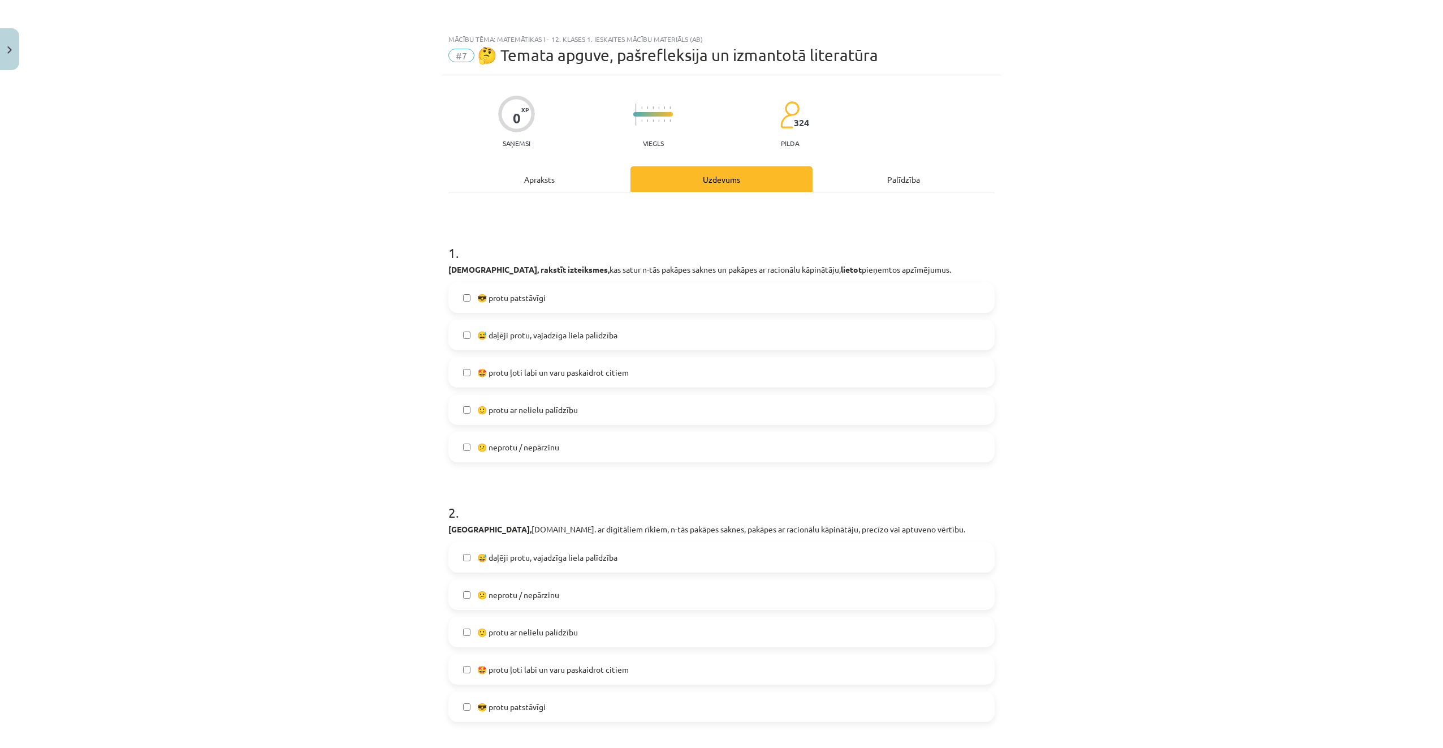
click at [628, 405] on label "🙂 protu ar nelielu palīdzību" at bounding box center [722, 409] width 544 height 28
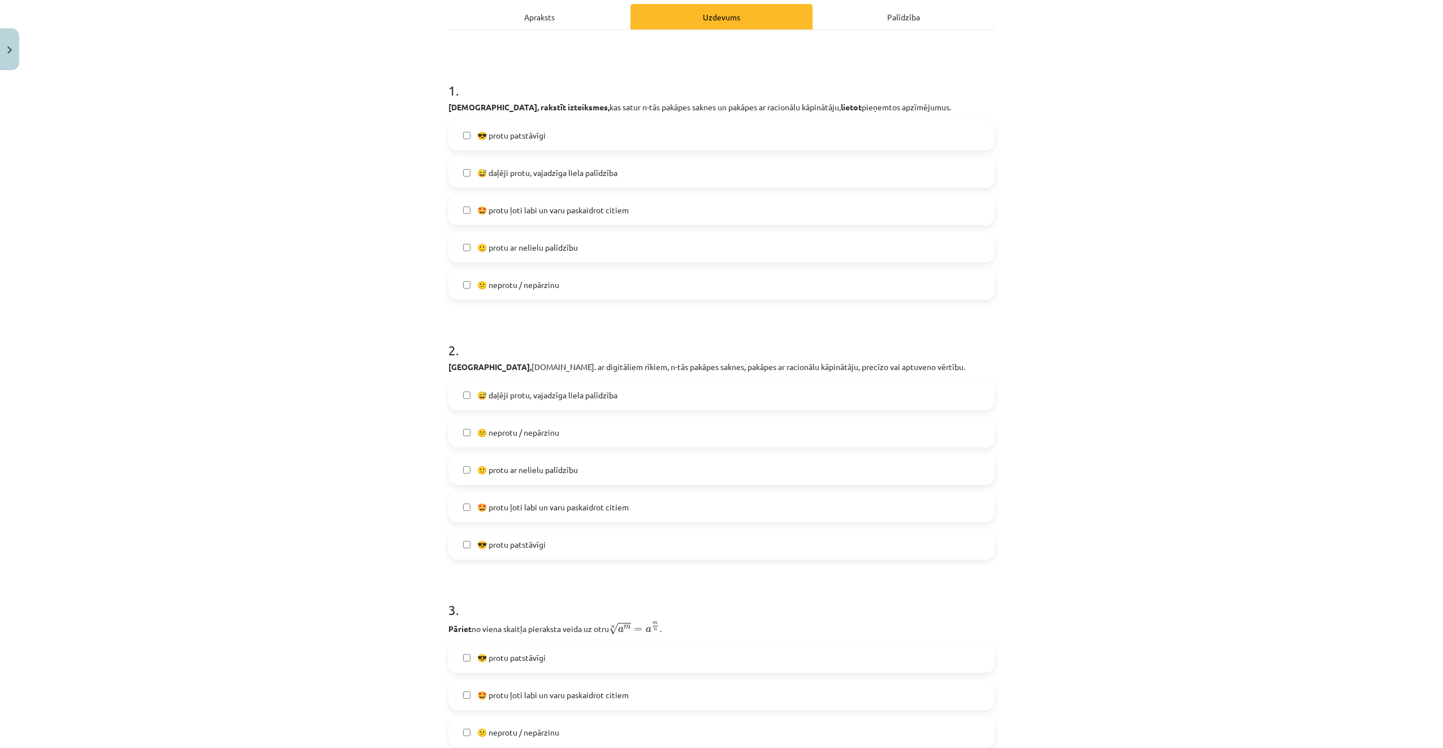
scroll to position [170, 0]
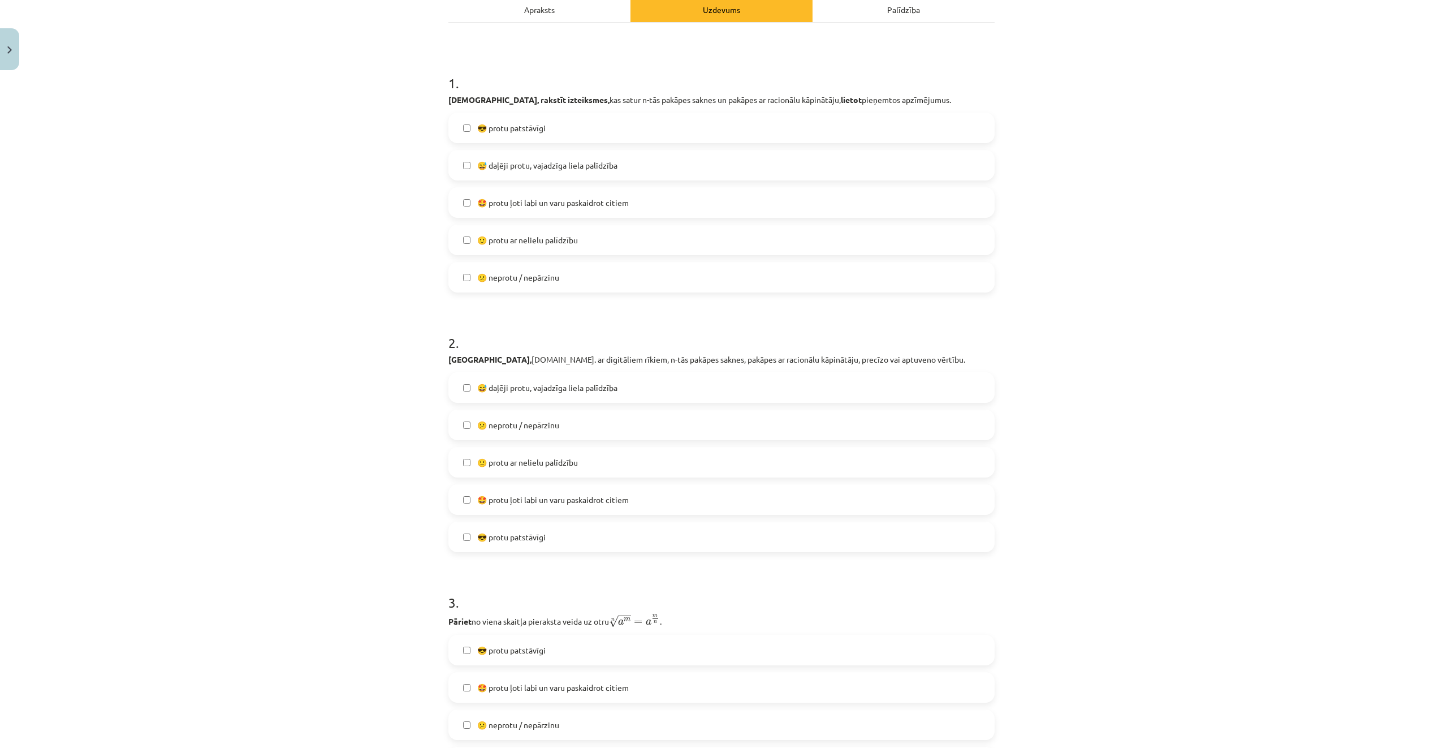
click at [623, 528] on label "😎 protu patstāvīgi" at bounding box center [722, 537] width 544 height 28
click at [646, 164] on label "😅 daļēji protu, vajadzīga liela palīdzība" at bounding box center [722, 165] width 544 height 28
click at [627, 240] on label "🙂 protu ar nelielu palīdzību" at bounding box center [722, 240] width 544 height 28
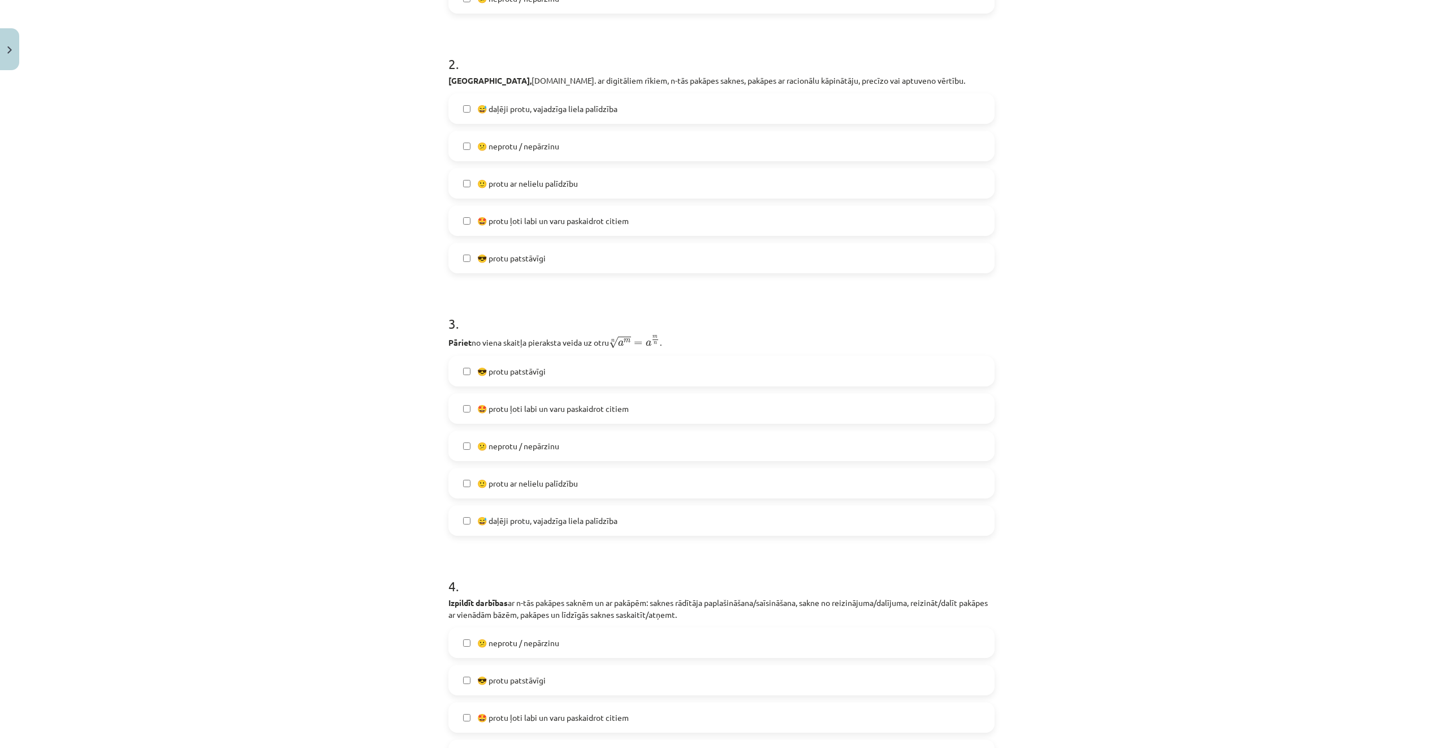
scroll to position [452, 0]
click at [616, 440] on label "😕 neprotu / nepārzinu" at bounding box center [722, 442] width 544 height 28
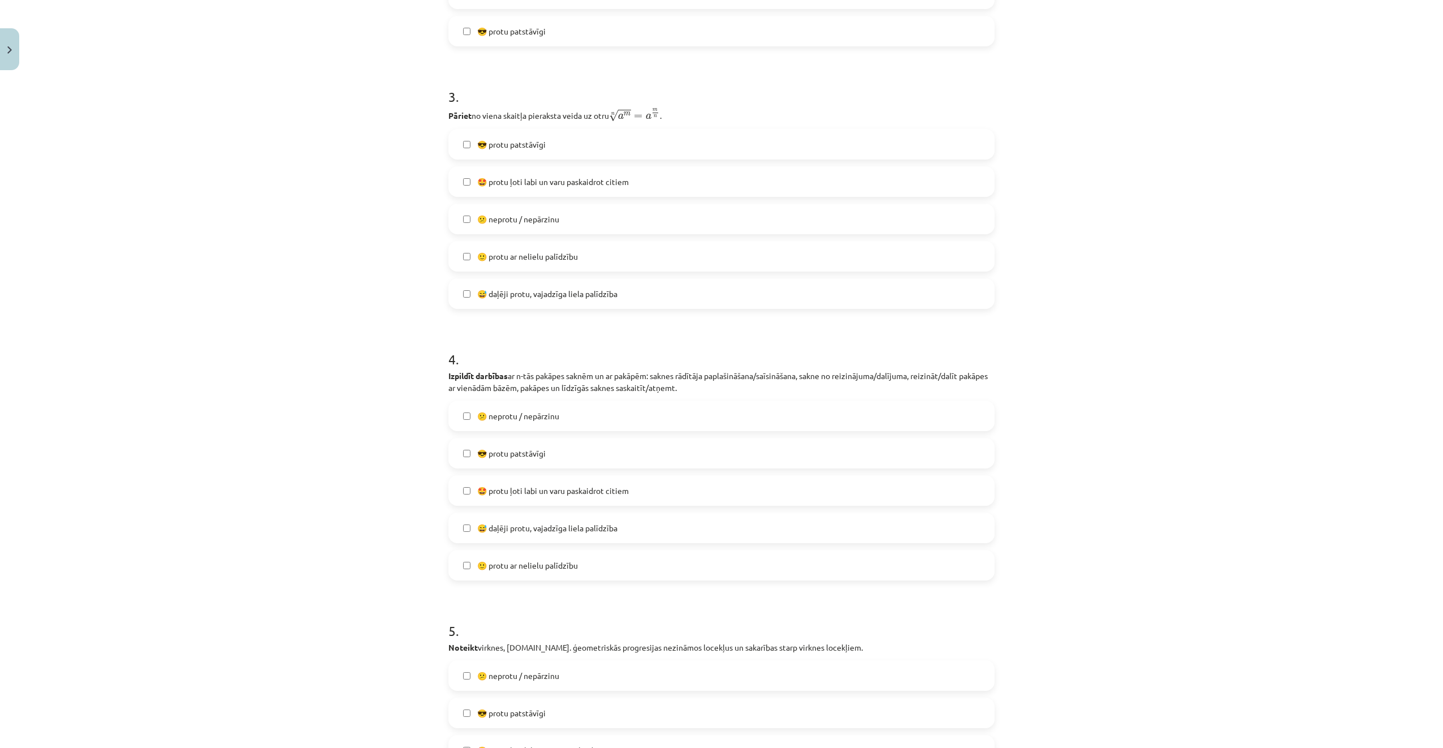
scroll to position [679, 0]
click at [592, 446] on label "😎 protu patstāvīgi" at bounding box center [722, 449] width 544 height 28
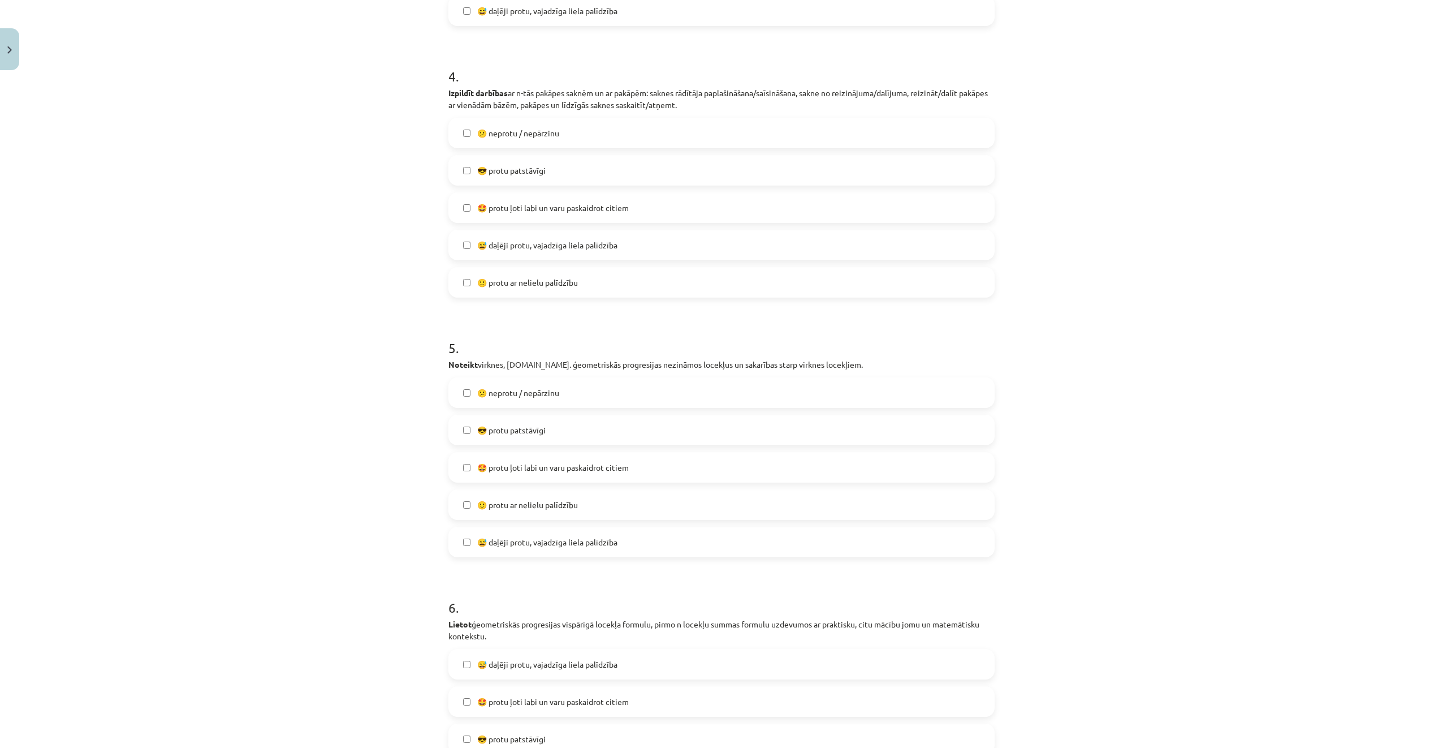
scroll to position [961, 0]
click at [615, 498] on label "🙂 protu ar nelielu palīdzību" at bounding box center [722, 501] width 544 height 28
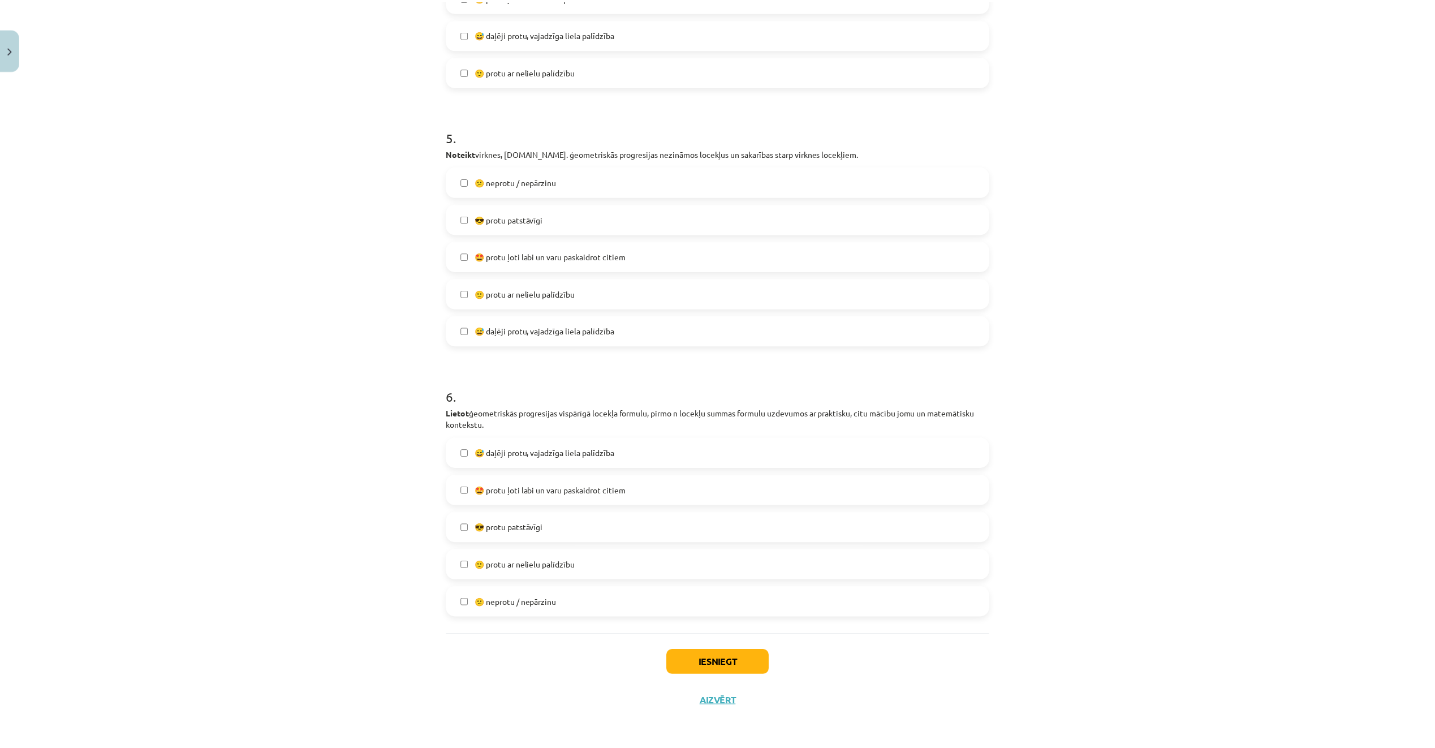
scroll to position [1170, 0]
click at [637, 552] on label "🙂 protu ar nelielu palīdzību" at bounding box center [722, 564] width 544 height 28
click at [697, 661] on button "Iesniegt" at bounding box center [721, 661] width 103 height 25
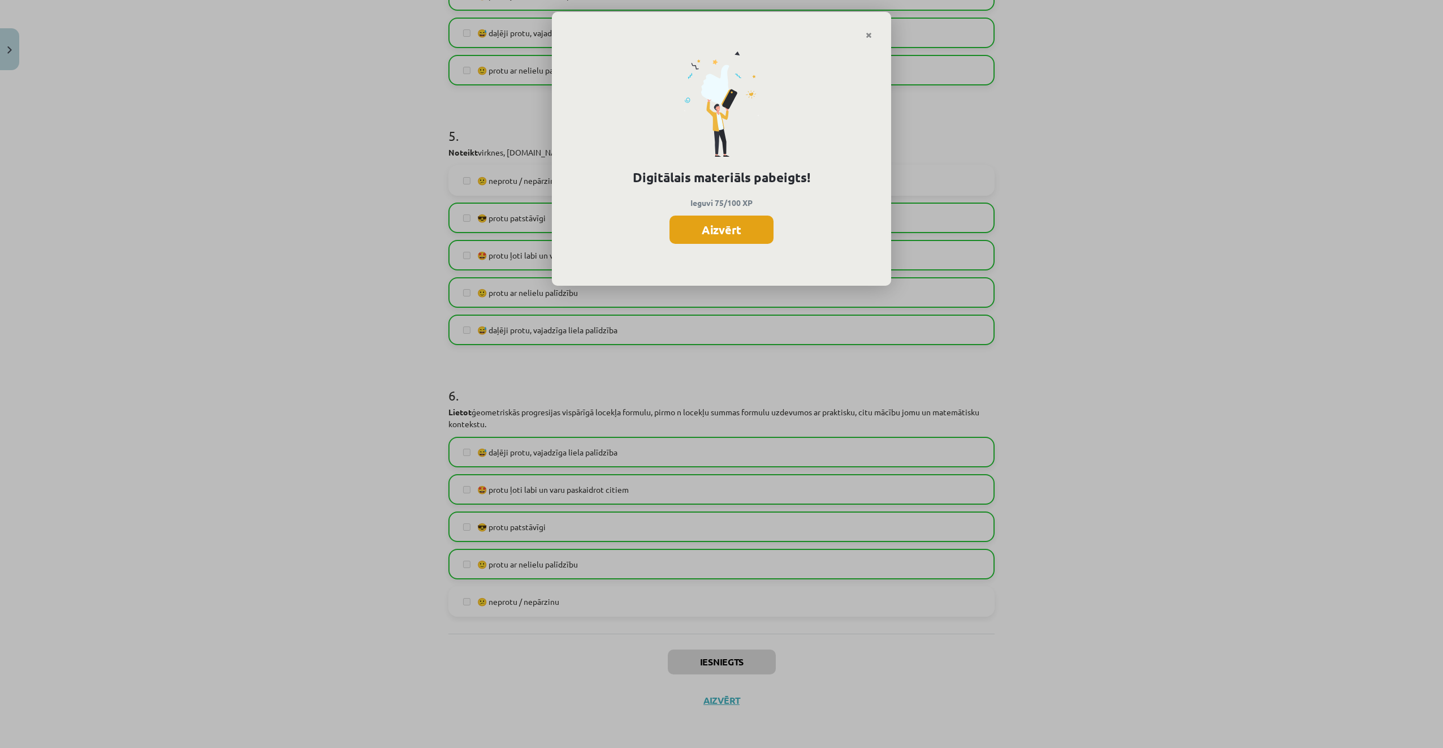
click at [729, 227] on button "Aizvērt" at bounding box center [722, 229] width 104 height 28
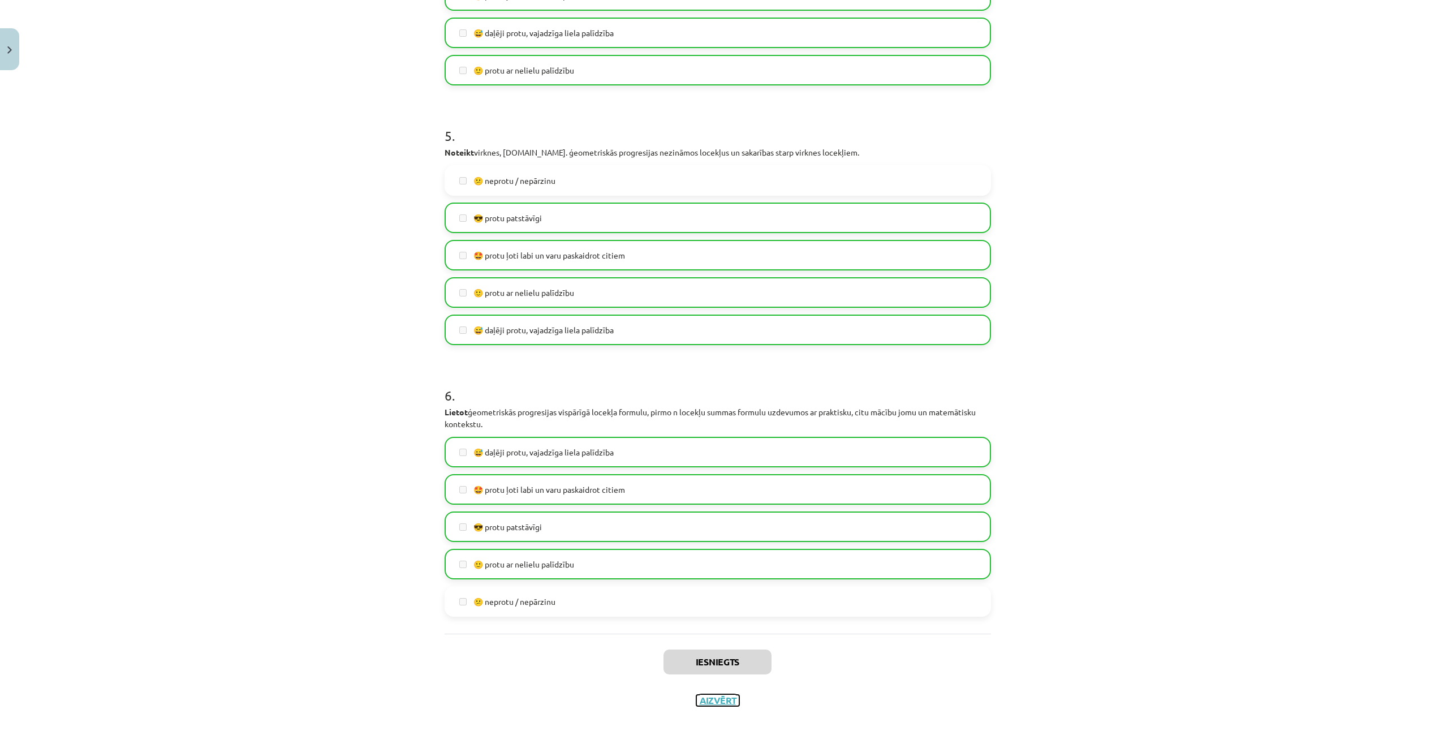
click at [711, 704] on button "Aizvērt" at bounding box center [717, 699] width 43 height 11
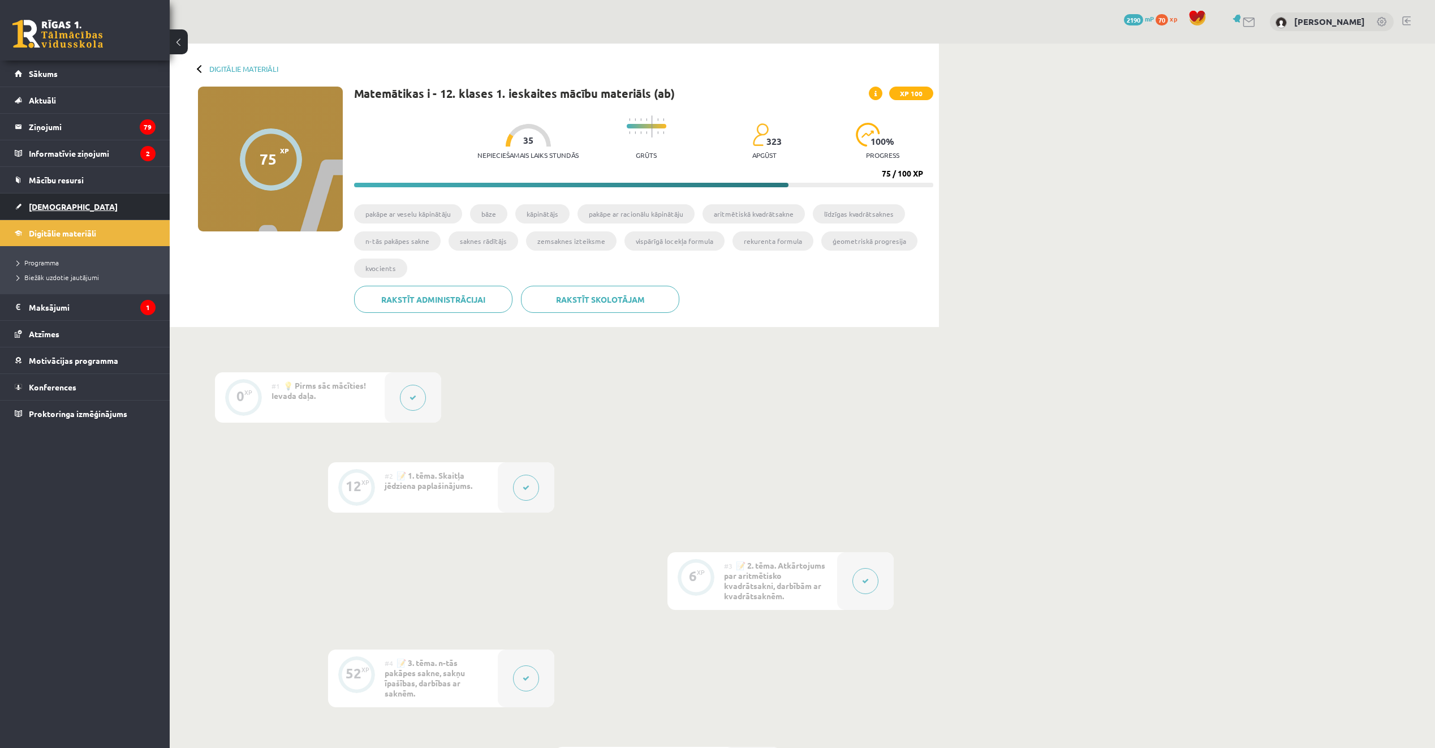
click at [58, 207] on span "[DEMOGRAPHIC_DATA]" at bounding box center [73, 206] width 89 height 10
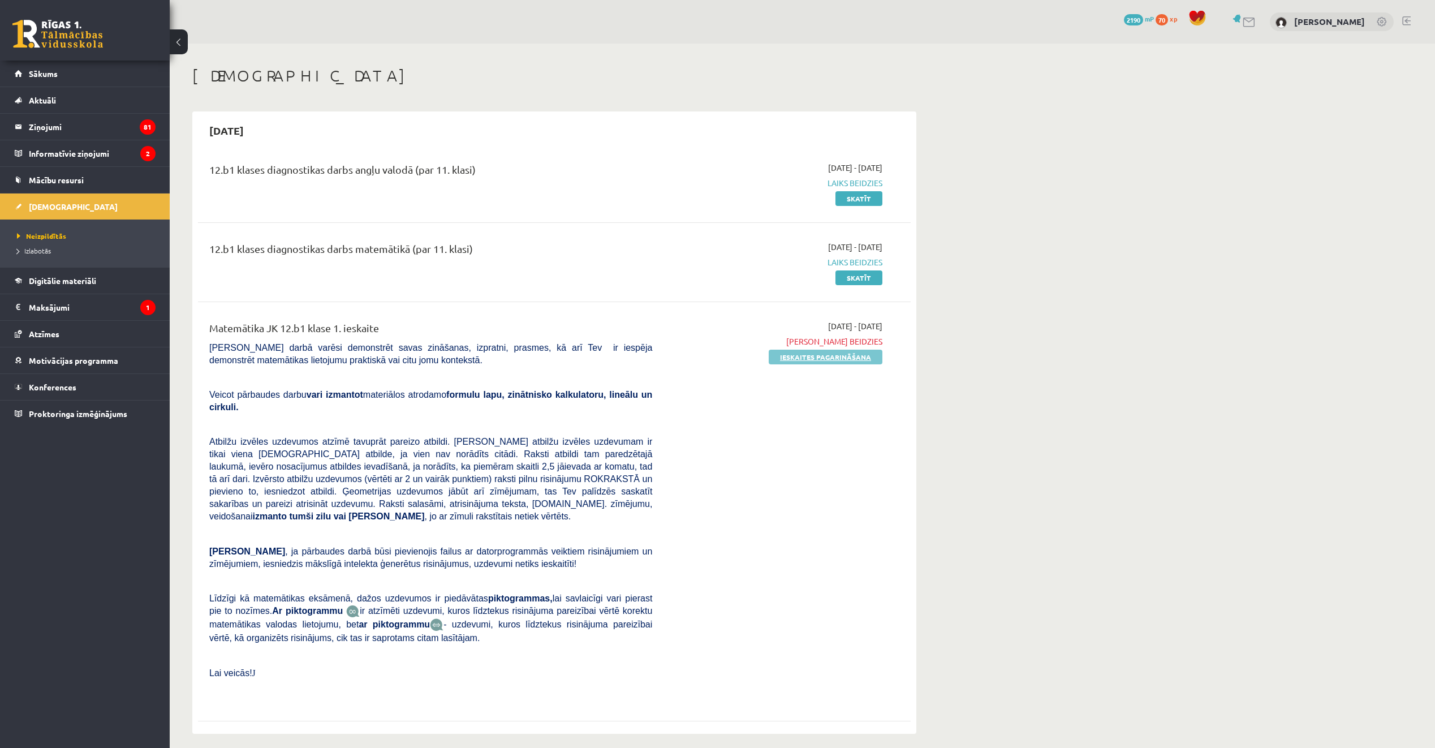
click at [802, 360] on link "Ieskaites pagarināšana" at bounding box center [826, 357] width 114 height 15
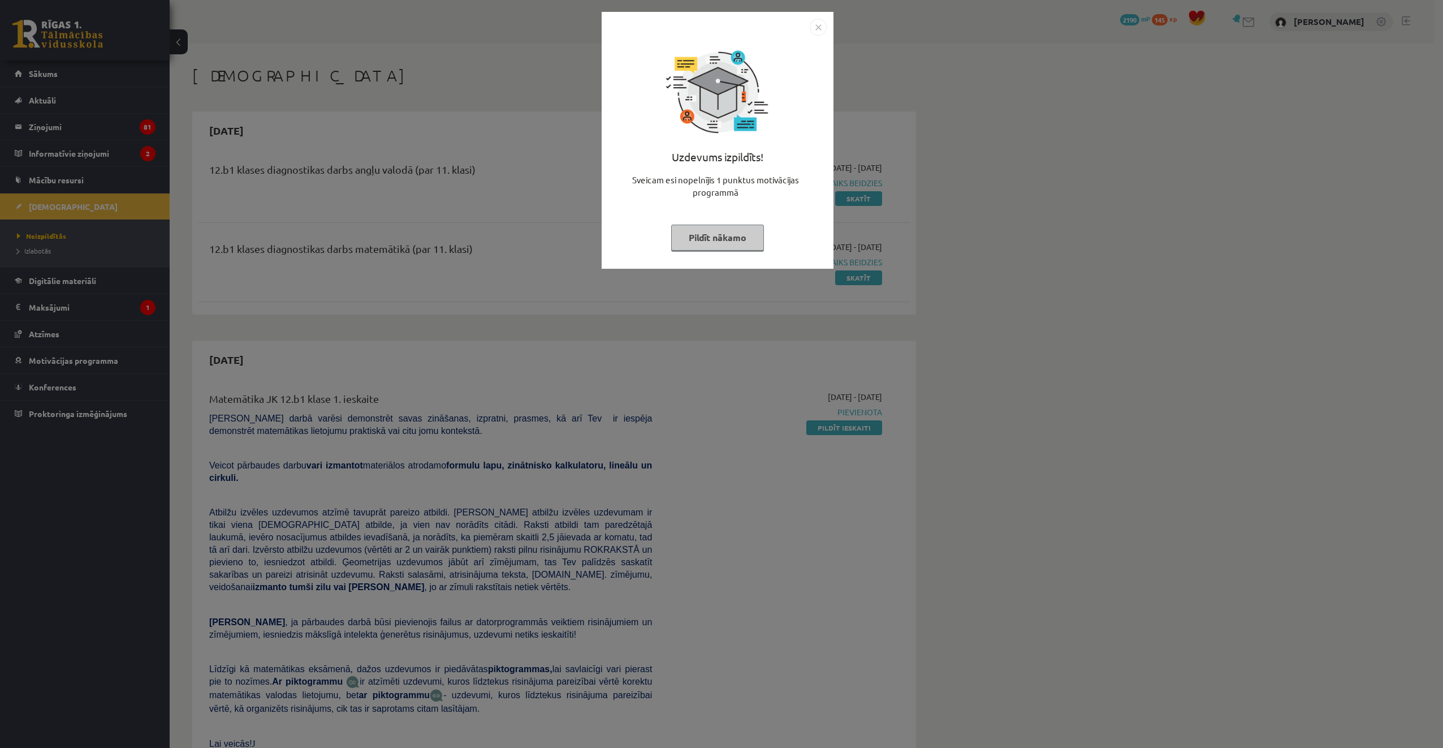
click at [736, 241] on button "Pildīt nākamo" at bounding box center [717, 238] width 93 height 26
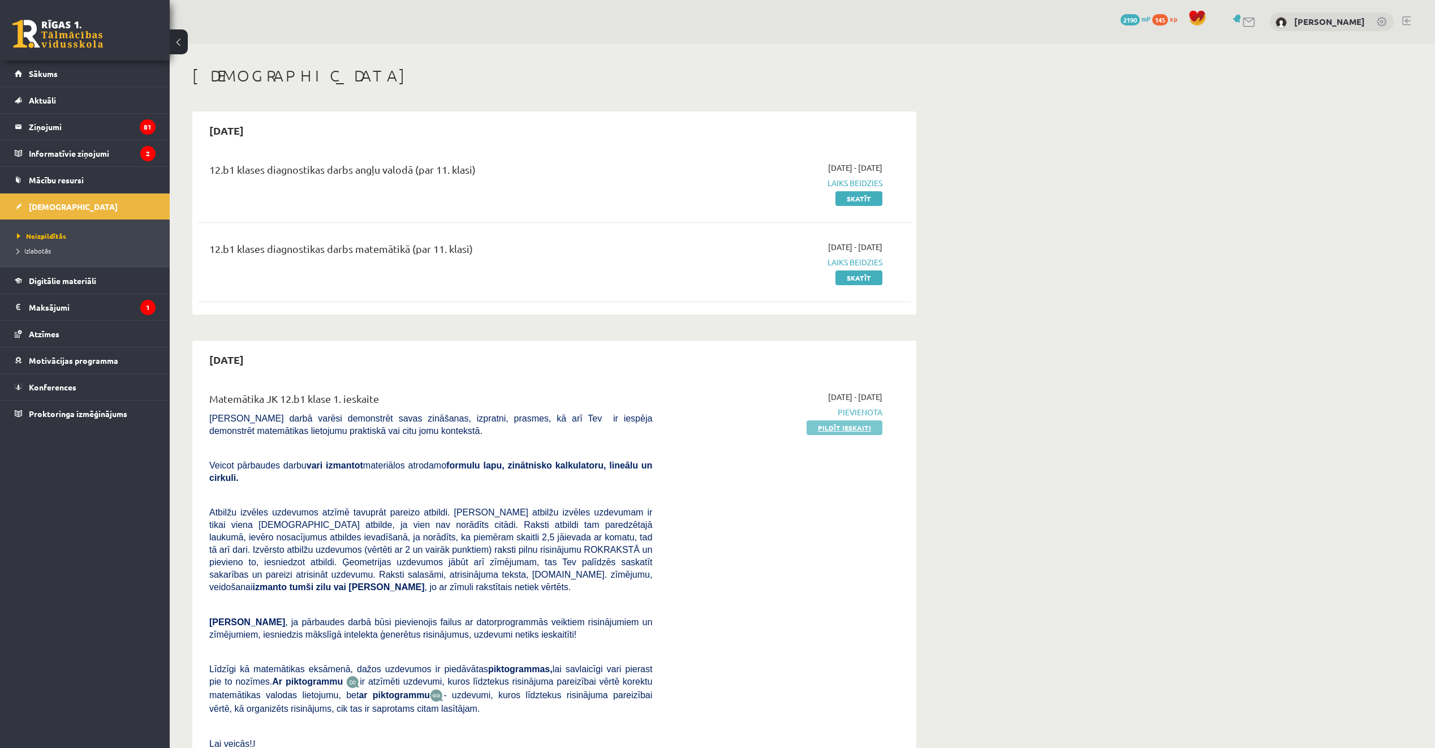
click at [838, 426] on link "Pildīt ieskaiti" at bounding box center [844, 427] width 76 height 15
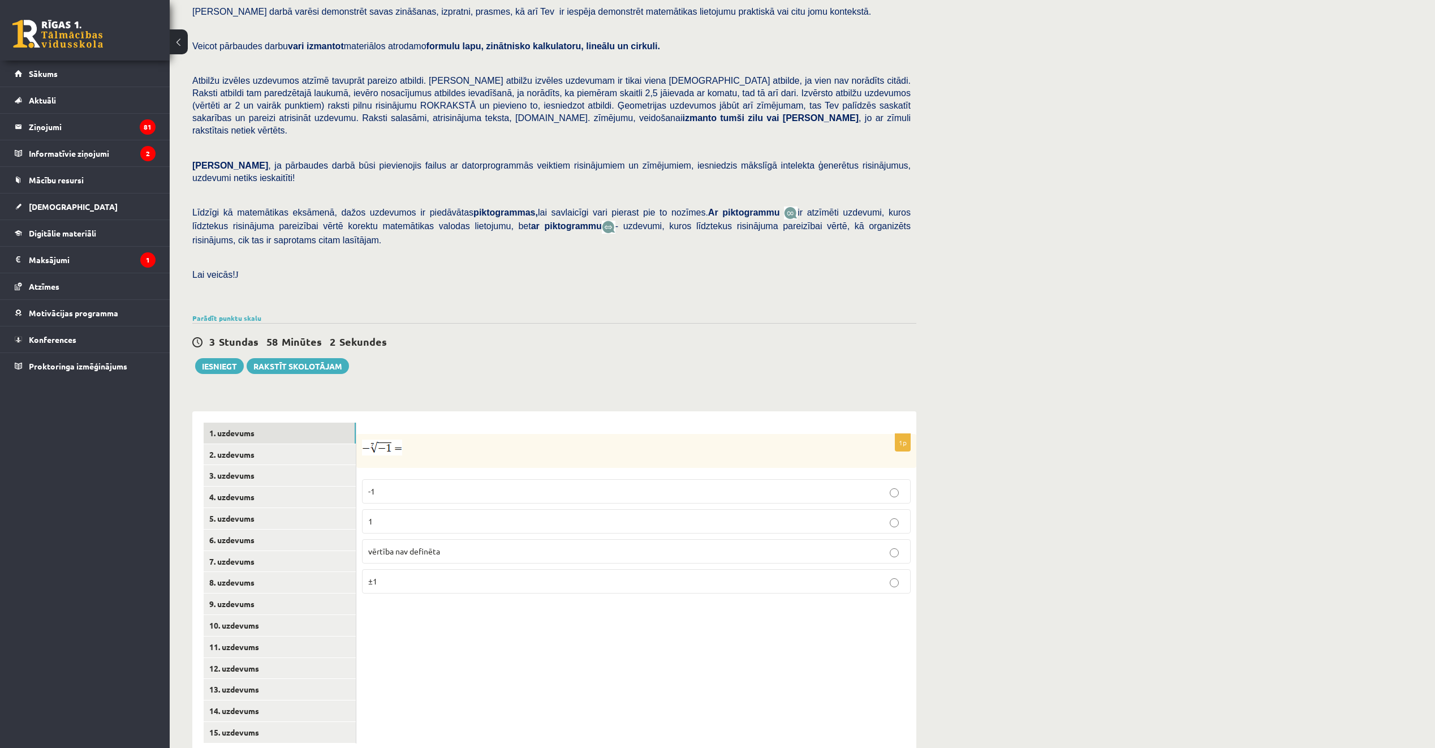
scroll to position [84, 0]
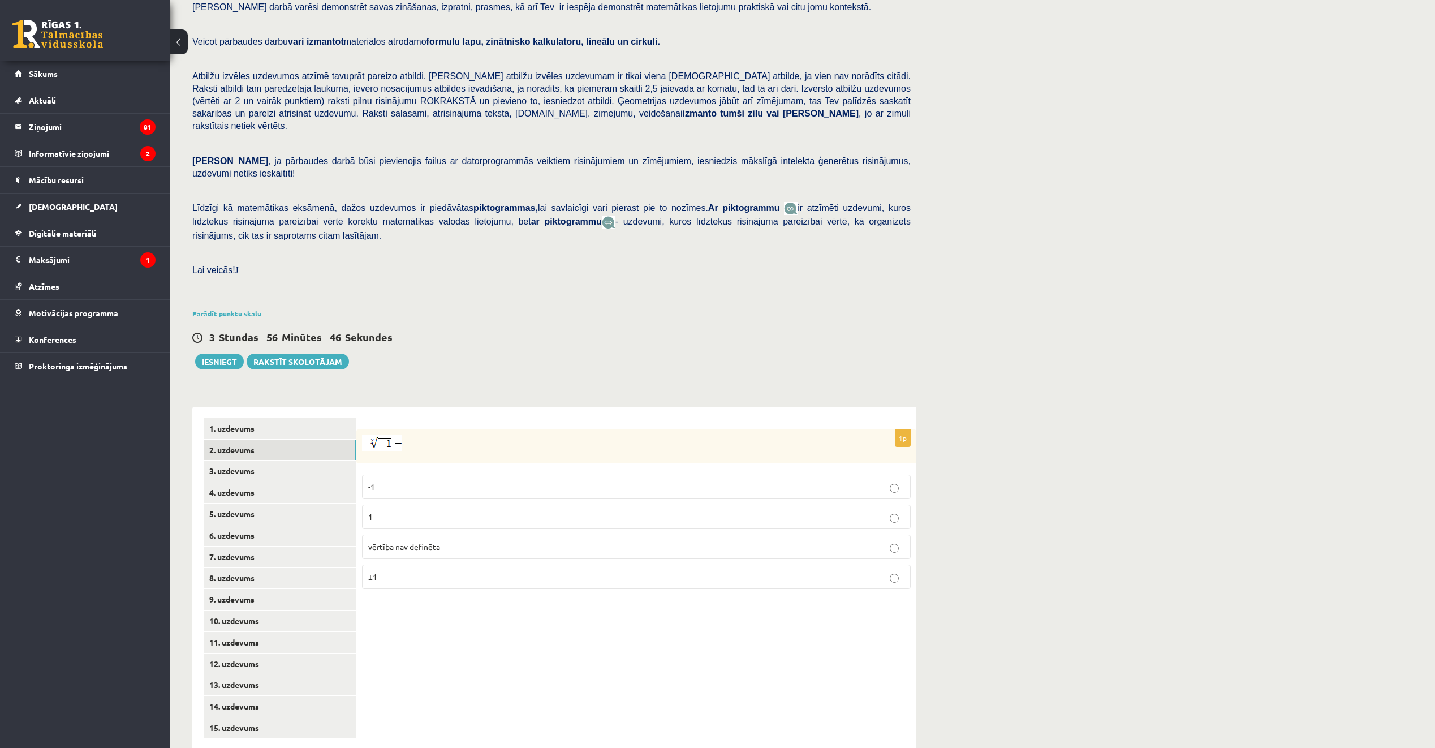
click at [338, 439] on link "2. uzdevums" at bounding box center [280, 449] width 152 height 21
click at [314, 460] on link "3. uzdevums" at bounding box center [280, 470] width 152 height 21
click at [312, 482] on link "4. uzdevums" at bounding box center [280, 492] width 152 height 21
click at [299, 503] on link "5. uzdevums" at bounding box center [280, 513] width 152 height 21
click at [286, 525] on link "6. uzdevums" at bounding box center [280, 535] width 152 height 21
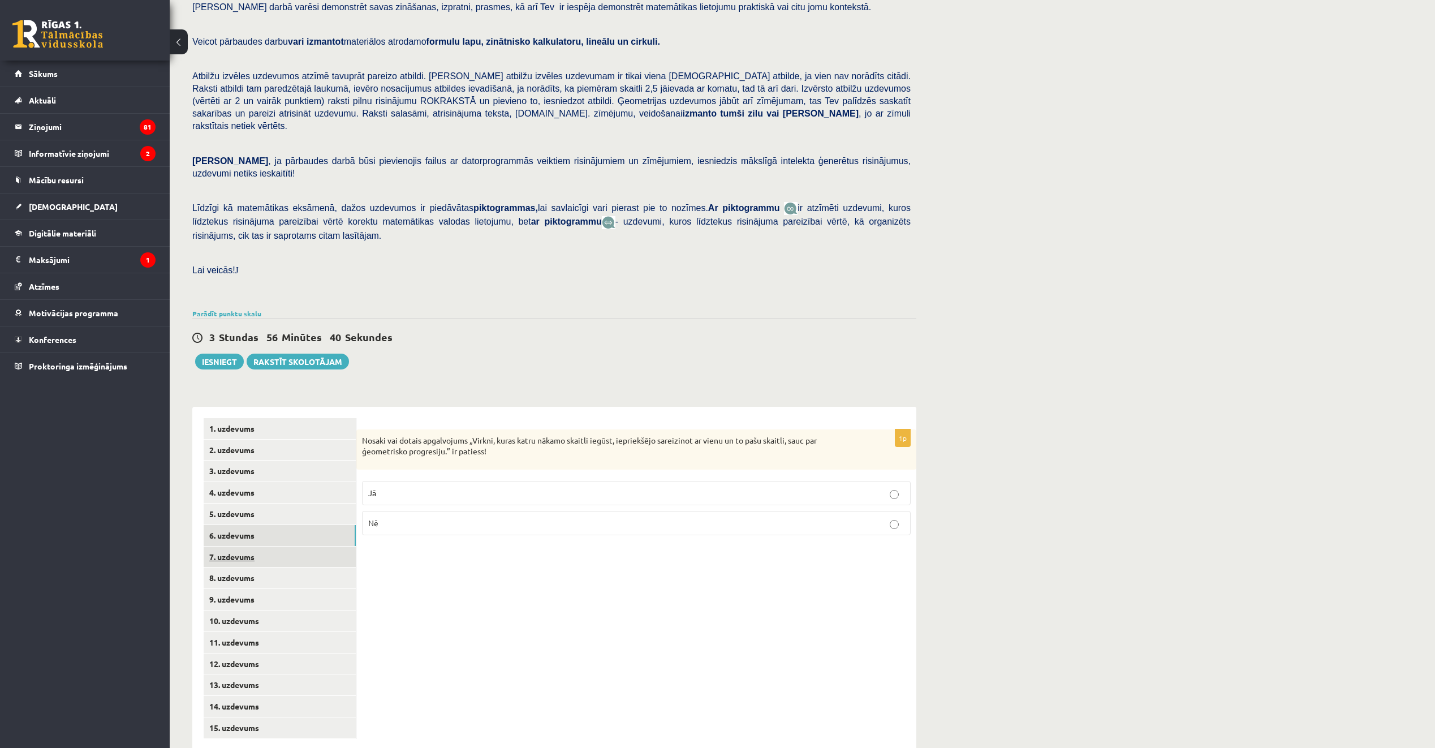
click at [271, 546] on link "7. uzdevums" at bounding box center [280, 556] width 152 height 21
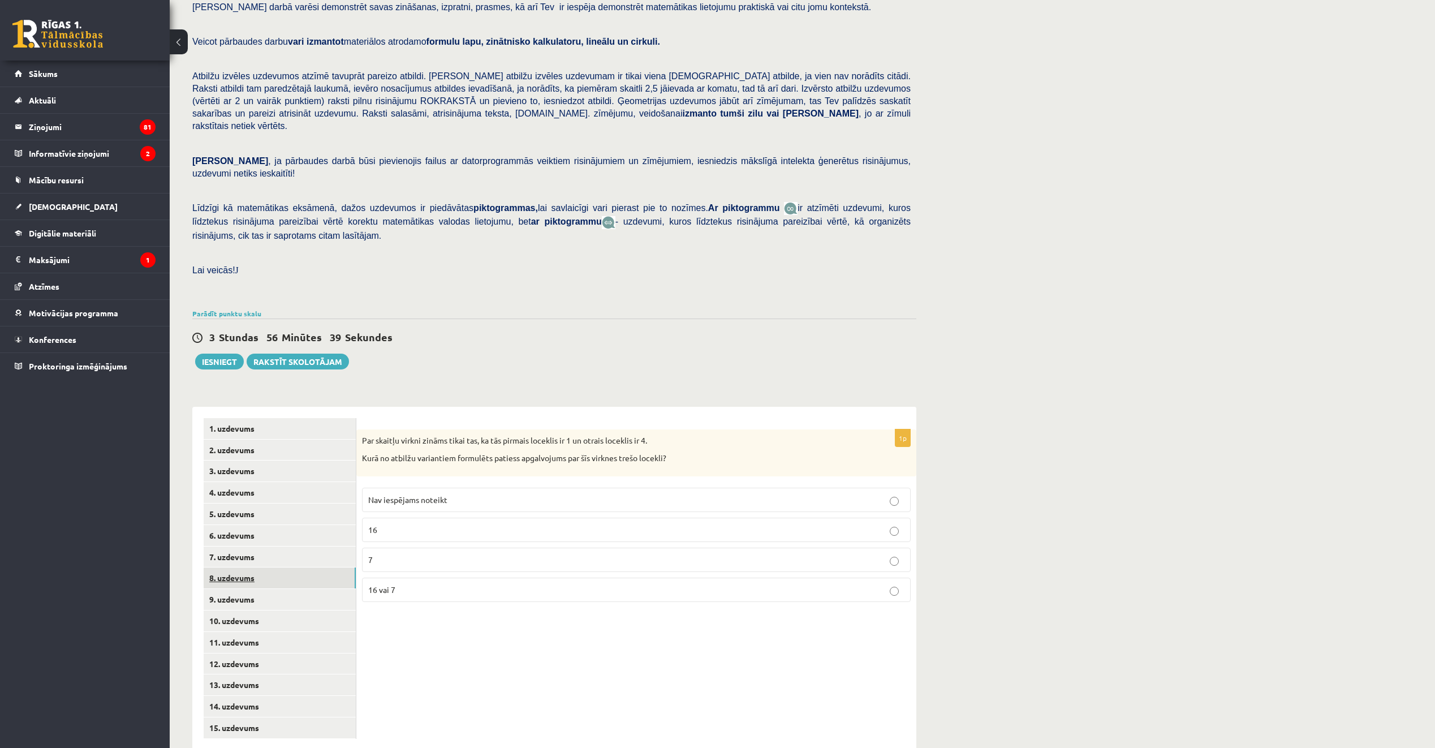
click at [269, 567] on link "8. uzdevums" at bounding box center [280, 577] width 152 height 21
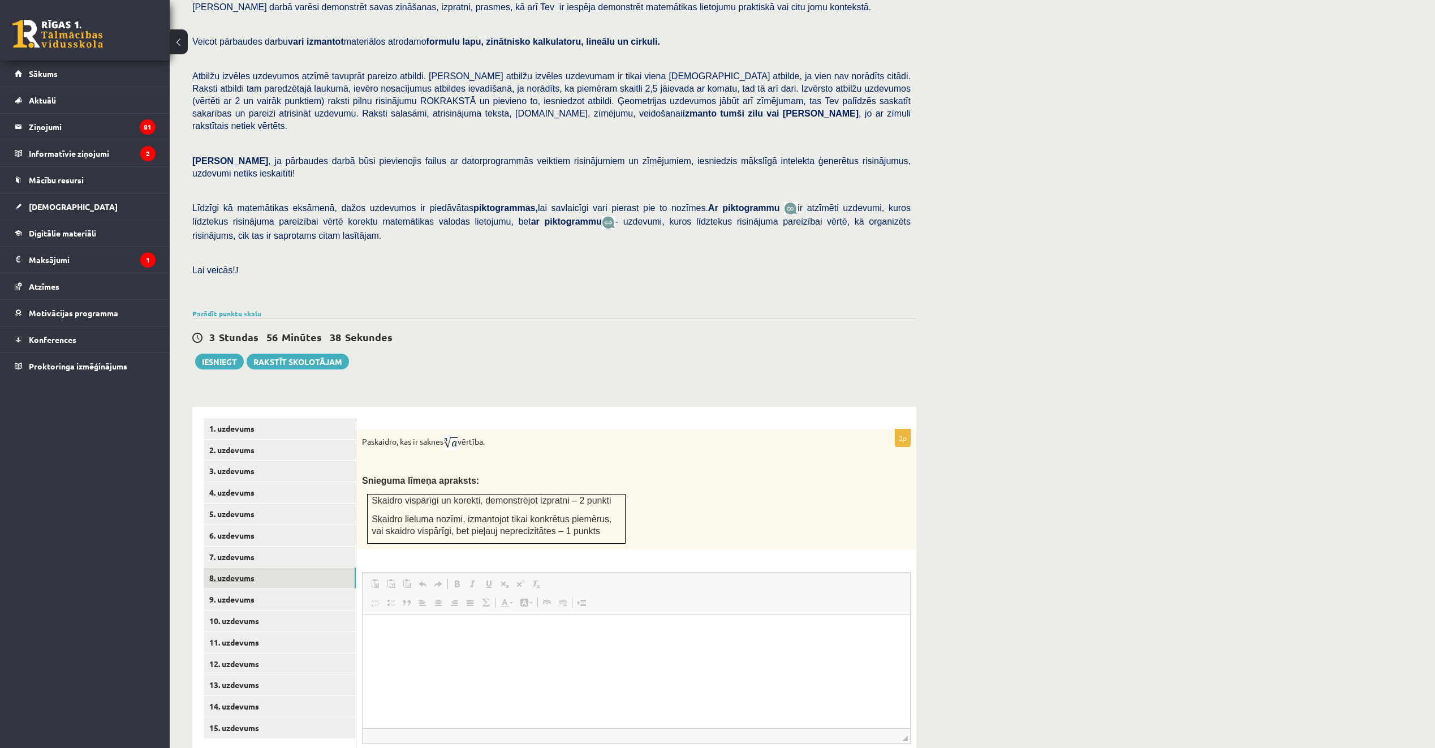
scroll to position [0, 0]
click at [304, 418] on link "1. uzdevums" at bounding box center [280, 428] width 152 height 21
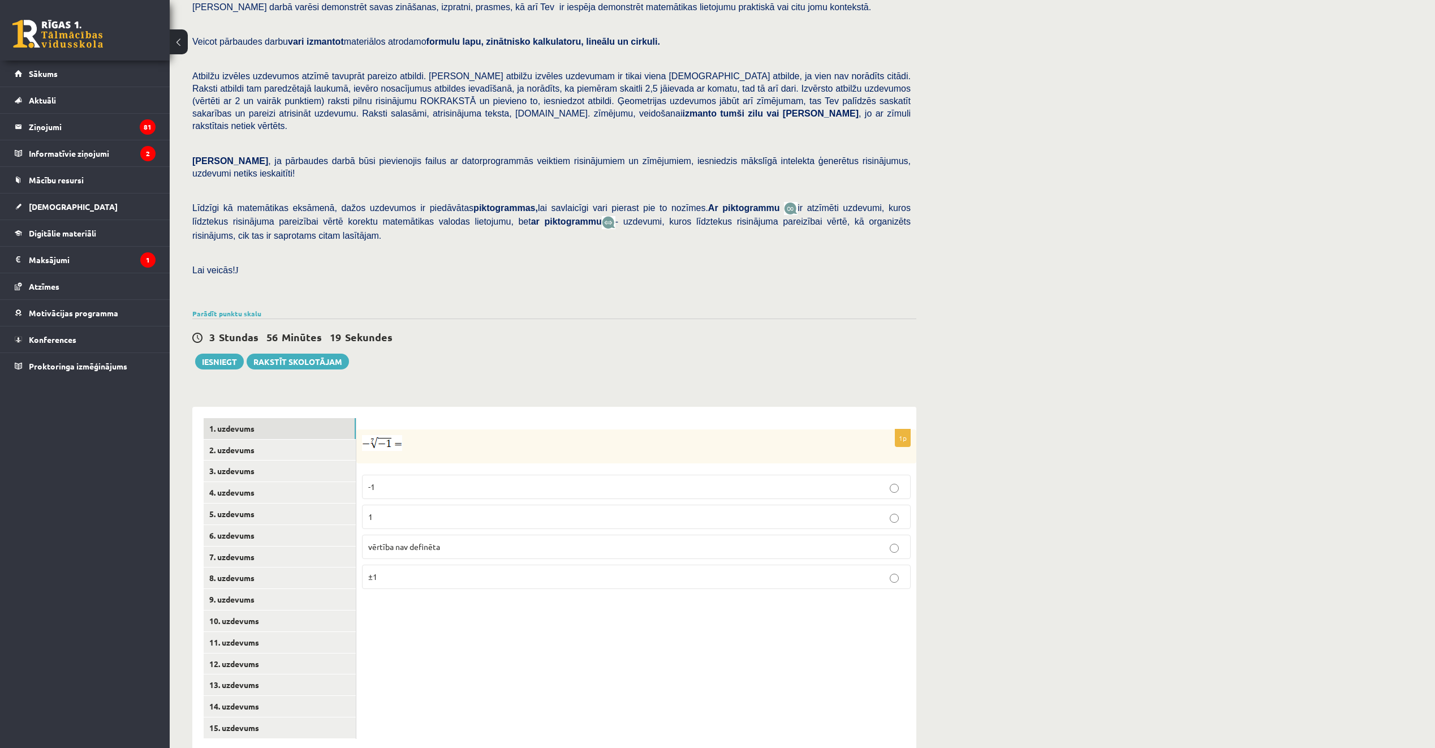
click at [414, 511] on p "1" at bounding box center [636, 517] width 536 height 12
click at [310, 439] on link "2. uzdevums" at bounding box center [280, 449] width 152 height 21
click at [419, 513] on p "x 5 7 x 5 7" at bounding box center [636, 520] width 536 height 14
click at [303, 460] on link "3. uzdevums" at bounding box center [280, 470] width 152 height 21
click at [579, 492] on input "text" at bounding box center [581, 501] width 85 height 19
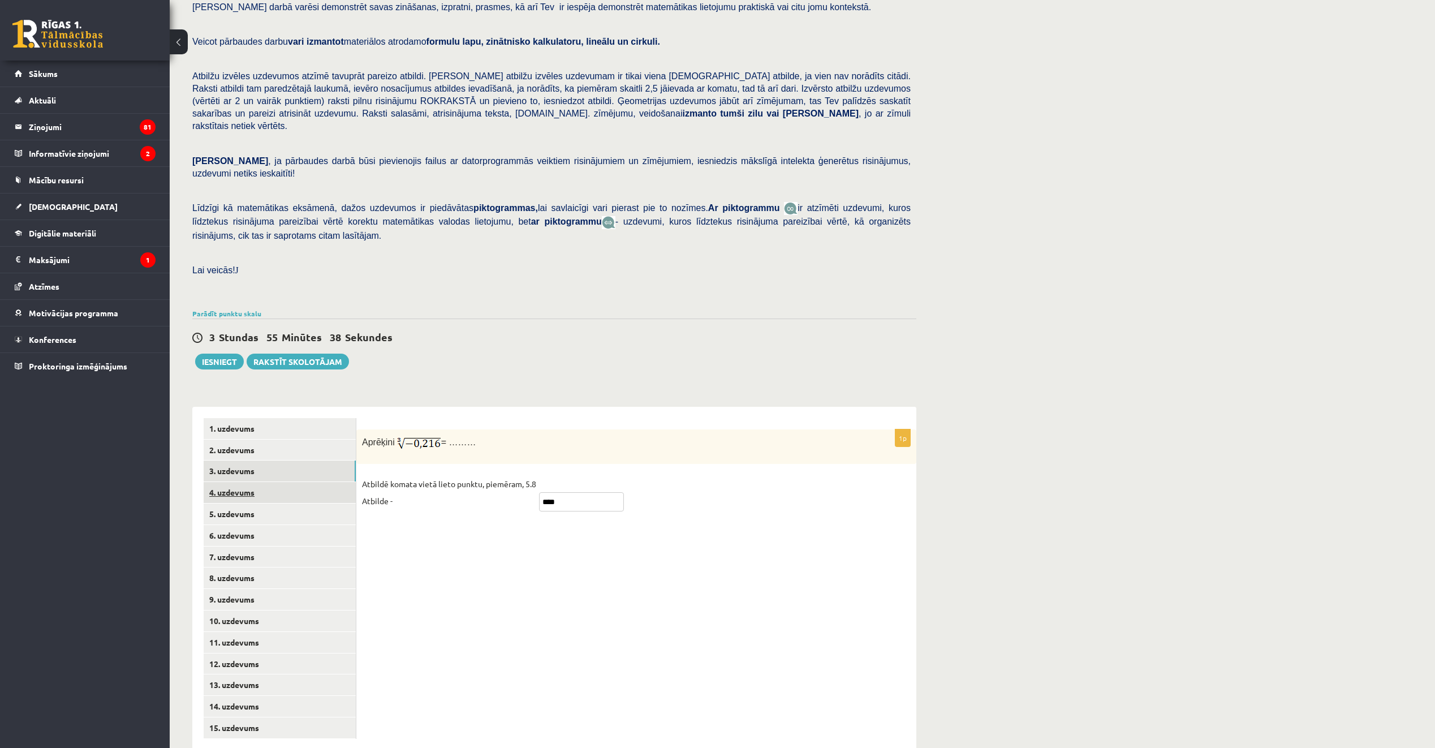
type input "****"
click at [331, 482] on link "4. uzdevums" at bounding box center [280, 492] width 152 height 21
drag, startPoint x: 361, startPoint y: 413, endPoint x: 750, endPoint y: 410, distance: 389.1
click at [750, 429] on div "Nosaki vai dotais apgalvojums „Virkne, kas veidota no veseliem negatīviem skait…" at bounding box center [636, 443] width 560 height 29
copy p "Nosaki vai dotais apgalvojums „Virkne, kas veidota no veseliem negatīviem skait…"
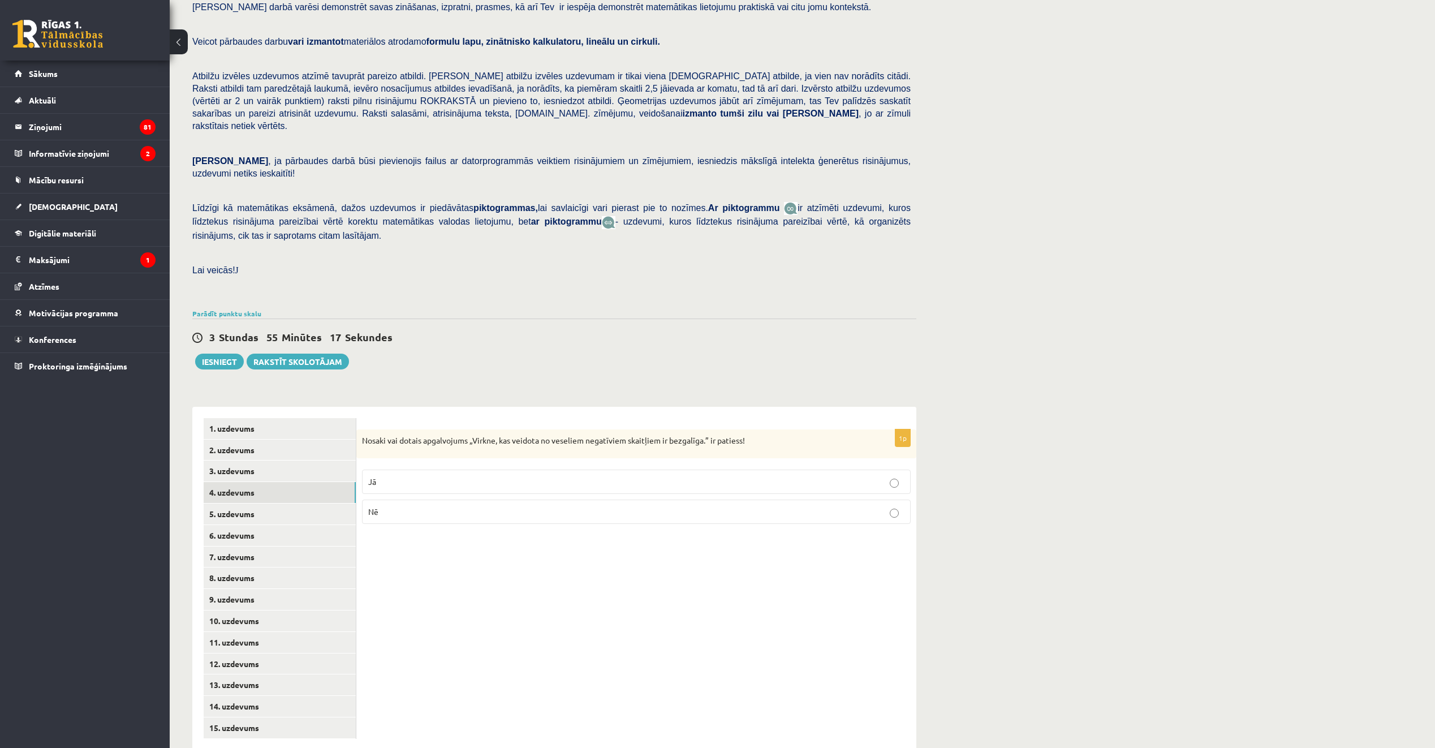
click at [469, 506] on p "Nē" at bounding box center [636, 512] width 536 height 12
click at [290, 503] on link "5. uzdevums" at bounding box center [280, 513] width 152 height 21
click at [310, 567] on link "8. uzdevums" at bounding box center [280, 577] width 152 height 21
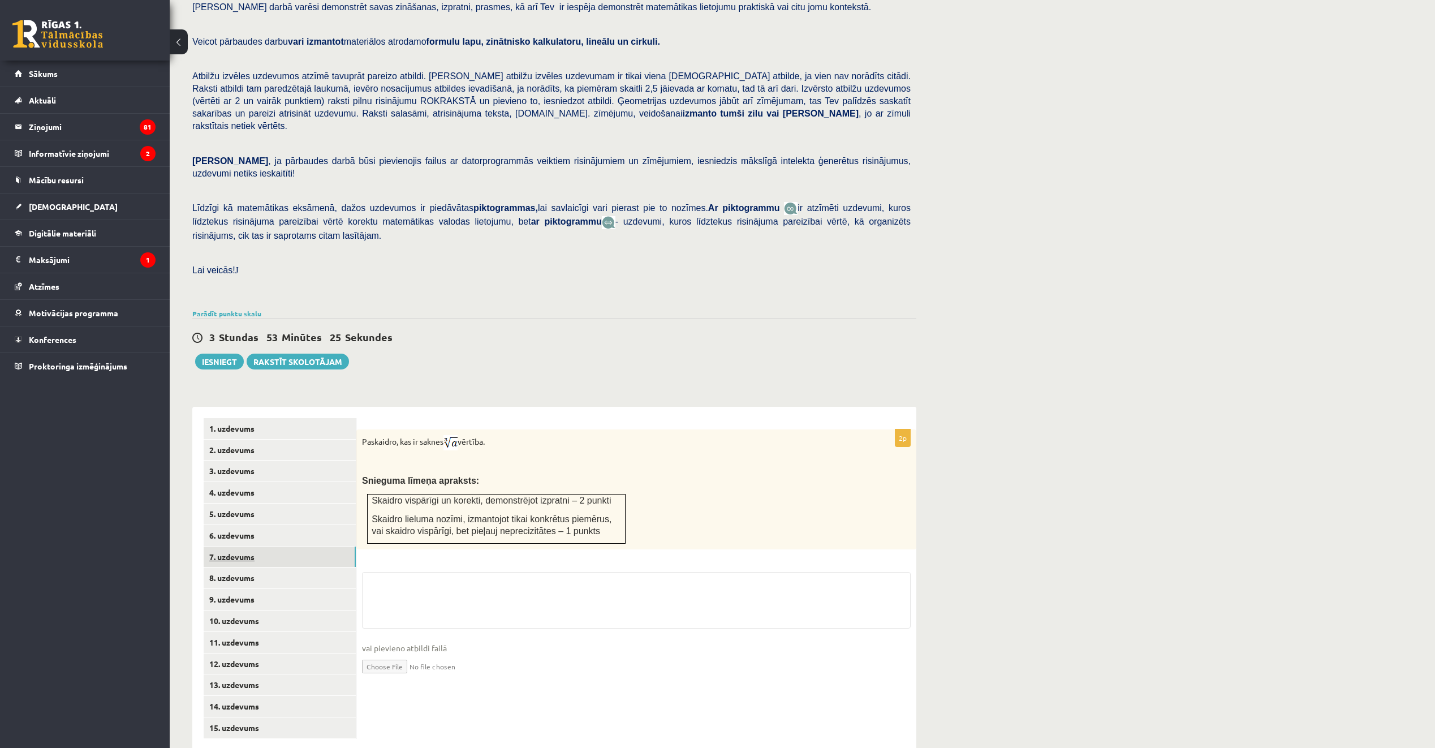
click at [304, 546] on link "7. uzdevums" at bounding box center [280, 556] width 152 height 21
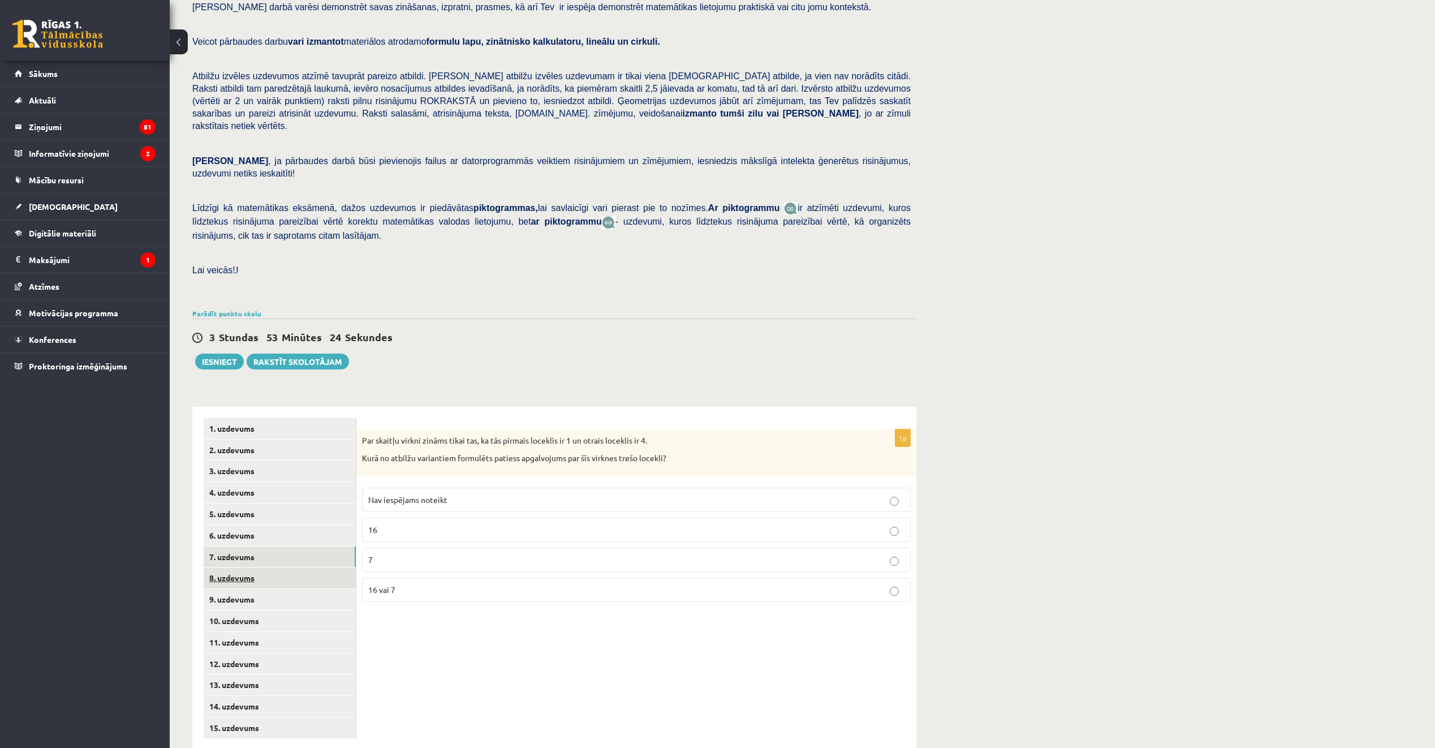
click at [296, 567] on link "8. uzdevums" at bounding box center [280, 577] width 152 height 21
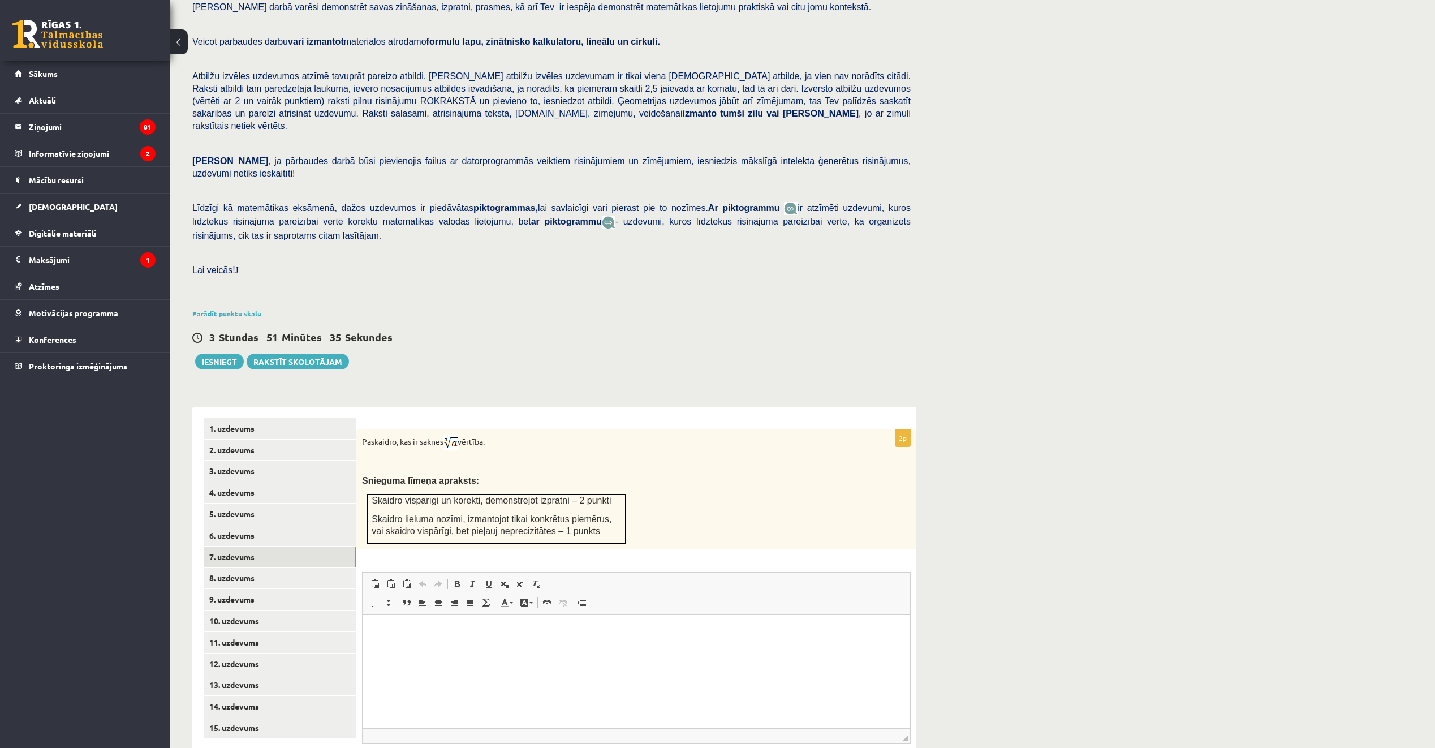
click at [267, 546] on link "7. uzdevums" at bounding box center [280, 556] width 152 height 21
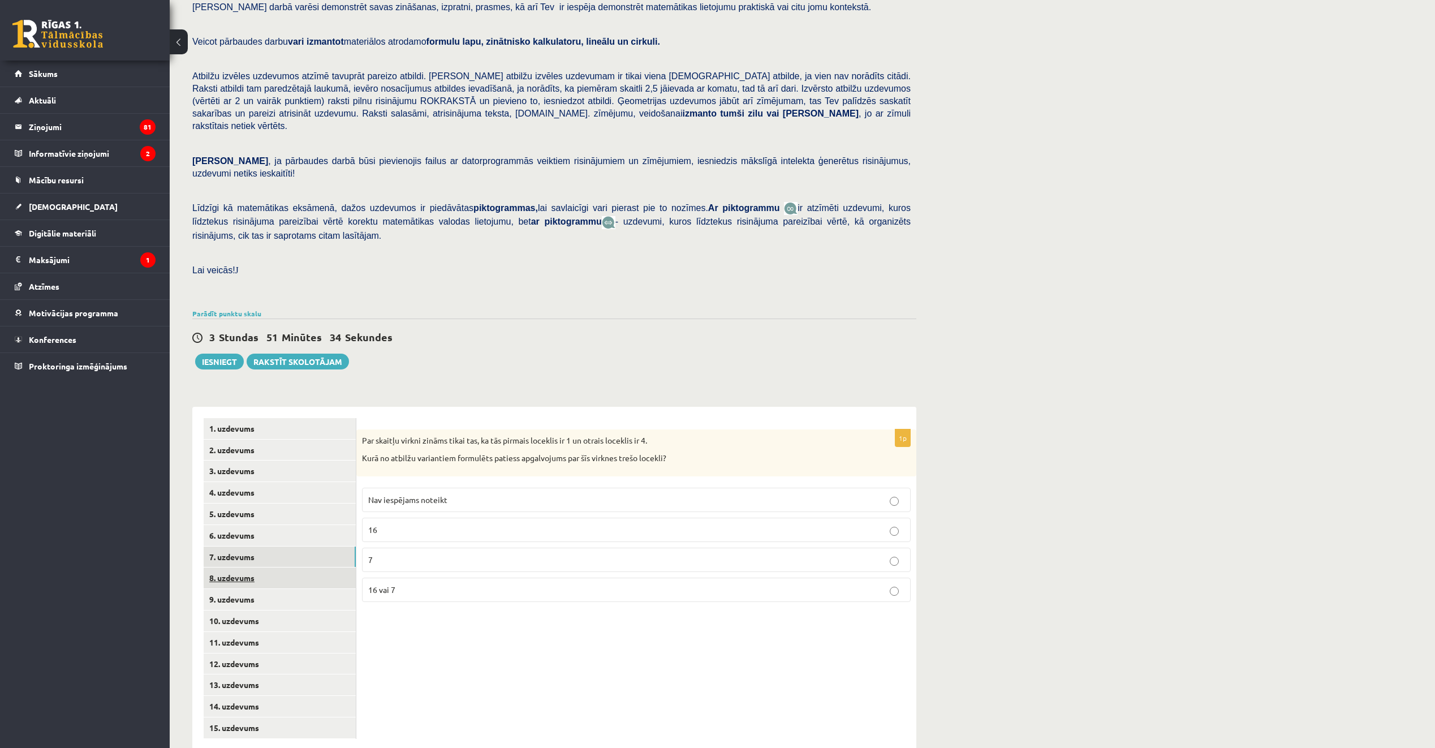
click at [283, 567] on link "8. uzdevums" at bounding box center [280, 577] width 152 height 21
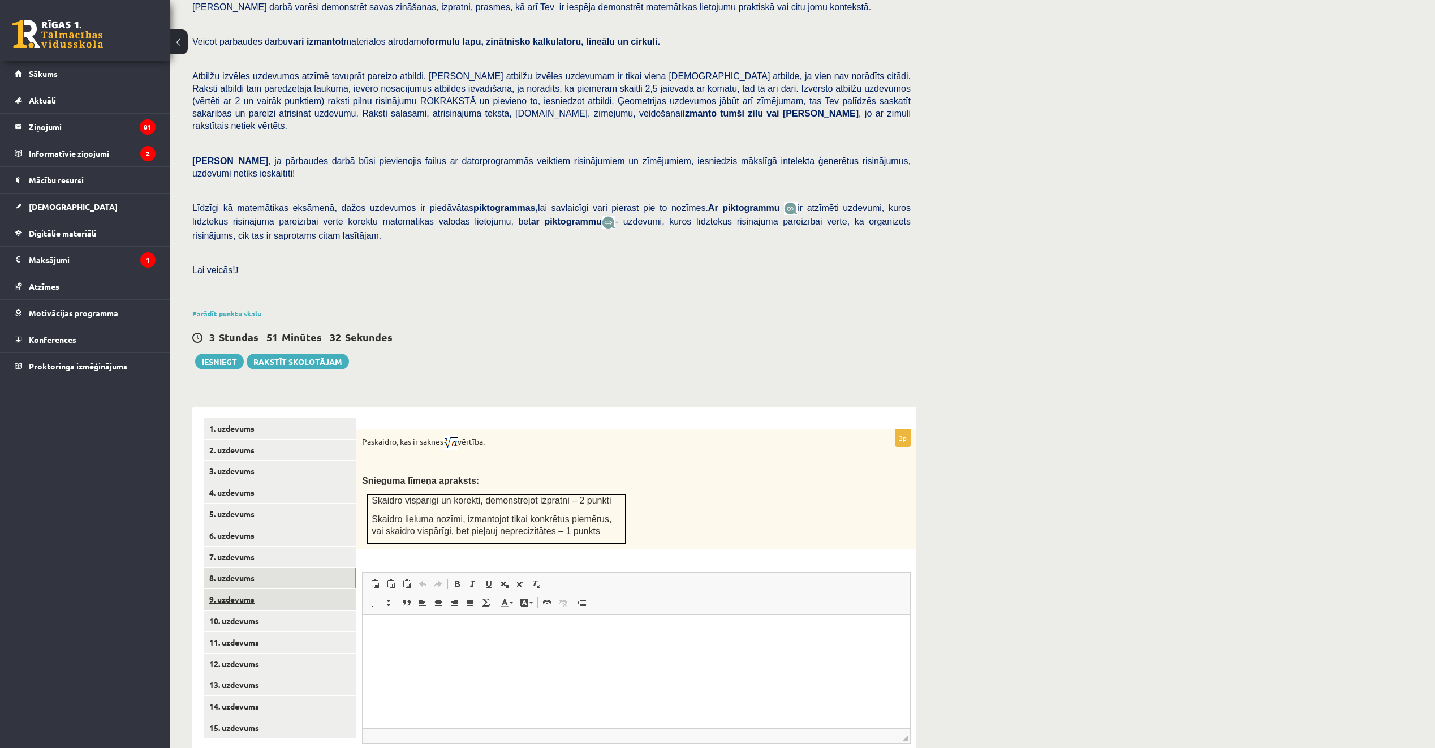
click at [274, 589] on link "9. uzdevums" at bounding box center [280, 599] width 152 height 21
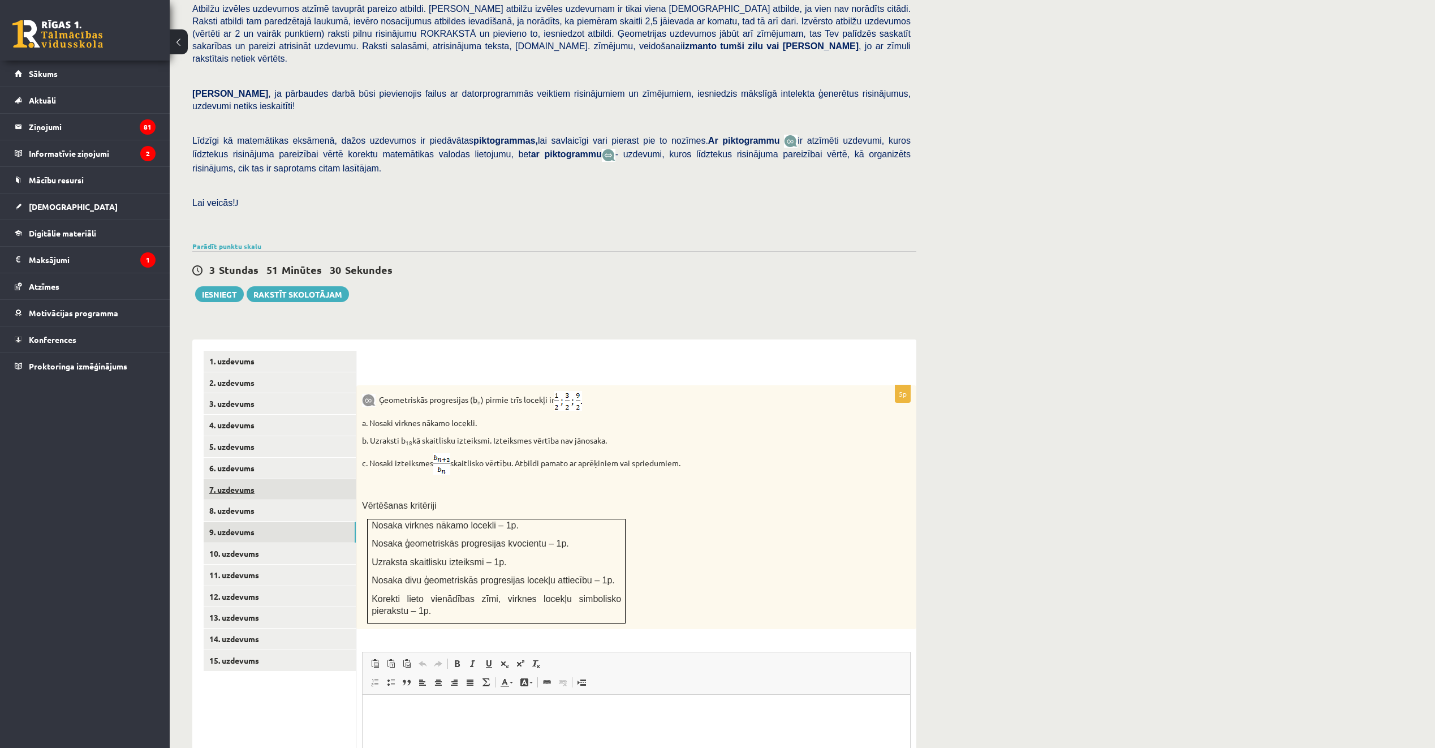
scroll to position [197, 0]
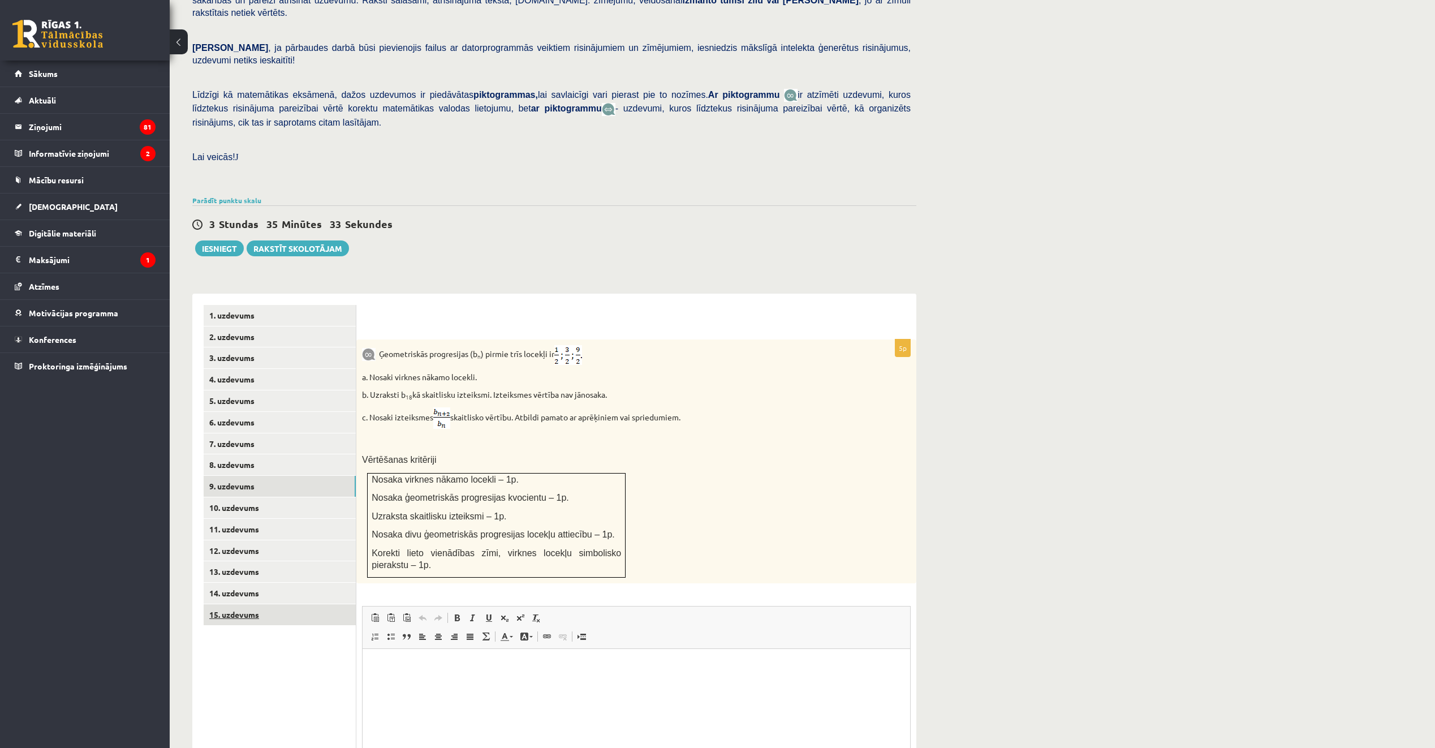
click at [310, 604] on link "15. uzdevums" at bounding box center [280, 614] width 152 height 21
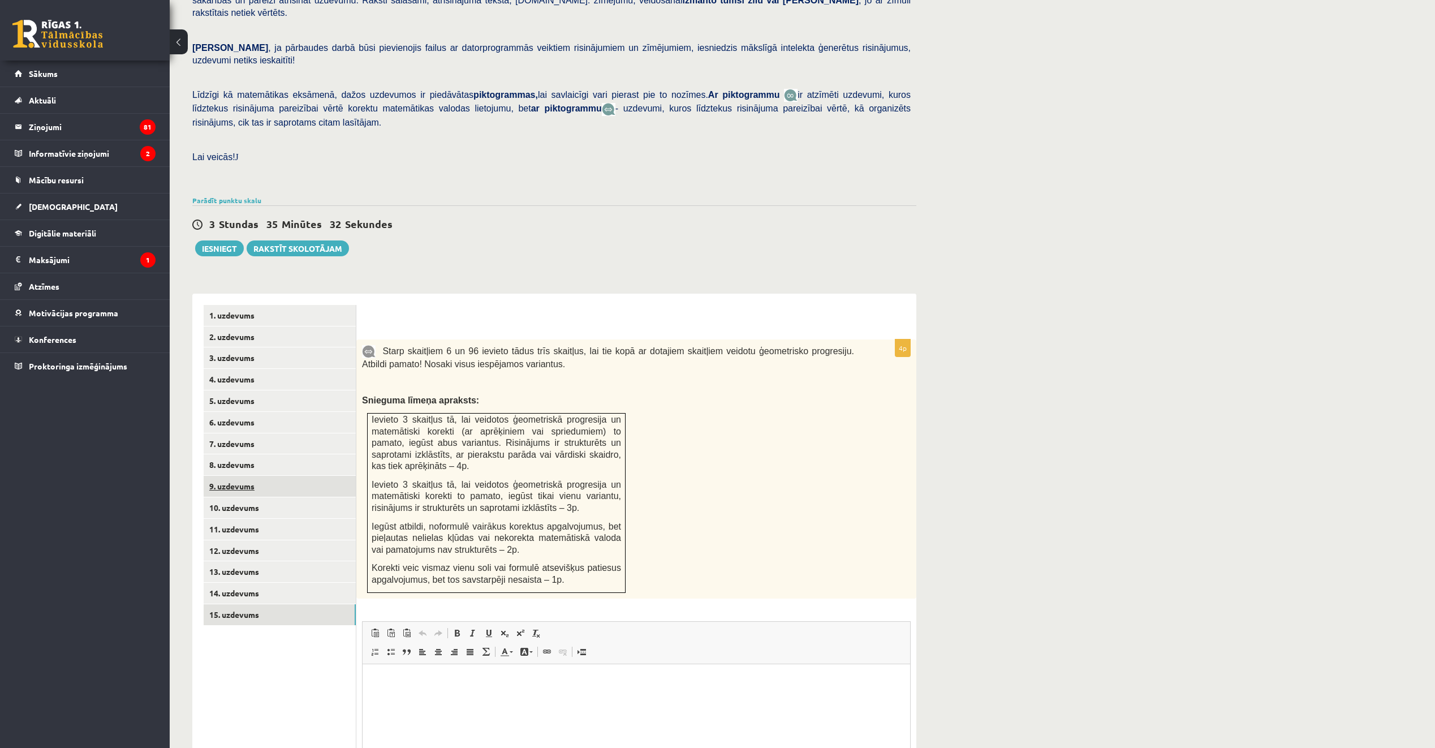
scroll to position [0, 0]
click at [273, 433] on link "7. uzdevums" at bounding box center [280, 443] width 152 height 21
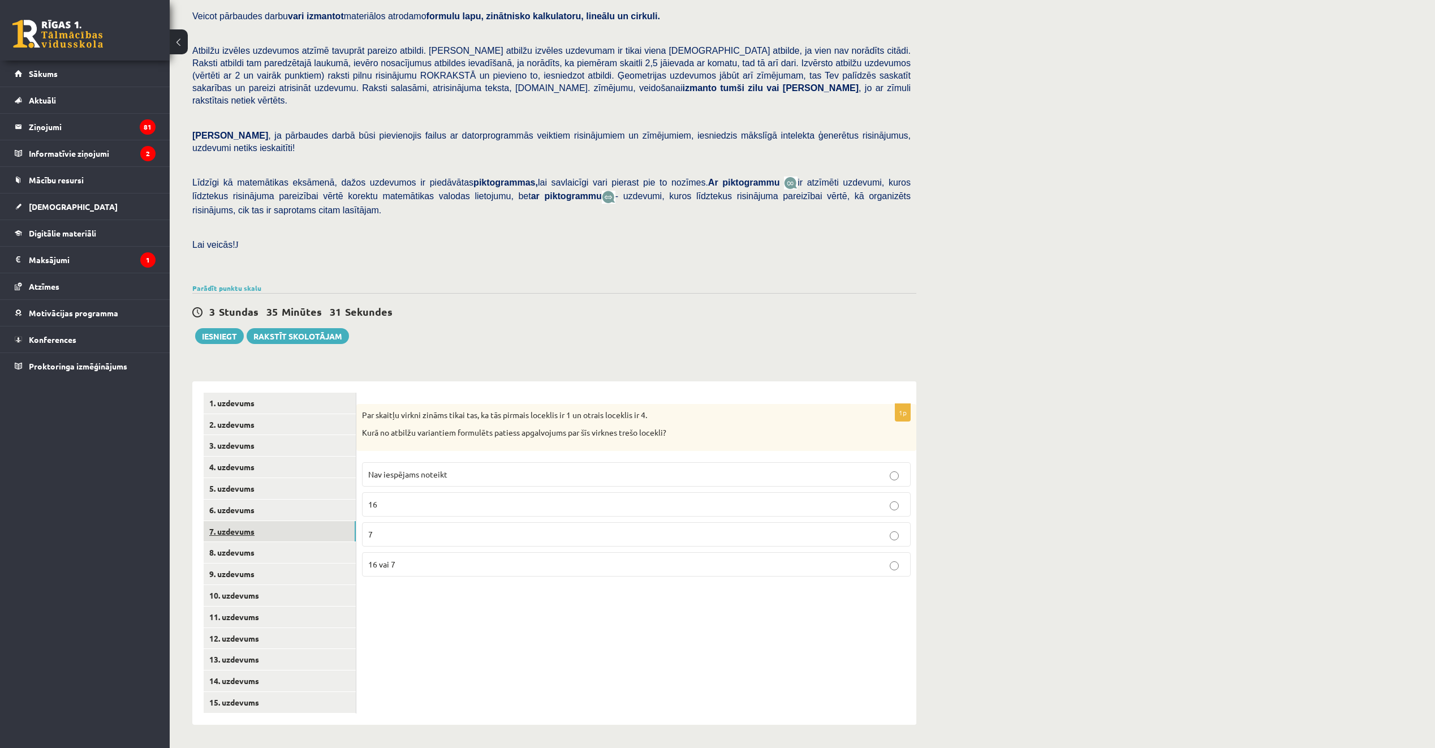
scroll to position [85, 0]
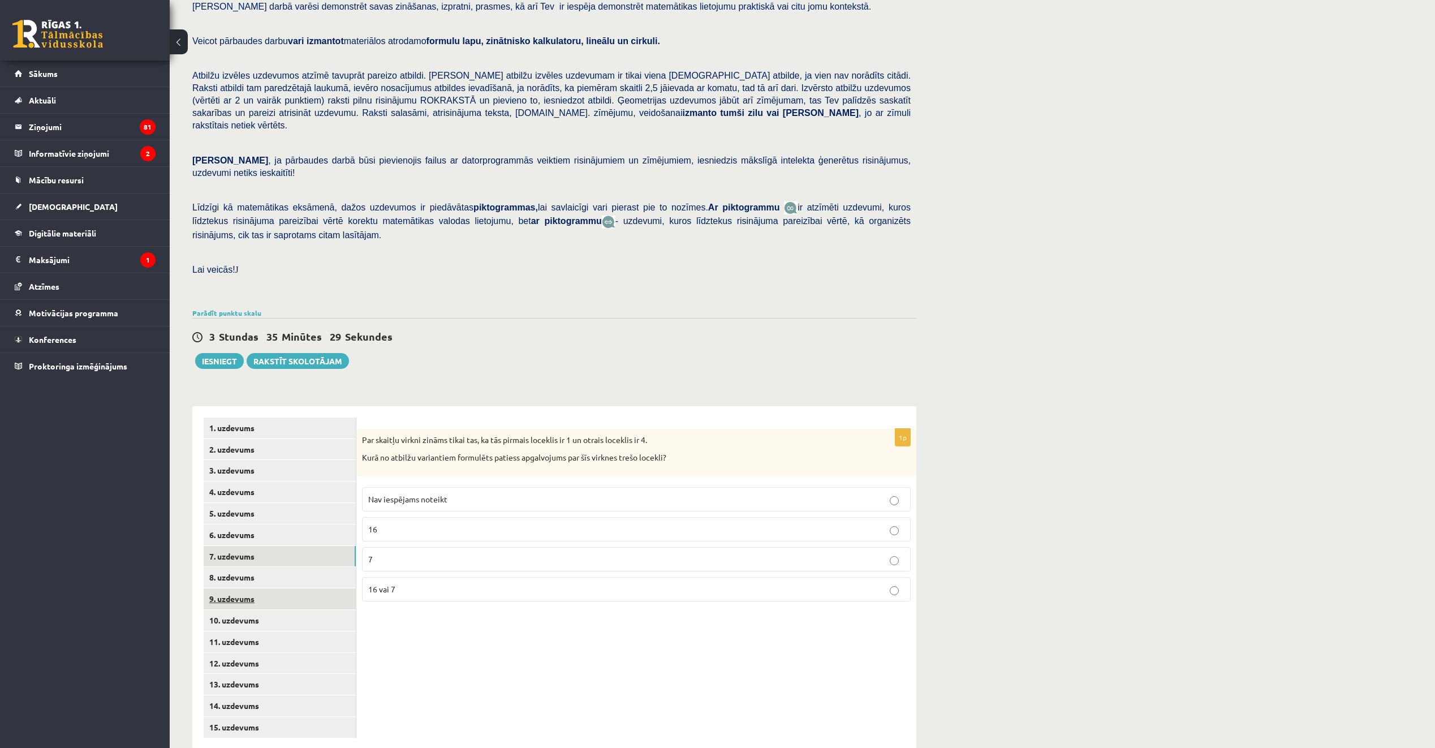
click at [271, 588] on link "9. uzdevums" at bounding box center [280, 598] width 152 height 21
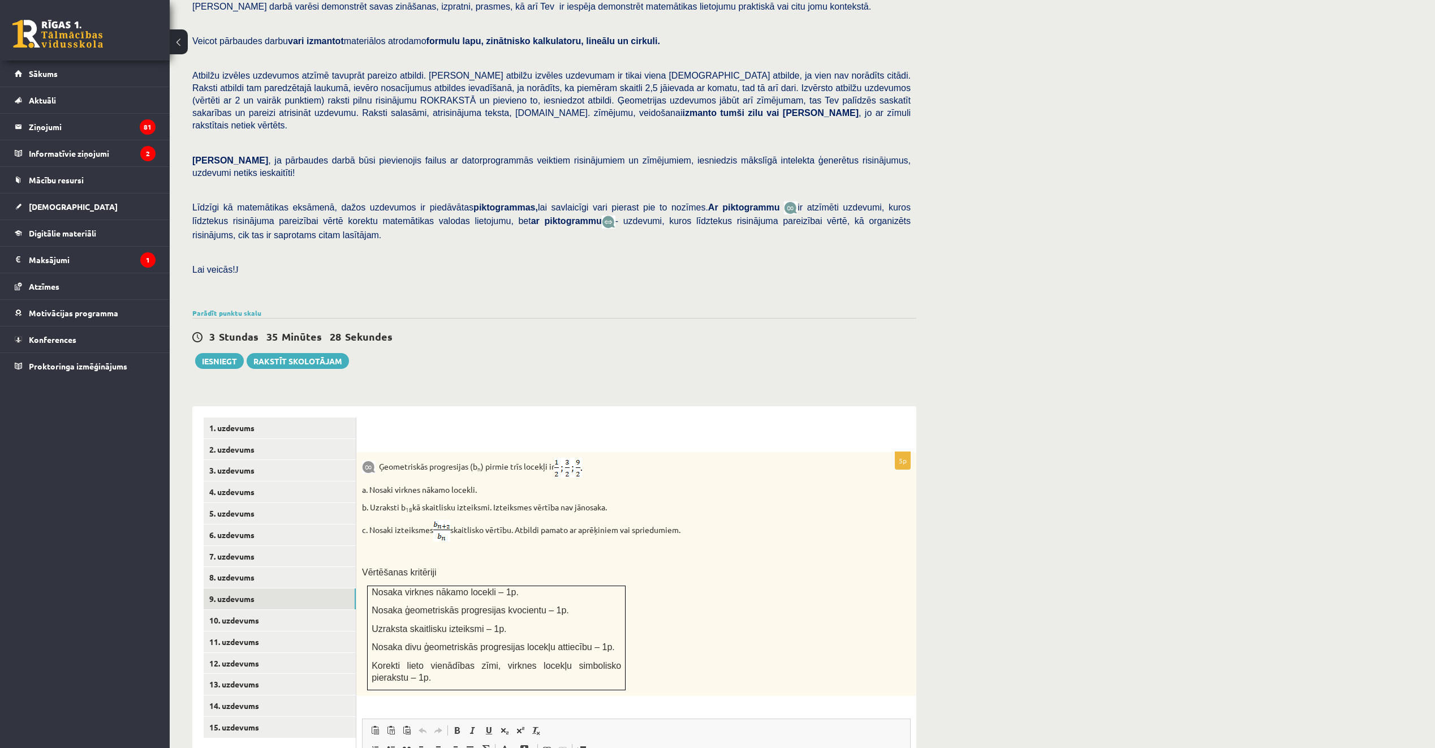
scroll to position [0, 0]
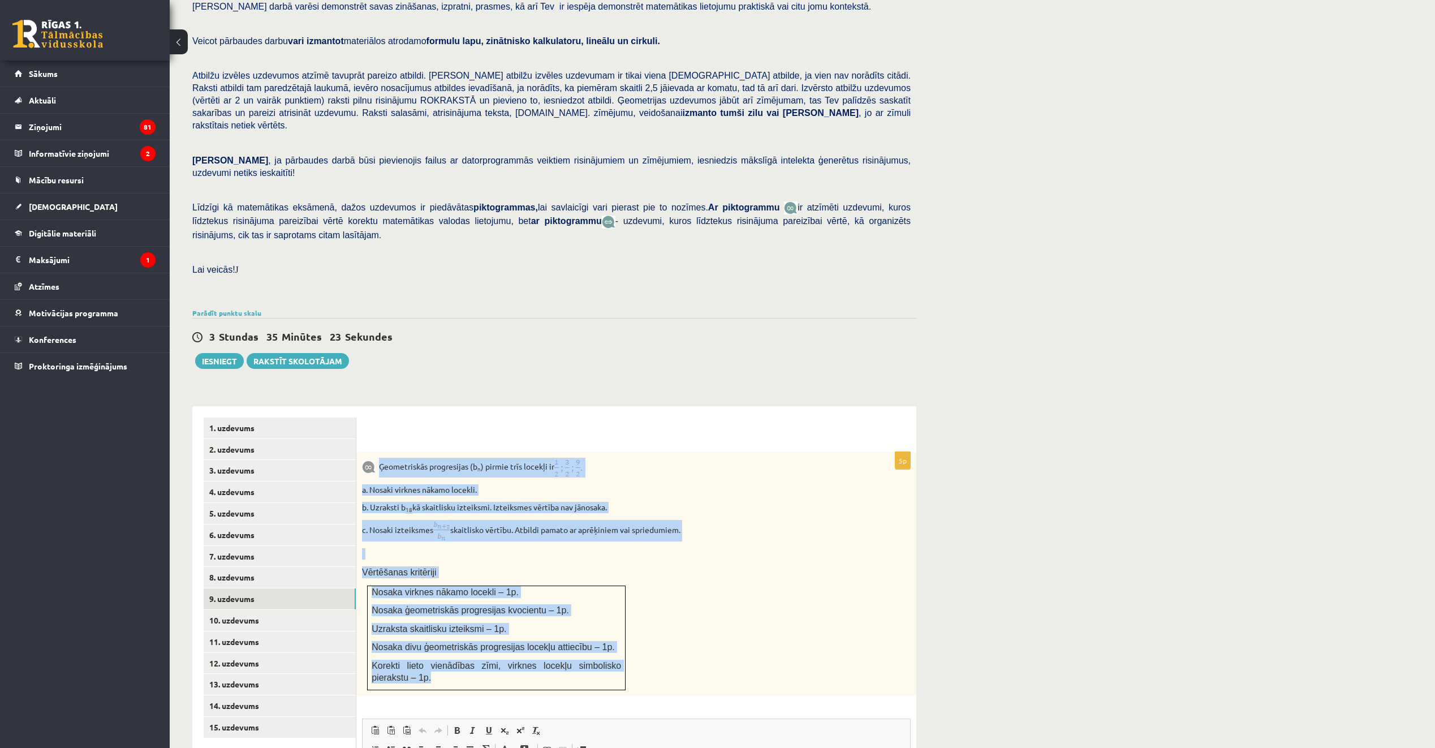
drag, startPoint x: 379, startPoint y: 439, endPoint x: 615, endPoint y: 660, distance: 322.5
click at [615, 660] on div "Ģeometriskās progresijas (b n ) pirmie trīs locekļi ir a. Nosaki virknes nākamo…" at bounding box center [636, 574] width 560 height 244
copy div "Ģeometriskās progresijas (b n ) pirmie trīs locekļi ir a. Nosaki virknes nākamo…"
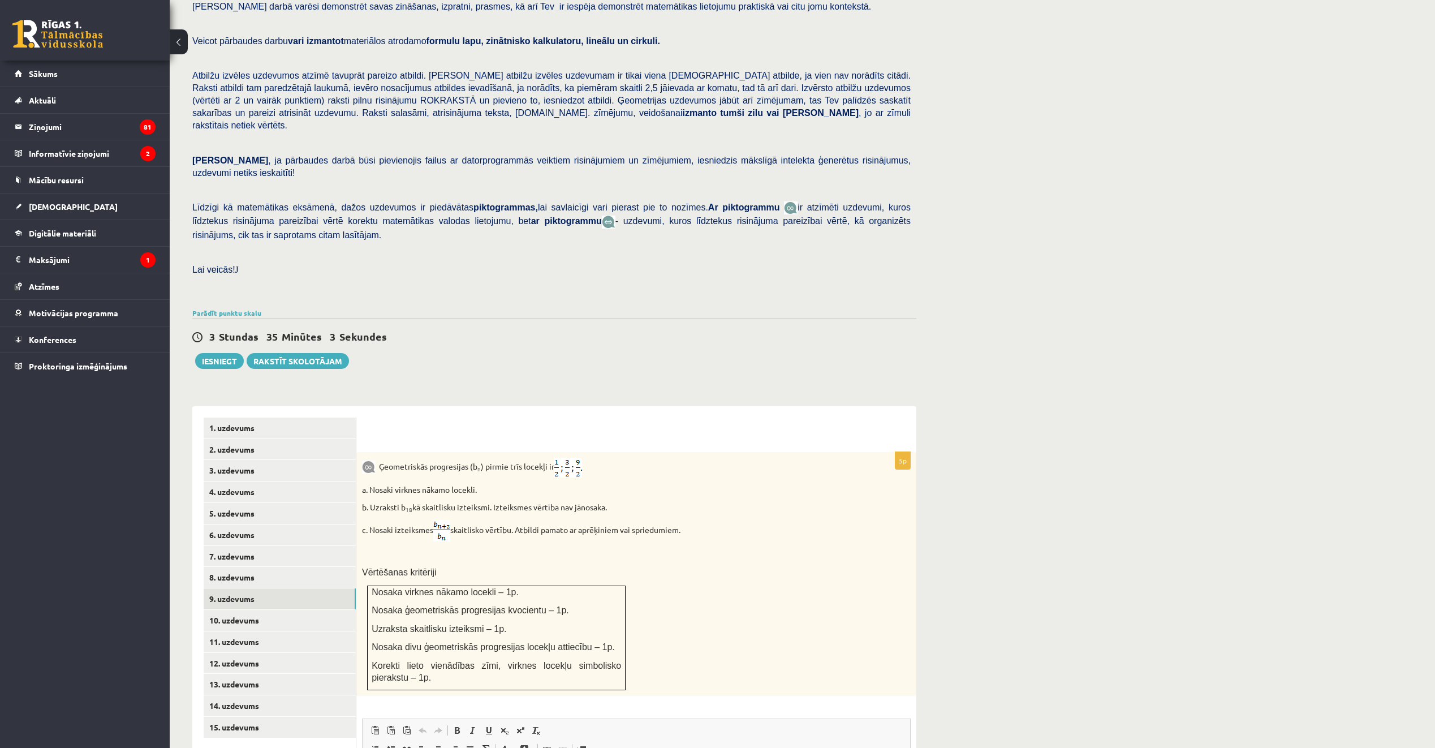
click at [646, 368] on div "Matemātika JK 12.b1 klase 1. ieskaite , Sandijs Nils Griķis (12.b1 JK klase) Pā…" at bounding box center [554, 473] width 769 height 1029
click at [269, 610] on link "10. uzdevums" at bounding box center [280, 620] width 152 height 21
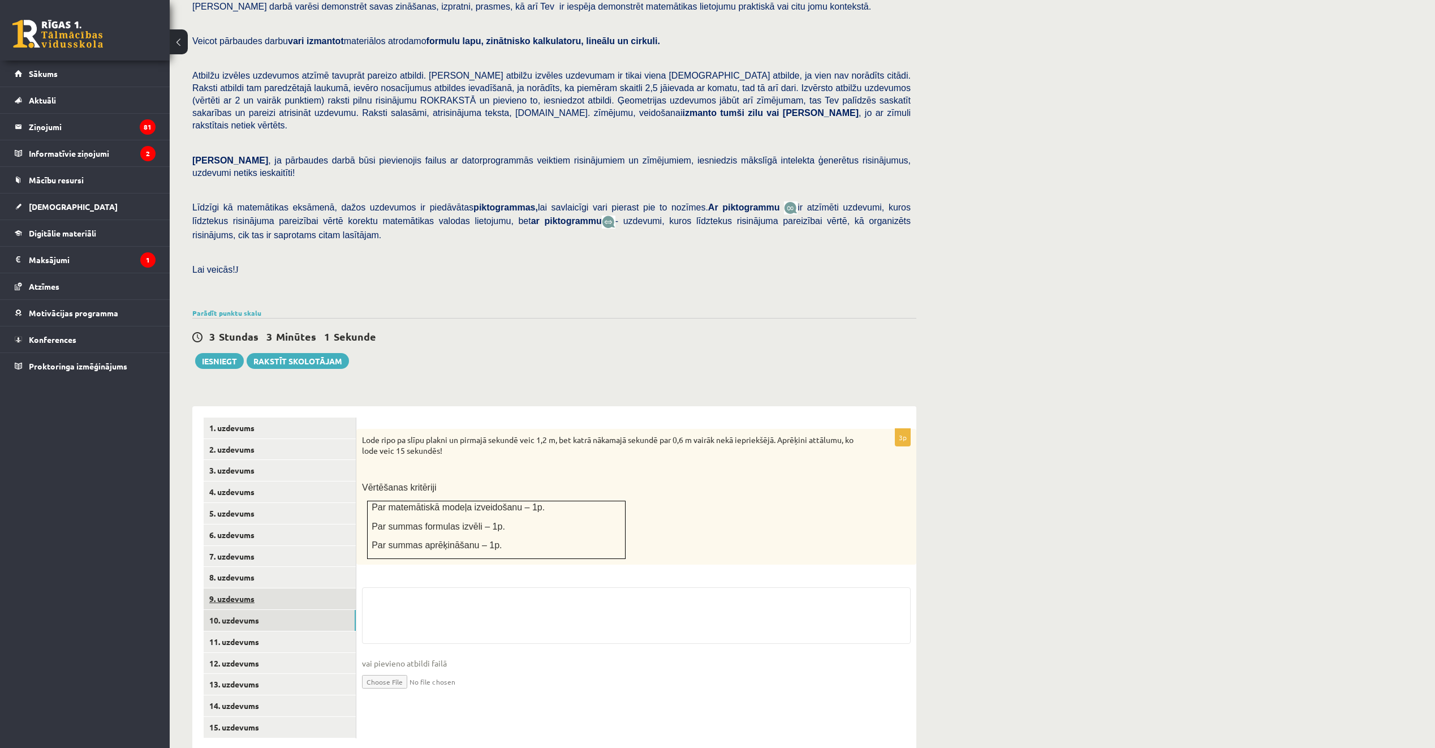
click at [284, 588] on link "9. uzdevums" at bounding box center [280, 598] width 152 height 21
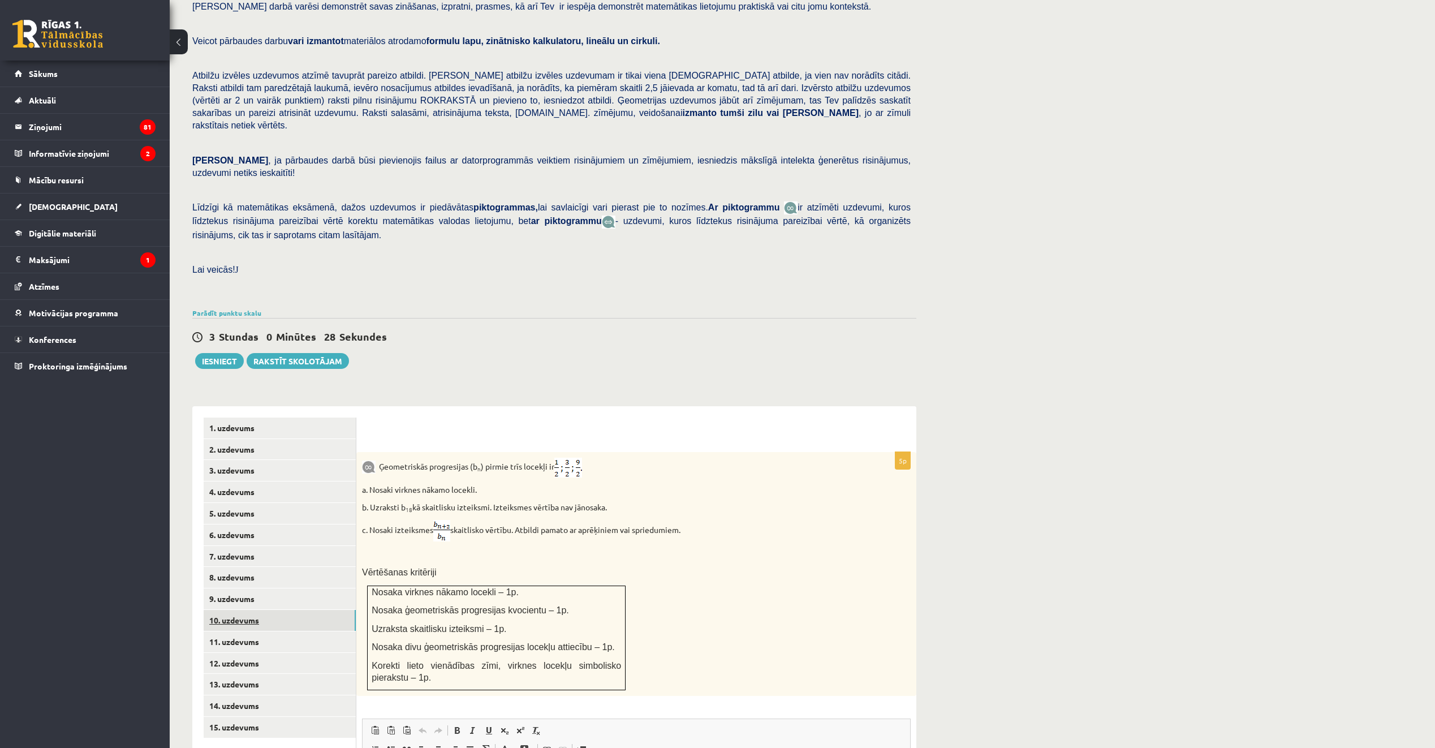
click at [297, 610] on link "10. uzdevums" at bounding box center [280, 620] width 152 height 21
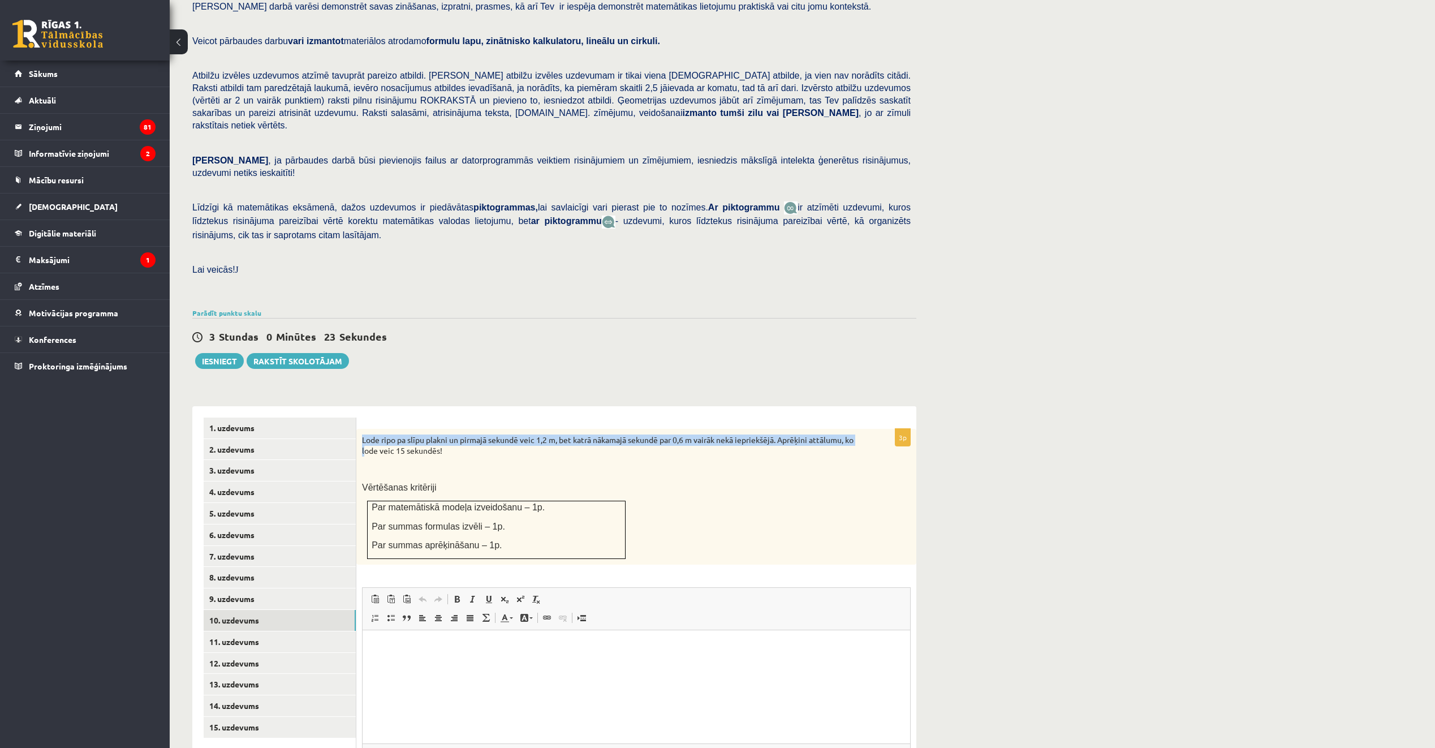
drag, startPoint x: 362, startPoint y: 413, endPoint x: 376, endPoint y: 424, distance: 17.4
click at [376, 434] on p "Lode ripo pa slīpu plakni un pirmajā sekundē veic 1,2 m, bet katrā nākamajā sek…" at bounding box center [608, 445] width 492 height 22
drag, startPoint x: 376, startPoint y: 424, endPoint x: 391, endPoint y: 447, distance: 27.9
click at [391, 463] on p at bounding box center [608, 468] width 492 height 11
drag, startPoint x: 363, startPoint y: 414, endPoint x: 458, endPoint y: 424, distance: 96.1
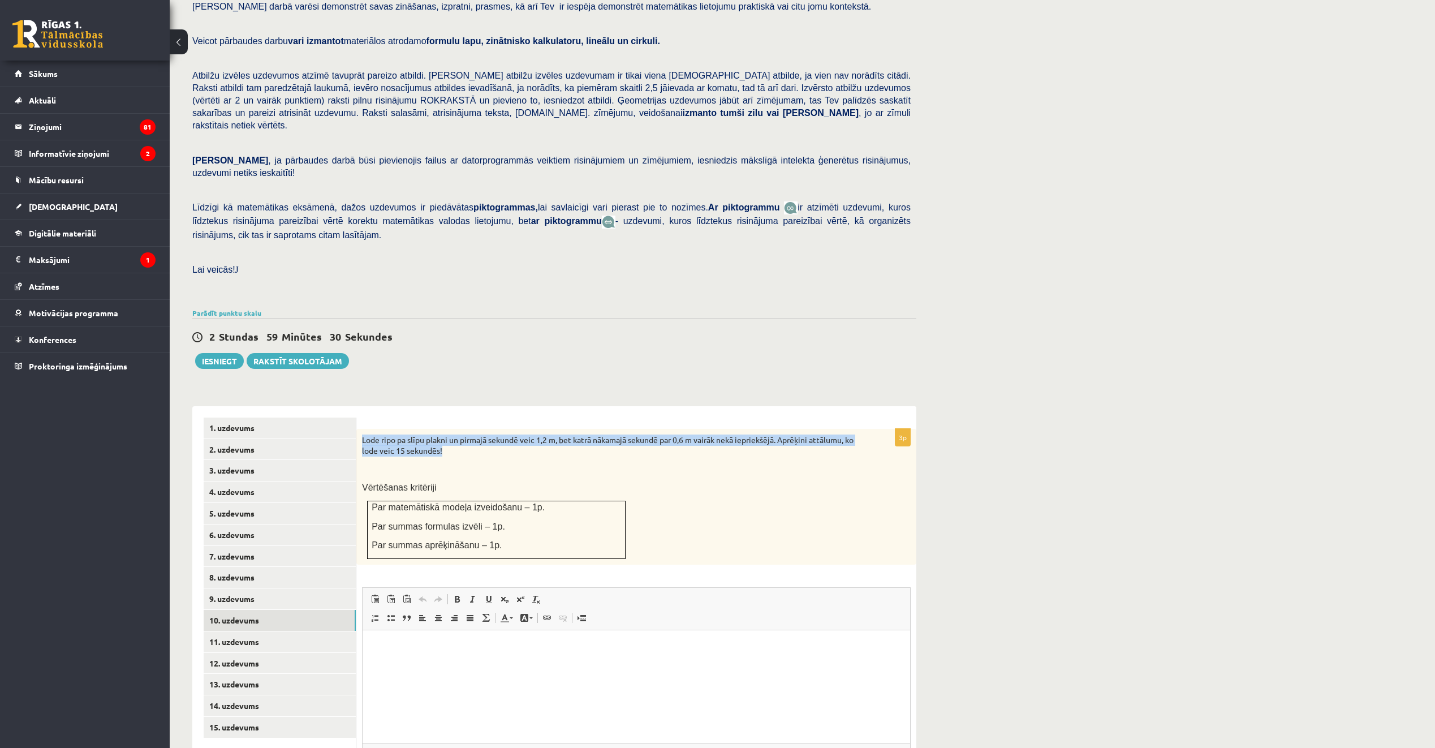
click at [458, 434] on p "Lode ripo pa slīpu plakni un pirmajā sekundē veic 1,2 m, bet katrā nākamajā sek…" at bounding box center [608, 445] width 492 height 22
copy p "Lode ripo pa slīpu plakni un pirmajā sekundē veic 1,2 m, bet katrā nākamajā sek…"
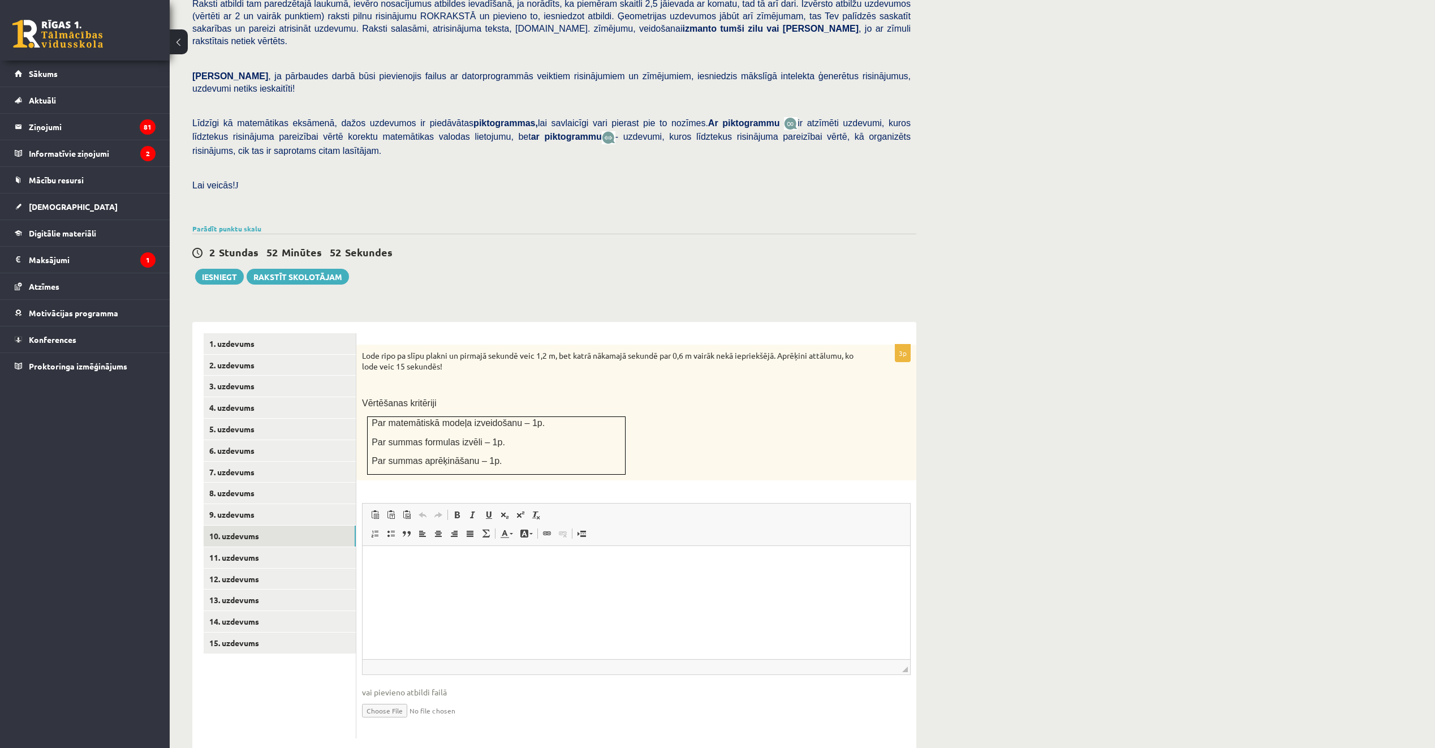
click at [444, 350] on div "Lode ripo pa slīpu plakni un pirmajā sekundē veic 1,2 m, bet katrā nākamajā sek…" at bounding box center [636, 412] width 560 height 136
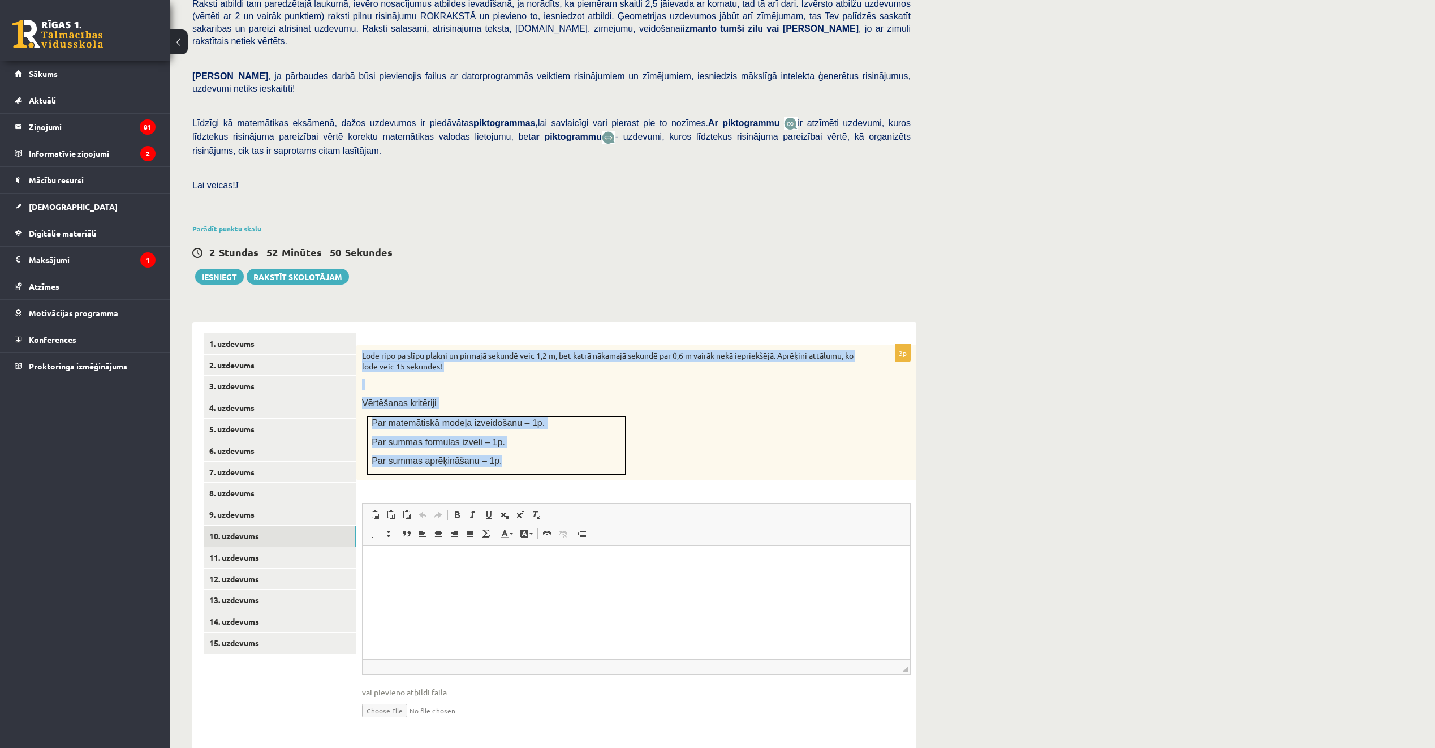
drag, startPoint x: 361, startPoint y: 330, endPoint x: 497, endPoint y: 432, distance: 169.7
click at [497, 432] on div "Lode ripo pa slīpu plakni un pirmajā sekundē veic 1,2 m, bet katrā nākamajā sek…" at bounding box center [636, 412] width 560 height 136
copy div "Lode ripo pa slīpu plakni un pirmajā sekundē veic 1,2 m, bet katrā nākamajā sek…"
click at [283, 547] on link "11. uzdevums" at bounding box center [280, 557] width 152 height 21
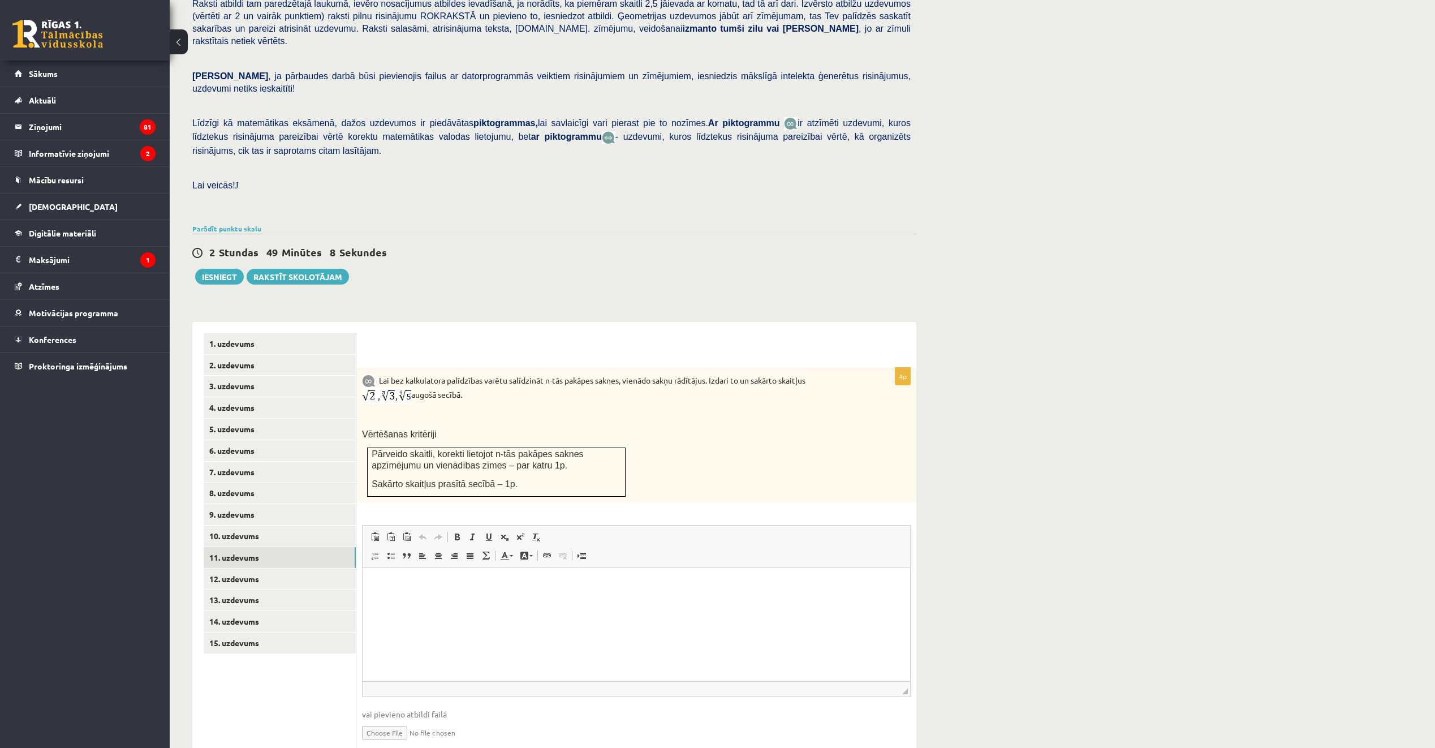
scroll to position [0, 0]
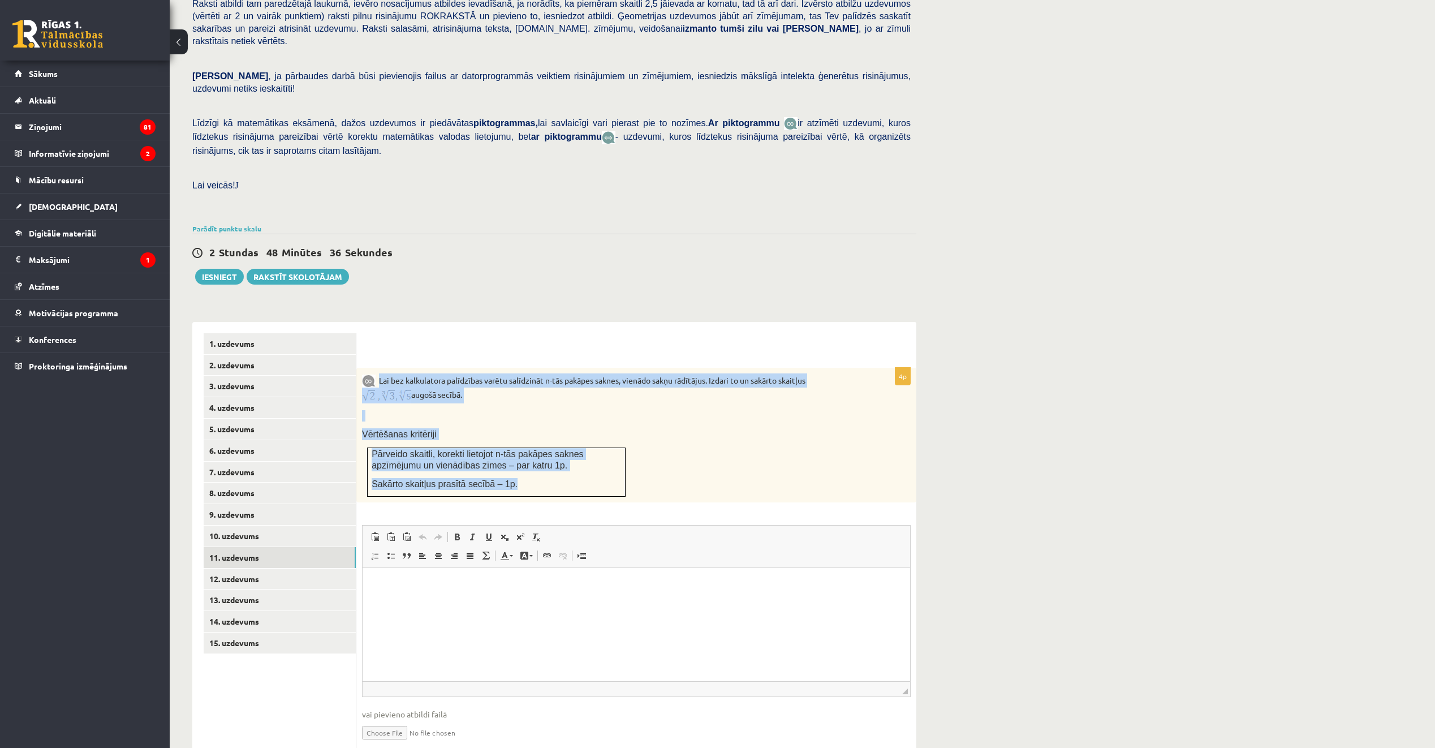
drag, startPoint x: 383, startPoint y: 355, endPoint x: 523, endPoint y: 460, distance: 174.9
click at [523, 460] on div "Lai bez kalkulatora palīdzības varētu salīdzināt n-tās pakāpes saknes, vienādo …" at bounding box center [636, 435] width 560 height 135
copy div "Lai bez kalkulatora palīdzības varētu salīdzināt n-tās pakāpes saknes, vienādo …"
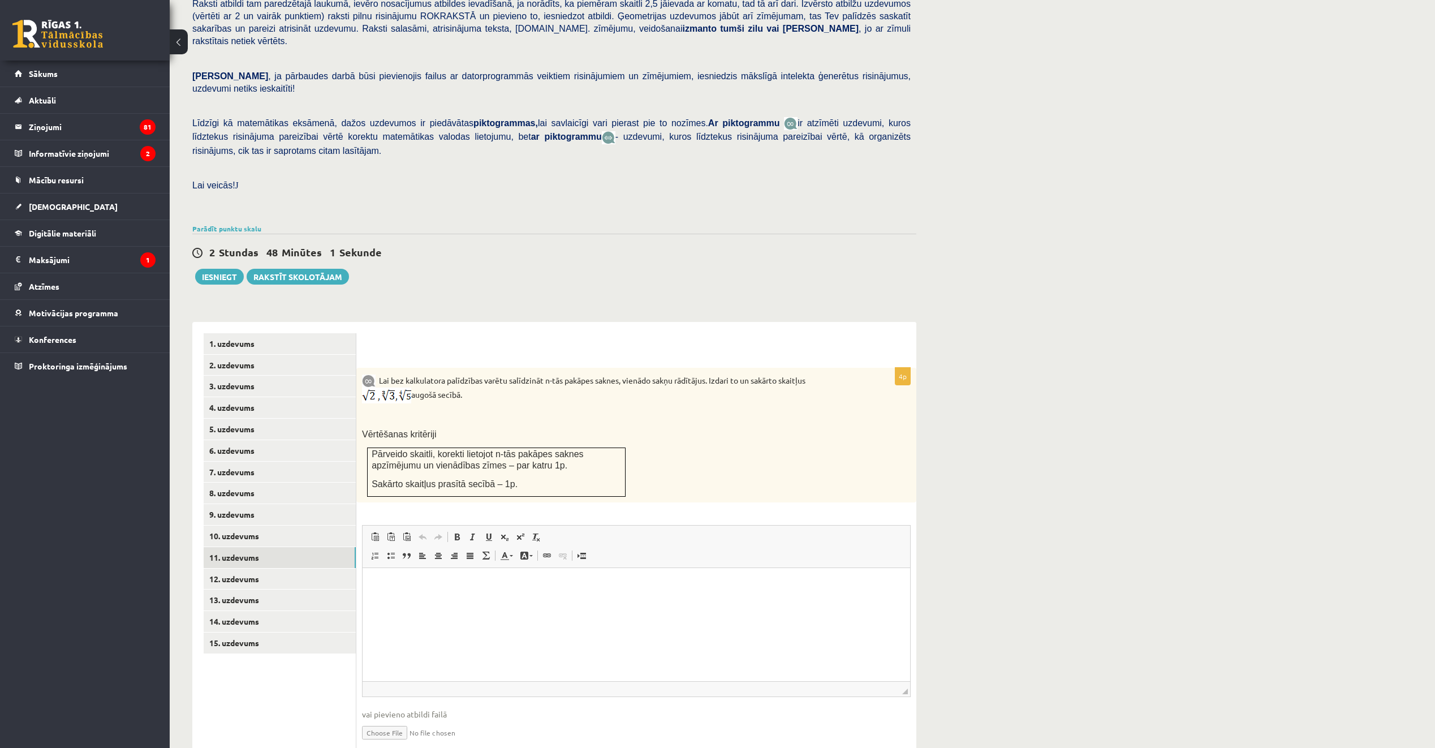
click at [706, 322] on div "4p Lai bez kalkulatora palīdzības varētu salīdzināt n-tās pakāpes saknes, vienā…" at bounding box center [636, 547] width 560 height 450
click at [295, 568] on link "12. uzdevums" at bounding box center [280, 578] width 152 height 21
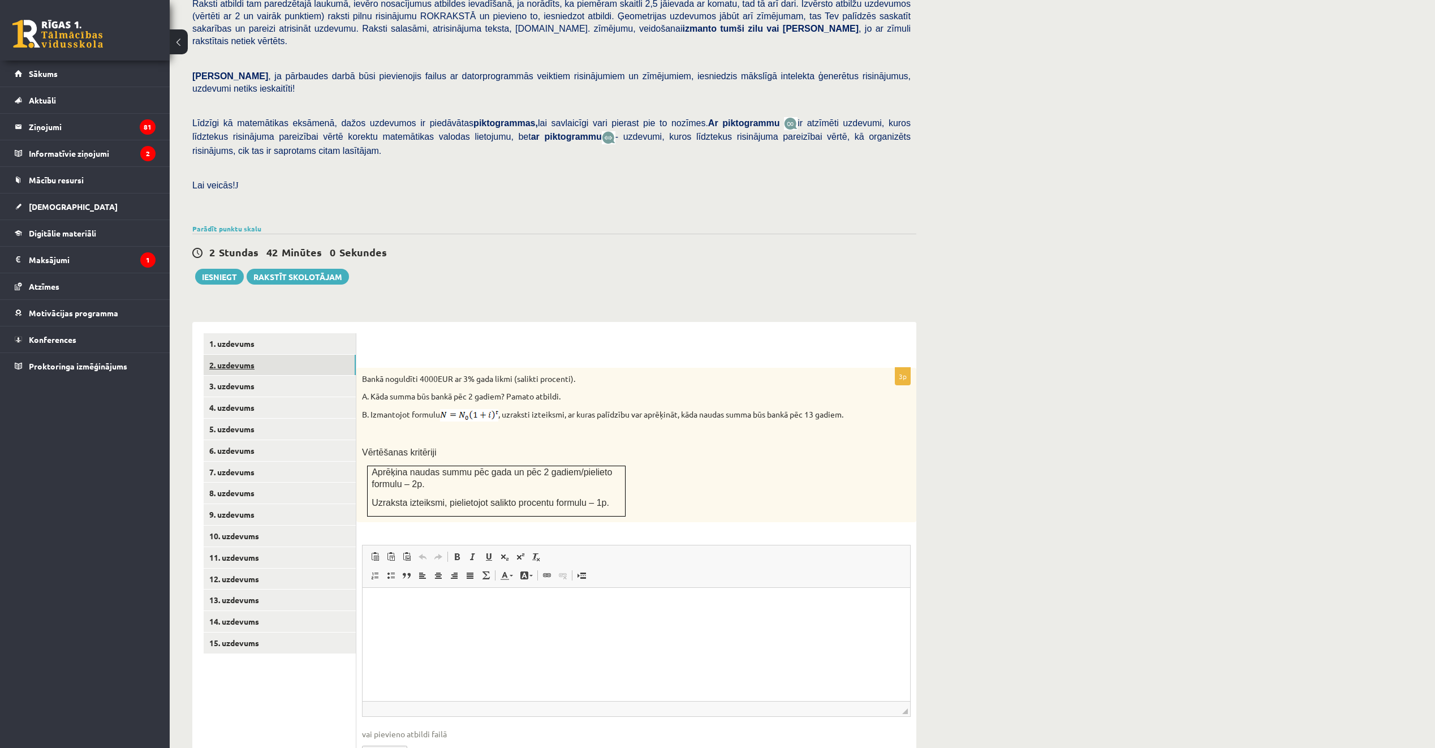
click at [328, 355] on link "2. uzdevums" at bounding box center [280, 365] width 152 height 21
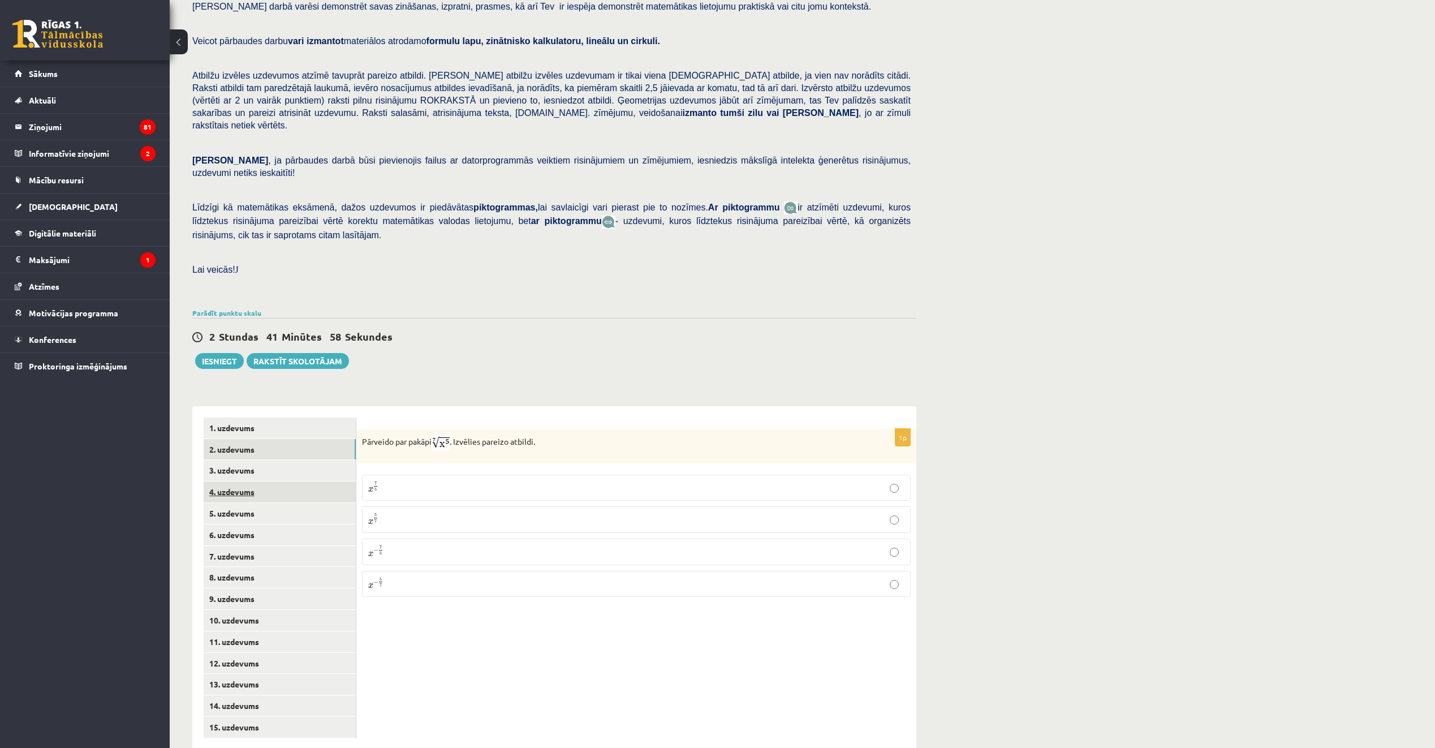
click at [274, 481] on link "4. uzdevums" at bounding box center [280, 491] width 152 height 21
click at [267, 524] on link "6. uzdevums" at bounding box center [280, 534] width 152 height 21
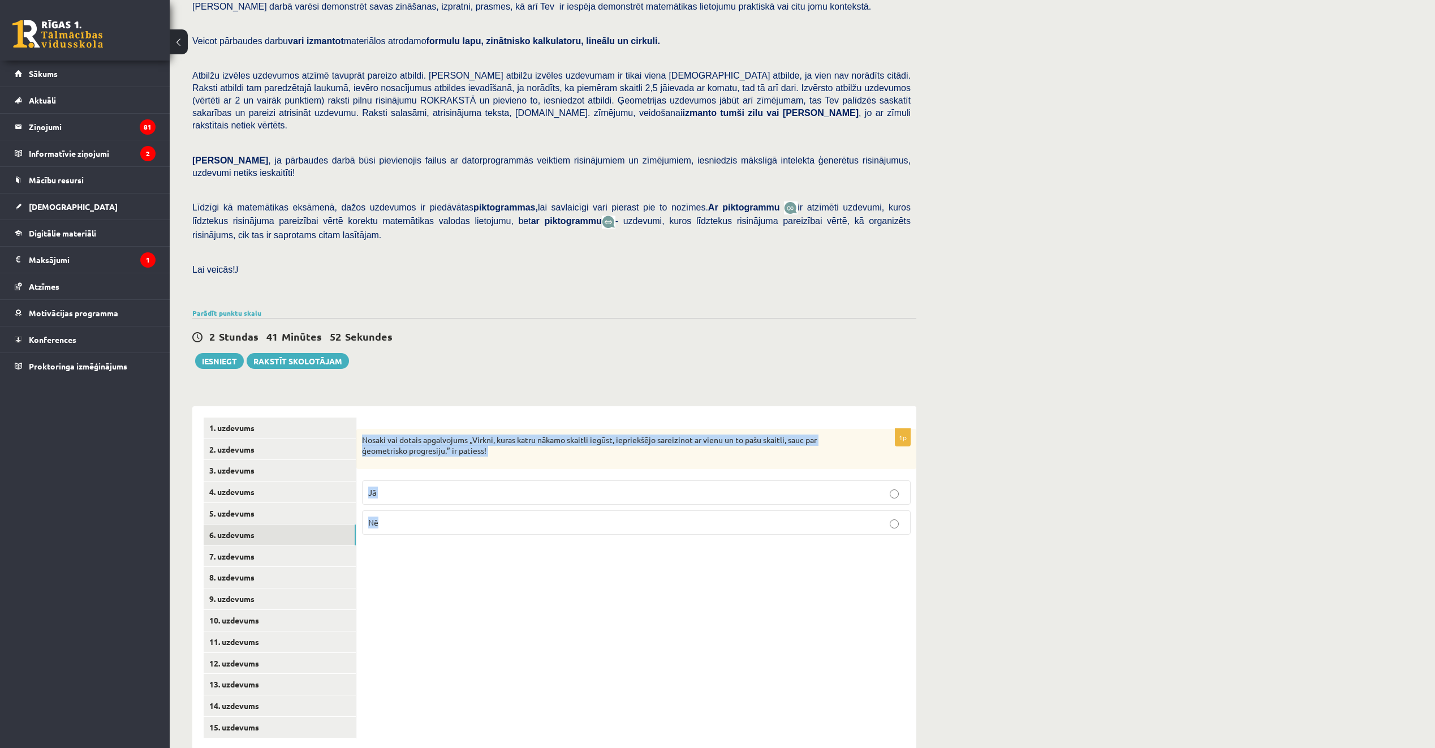
drag, startPoint x: 363, startPoint y: 415, endPoint x: 415, endPoint y: 502, distance: 101.9
click at [415, 502] on div "1p Nosaki vai dotais apgalvojums „Virkni, kuras katru nākamo skaitli iegūst, ie…" at bounding box center [636, 486] width 560 height 115
copy div "Nosaki vai dotais apgalvojums „Virkni, kuras katru nākamo skaitli iegūst, iepri…"
click at [459, 480] on label "Jā" at bounding box center [636, 492] width 549 height 24
click at [248, 546] on link "7. uzdevums" at bounding box center [280, 556] width 152 height 21
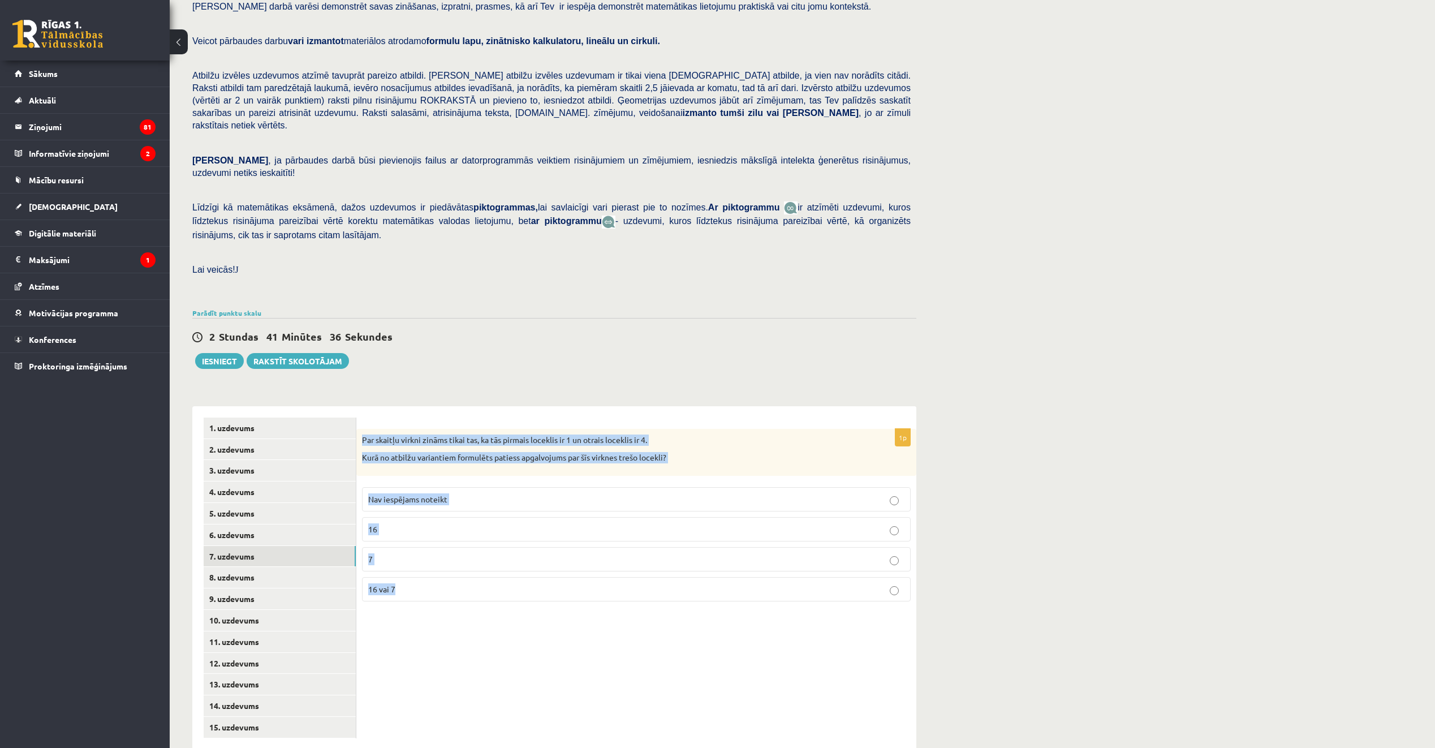
drag, startPoint x: 362, startPoint y: 413, endPoint x: 403, endPoint y: 563, distance: 154.8
click at [403, 563] on div "1p Par skaitļu virkni zināms tikai tas, ka tās pirmais loceklis ir 1 un otrais …" at bounding box center [636, 520] width 560 height 182
copy div "Par skaitļu virkni zināms tikai tas, ka tās pirmais loceklis ir 1 un otrais loc…"
click at [736, 517] on label "16" at bounding box center [636, 529] width 549 height 24
click at [490, 487] on label "Nav iespējams noteikt" at bounding box center [636, 499] width 549 height 24
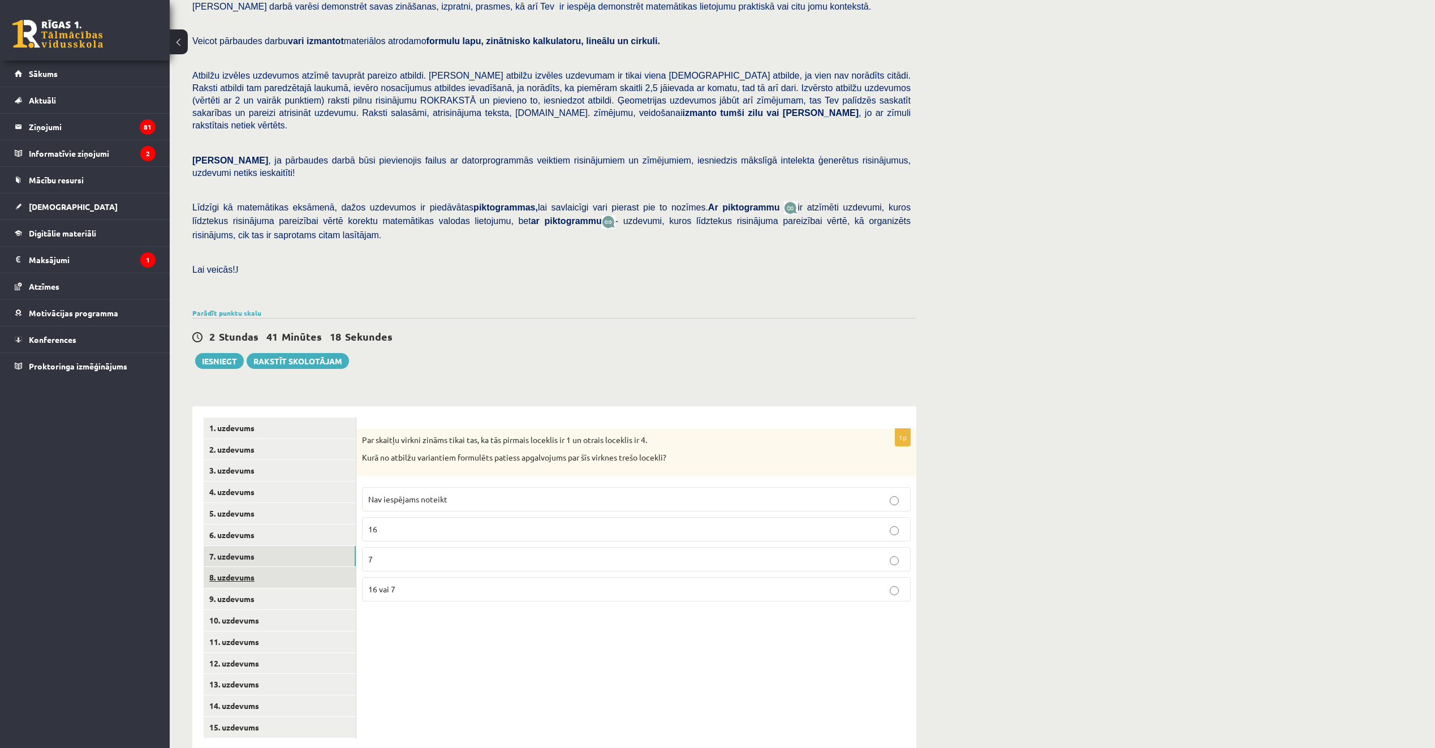
click at [315, 567] on link "8. uzdevums" at bounding box center [280, 577] width 152 height 21
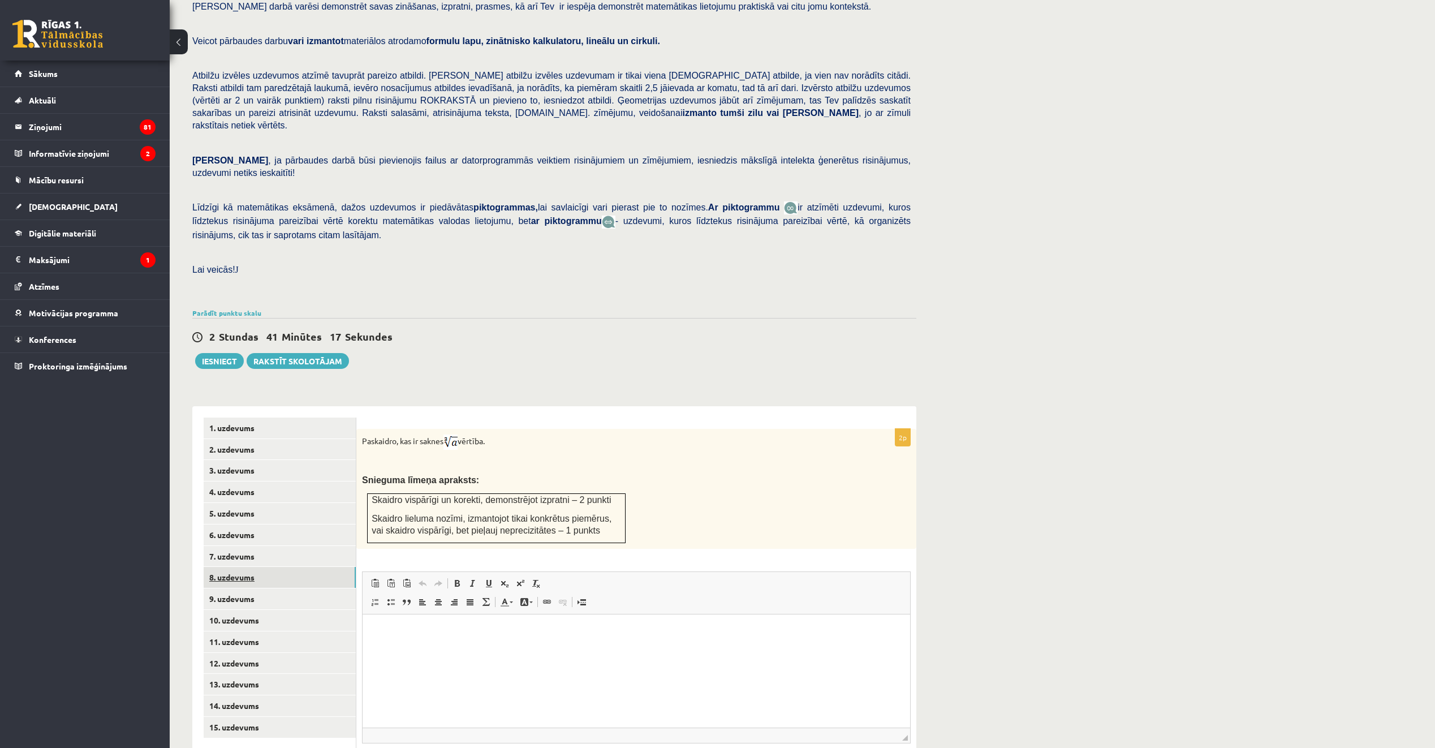
scroll to position [0, 0]
click at [398, 624] on html at bounding box center [636, 631] width 547 height 34
click at [279, 588] on link "9. uzdevums" at bounding box center [280, 598] width 152 height 21
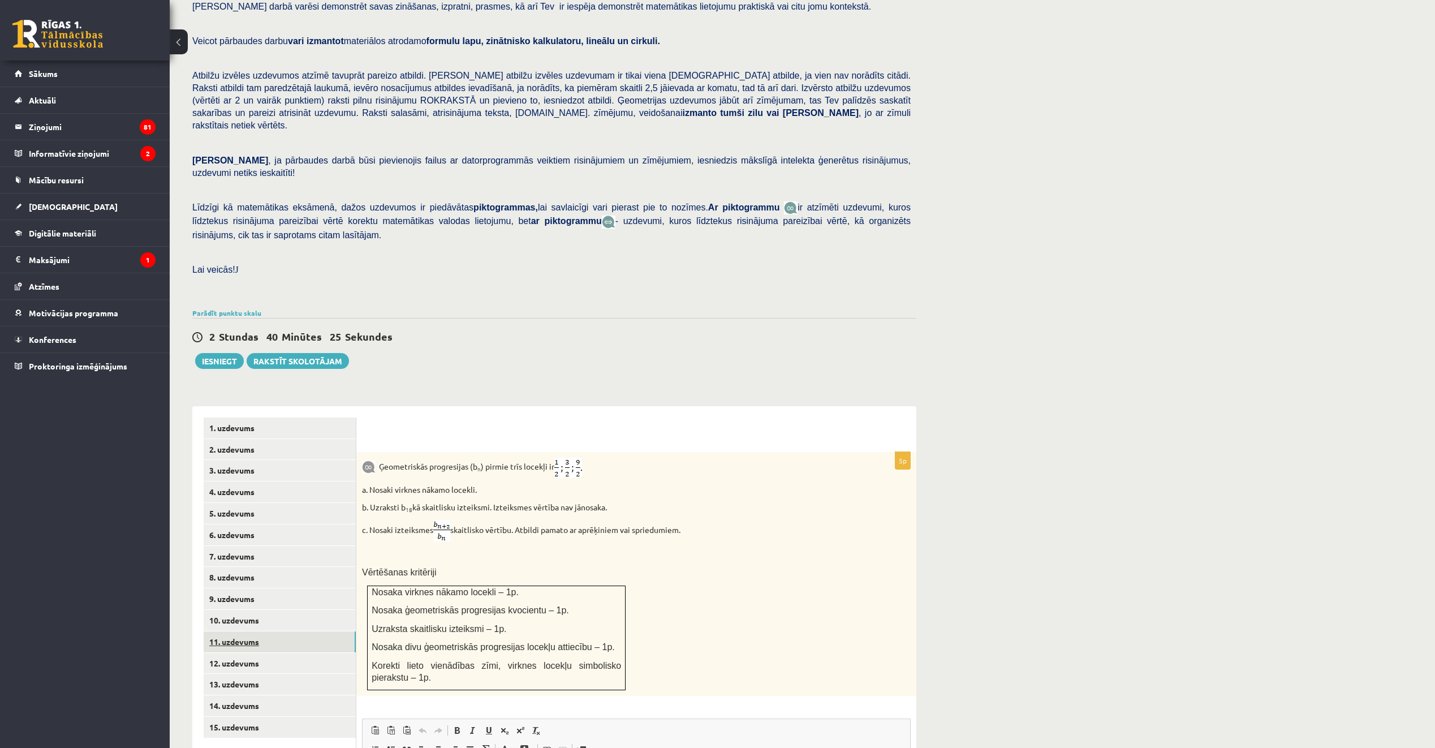
click at [295, 631] on link "11. uzdevums" at bounding box center [280, 641] width 152 height 21
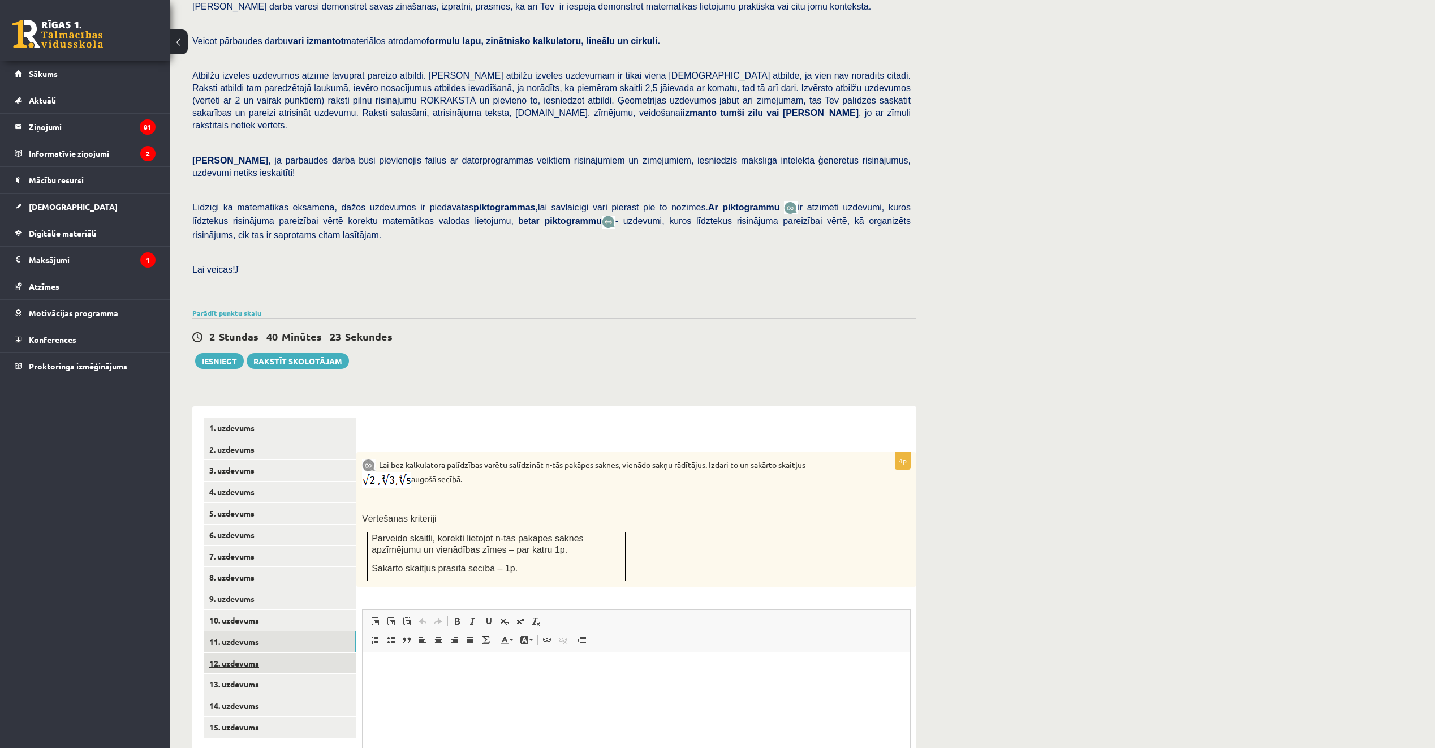
click at [297, 653] on link "12. uzdevums" at bounding box center [280, 663] width 152 height 21
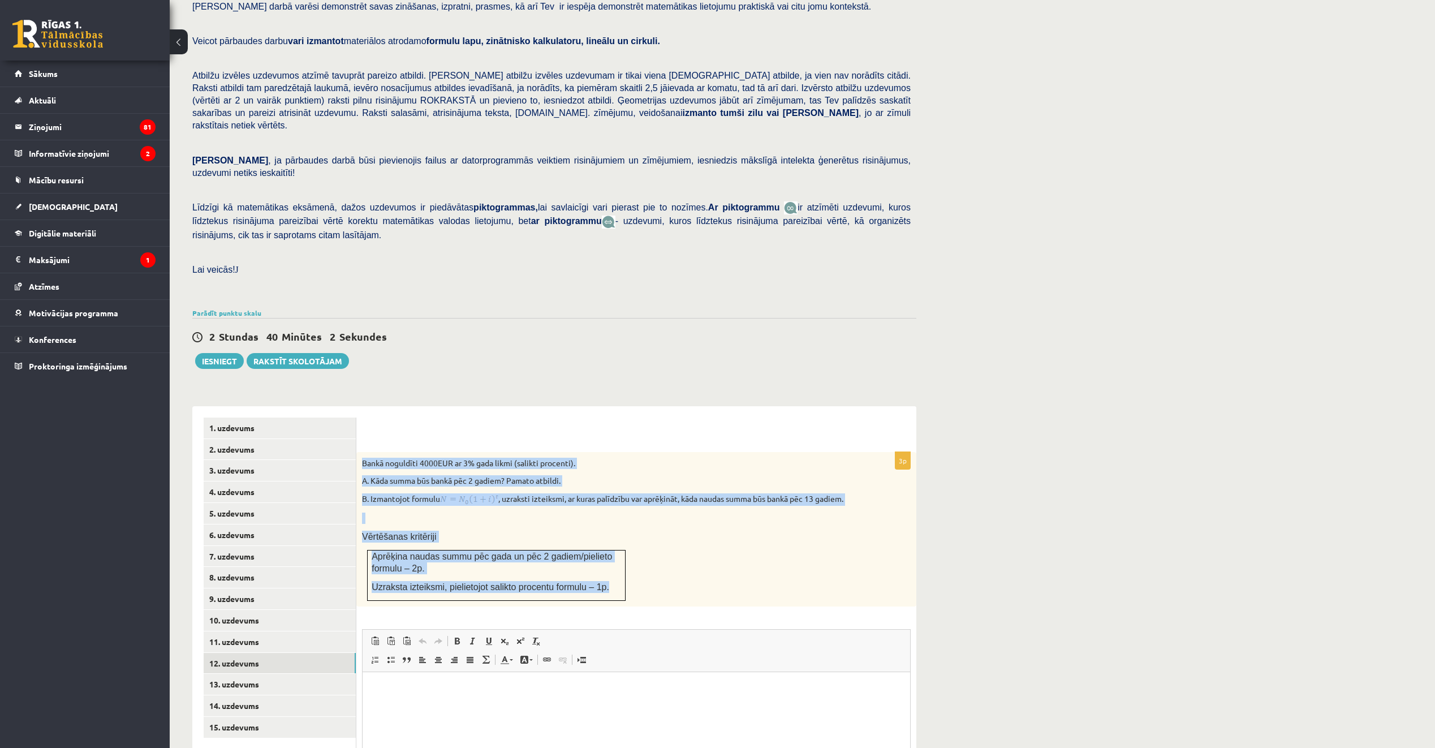
drag, startPoint x: 363, startPoint y: 434, endPoint x: 603, endPoint y: 566, distance: 273.8
click at [603, 566] on div "Bankā noguldīti 4000EUR ar 3% gada likmi (salikti procenti). A. Kāda summa būs …" at bounding box center [636, 529] width 560 height 155
copy div "Bankā noguldīti 4000EUR ar 3% gada likmi (salikti procenti). A. Kāda summa būs …"
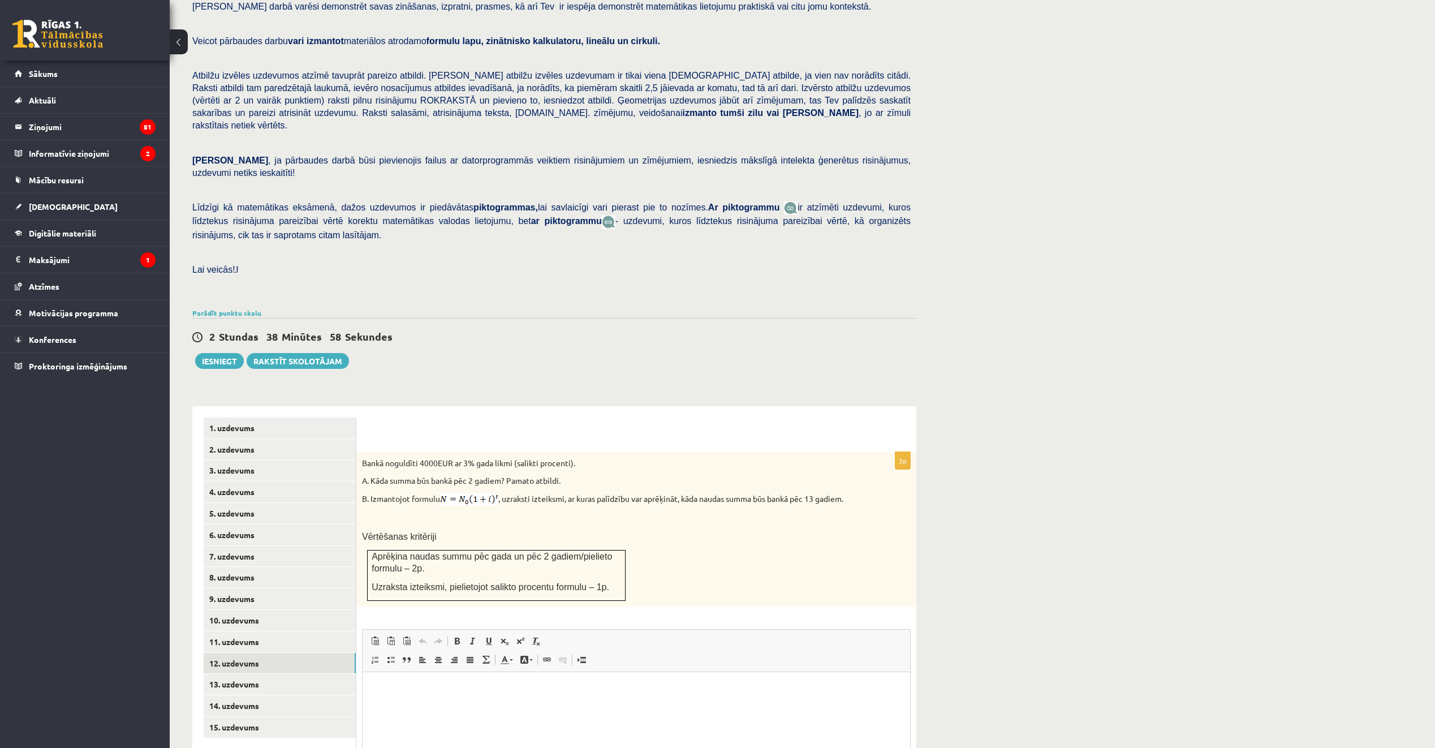
click at [733, 334] on div "2 Stundas 38 Minūtes 58 Sekundes Ieskaite saglabāta! Iesniegt Rakstīt skolotājam" at bounding box center [554, 343] width 724 height 51
click at [316, 674] on link "13. uzdevums" at bounding box center [280, 684] width 152 height 21
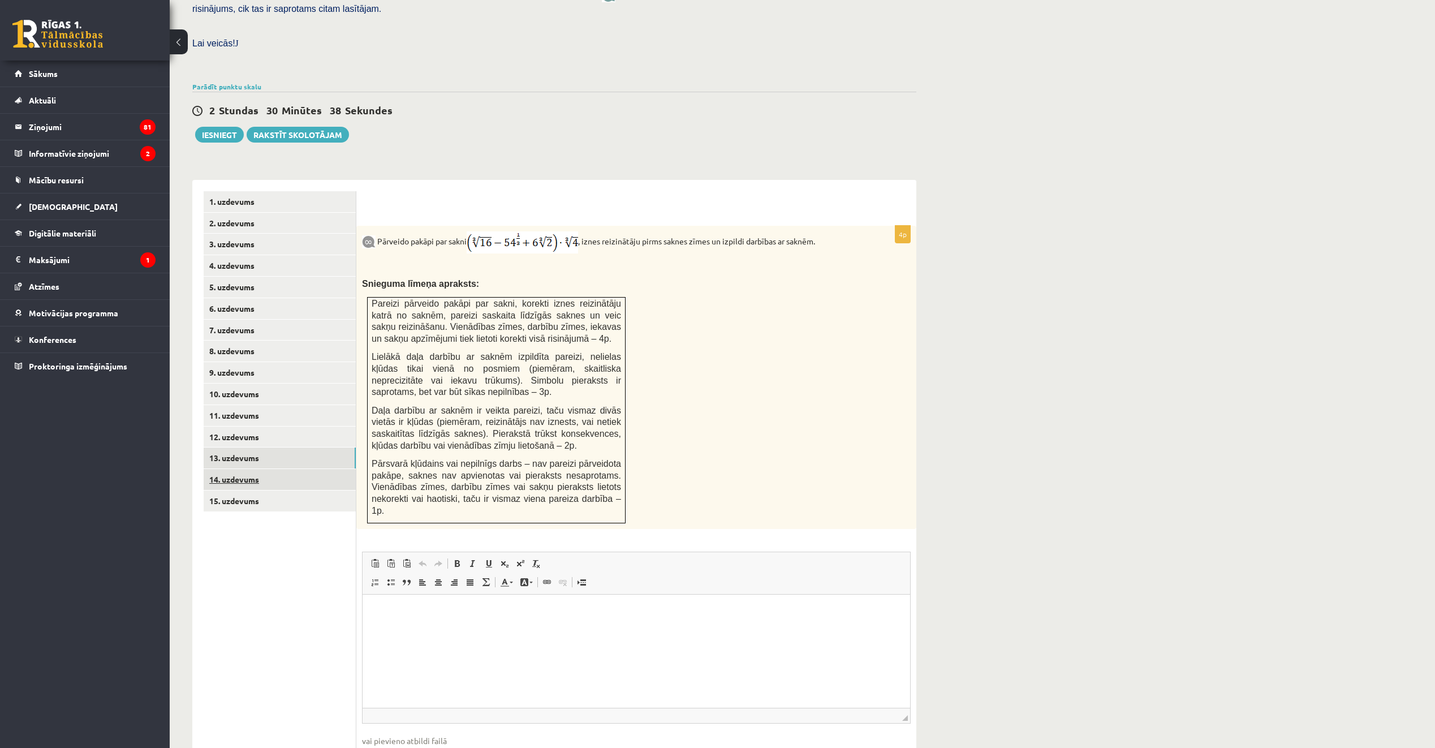
click at [323, 469] on link "14. uzdevums" at bounding box center [280, 479] width 152 height 21
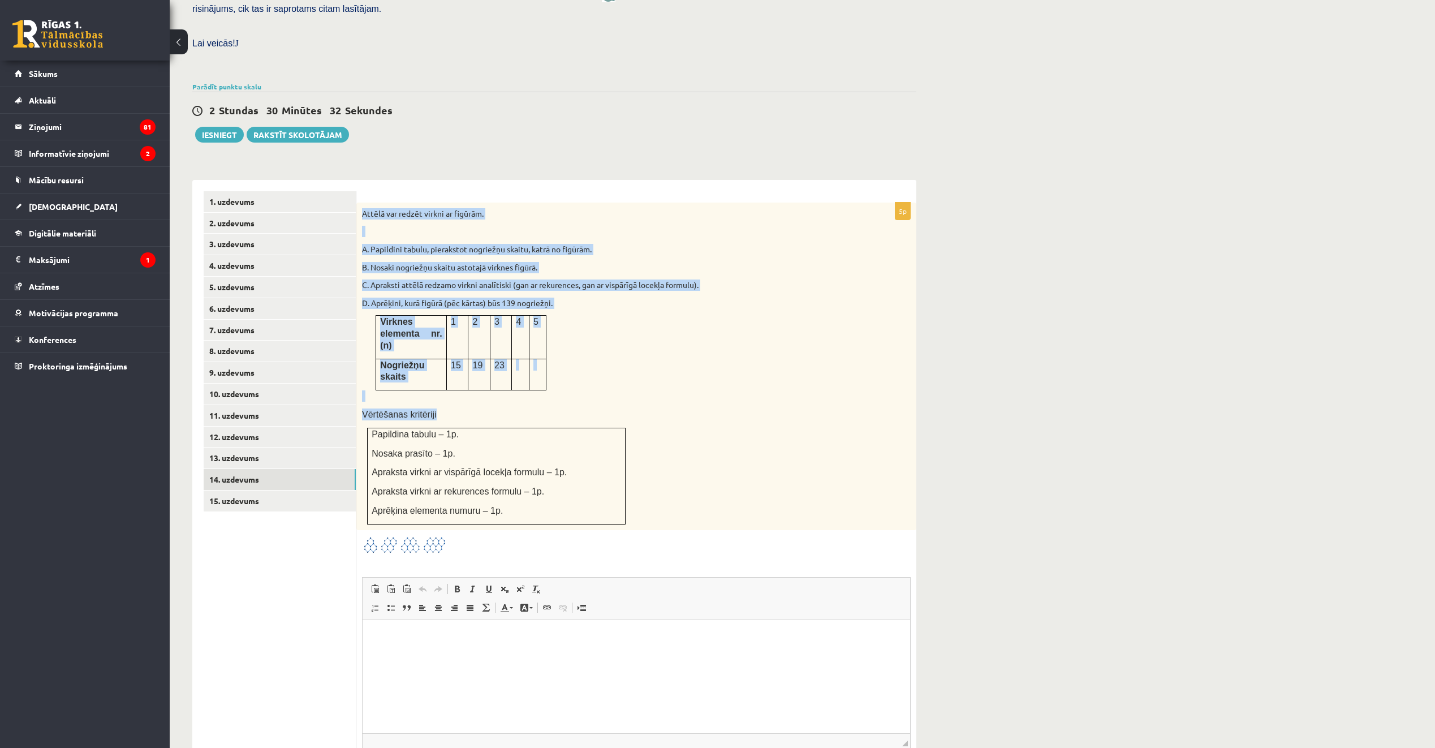
drag, startPoint x: 363, startPoint y: 187, endPoint x: 519, endPoint y: 361, distance: 234.7
click at [519, 362] on div "Attēlā var redzēt virkni ar figūrām. A. Papildini tabulu, pierakstot nogriežņu …" at bounding box center [636, 365] width 560 height 327
drag, startPoint x: 519, startPoint y: 361, endPoint x: 648, endPoint y: 347, distance: 129.7
click at [648, 390] on p at bounding box center [608, 395] width 492 height 11
click at [713, 390] on p at bounding box center [608, 395] width 492 height 11
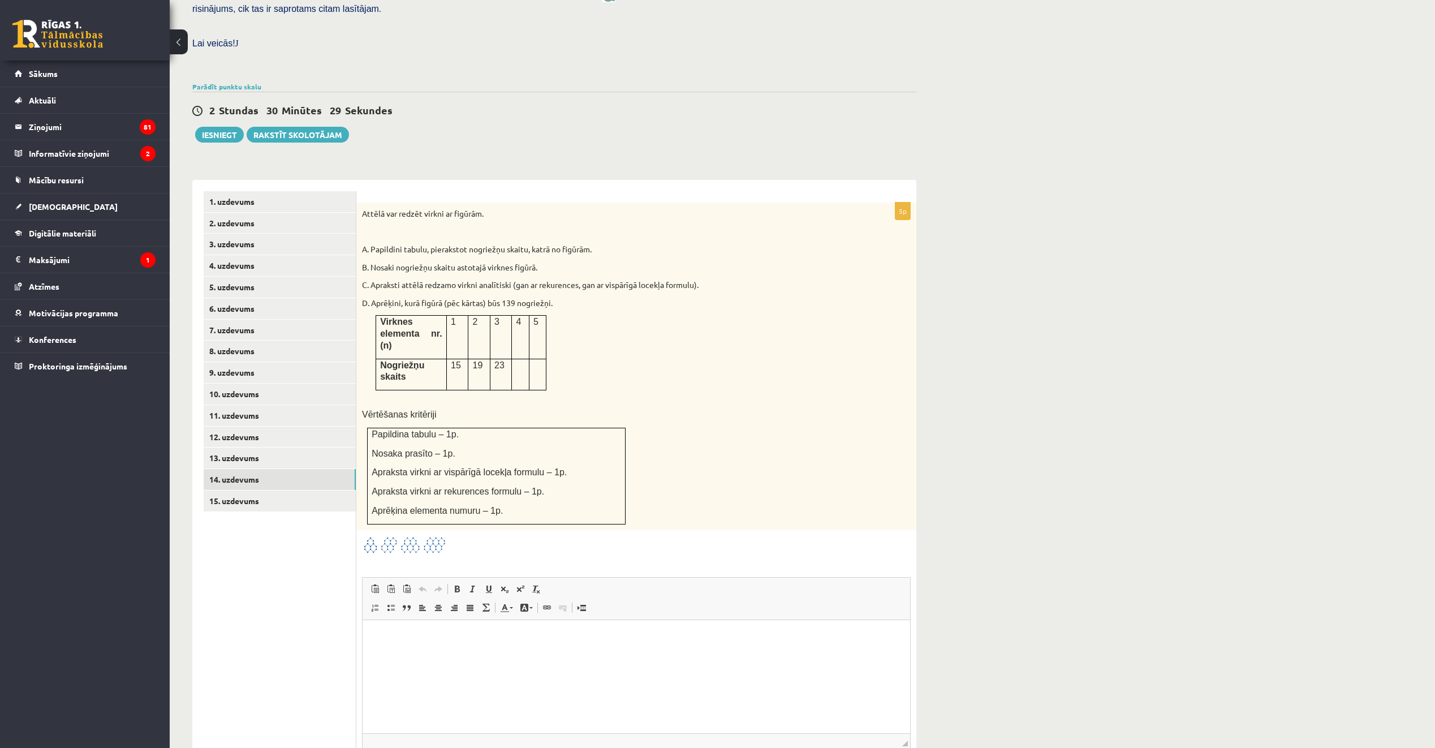
click at [403, 536] on img at bounding box center [404, 545] width 85 height 19
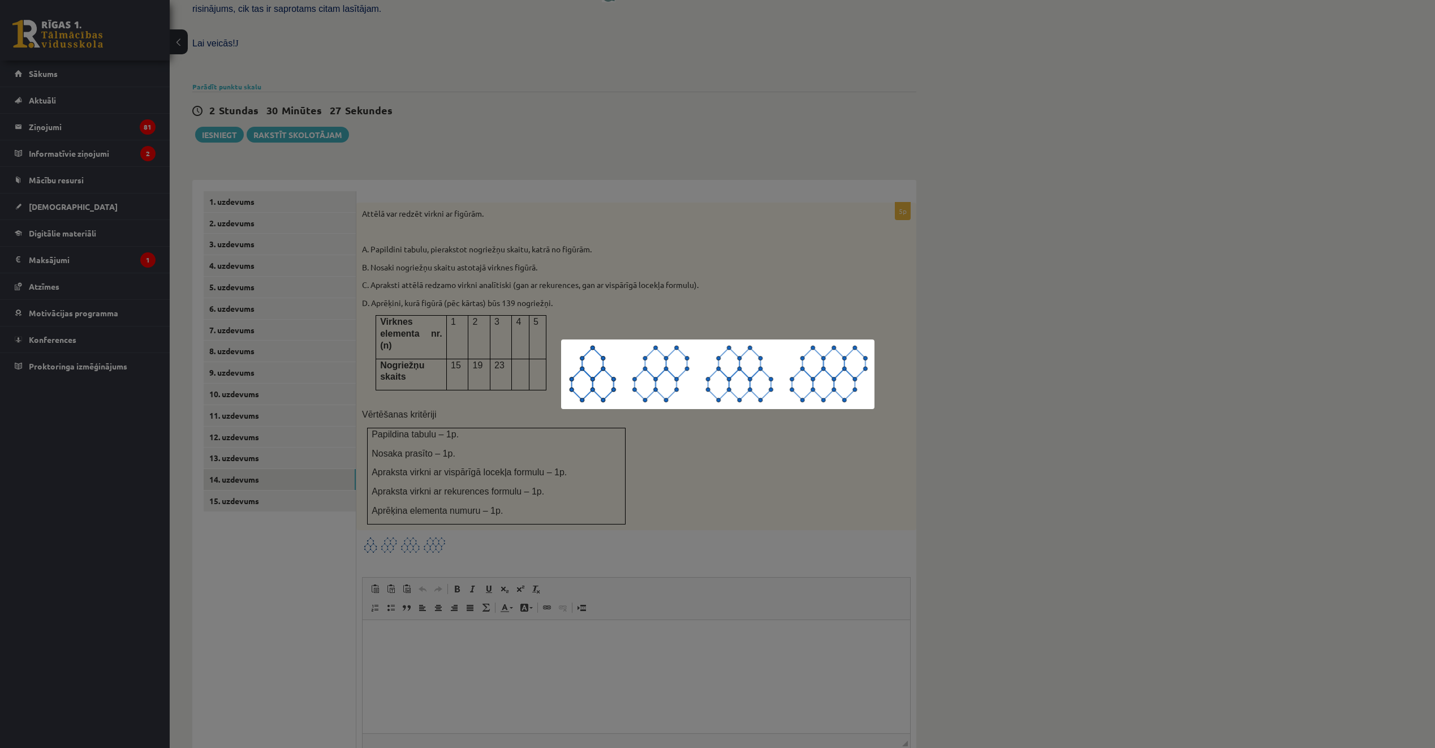
click at [420, 490] on div at bounding box center [717, 374] width 1435 height 748
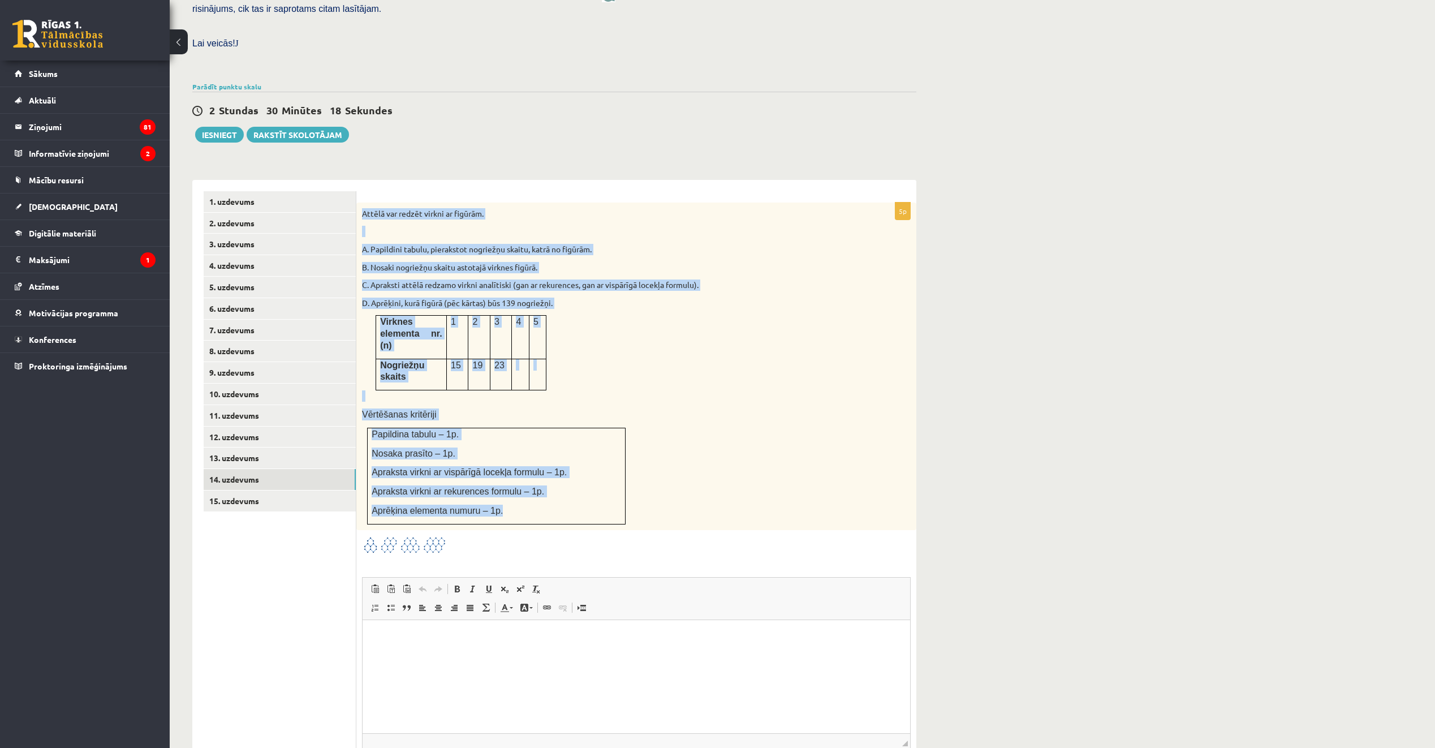
drag, startPoint x: 363, startPoint y: 187, endPoint x: 554, endPoint y: 461, distance: 334.5
click at [554, 461] on div "Attēlā var redzēt virkni ar figūrām. A. Papildini tabulu, pierakstot nogriežņu …" at bounding box center [636, 365] width 560 height 327
copy div "Attēlā var redzēt virkni ar figūrām. A. Papildini tabulu, pierakstot nogriežņu …"
click at [590, 333] on div "Attēlā var redzēt virkni ar figūrām. A. Papildini tabulu, pierakstot nogriežņu …" at bounding box center [636, 365] width 560 height 327
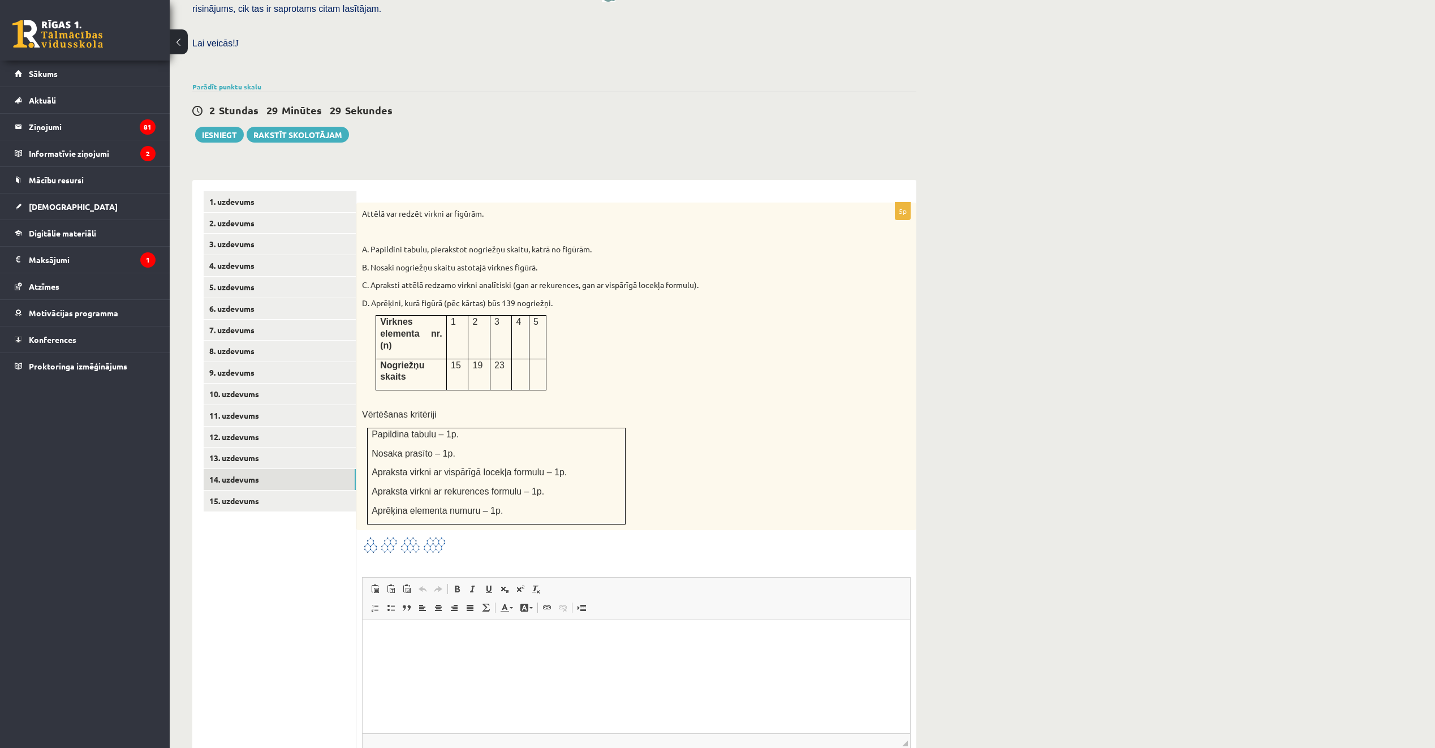
click at [425, 536] on img at bounding box center [404, 545] width 85 height 19
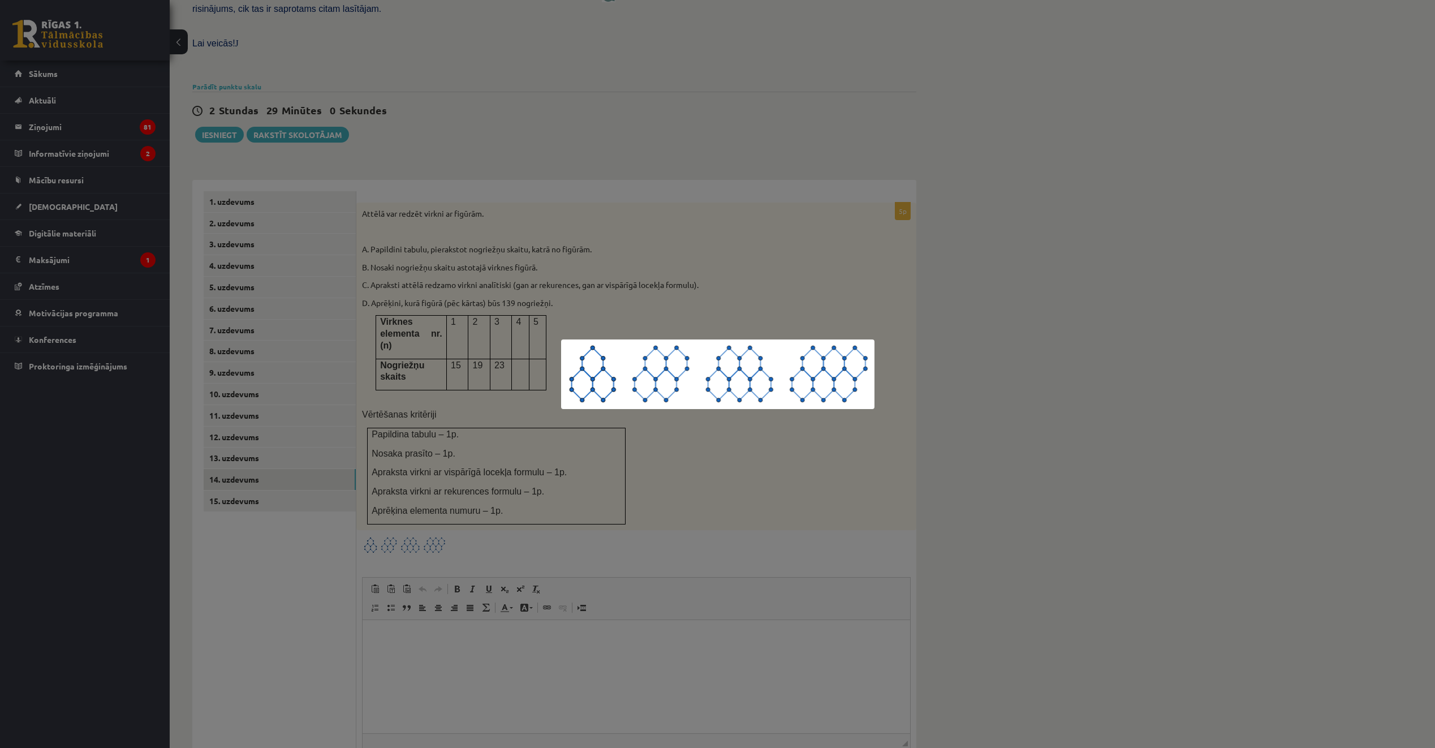
click at [615, 302] on div at bounding box center [717, 374] width 1435 height 748
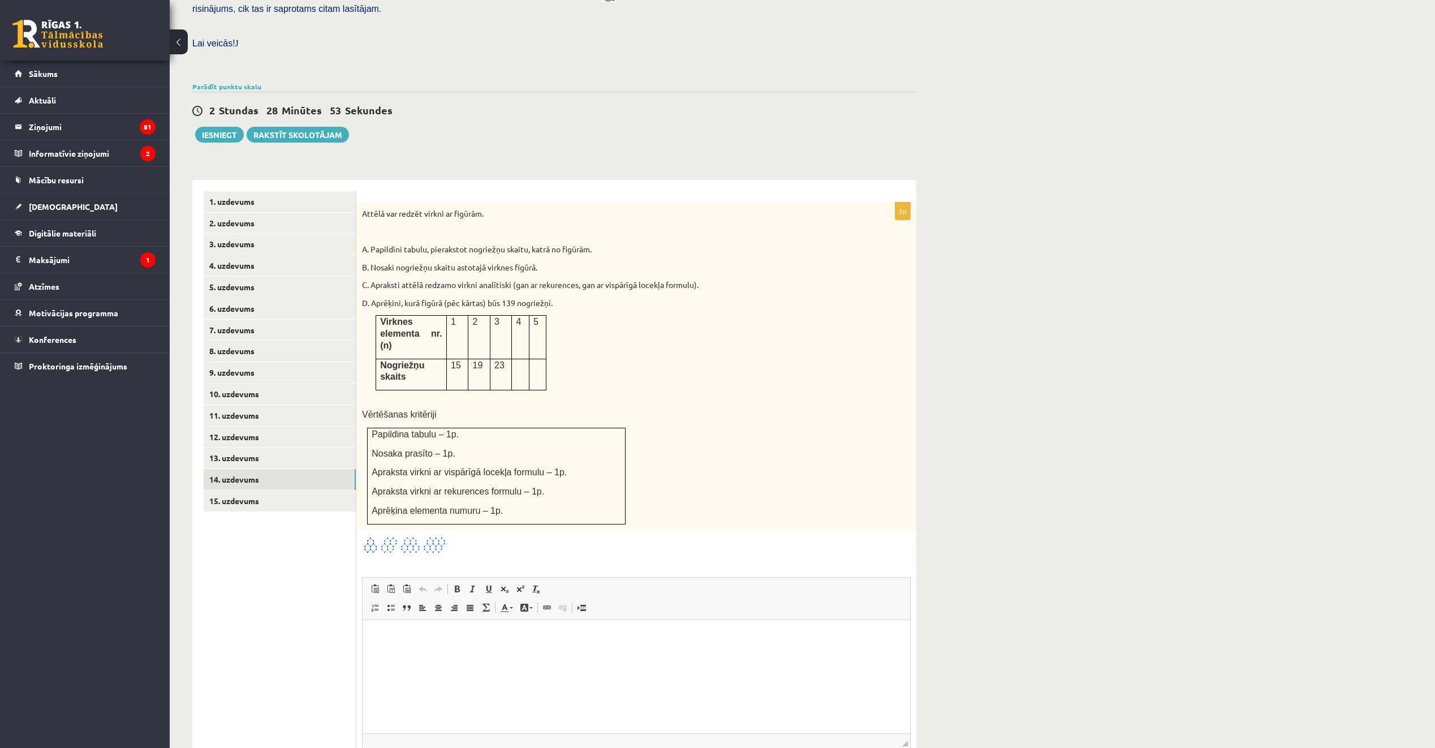
click at [411, 536] on img at bounding box center [404, 545] width 85 height 19
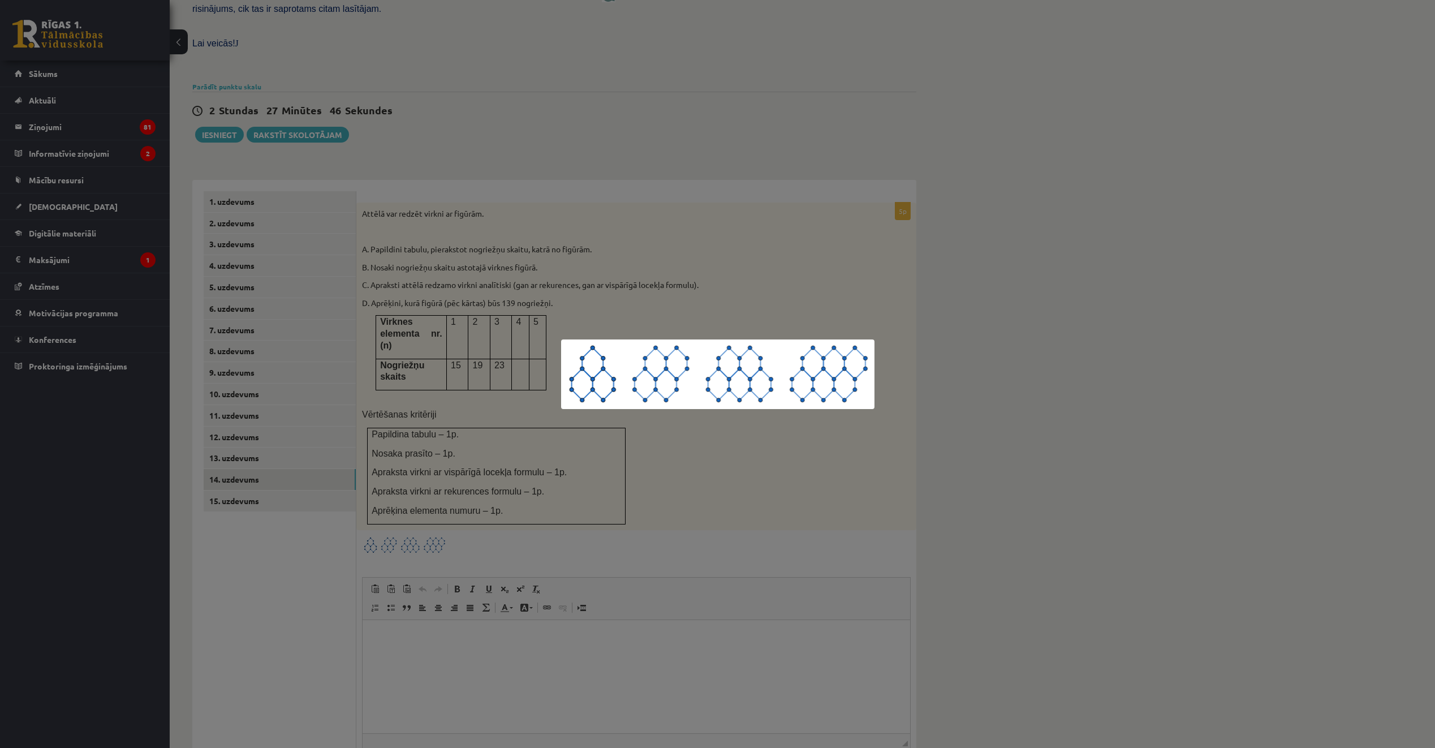
click at [692, 312] on div at bounding box center [717, 374] width 1435 height 748
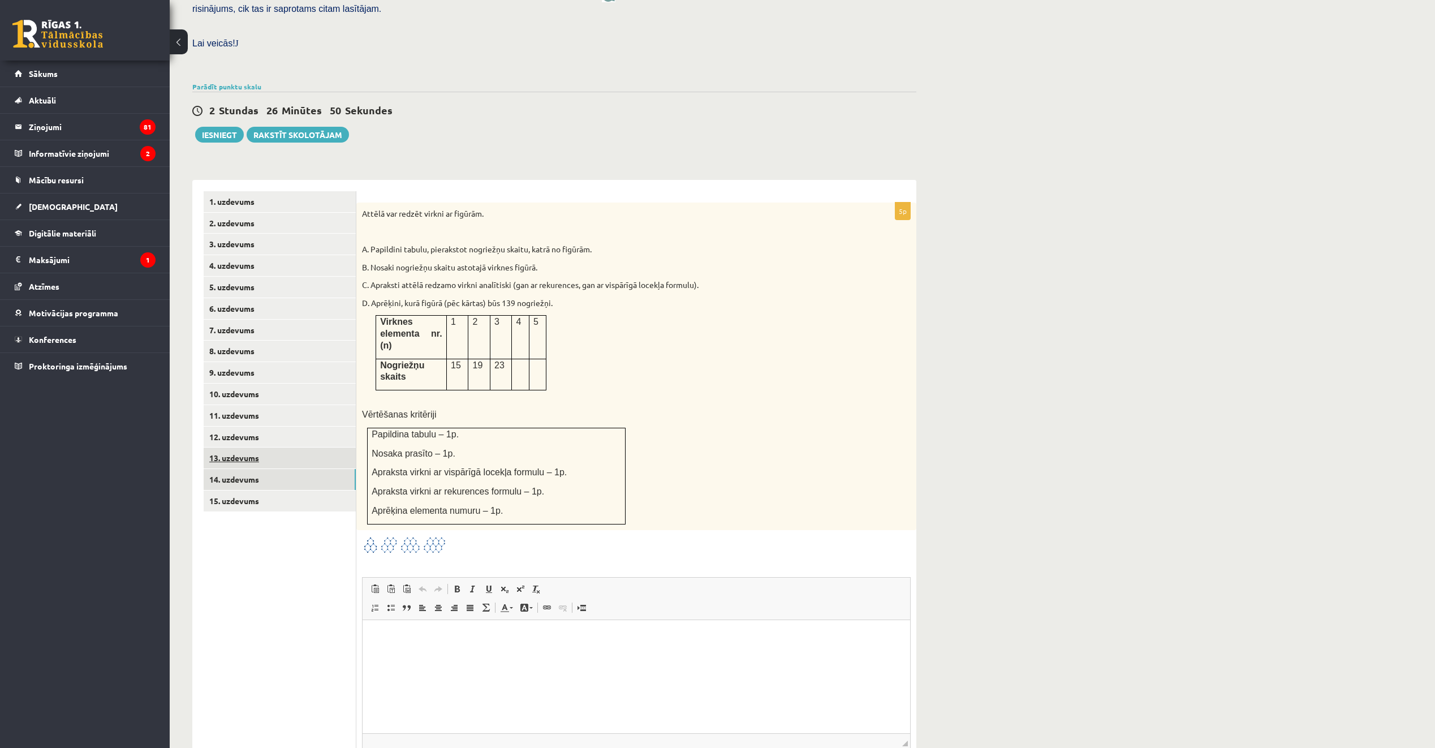
click at [338, 447] on link "13. uzdevums" at bounding box center [280, 457] width 152 height 21
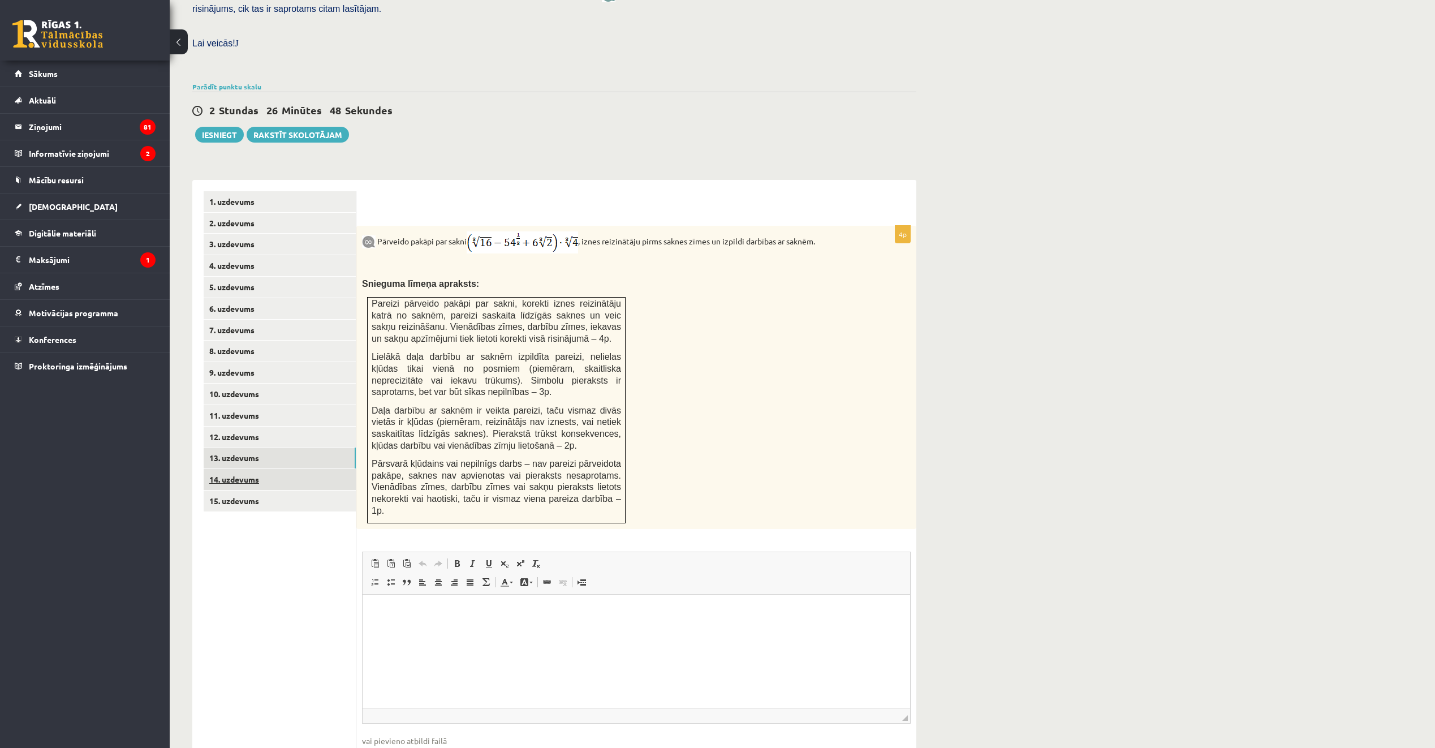
click at [307, 469] on link "14. uzdevums" at bounding box center [280, 479] width 152 height 21
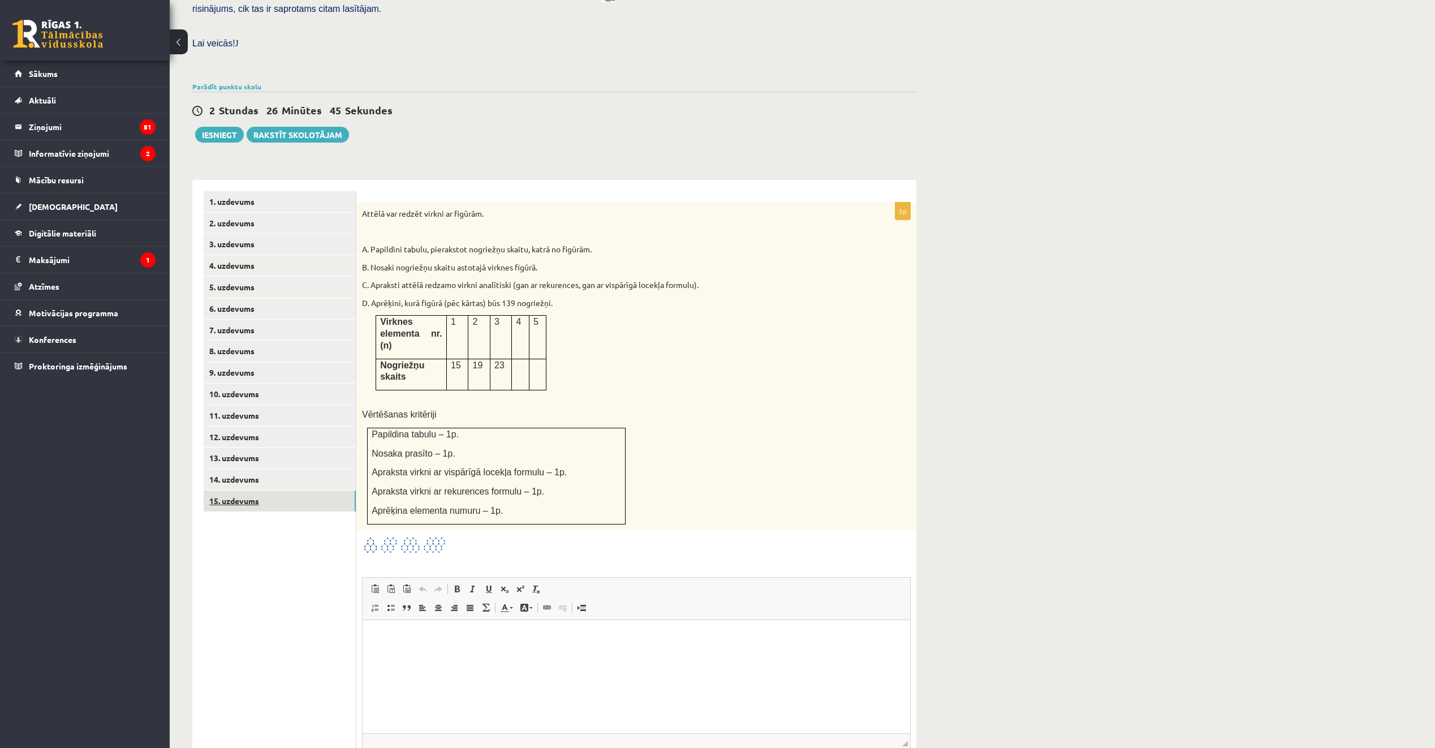
click at [319, 490] on link "15. uzdevums" at bounding box center [280, 500] width 152 height 21
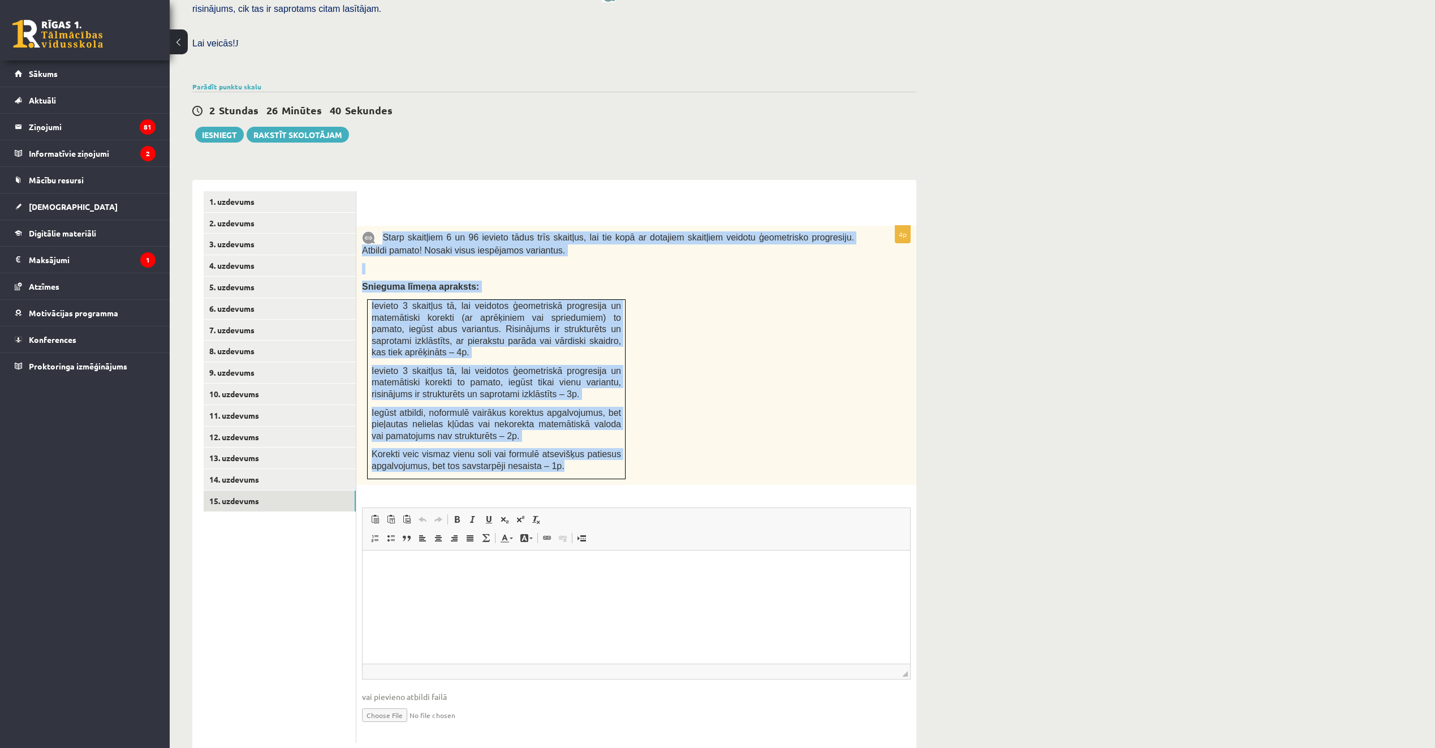
drag, startPoint x: 383, startPoint y: 209, endPoint x: 578, endPoint y: 443, distance: 304.8
click at [578, 443] on div "Starp skaitļiem 6 un 96 ievieto tādus trīs skaitļus, lai tie kopā ar dotajiem s…" at bounding box center [636, 355] width 560 height 259
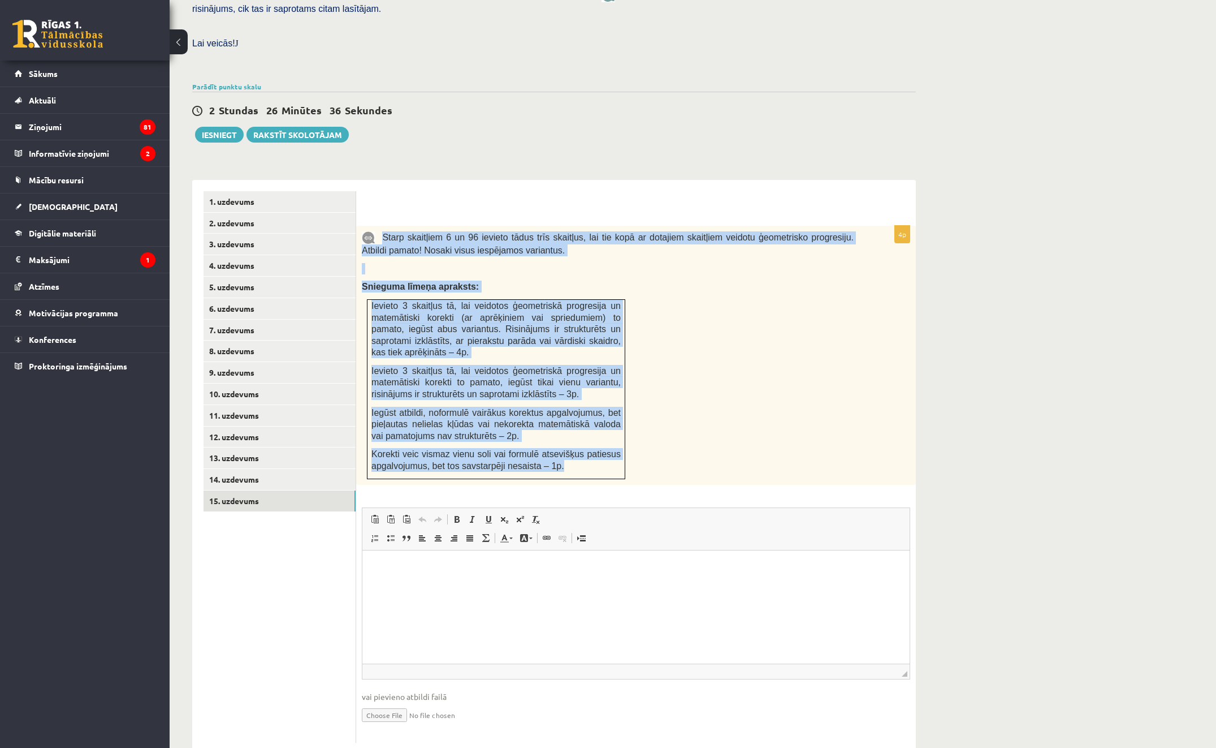
copy div "Starp skaitļiem 6 un 96 ievieto tādus trīs skaitļus, lai tie kopā ar dotajiem s…"
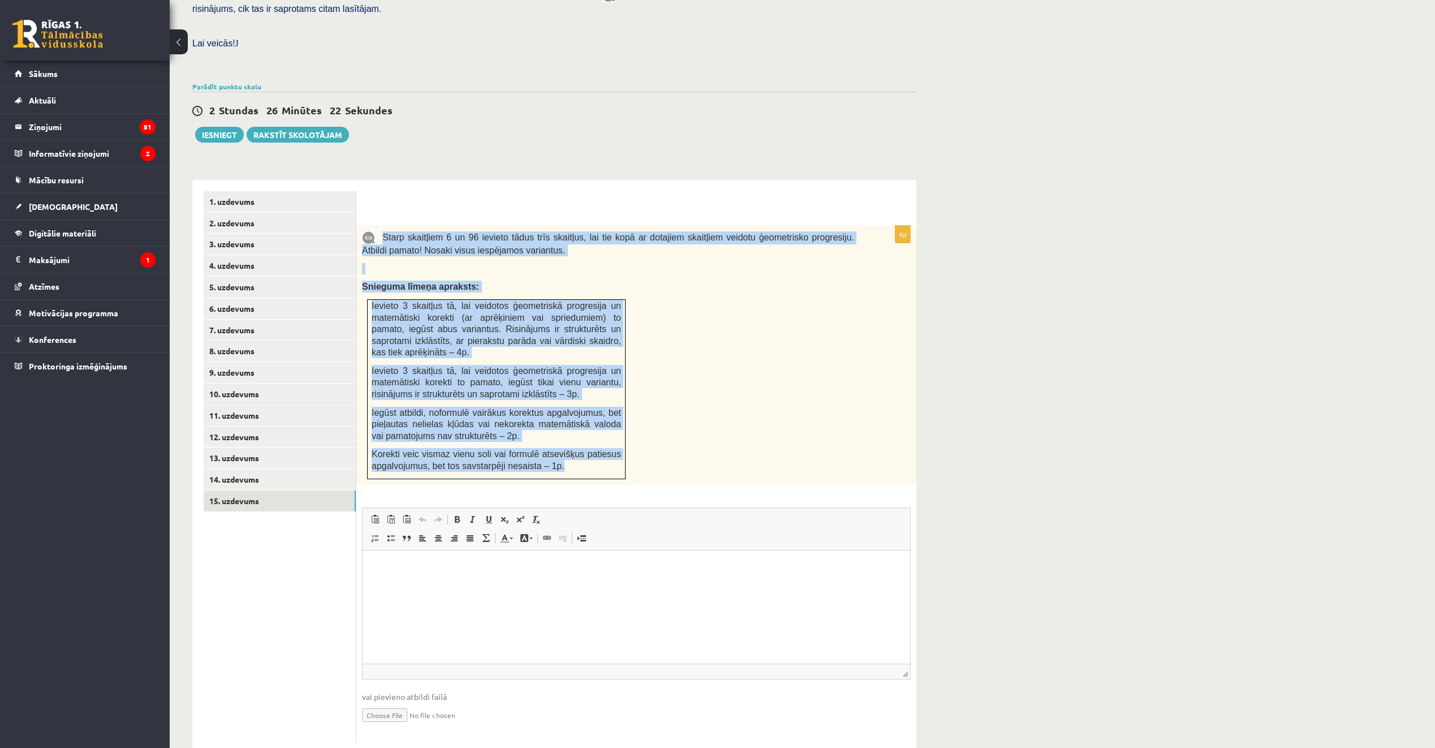
click at [686, 271] on div "Starp skaitļiem 6 un 96 ievieto tādus trīs skaitļus, lai tie kopā ar dotajiem s…" at bounding box center [636, 355] width 560 height 259
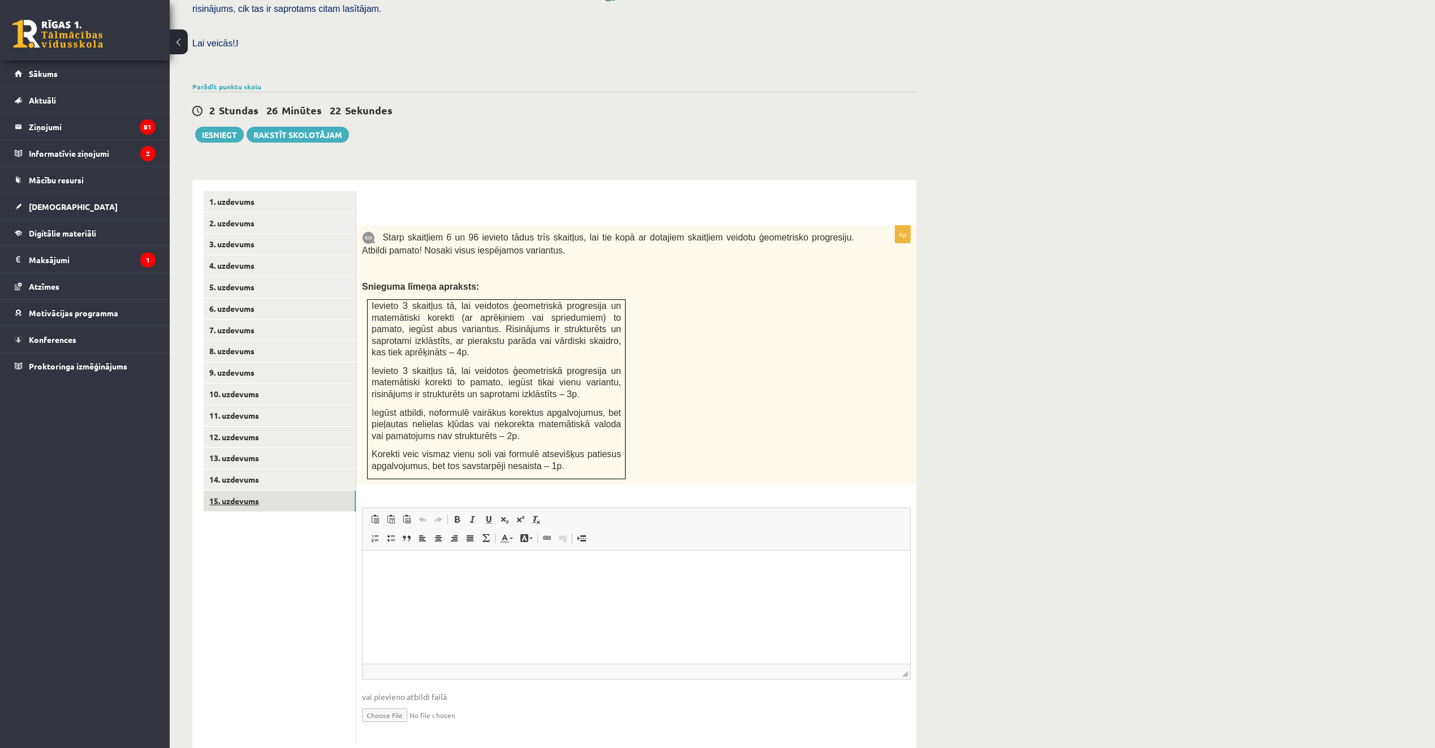
click at [308, 490] on link "15. uzdevums" at bounding box center [280, 500] width 152 height 21
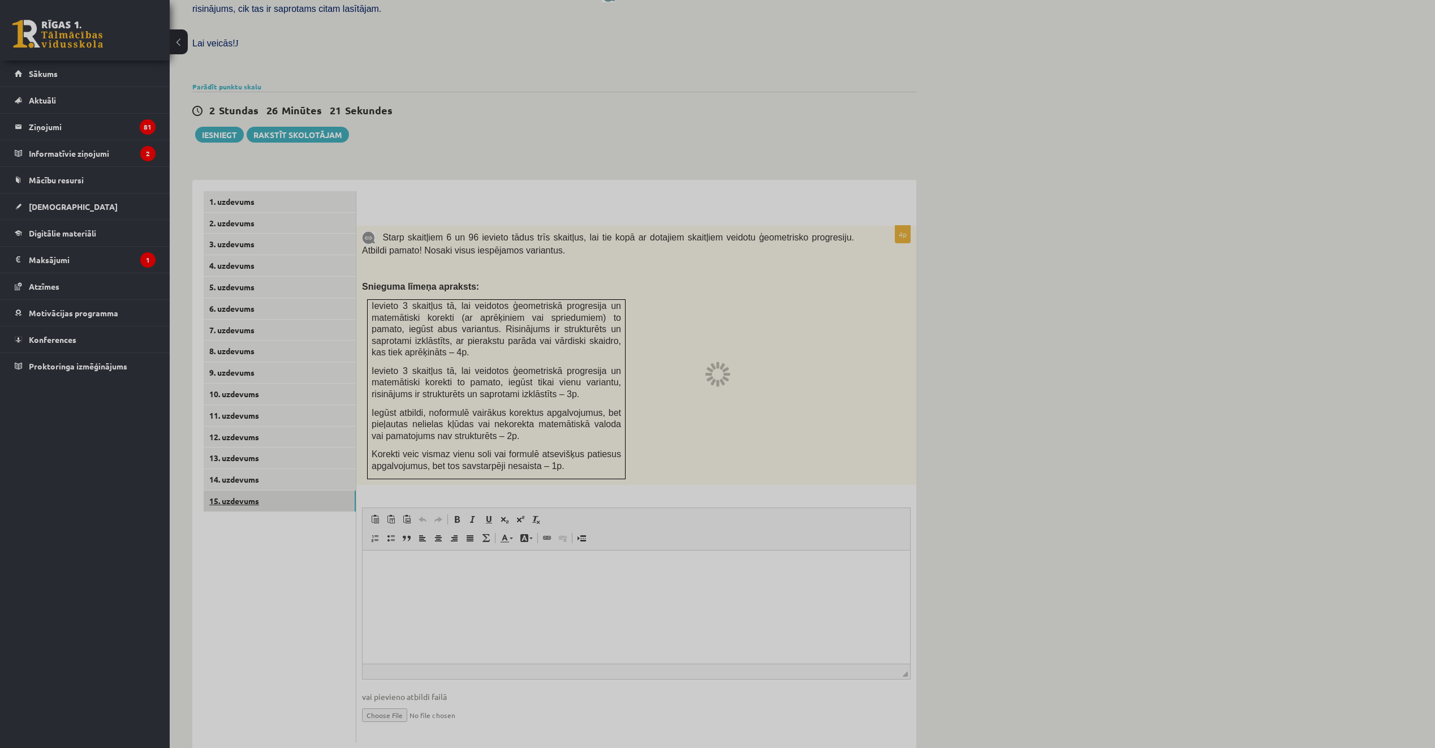
scroll to position [202, 0]
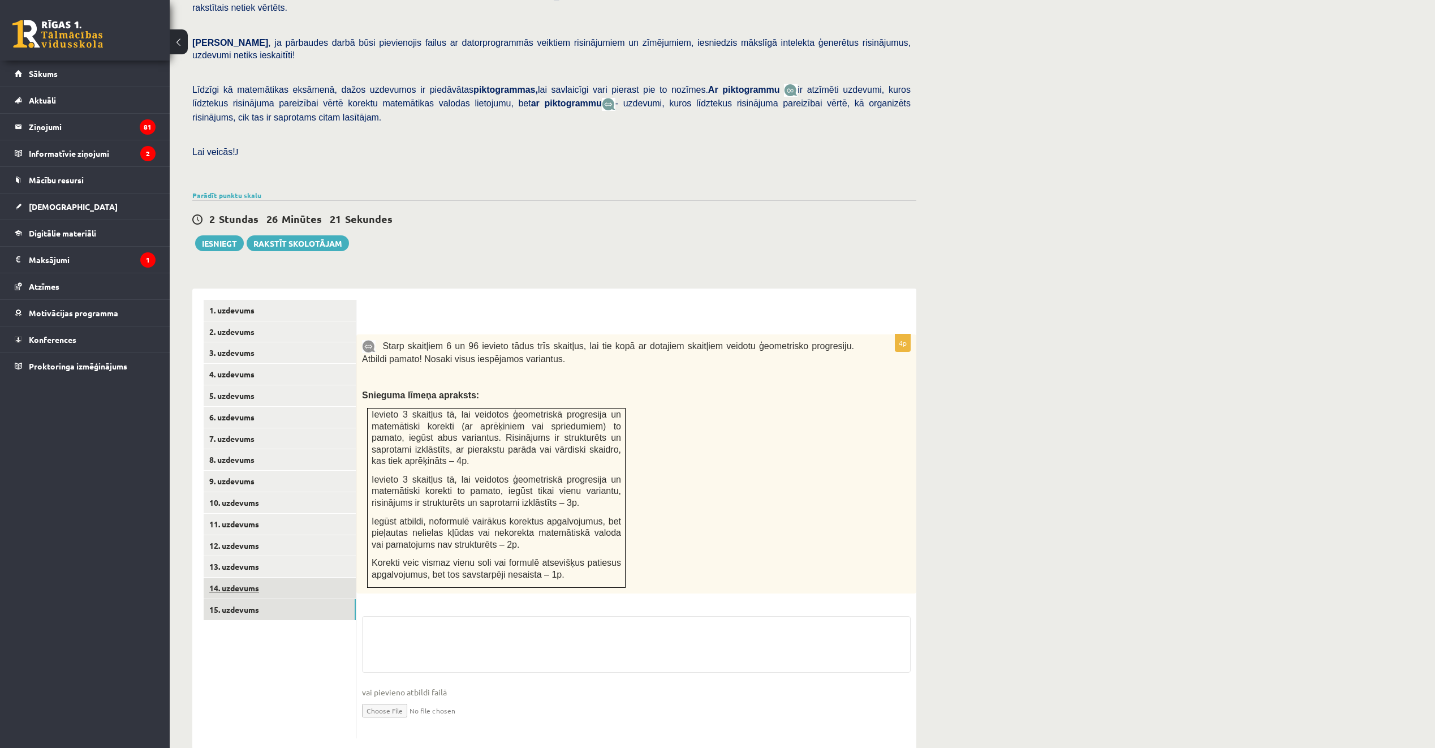
click at [266, 577] on link "14. uzdevums" at bounding box center [280, 587] width 152 height 21
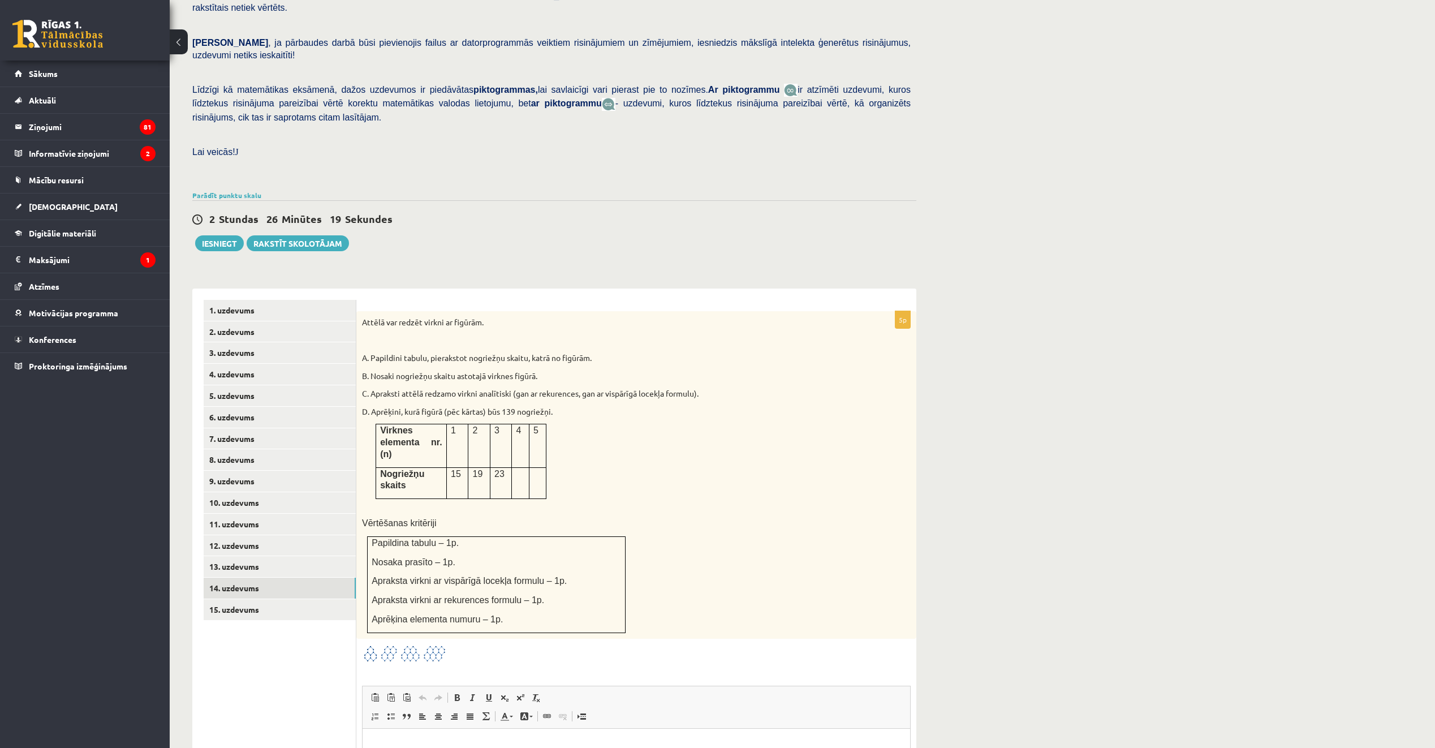
scroll to position [0, 0]
click at [311, 599] on link "15. uzdevums" at bounding box center [280, 609] width 152 height 21
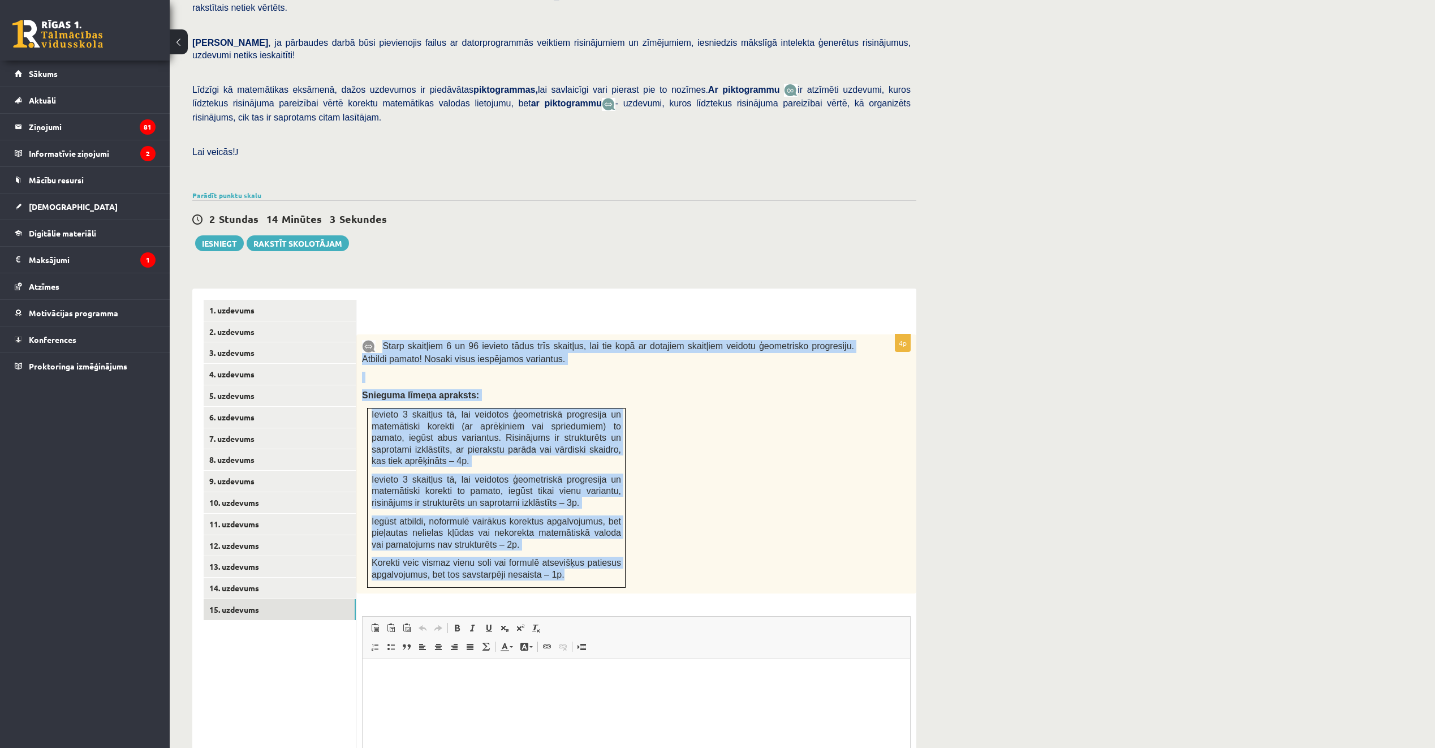
drag, startPoint x: 382, startPoint y: 320, endPoint x: 622, endPoint y: 555, distance: 335.9
click at [622, 555] on div "Starp skaitļiem 6 un 96 ievieto tādus trīs skaitļus, lai tie kopā ar dotajiem s…" at bounding box center [636, 463] width 560 height 259
click at [304, 556] on link "13. uzdevums" at bounding box center [280, 566] width 152 height 21
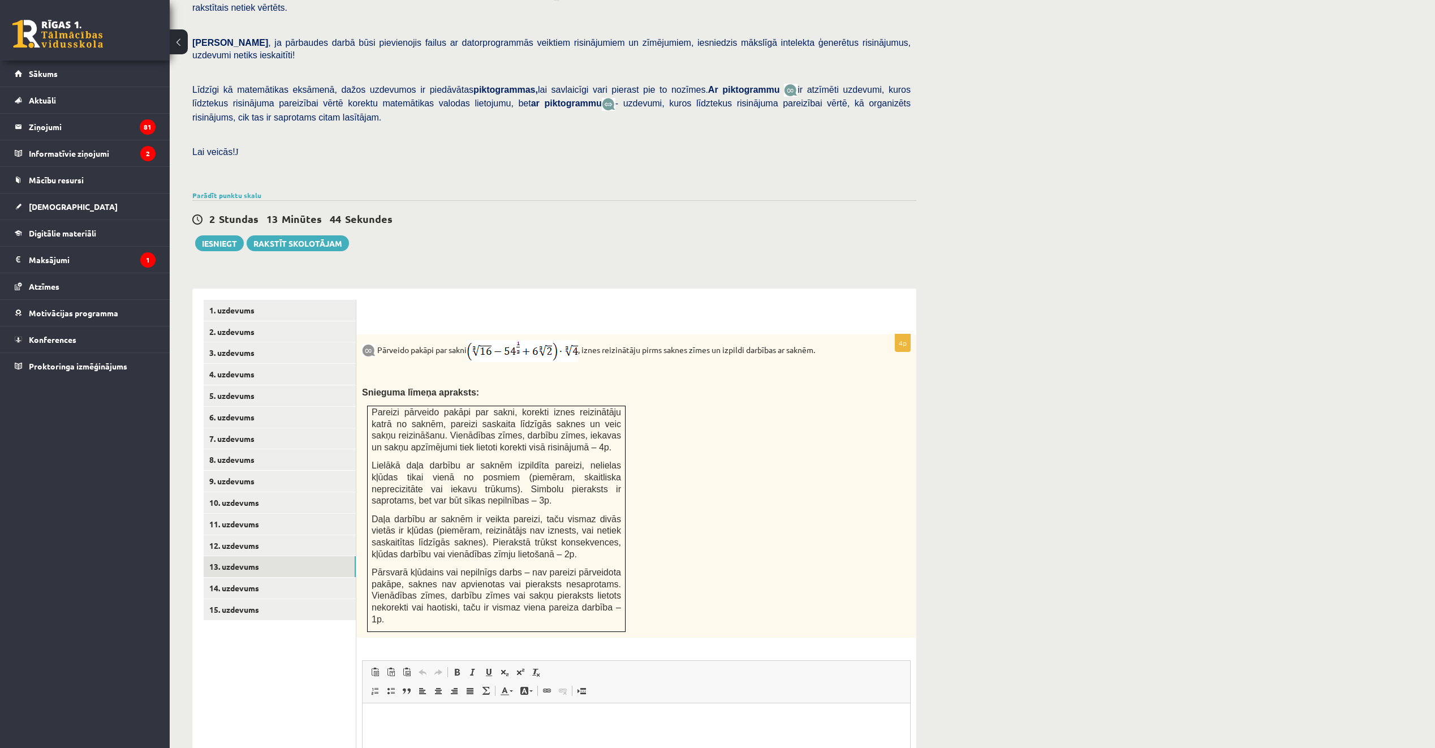
drag, startPoint x: 542, startPoint y: 324, endPoint x: 515, endPoint y: 350, distance: 37.6
click at [515, 369] on p at bounding box center [608, 374] width 492 height 11
click at [313, 599] on link "15. uzdevums" at bounding box center [280, 609] width 152 height 21
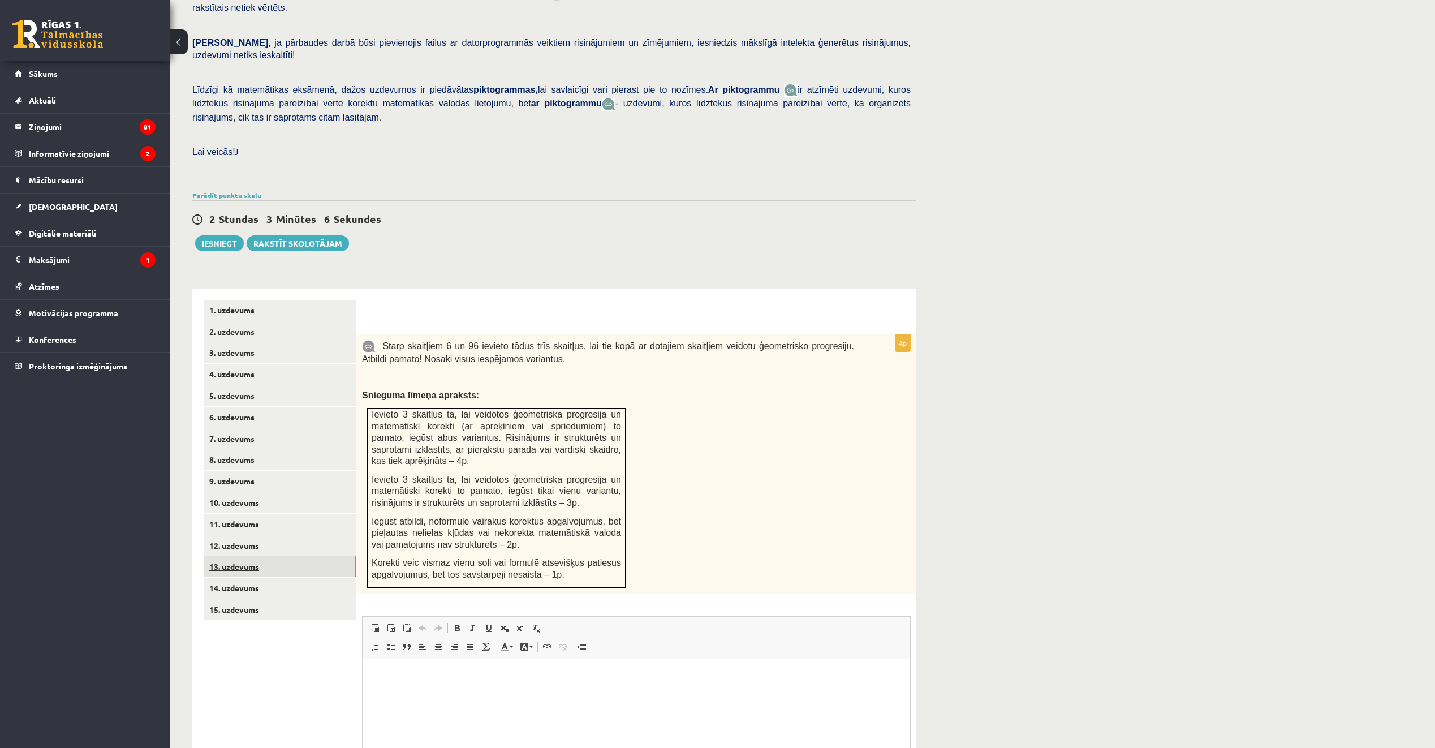
click at [281, 556] on link "13. uzdevums" at bounding box center [280, 566] width 152 height 21
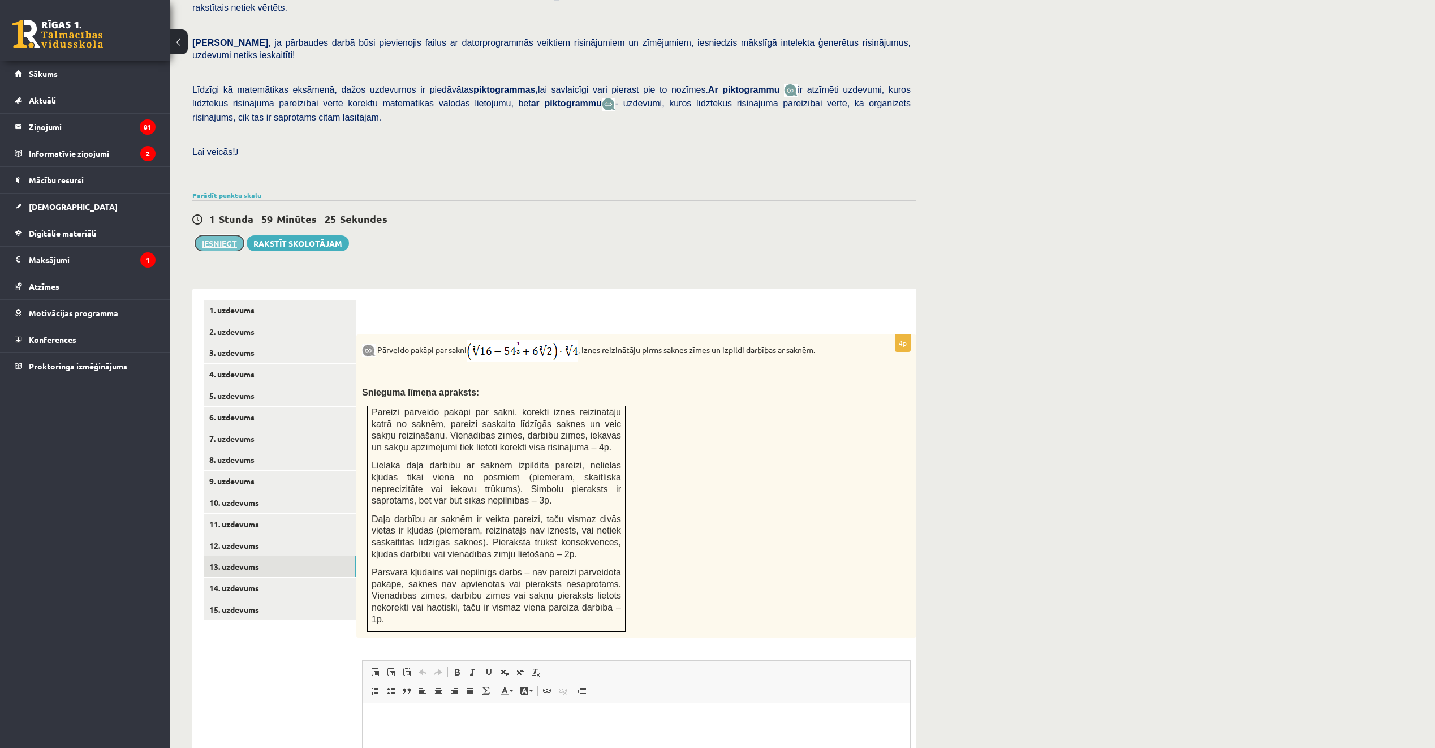
click at [210, 235] on button "Iesniegt" at bounding box center [219, 243] width 49 height 16
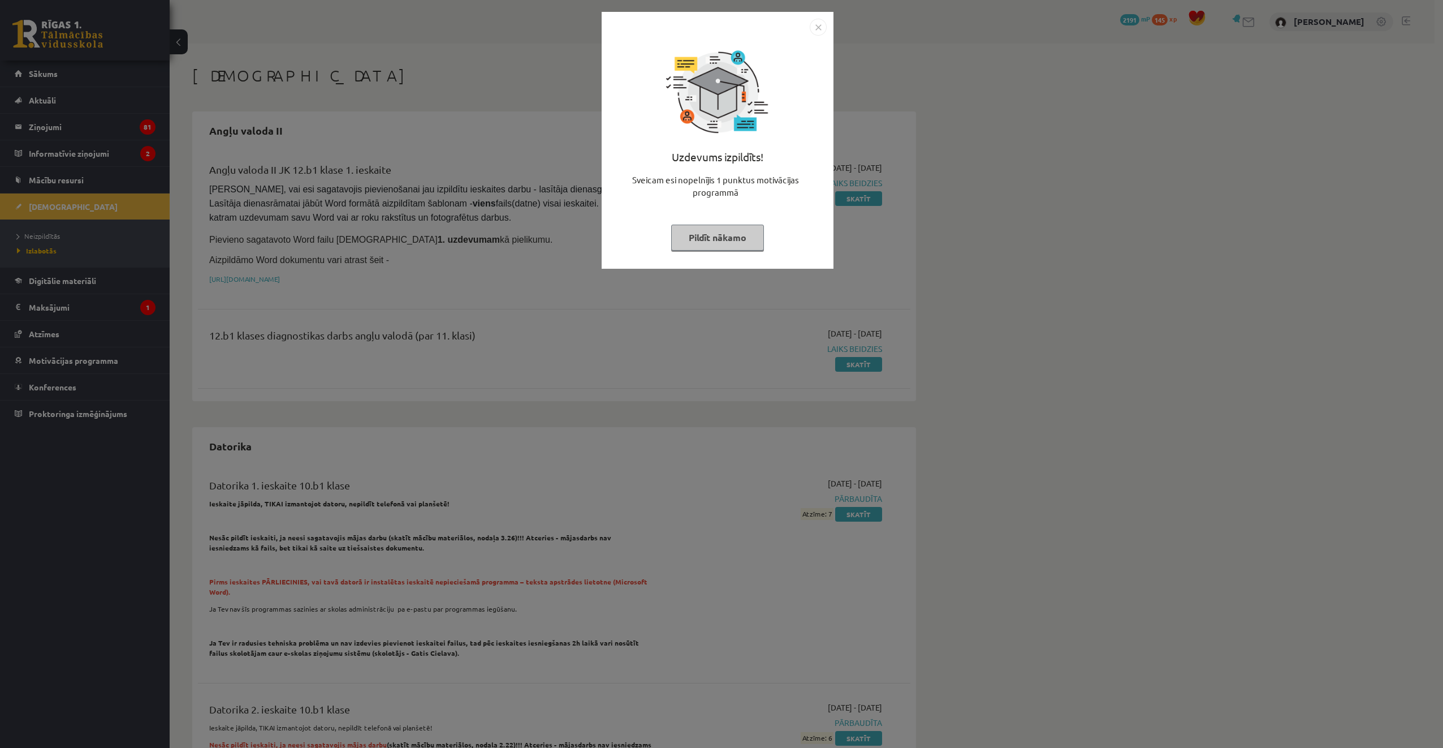
click at [724, 242] on button "Pildīt nākamo" at bounding box center [717, 238] width 93 height 26
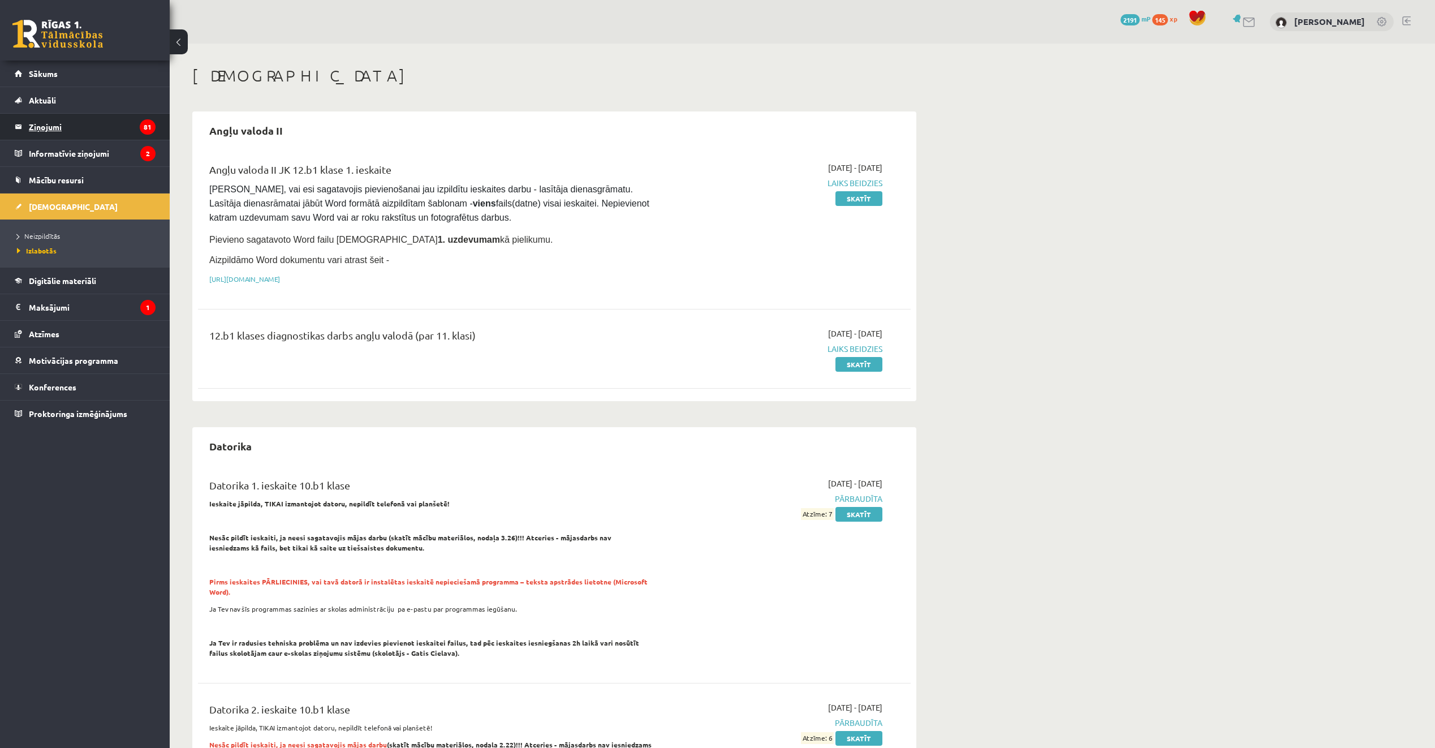
click at [87, 129] on legend "Ziņojumi 81" at bounding box center [92, 127] width 127 height 26
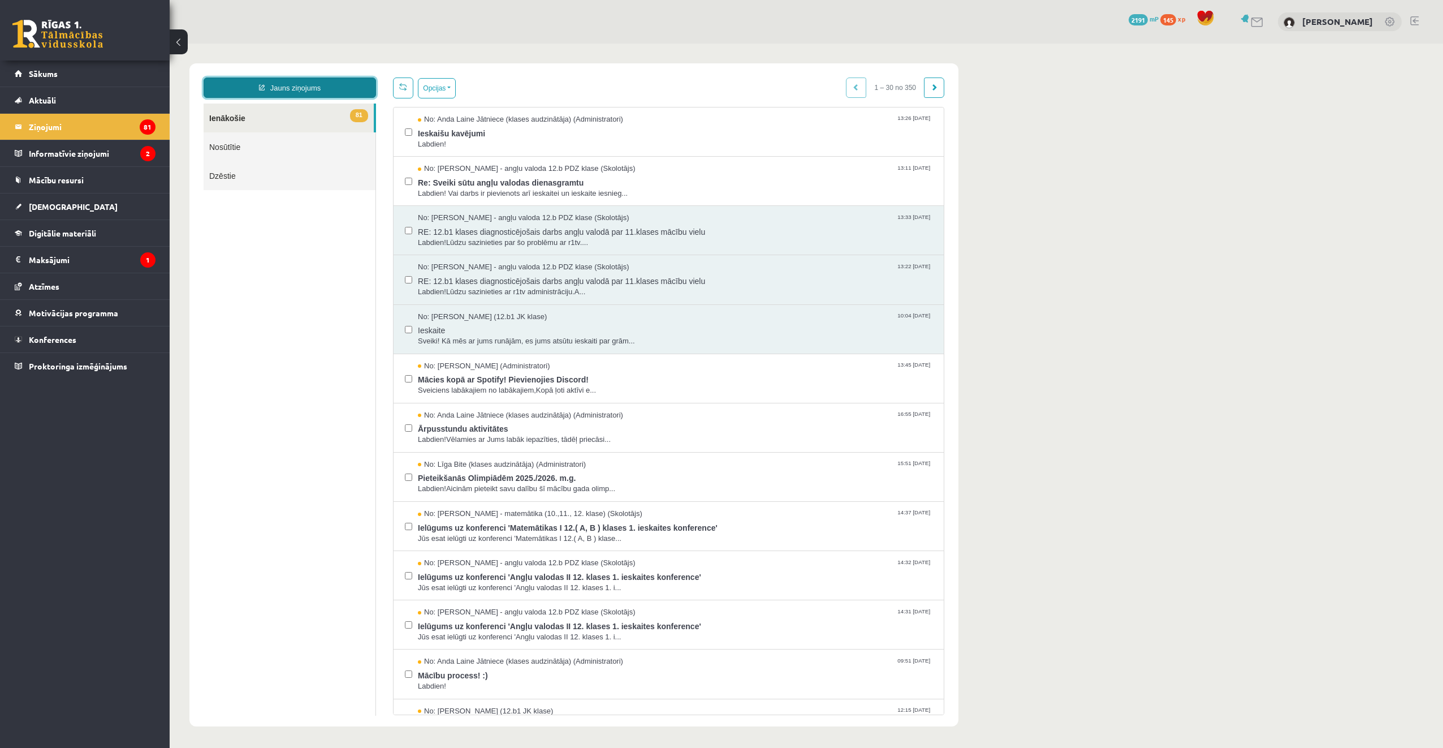
click at [303, 87] on link "Jauns ziņojums" at bounding box center [290, 87] width 172 height 20
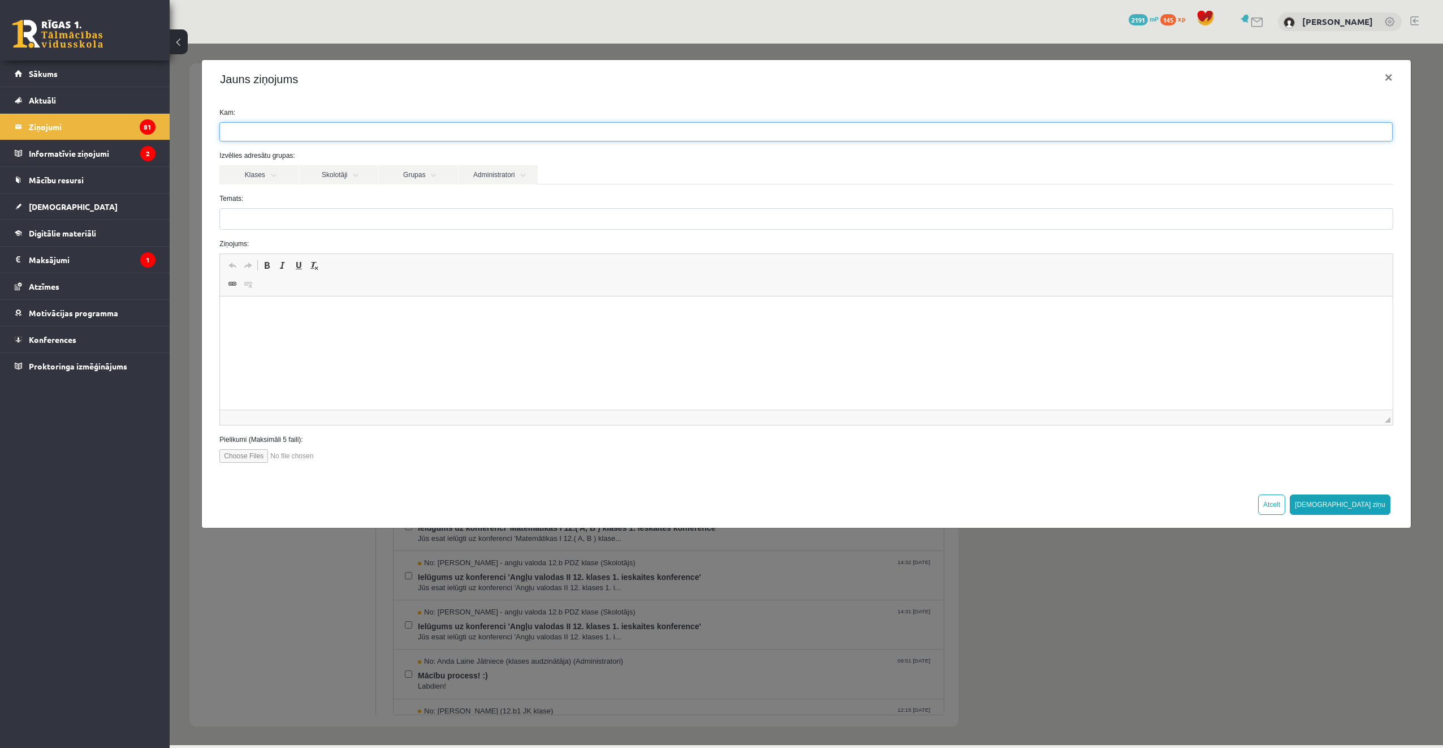
click at [318, 134] on ul at bounding box center [806, 132] width 1172 height 18
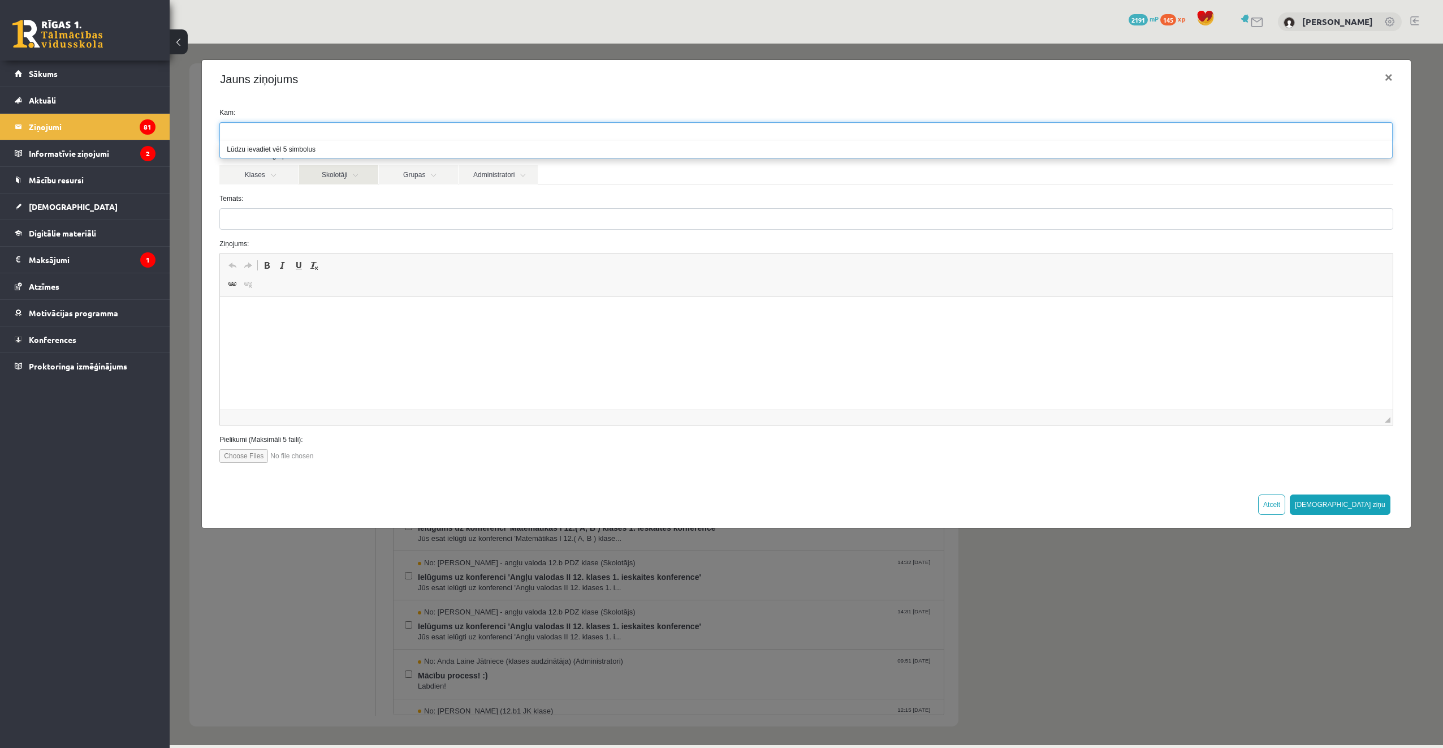
click at [355, 182] on link "Skolotāji" at bounding box center [338, 174] width 79 height 19
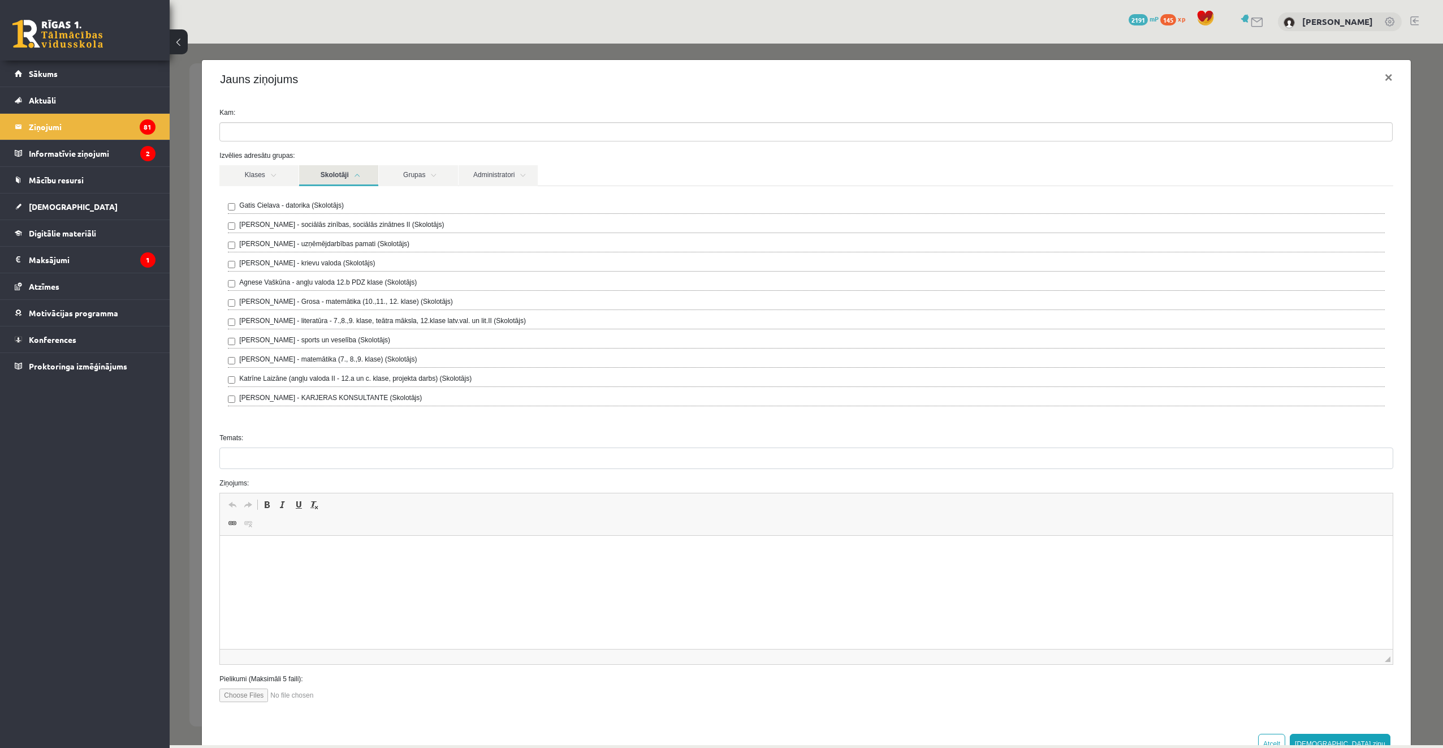
click at [352, 301] on label "[PERSON_NAME] - Grosa - matemātika (10.,11., 12. klase) (Skolotājs)" at bounding box center [345, 301] width 213 height 10
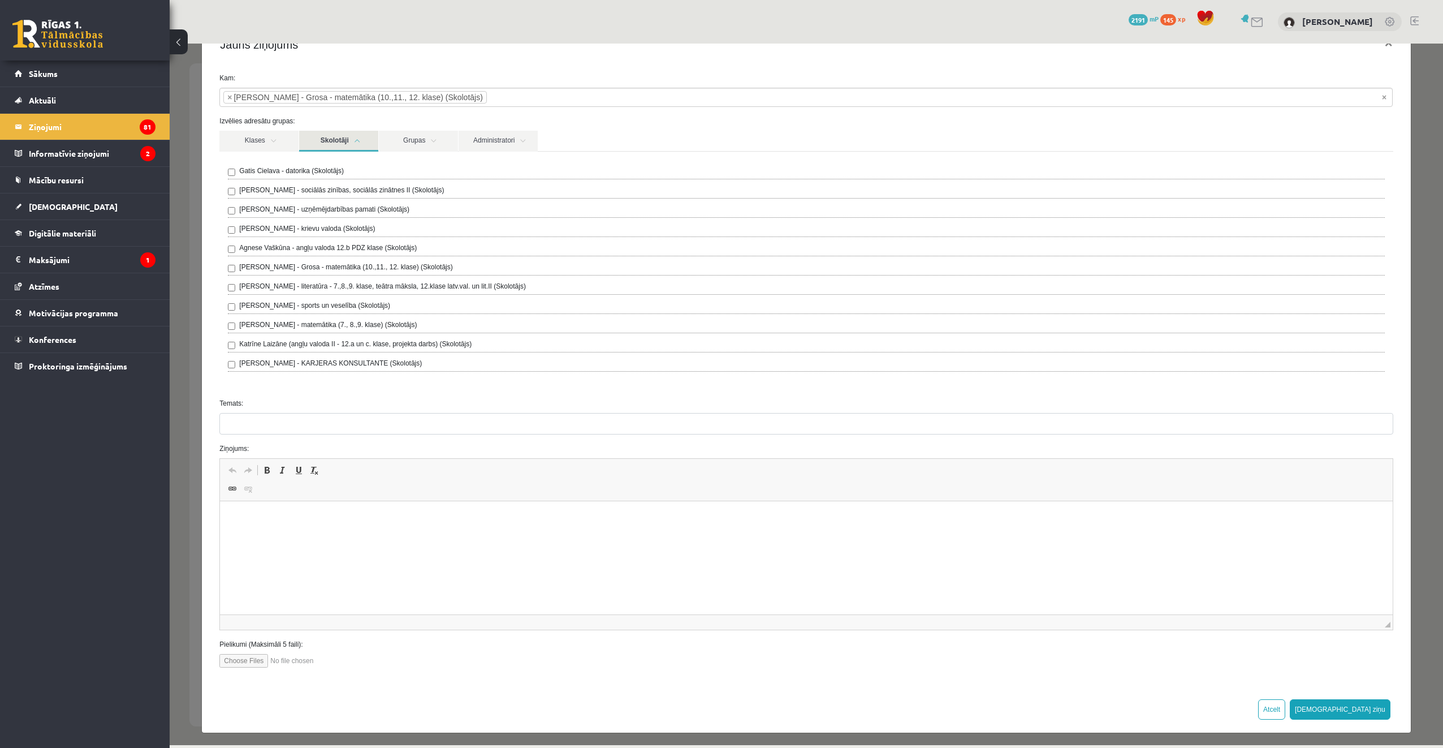
scroll to position [38, 0]
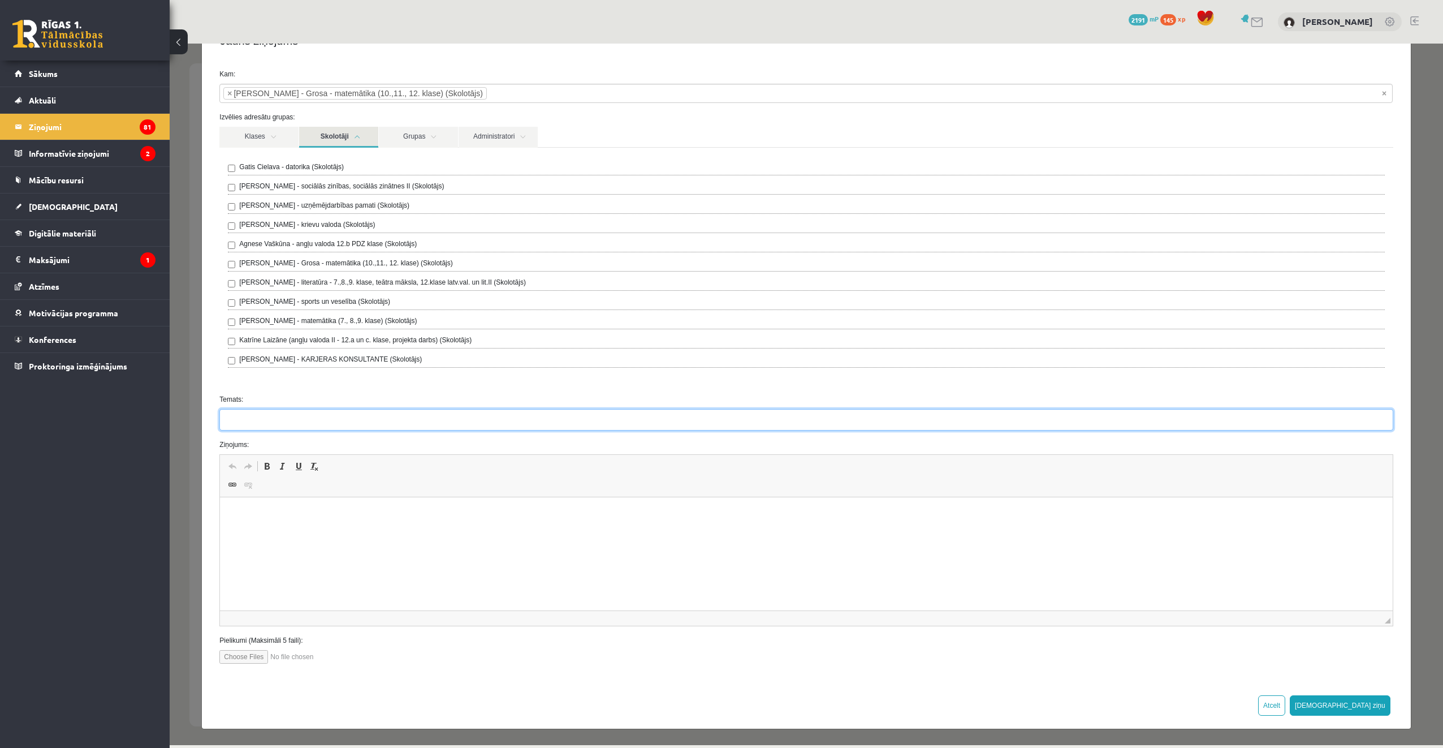
click at [340, 418] on input "Temats:" at bounding box center [806, 419] width 1174 height 21
type input "**********"
click at [118, 127] on legend "Ziņojumi 81" at bounding box center [92, 127] width 127 height 26
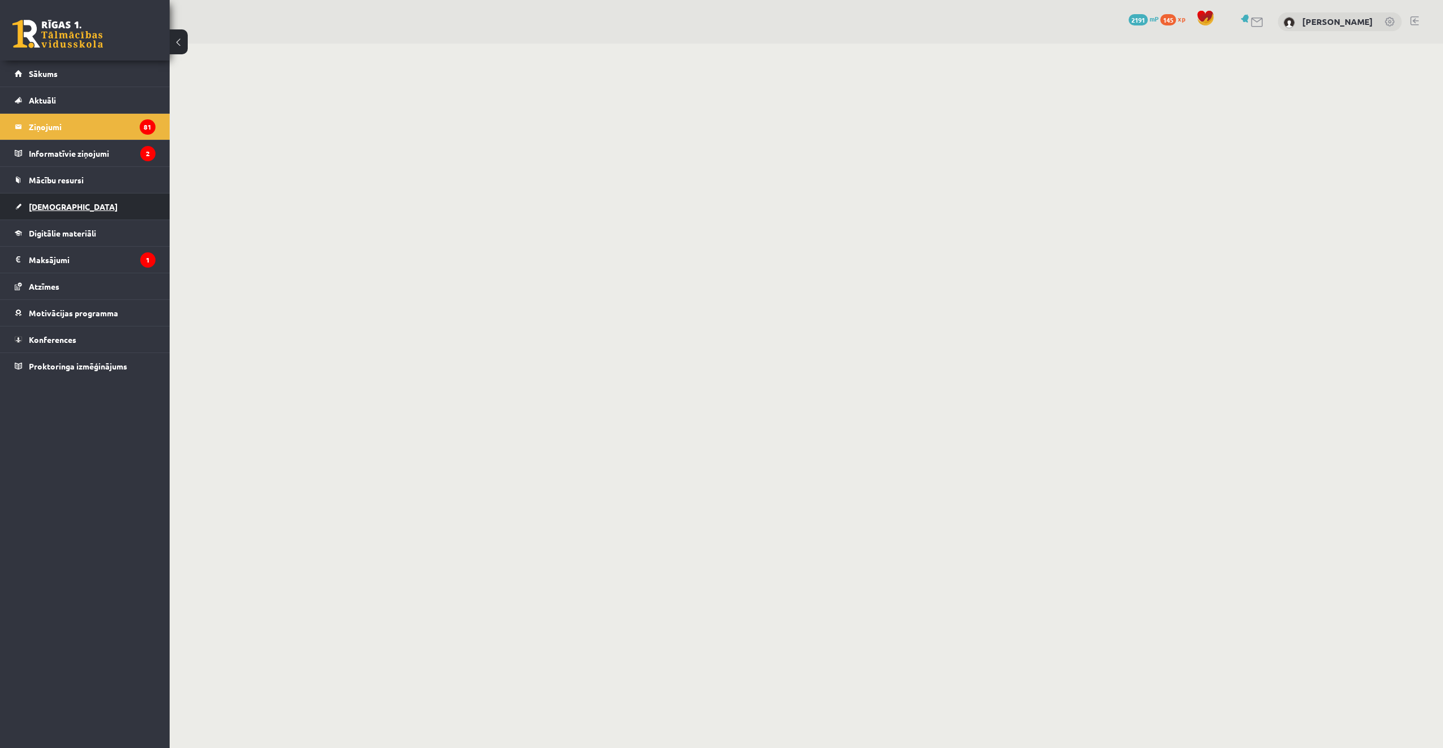
click at [60, 195] on link "[DEMOGRAPHIC_DATA]" at bounding box center [85, 206] width 141 height 26
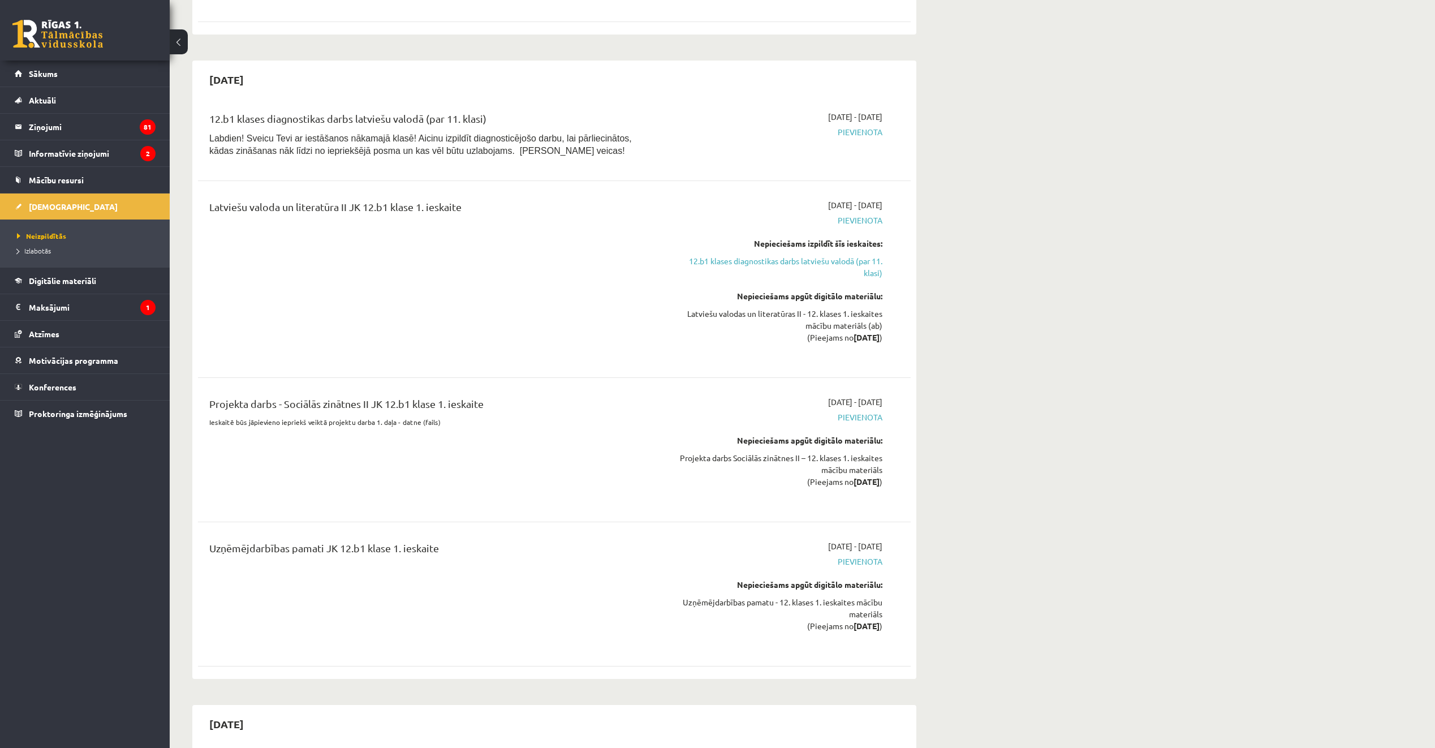
scroll to position [1584, 0]
